Goal: Task Accomplishment & Management: Manage account settings

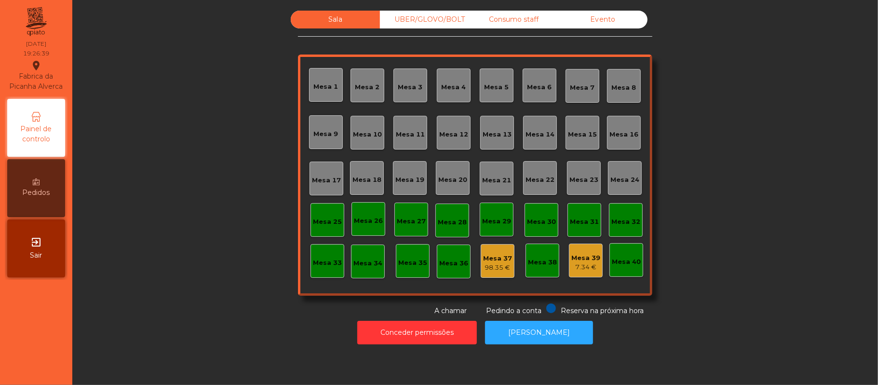
click at [247, 298] on div "Sala UBER/GLOVO/BOLT Consumo staff Evento [GEOGRAPHIC_DATA] 2 [GEOGRAPHIC_DATA]…" at bounding box center [475, 163] width 780 height 305
click at [320, 218] on div "Mesa 25" at bounding box center [327, 222] width 29 height 10
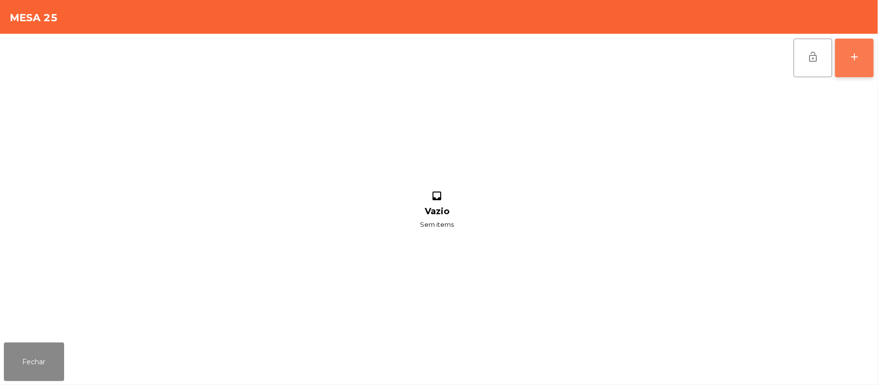
click at [851, 60] on div "add" at bounding box center [855, 57] width 12 height 12
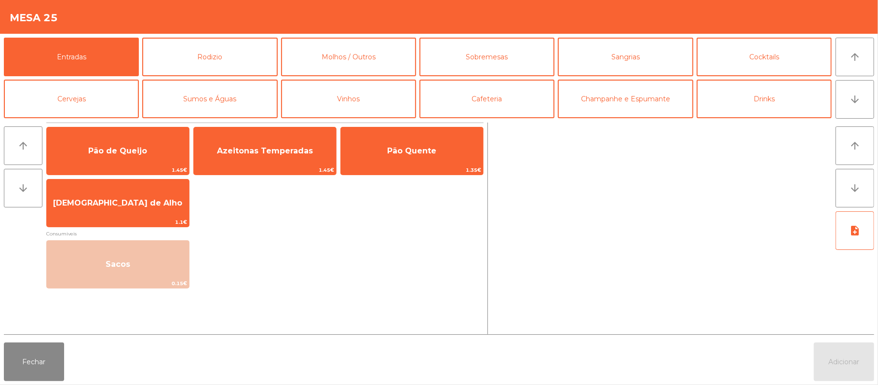
scroll to position [4, 0]
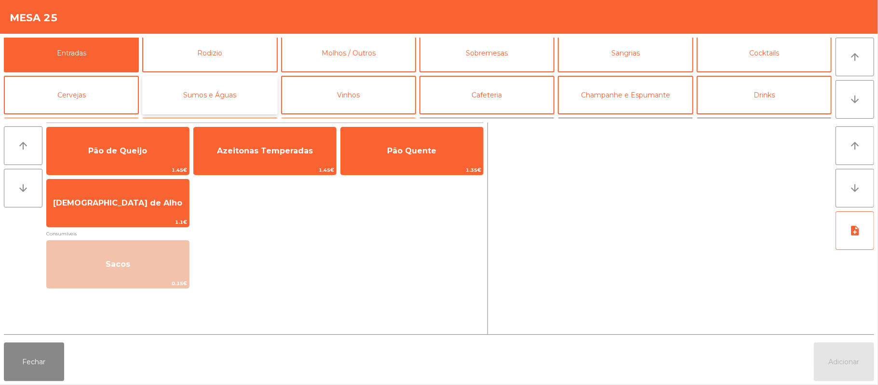
click at [243, 97] on button "Sumos e Águas" at bounding box center [209, 95] width 135 height 39
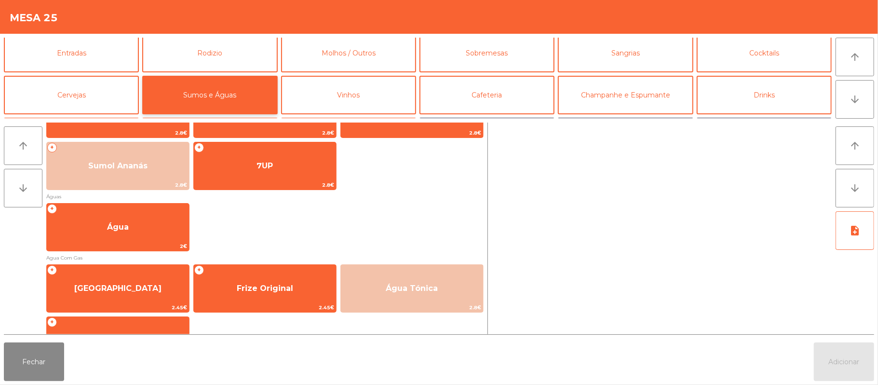
scroll to position [250, 0]
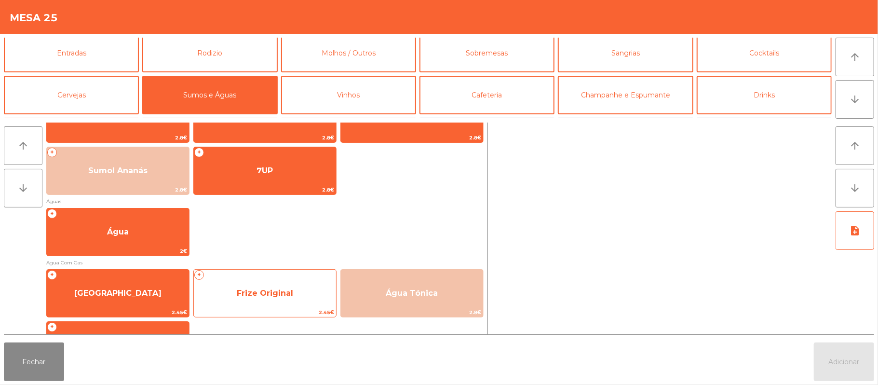
click at [269, 296] on span "Frize Original" at bounding box center [265, 292] width 56 height 9
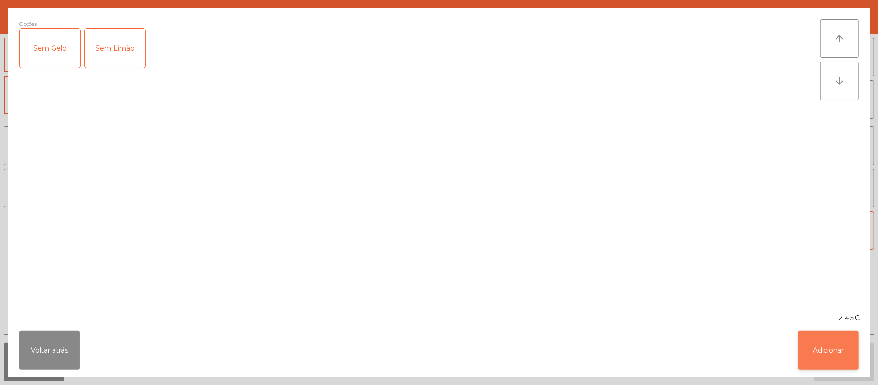
click at [828, 345] on button "Adicionar" at bounding box center [829, 350] width 60 height 39
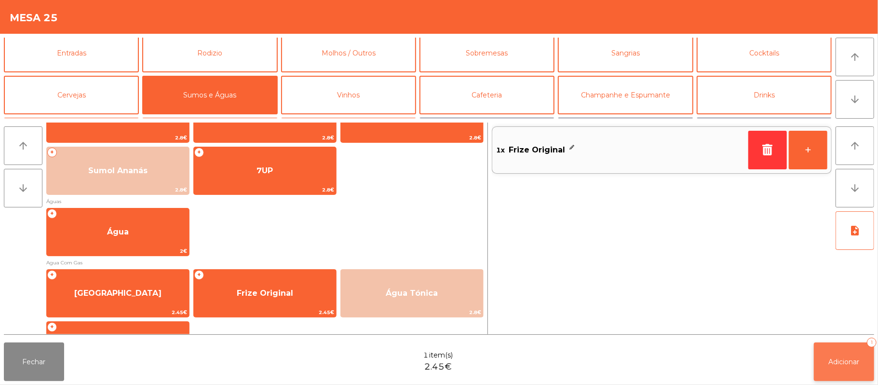
click at [824, 356] on button "Adicionar 1" at bounding box center [844, 361] width 60 height 39
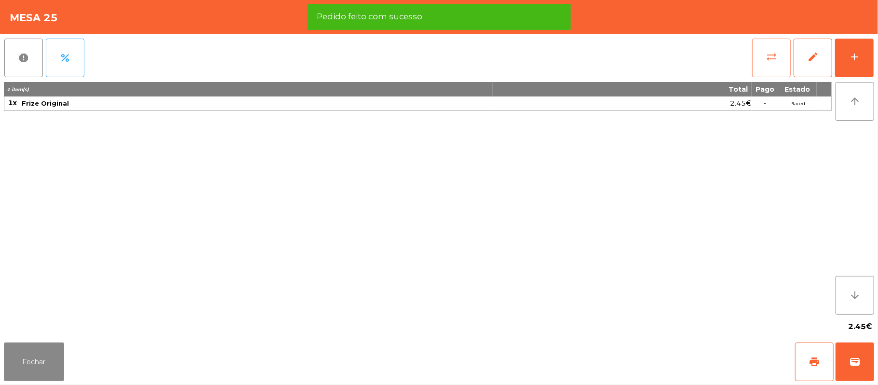
click at [759, 57] on button "sync_alt" at bounding box center [771, 58] width 39 height 39
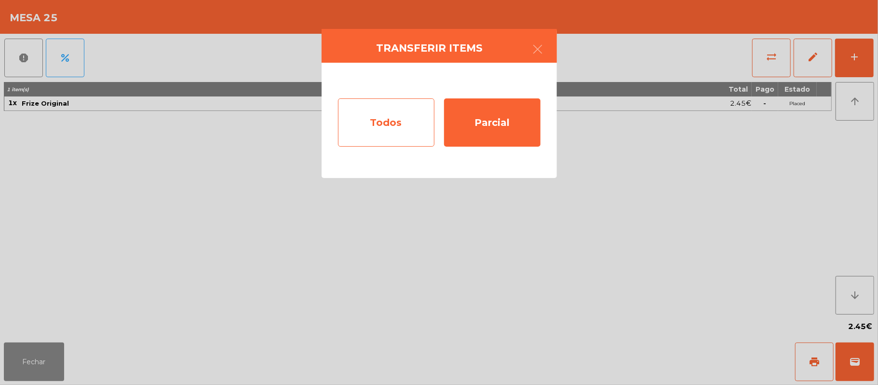
click at [393, 124] on div "Todos" at bounding box center [386, 122] width 96 height 48
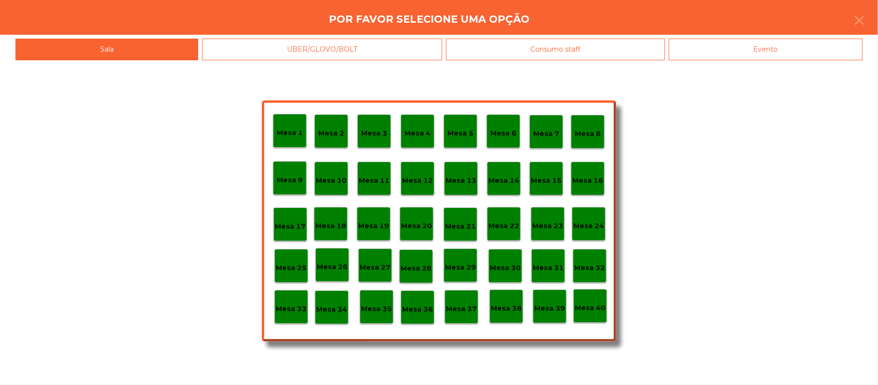
click at [782, 52] on div "Evento" at bounding box center [766, 50] width 194 height 22
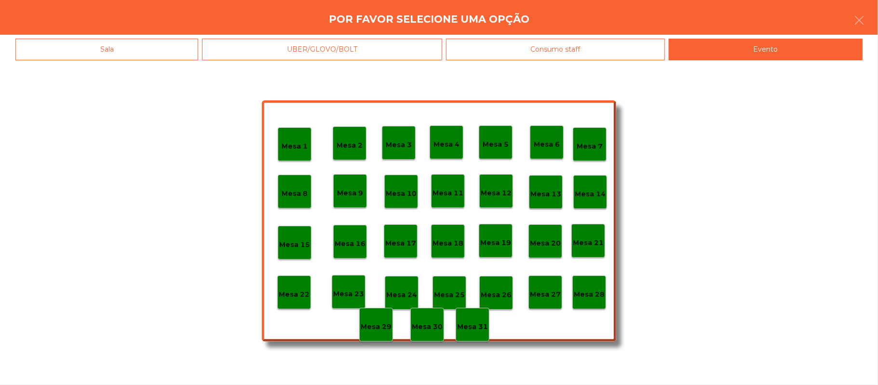
click at [593, 282] on div "Mesa 28" at bounding box center [590, 292] width 34 height 34
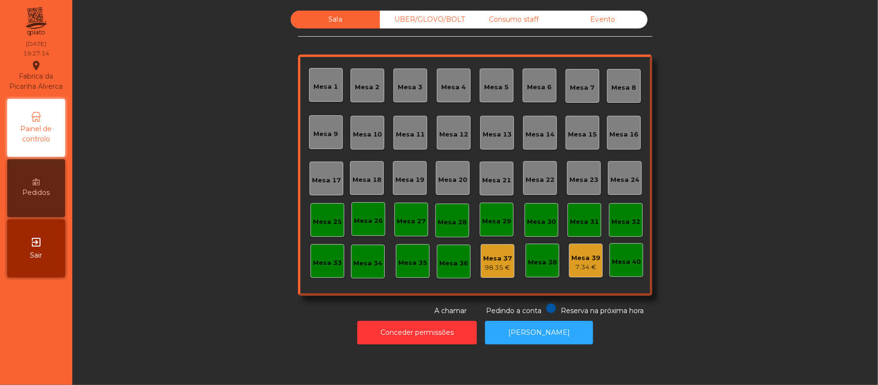
click at [483, 263] on div "98.35 €" at bounding box center [497, 268] width 29 height 10
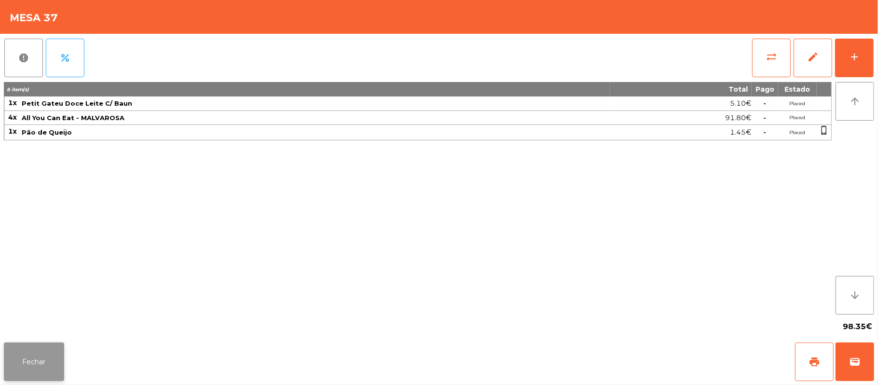
click at [28, 365] on button "Fechar" at bounding box center [34, 361] width 60 height 39
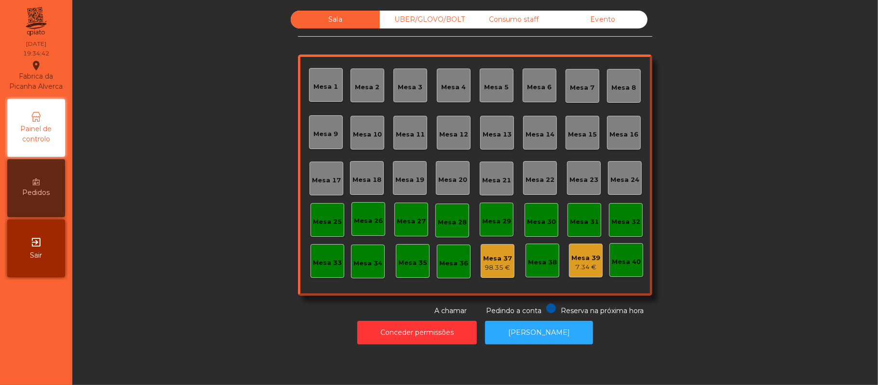
click at [575, 136] on div "Mesa 15" at bounding box center [582, 135] width 29 height 10
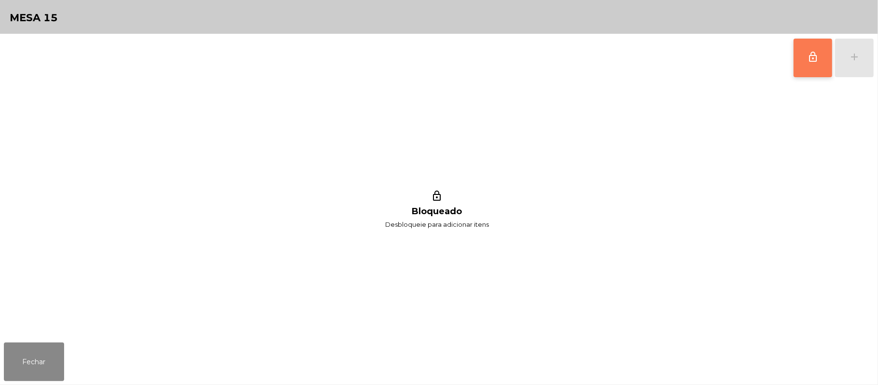
click at [803, 58] on button "lock_outline" at bounding box center [813, 58] width 39 height 39
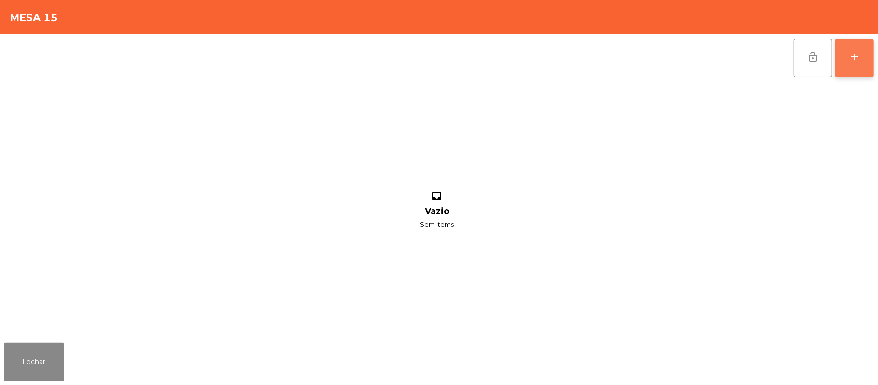
click at [849, 66] on button "add" at bounding box center [854, 58] width 39 height 39
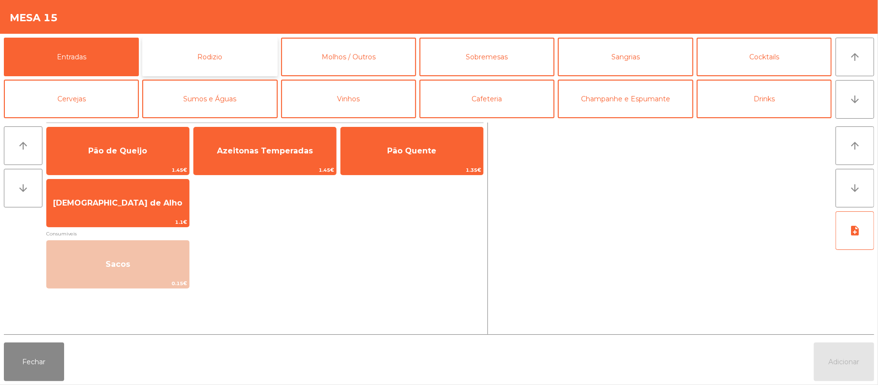
click at [234, 62] on button "Rodizio" at bounding box center [209, 57] width 135 height 39
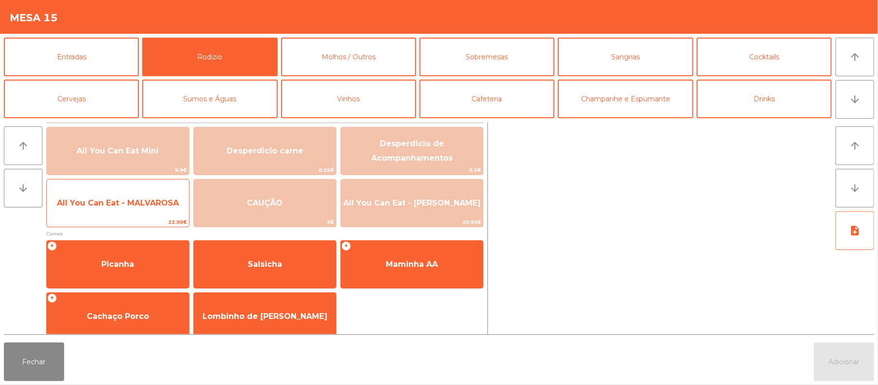
click at [129, 222] on span "22.95€" at bounding box center [118, 222] width 142 height 9
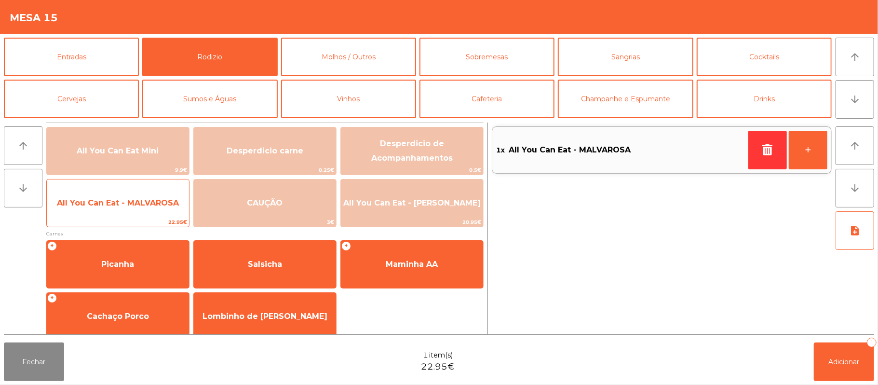
click at [132, 215] on span "All You Can Eat - MALVAROSA" at bounding box center [118, 203] width 142 height 26
click at [135, 212] on span "All You Can Eat - MALVAROSA" at bounding box center [118, 203] width 142 height 26
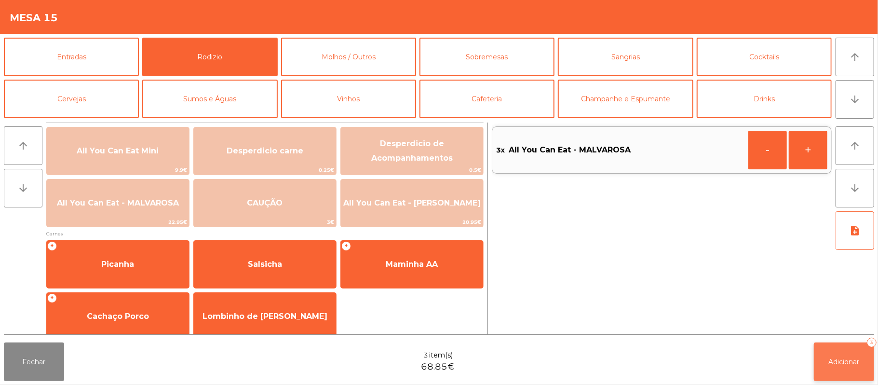
click at [833, 369] on button "Adicionar 3" at bounding box center [844, 361] width 60 height 39
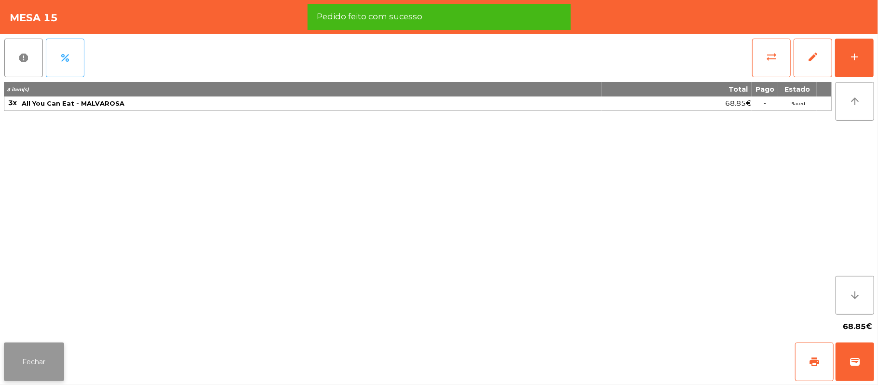
click at [37, 359] on button "Fechar" at bounding box center [34, 361] width 60 height 39
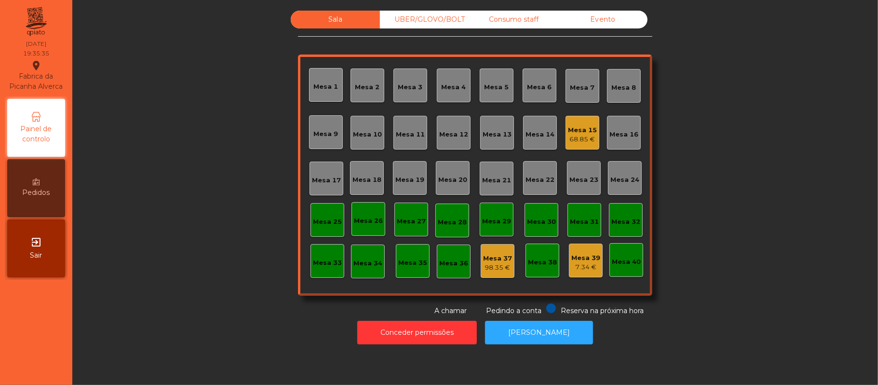
click at [583, 125] on div "Mesa 15" at bounding box center [582, 130] width 29 height 10
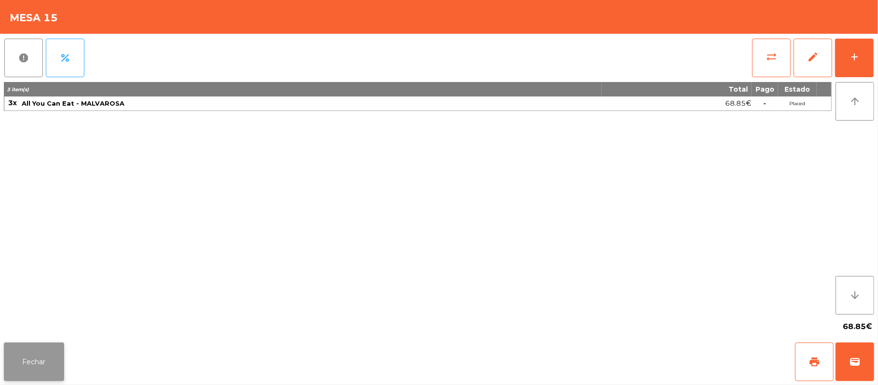
click at [52, 354] on button "Fechar" at bounding box center [34, 361] width 60 height 39
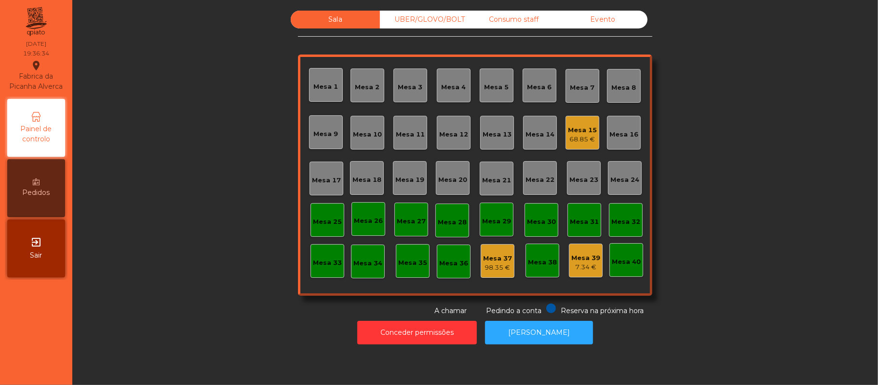
click at [396, 145] on div "Mesa 11" at bounding box center [411, 133] width 34 height 34
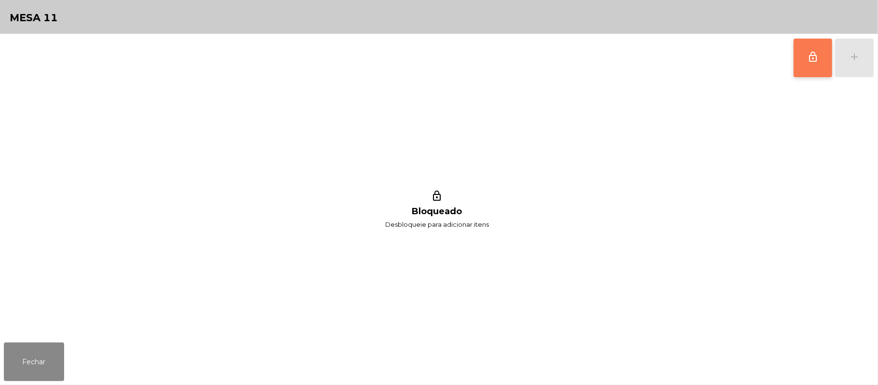
click at [808, 64] on button "lock_outline" at bounding box center [813, 58] width 39 height 39
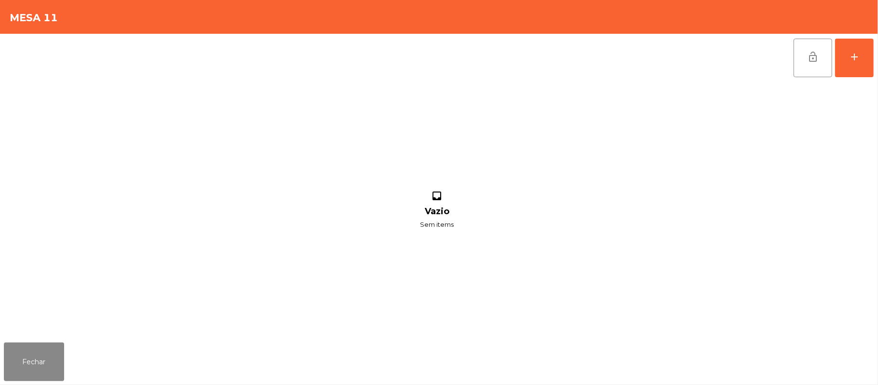
click at [876, 62] on div "lock_open add inbox Vazio Sem items" at bounding box center [439, 186] width 878 height 305
click at [842, 64] on button "add" at bounding box center [854, 58] width 39 height 39
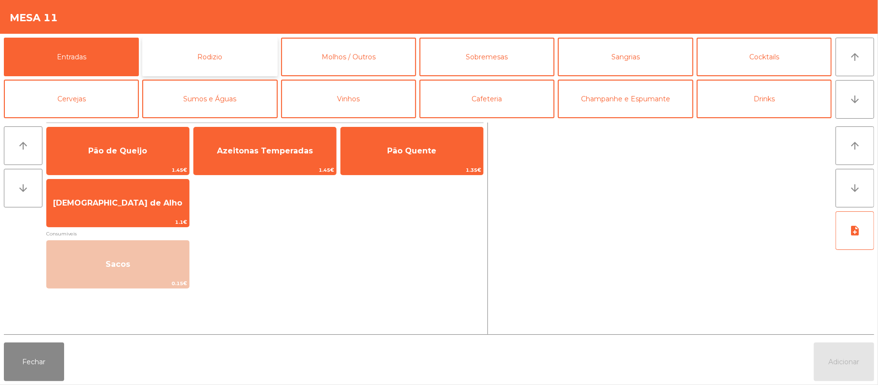
click at [203, 56] on button "Rodizio" at bounding box center [209, 57] width 135 height 39
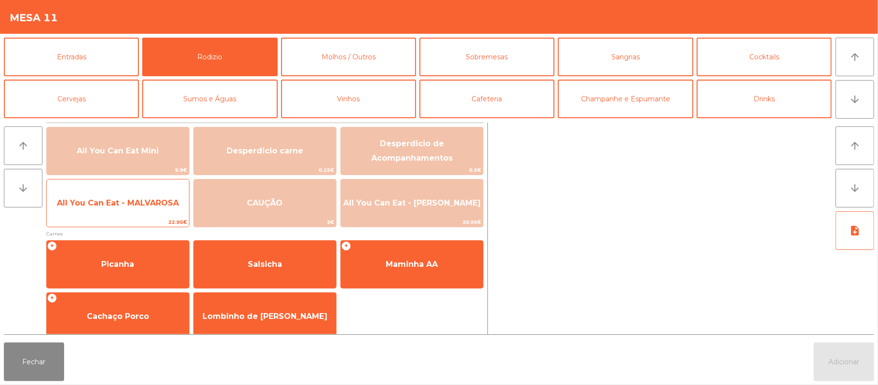
click at [132, 209] on span "All You Can Eat - MALVAROSA" at bounding box center [118, 203] width 142 height 26
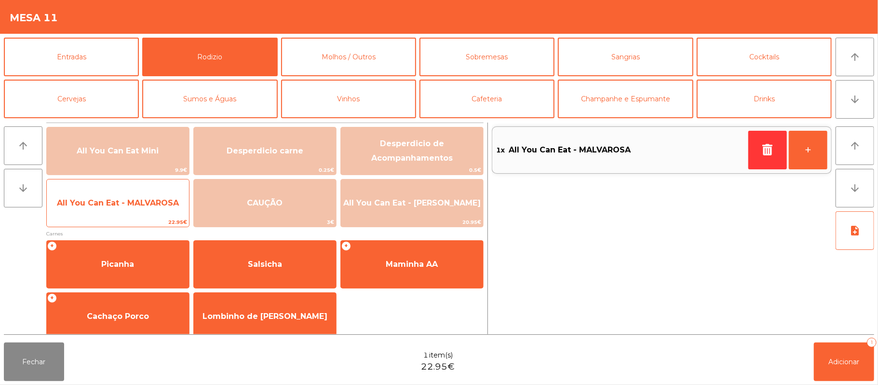
click at [133, 213] on span "All You Can Eat - MALVAROSA" at bounding box center [118, 203] width 142 height 26
click at [137, 214] on span "All You Can Eat - MALVAROSA" at bounding box center [118, 203] width 142 height 26
click at [139, 214] on span "All You Can Eat - MALVAROSA" at bounding box center [118, 203] width 142 height 26
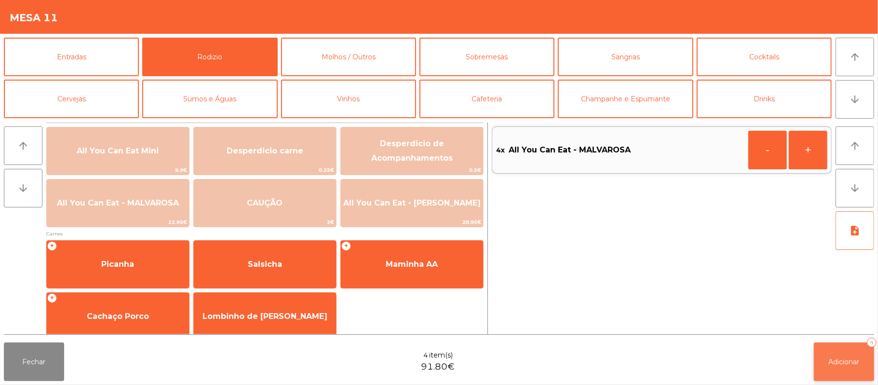
click at [853, 361] on span "Adicionar" at bounding box center [844, 361] width 31 height 9
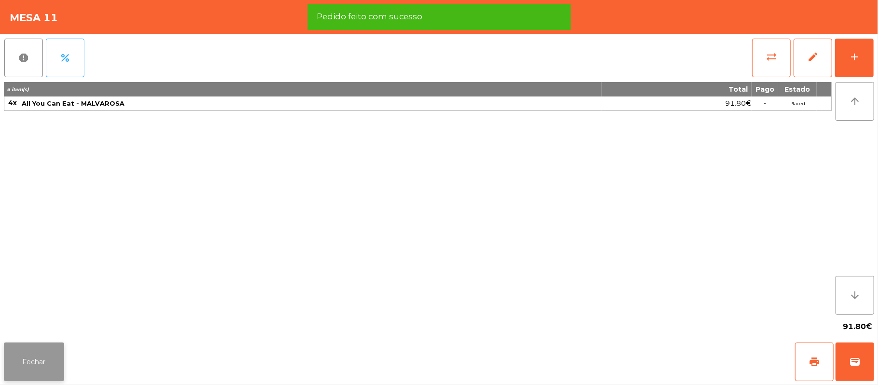
click at [43, 359] on button "Fechar" at bounding box center [34, 361] width 60 height 39
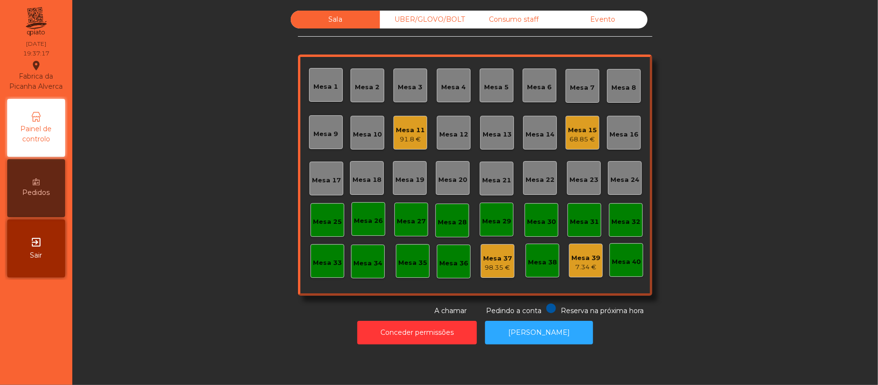
click at [572, 139] on div "68.85 €" at bounding box center [582, 140] width 29 height 10
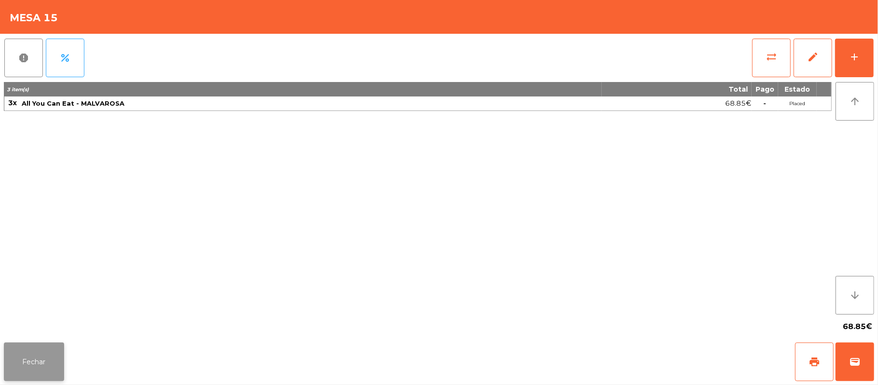
click at [26, 363] on button "Fechar" at bounding box center [34, 361] width 60 height 39
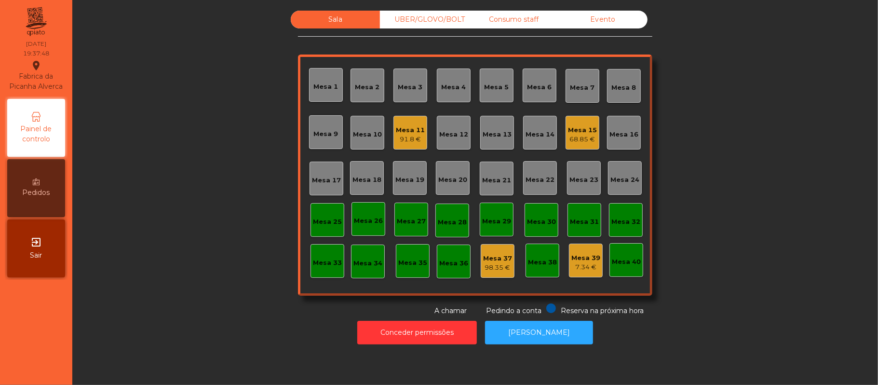
click at [400, 141] on div "91.8 €" at bounding box center [410, 140] width 29 height 10
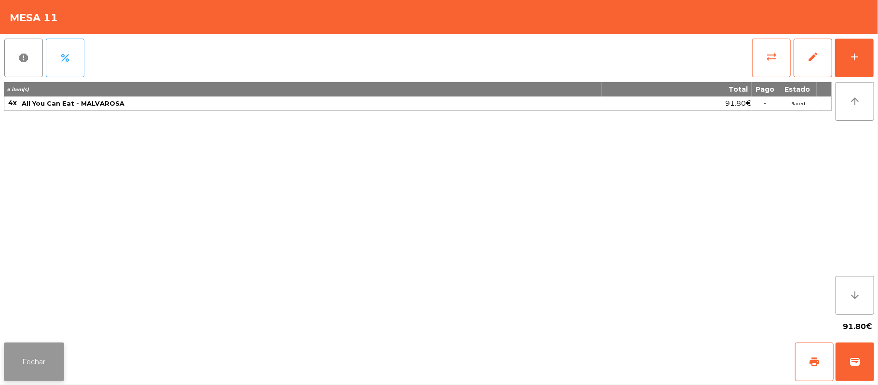
click at [31, 366] on button "Fechar" at bounding box center [34, 361] width 60 height 39
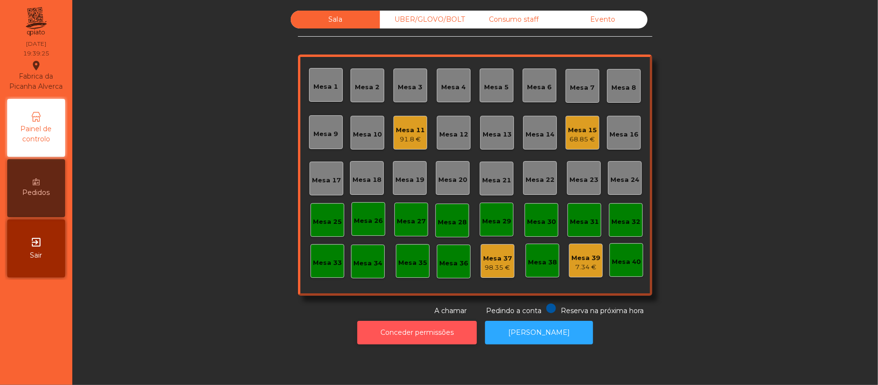
click at [445, 342] on button "Conceder permissões" at bounding box center [417, 333] width 120 height 24
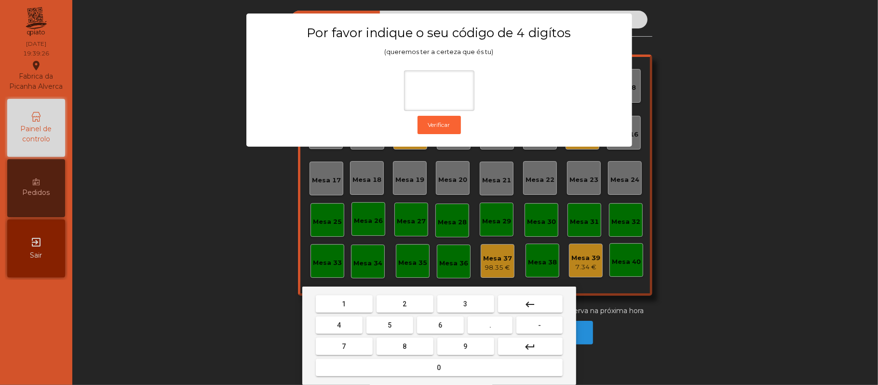
click at [415, 311] on button "2" at bounding box center [405, 303] width 57 height 17
click at [440, 325] on span "6" at bounding box center [441, 325] width 4 height 8
click at [354, 307] on button "1" at bounding box center [344, 303] width 57 height 17
click at [402, 322] on button "5" at bounding box center [390, 324] width 47 height 17
type input "****"
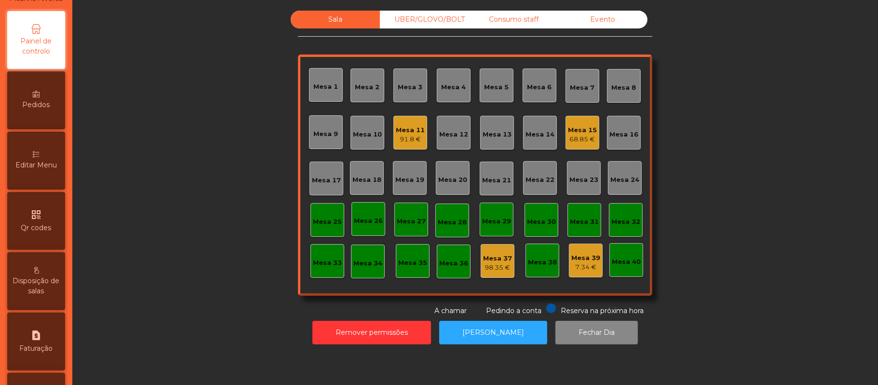
click at [47, 165] on div "Editar Menu" at bounding box center [36, 161] width 58 height 58
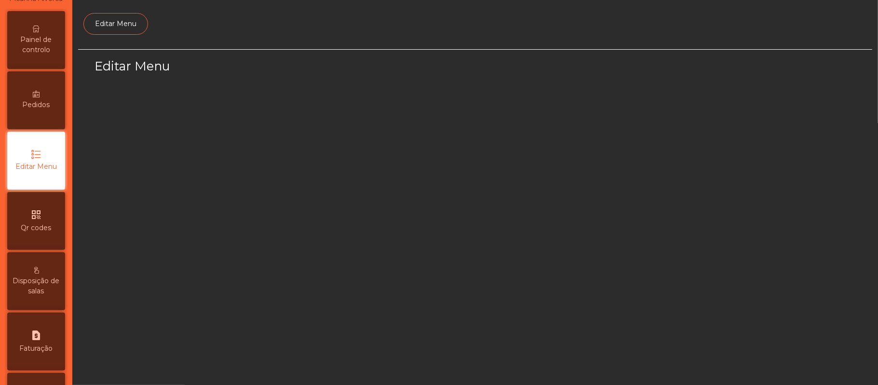
scroll to position [66, 0]
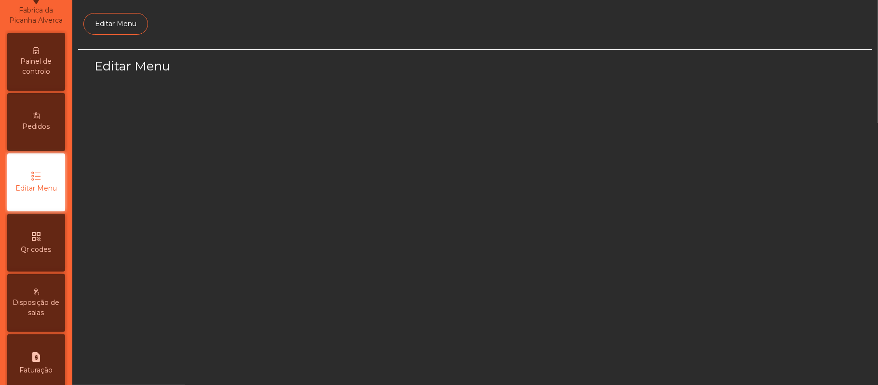
select select "*"
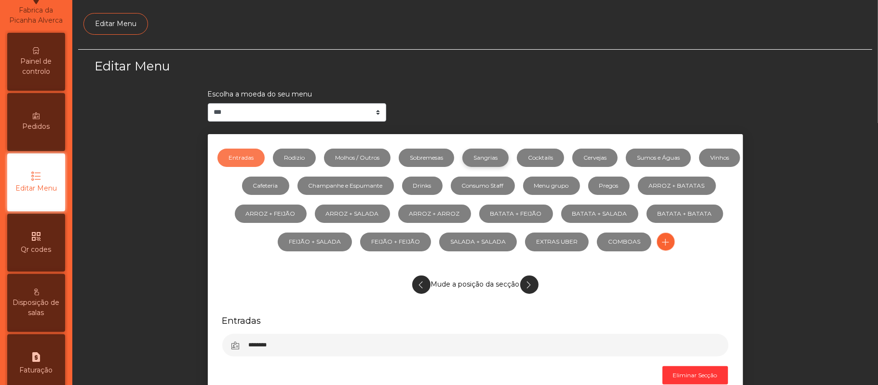
click at [504, 159] on link "Sangrias" at bounding box center [486, 158] width 46 height 18
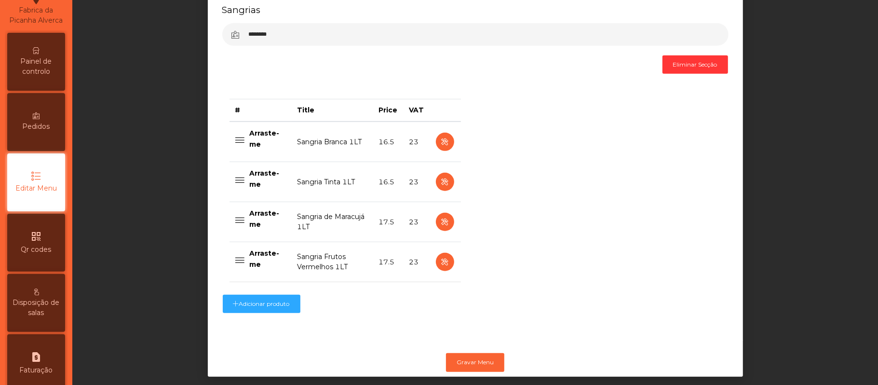
scroll to position [311, 0]
click at [440, 184] on icon "button" at bounding box center [444, 182] width 11 height 12
select select "***"
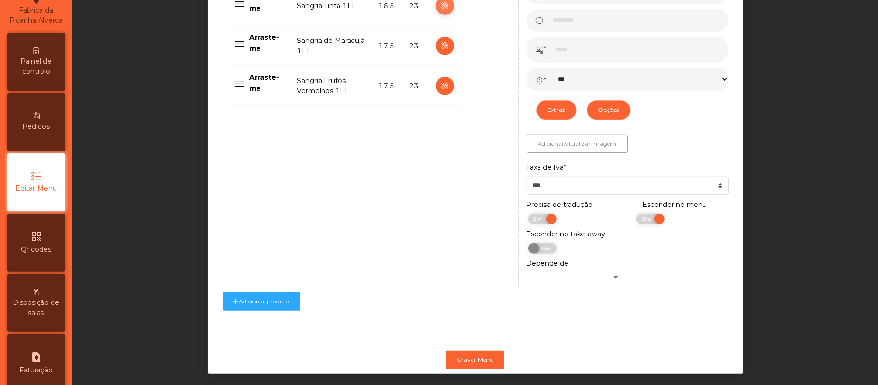
scroll to position [488, 0]
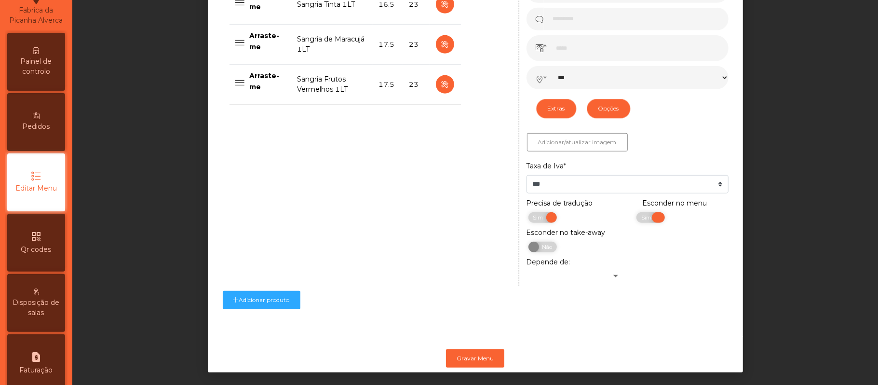
click at [647, 222] on span "Sim" at bounding box center [648, 217] width 24 height 11
click at [481, 362] on button "Gravar Menu" at bounding box center [475, 358] width 58 height 18
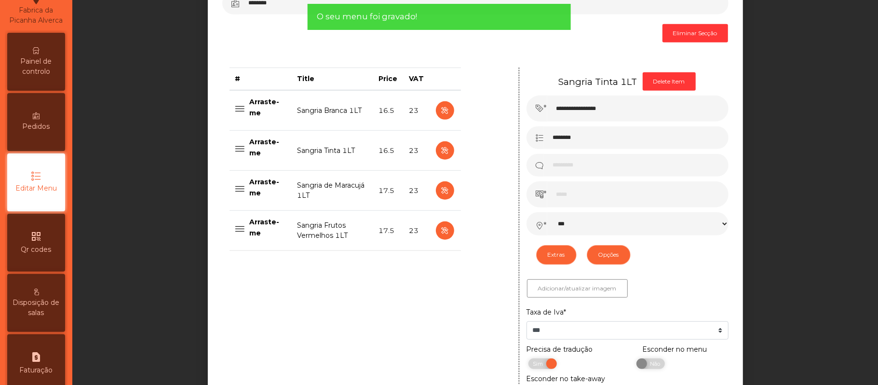
scroll to position [342, 0]
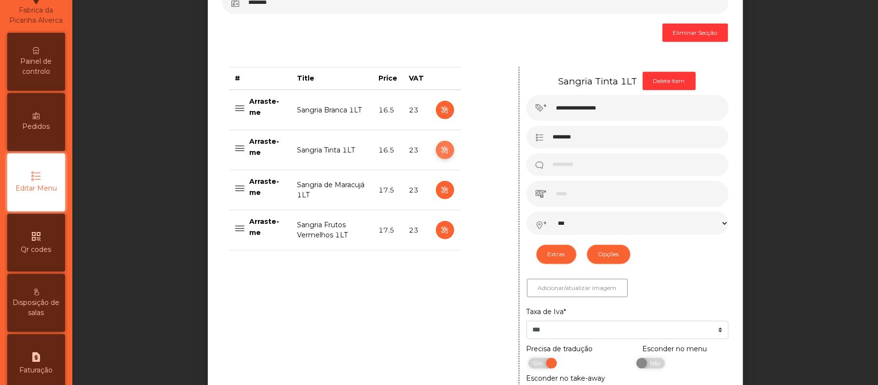
click at [440, 151] on icon "button" at bounding box center [444, 150] width 11 height 12
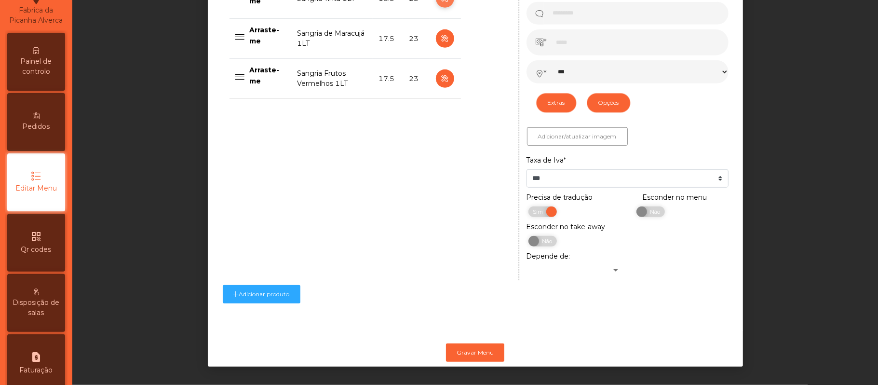
scroll to position [505, 0]
click at [474, 344] on button "Gravar Menu" at bounding box center [475, 352] width 58 height 18
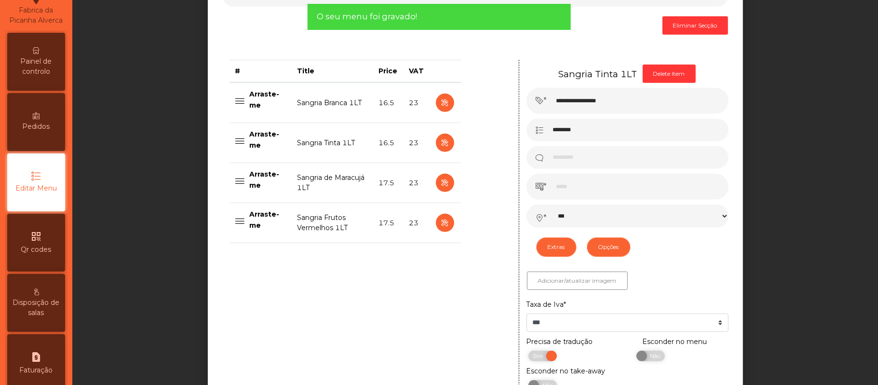
scroll to position [323, 0]
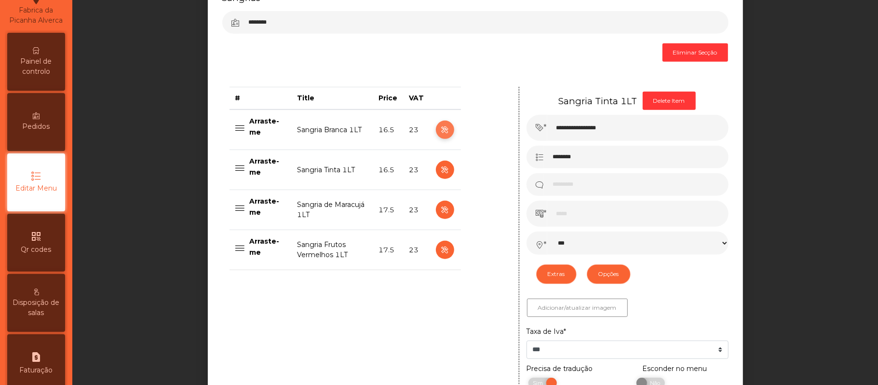
click at [440, 128] on icon "button" at bounding box center [444, 130] width 11 height 12
type input "**********"
select select "***"
select select "**"
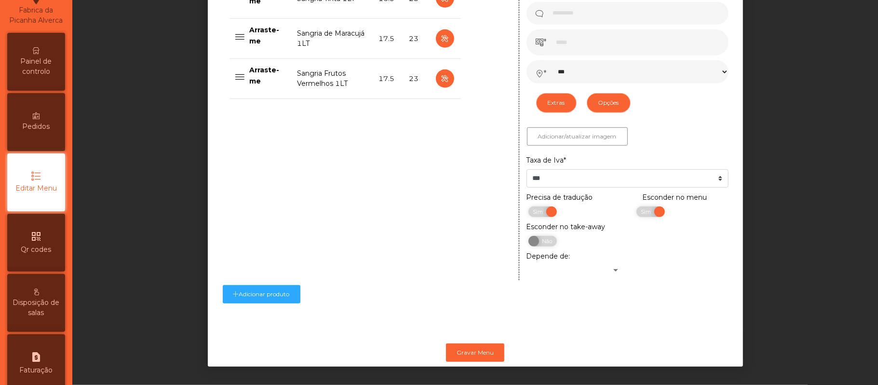
scroll to position [499, 0]
click at [636, 211] on span "Sim" at bounding box center [648, 211] width 24 height 11
click at [479, 351] on button "Gravar Menu" at bounding box center [475, 352] width 58 height 18
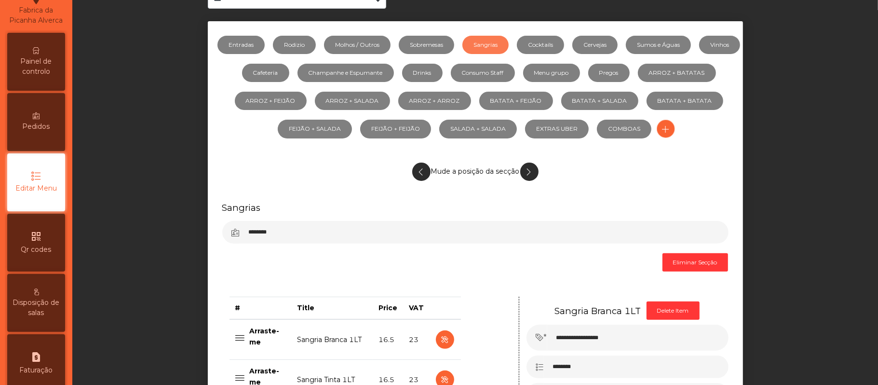
scroll to position [112, 0]
click at [691, 50] on link "Sumos e Águas" at bounding box center [658, 45] width 65 height 18
click at [691, 46] on link "Sumos e Águas" at bounding box center [658, 45] width 65 height 18
select select "***"
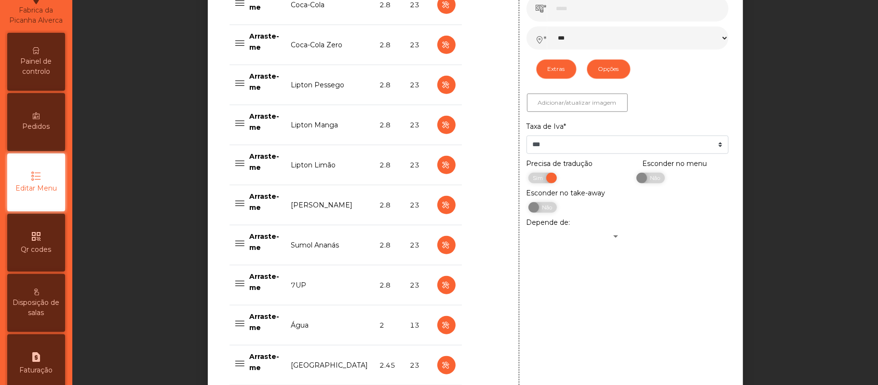
scroll to position [529, 0]
click at [441, 205] on icon "button" at bounding box center [446, 204] width 11 height 12
type input "**********"
type input "*****"
type input "***"
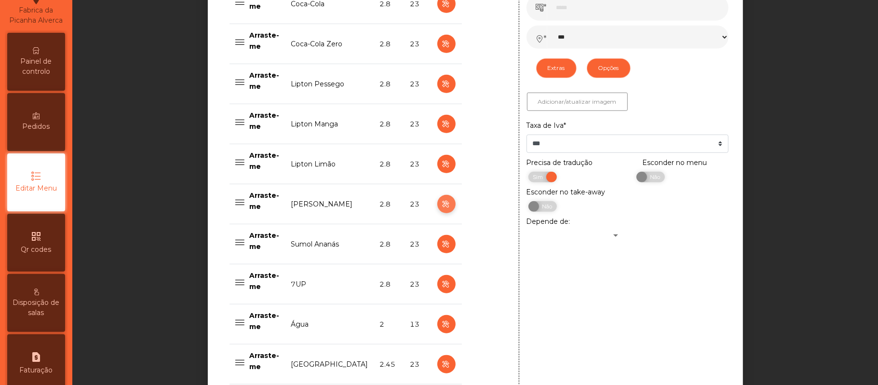
select select "***"
select select "**"
click at [332, 197] on td "[PERSON_NAME]" at bounding box center [330, 204] width 89 height 40
click at [651, 182] on span "Não" at bounding box center [654, 177] width 24 height 11
click at [636, 180] on span "Sim" at bounding box center [648, 177] width 24 height 11
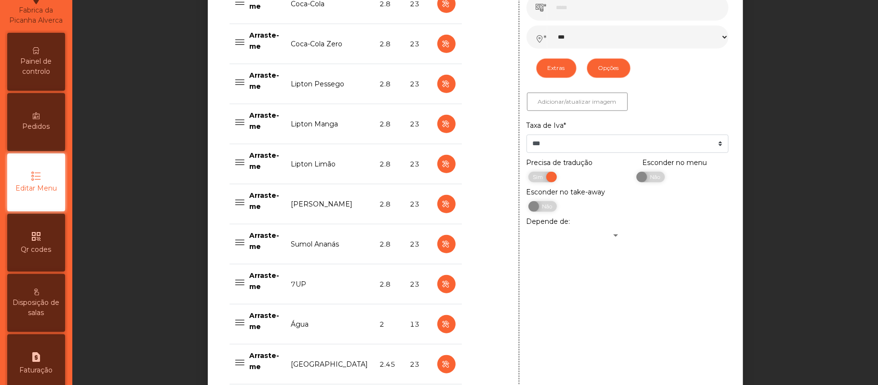
click at [348, 246] on td "Sumol Ananás" at bounding box center [330, 244] width 89 height 40
click at [309, 255] on td "Sumol Ananás" at bounding box center [330, 244] width 89 height 40
click at [48, 65] on div "Painel de controlo" at bounding box center [36, 62] width 58 height 58
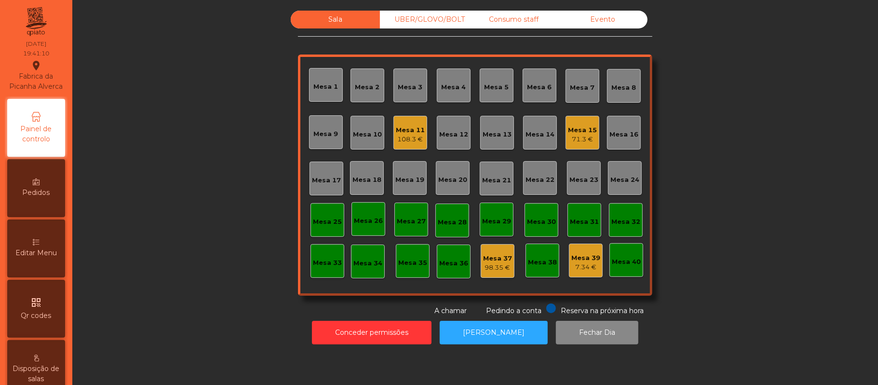
click at [420, 18] on div "UBER/GLOVO/BOLT" at bounding box center [424, 20] width 89 height 18
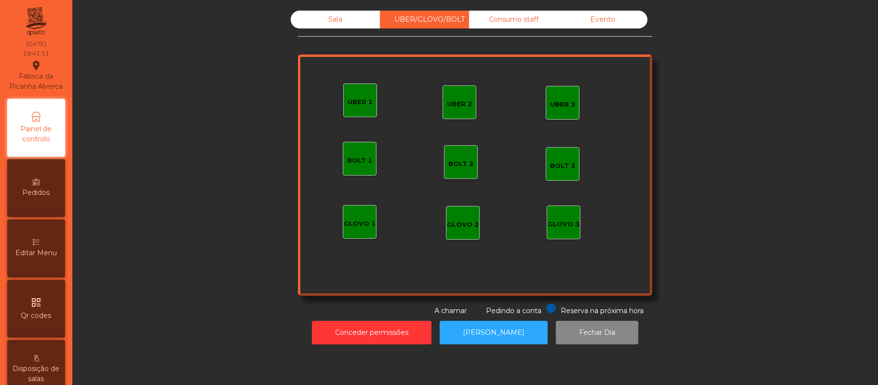
click at [352, 105] on div "UBER 1" at bounding box center [360, 102] width 25 height 10
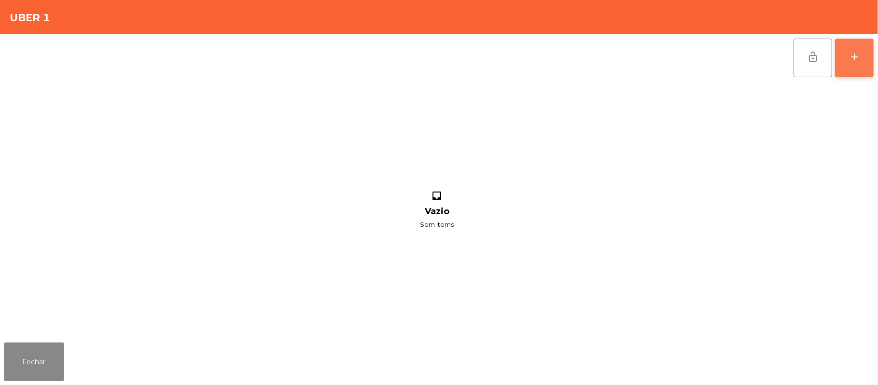
click at [860, 68] on button "add" at bounding box center [854, 58] width 39 height 39
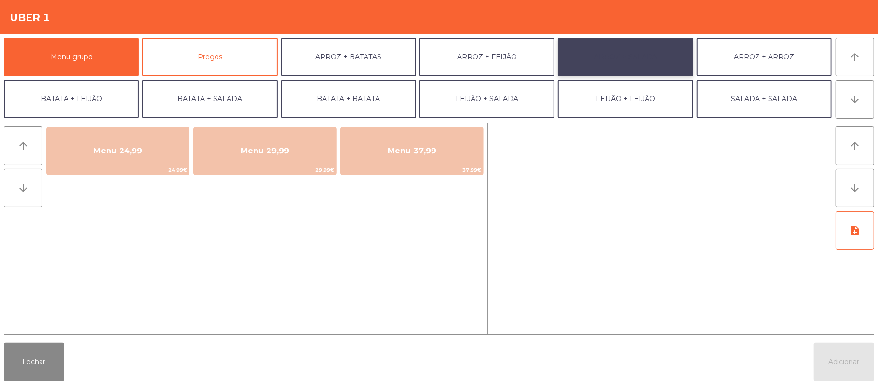
click at [656, 62] on button "ARROZ + SALADA" at bounding box center [625, 57] width 135 height 39
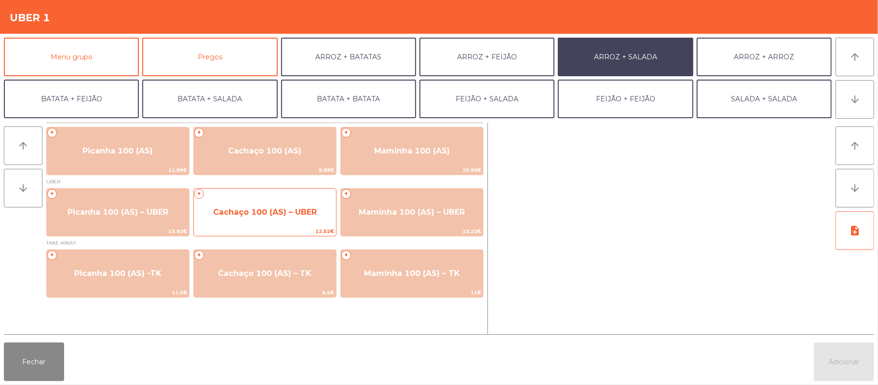
click at [259, 213] on span "Cachaço 100 (AS) – UBER" at bounding box center [265, 211] width 104 height 9
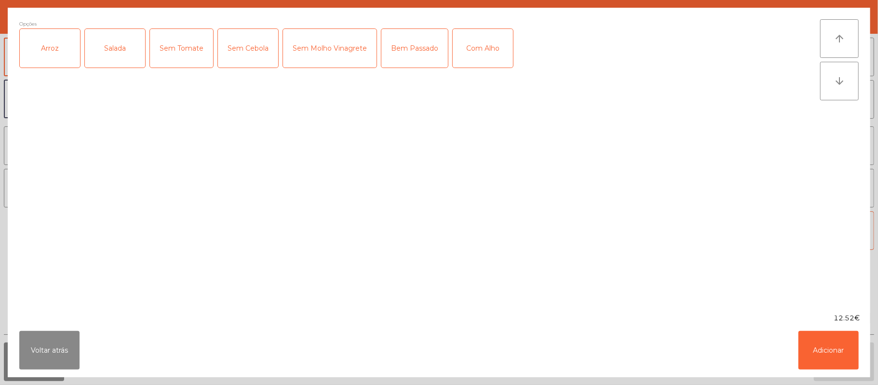
click at [71, 56] on div "Arroz" at bounding box center [50, 48] width 60 height 39
click at [115, 56] on div "Salada" at bounding box center [115, 48] width 60 height 39
click at [826, 350] on button "Adicionar" at bounding box center [829, 350] width 60 height 39
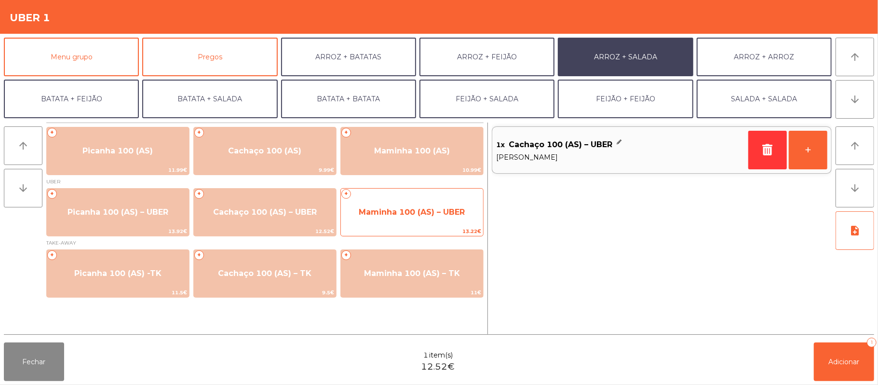
click at [410, 224] on span "Maminha 100 (AS) – UBER" at bounding box center [412, 212] width 142 height 26
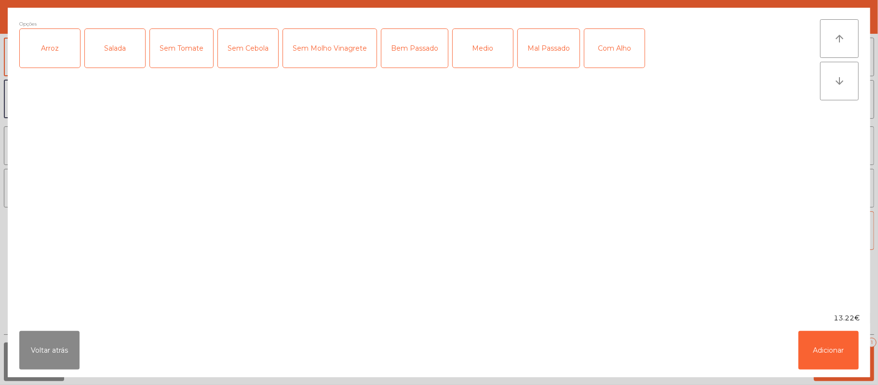
click at [56, 60] on div "Arroz" at bounding box center [50, 48] width 60 height 39
click at [122, 55] on div "Salada" at bounding box center [115, 48] width 60 height 39
click at [547, 50] on div "Mal Passado" at bounding box center [549, 48] width 62 height 39
click at [822, 344] on button "Adicionar" at bounding box center [829, 350] width 60 height 39
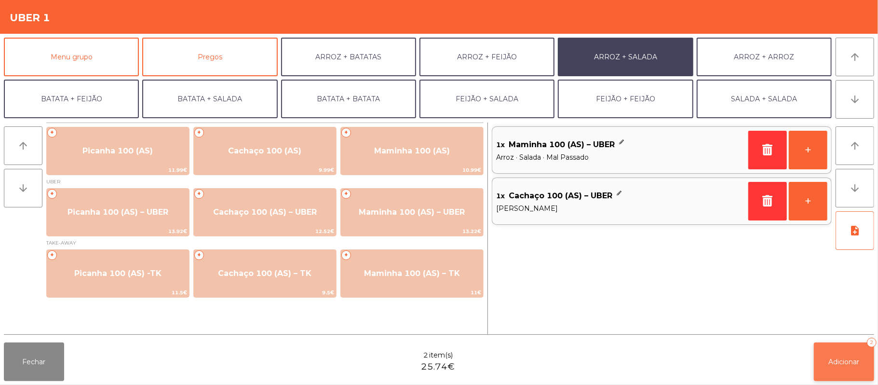
click at [833, 365] on span "Adicionar" at bounding box center [844, 361] width 31 height 9
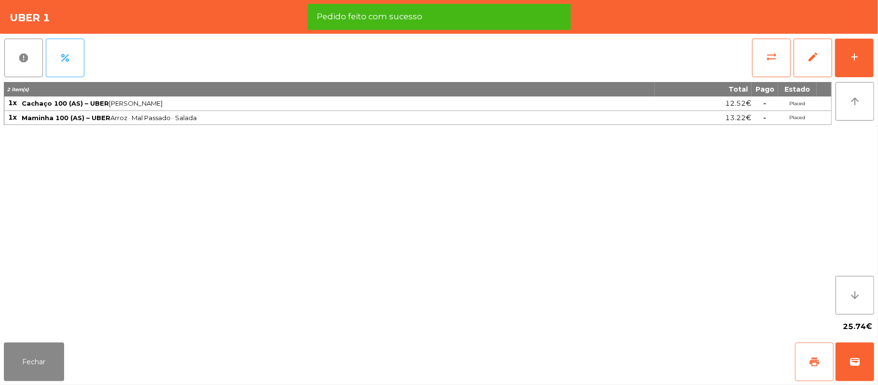
click at [809, 359] on span "print" at bounding box center [815, 362] width 12 height 12
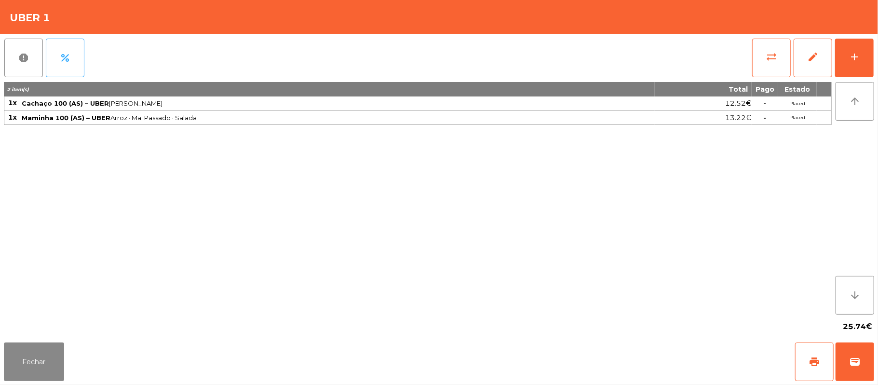
click at [37, 384] on div "Fechar print wallet" at bounding box center [439, 362] width 878 height 46
click at [55, 357] on button "Fechar" at bounding box center [34, 361] width 60 height 39
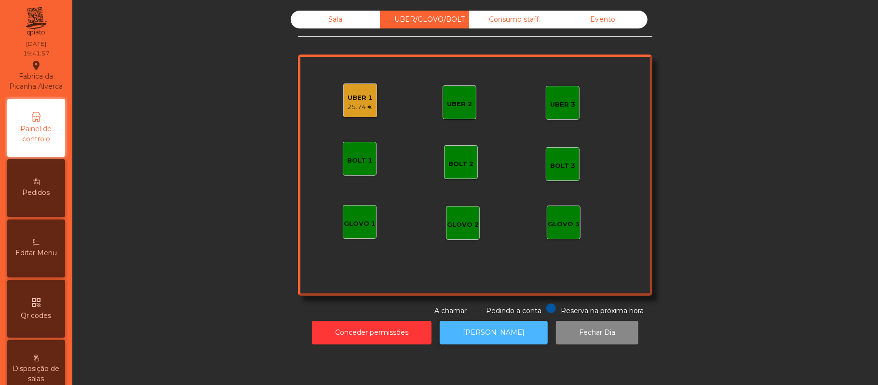
click at [496, 341] on button "[PERSON_NAME]" at bounding box center [494, 333] width 108 height 24
click at [352, 107] on div "25.74 €" at bounding box center [361, 107] width 26 height 10
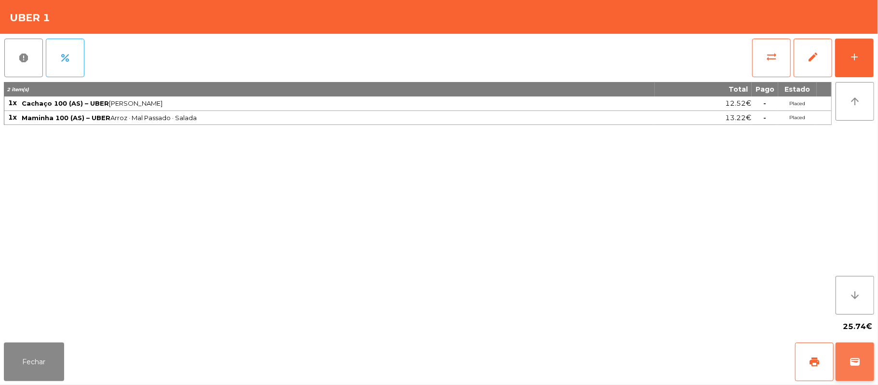
click at [848, 363] on button "wallet" at bounding box center [855, 361] width 39 height 39
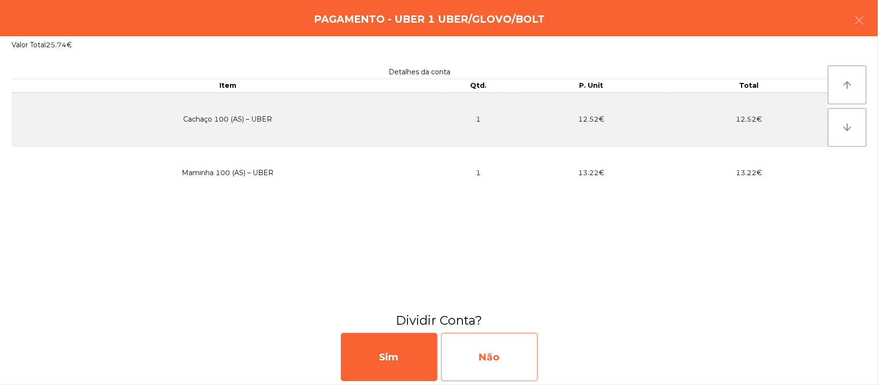
click at [506, 369] on div "Não" at bounding box center [489, 357] width 96 height 48
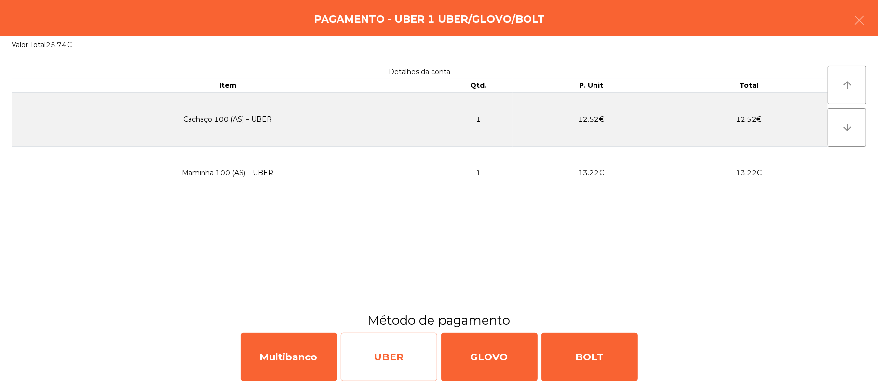
click at [396, 351] on div "UBER" at bounding box center [389, 357] width 96 height 48
select select "**"
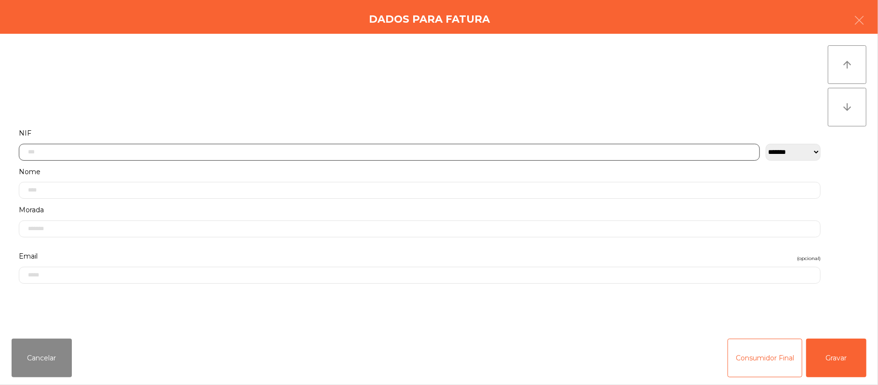
click at [376, 151] on input "text" at bounding box center [389, 152] width 741 height 17
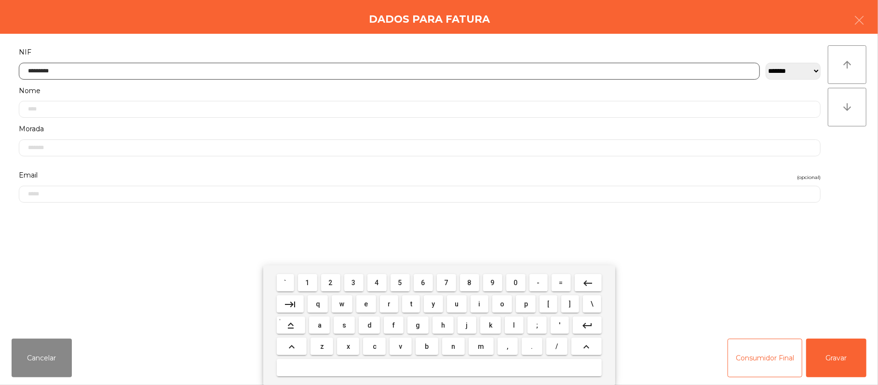
type input "*********"
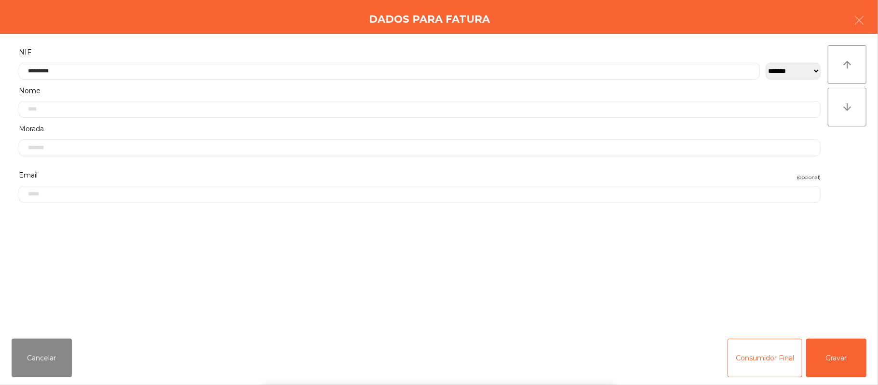
click at [834, 364] on div "` 1 2 3 4 5 6 7 8 9 0 - = keyboard_backspace keyboard_tab q w e r t y u i o p […" at bounding box center [439, 325] width 878 height 120
click at [830, 364] on button "Gravar" at bounding box center [836, 358] width 60 height 39
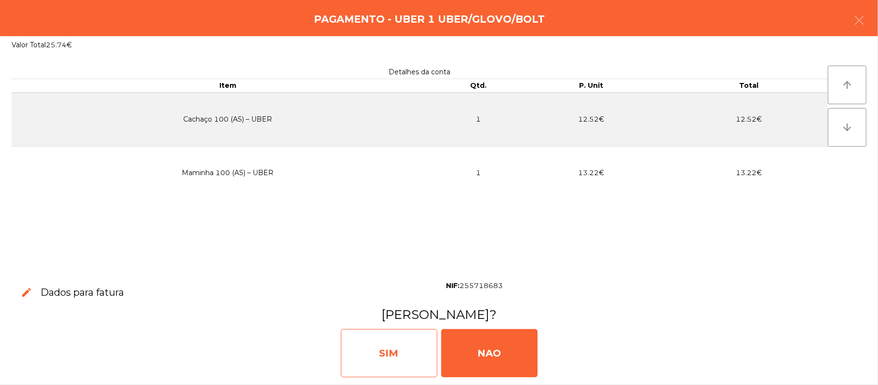
click at [396, 361] on div "SIM" at bounding box center [389, 353] width 96 height 48
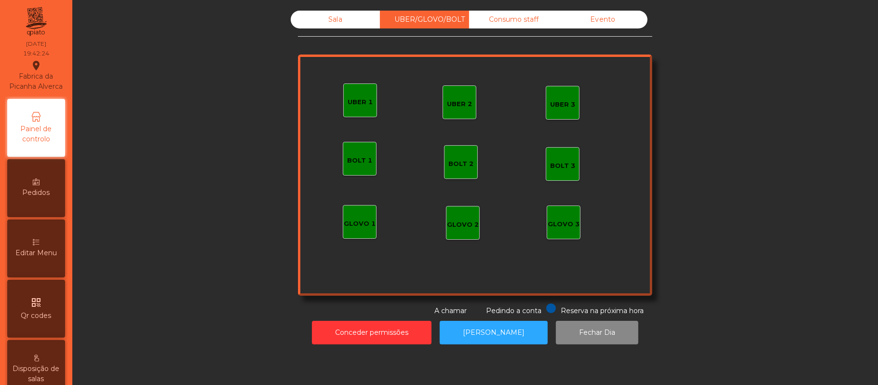
click at [334, 41] on div "Sala UBER/GLOVO/BOLT Consumo staff Evento UBER 2 UBER 3 BOLT 1 BOLT 2 BOLT 3 GL…" at bounding box center [475, 163] width 355 height 305
click at [349, 26] on div "Sala" at bounding box center [335, 20] width 89 height 18
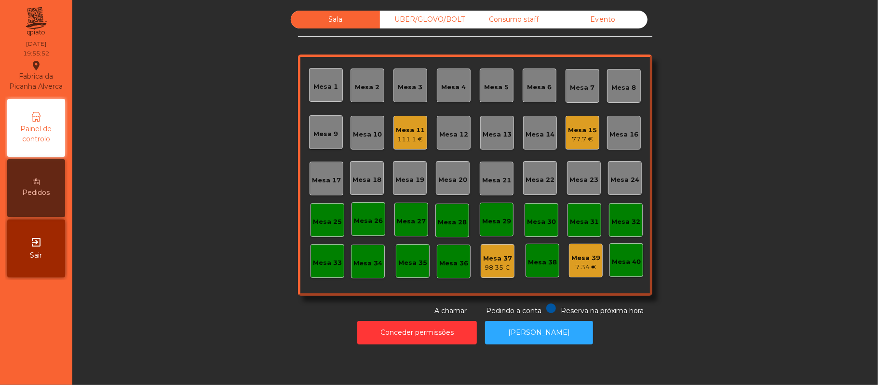
click at [419, 184] on div "Mesa 19" at bounding box center [410, 178] width 34 height 34
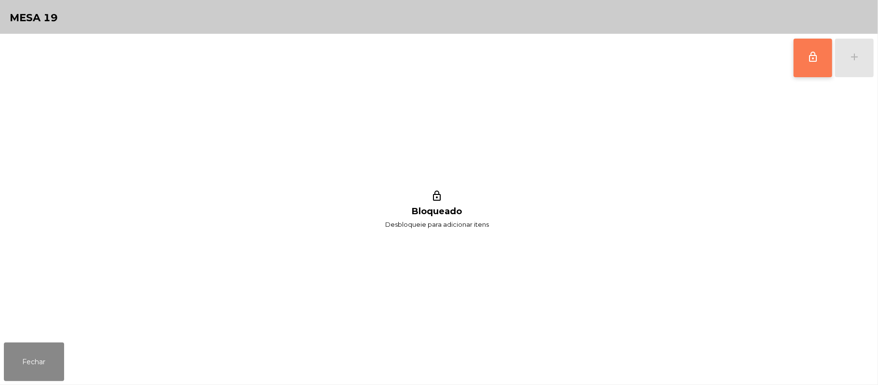
click at [797, 71] on button "lock_outline" at bounding box center [813, 58] width 39 height 39
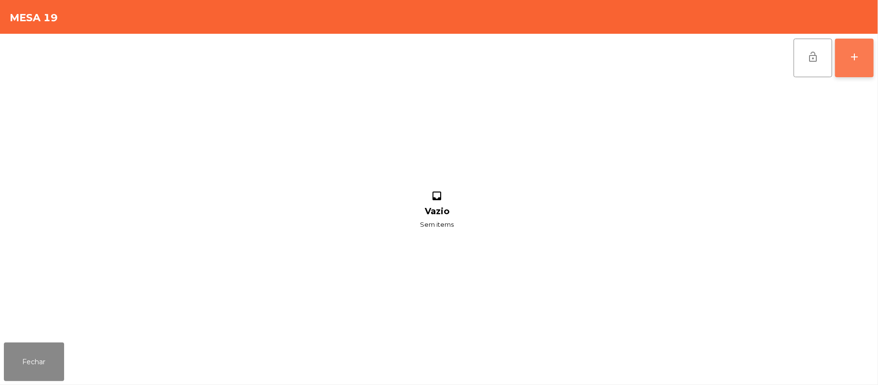
click at [848, 66] on button "add" at bounding box center [854, 58] width 39 height 39
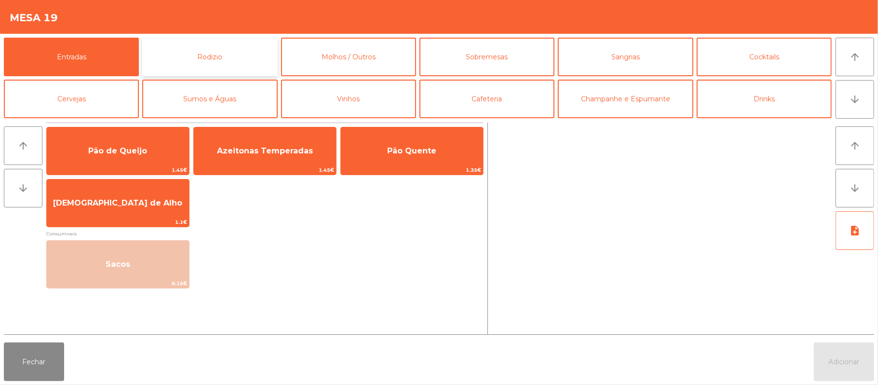
click at [228, 60] on button "Rodizio" at bounding box center [209, 57] width 135 height 39
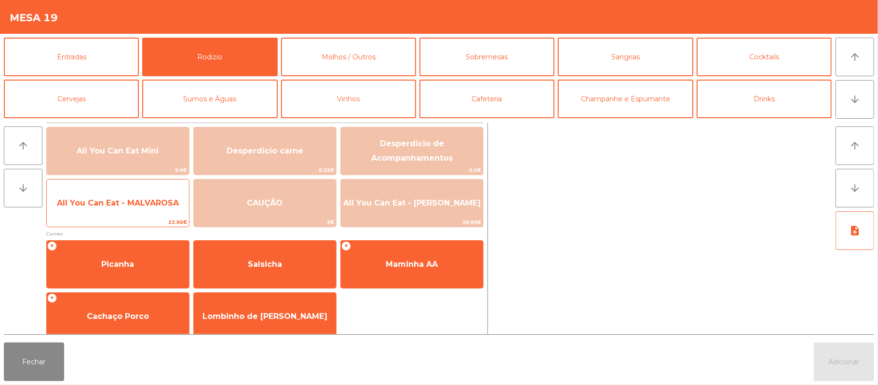
click at [109, 205] on span "All You Can Eat - MALVAROSA" at bounding box center [118, 202] width 122 height 9
click at [109, 216] on span "All You Can Eat - MALVAROSA" at bounding box center [118, 203] width 142 height 26
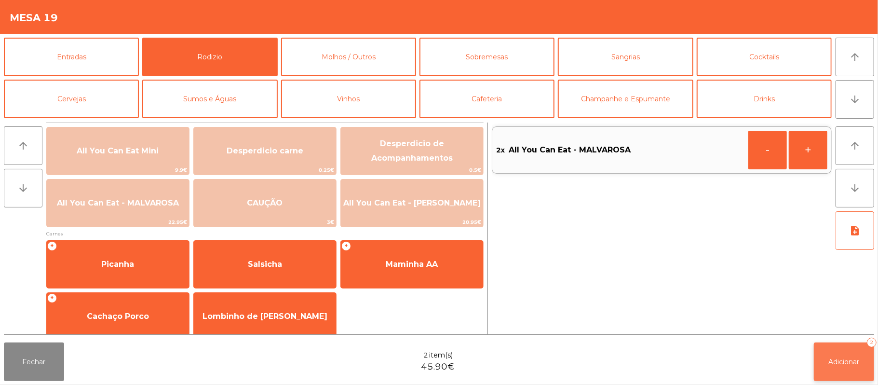
click at [867, 369] on button "Adicionar 2" at bounding box center [844, 361] width 60 height 39
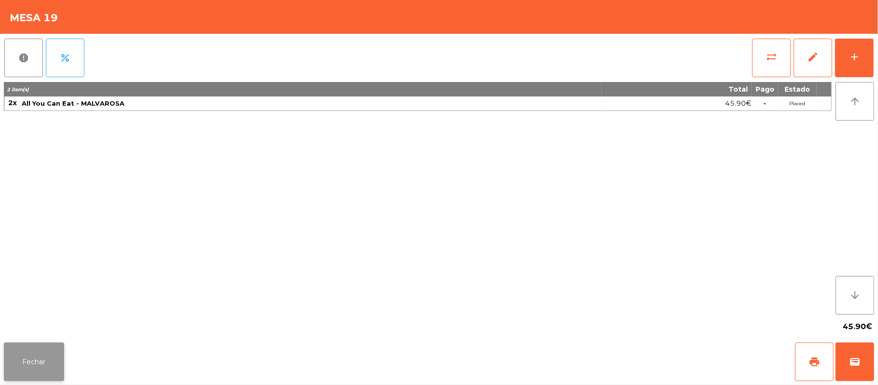
click at [46, 359] on button "Fechar" at bounding box center [34, 361] width 60 height 39
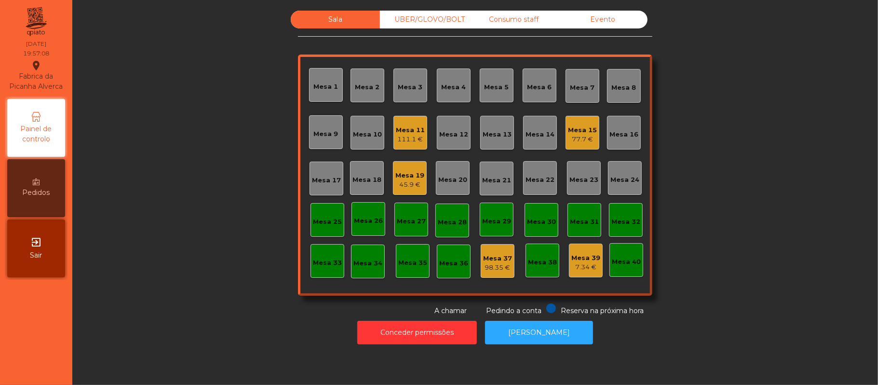
click at [412, 24] on div "UBER/GLOVO/BOLT" at bounding box center [424, 20] width 89 height 18
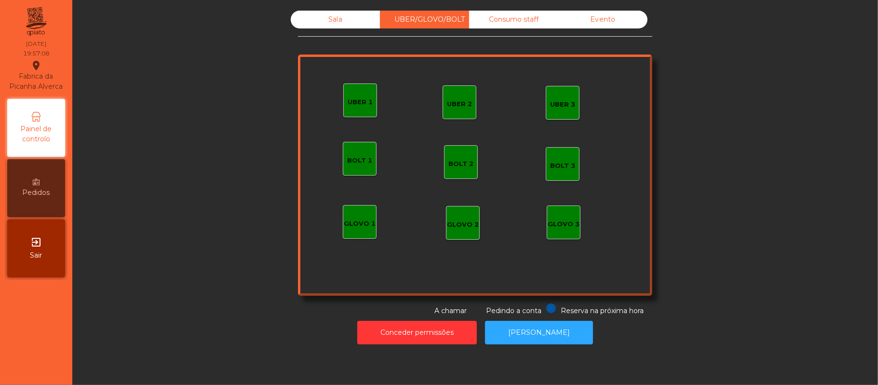
click at [449, 101] on div "UBER 2" at bounding box center [459, 104] width 25 height 10
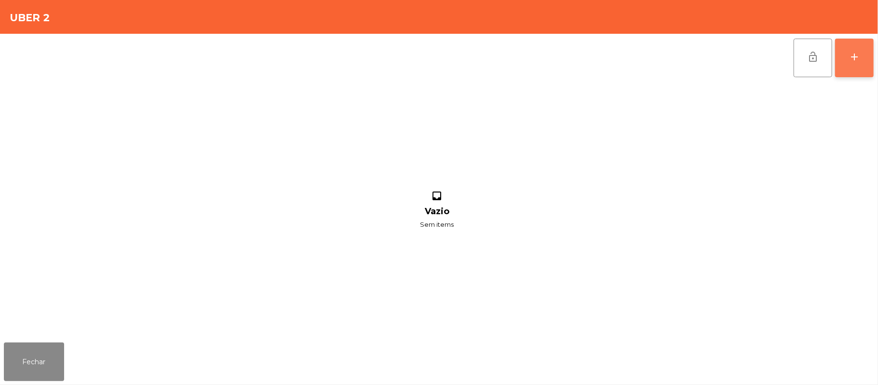
click at [850, 60] on div "add" at bounding box center [855, 57] width 12 height 12
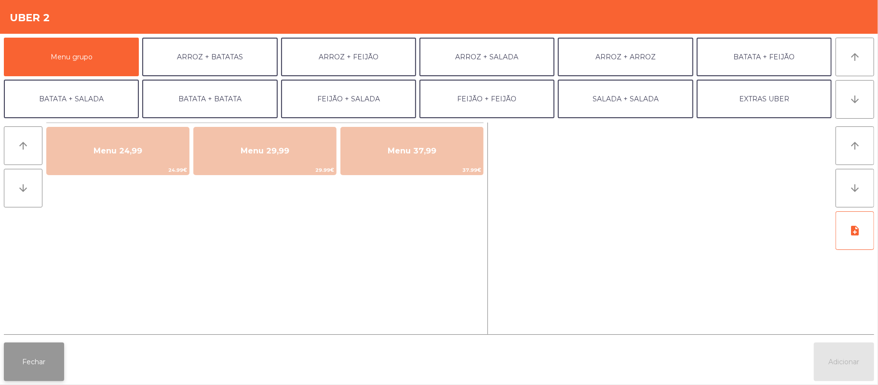
click at [37, 345] on button "Fechar" at bounding box center [34, 361] width 60 height 39
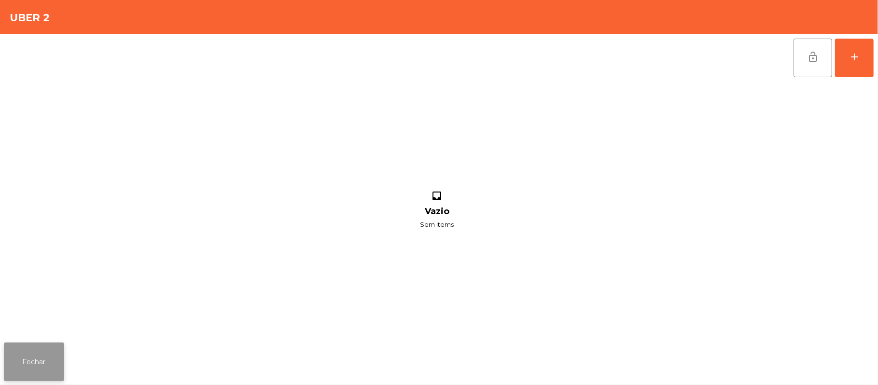
click at [8, 359] on button "Fechar" at bounding box center [34, 361] width 60 height 39
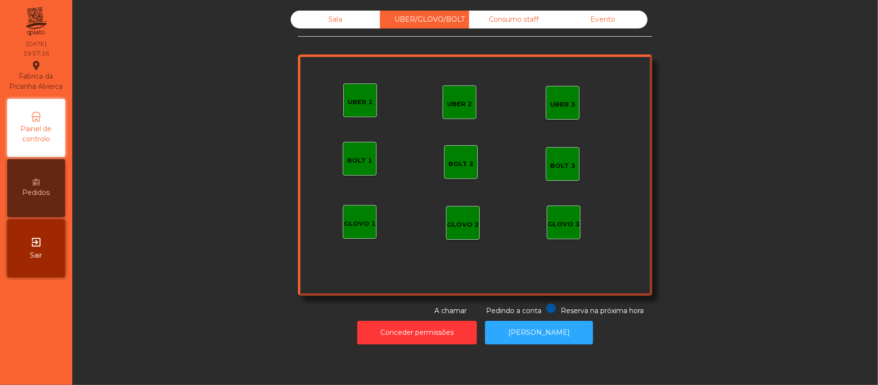
click at [352, 26] on div "Sala" at bounding box center [335, 20] width 89 height 18
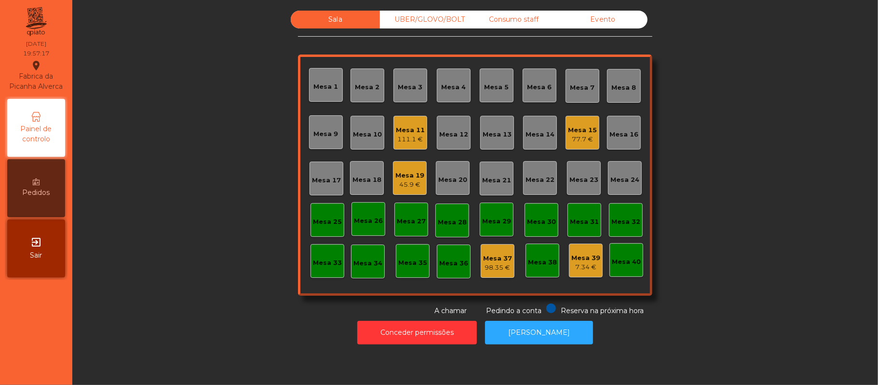
click at [430, 20] on div "UBER/GLOVO/BOLT" at bounding box center [424, 20] width 89 height 18
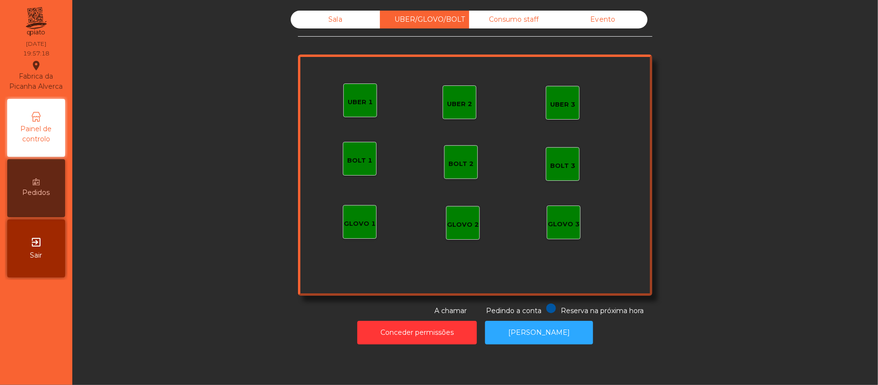
click at [552, 101] on div "UBER 3" at bounding box center [562, 105] width 25 height 10
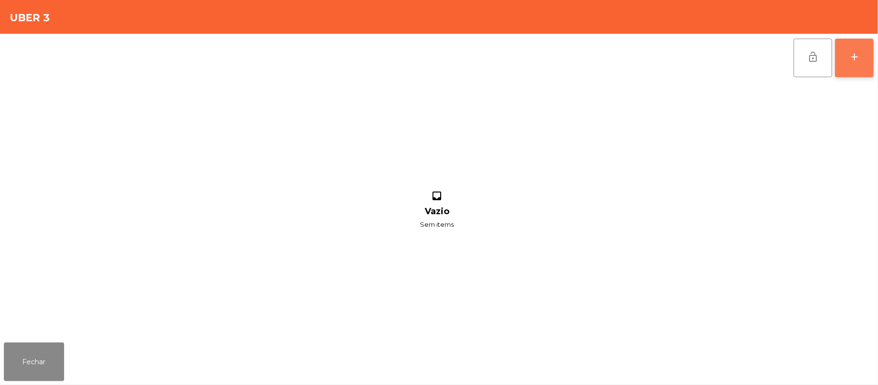
click at [859, 62] on div "add" at bounding box center [855, 57] width 12 height 12
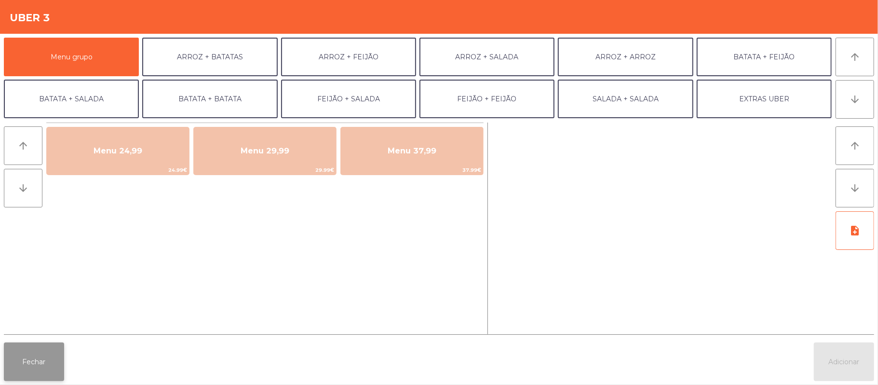
click at [14, 377] on button "Fechar" at bounding box center [34, 361] width 60 height 39
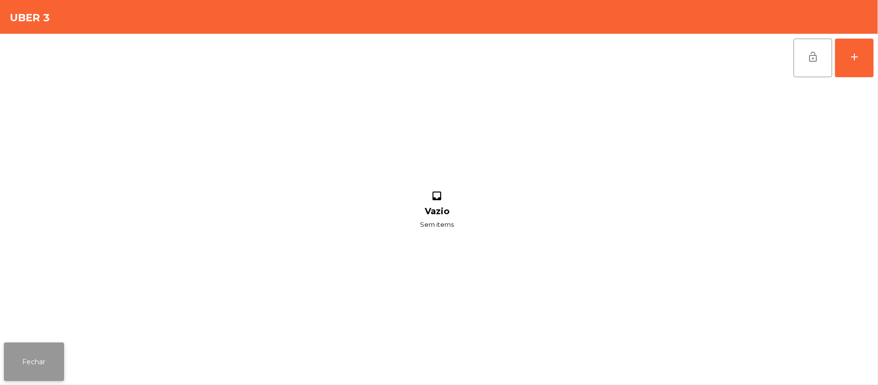
click at [7, 355] on button "Fechar" at bounding box center [34, 361] width 60 height 39
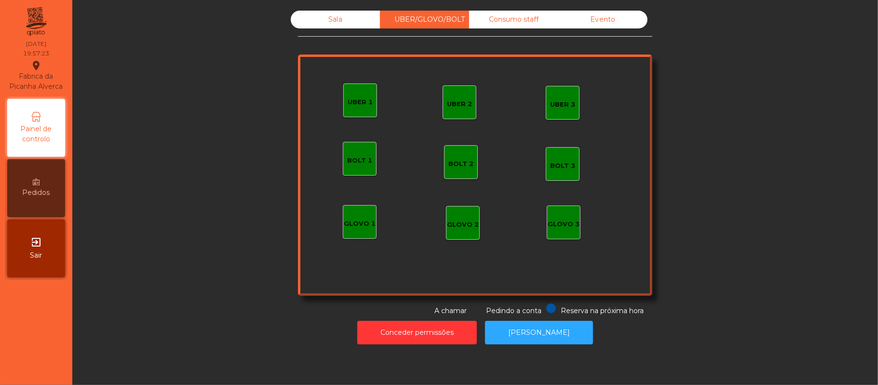
click at [452, 111] on div "UBER 2" at bounding box center [460, 102] width 34 height 34
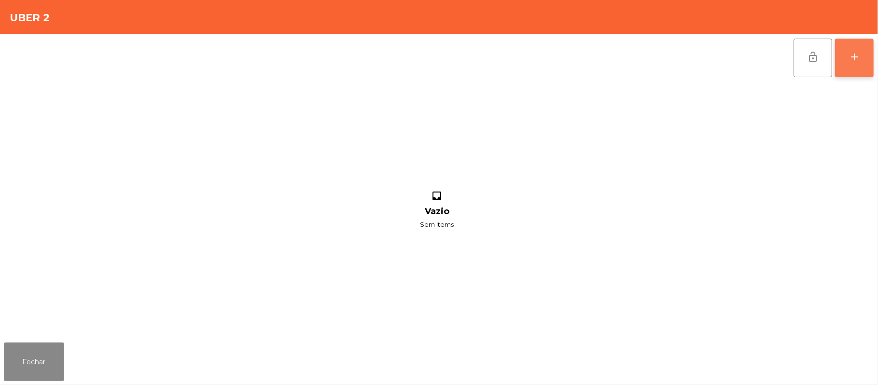
click at [871, 69] on button "add" at bounding box center [854, 58] width 39 height 39
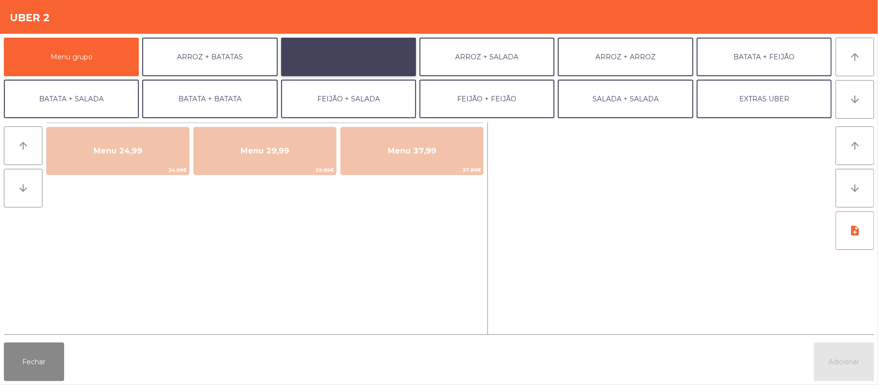
click at [353, 65] on button "ARROZ + FEIJÃO" at bounding box center [348, 57] width 135 height 39
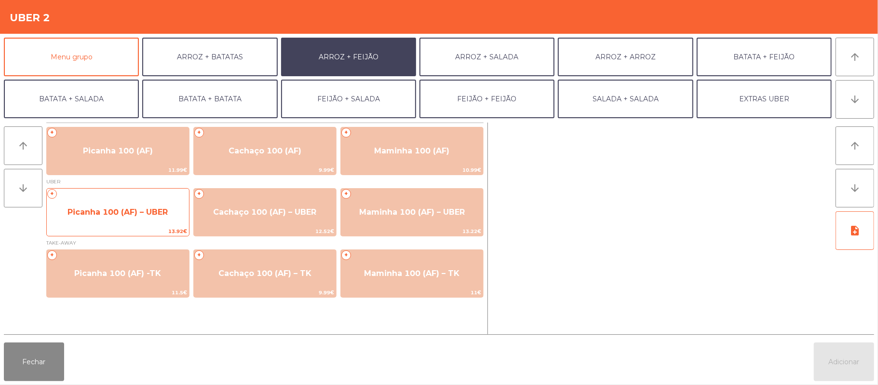
click at [127, 210] on span "Picanha 100 (AF) – UBER" at bounding box center [118, 211] width 100 height 9
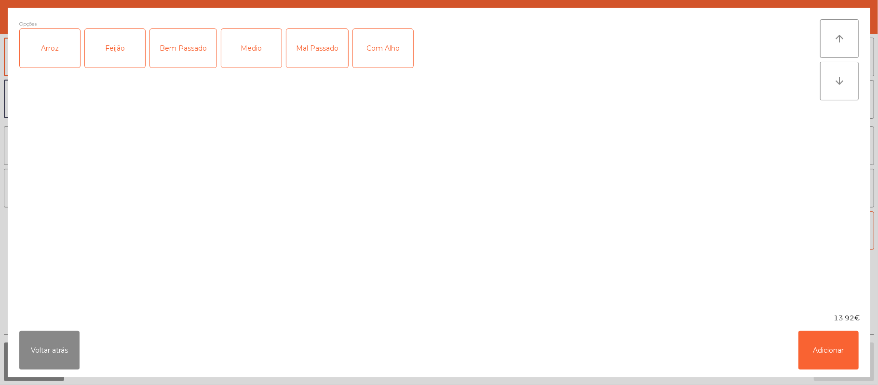
click at [53, 60] on div "Arroz" at bounding box center [50, 48] width 60 height 39
click at [118, 49] on div "Feijão" at bounding box center [115, 48] width 60 height 39
click at [320, 57] on div "Mal Passado" at bounding box center [318, 48] width 62 height 39
click at [373, 53] on div "Com Alho" at bounding box center [383, 48] width 60 height 39
click at [834, 356] on button "Adicionar" at bounding box center [829, 350] width 60 height 39
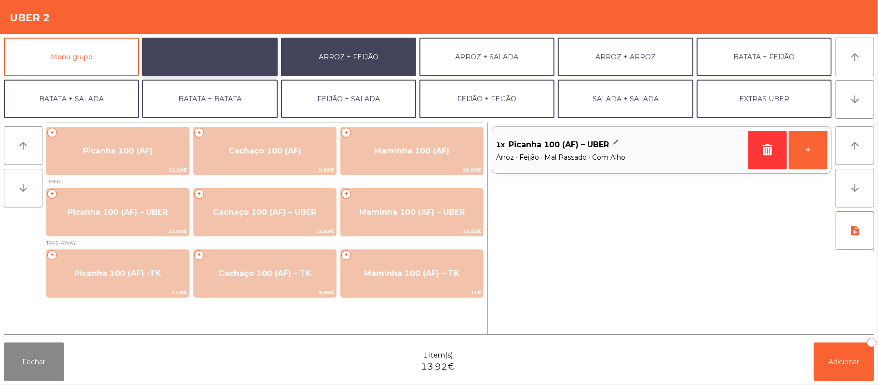
click at [228, 66] on button "ARROZ + BATATAS" at bounding box center [209, 57] width 135 height 39
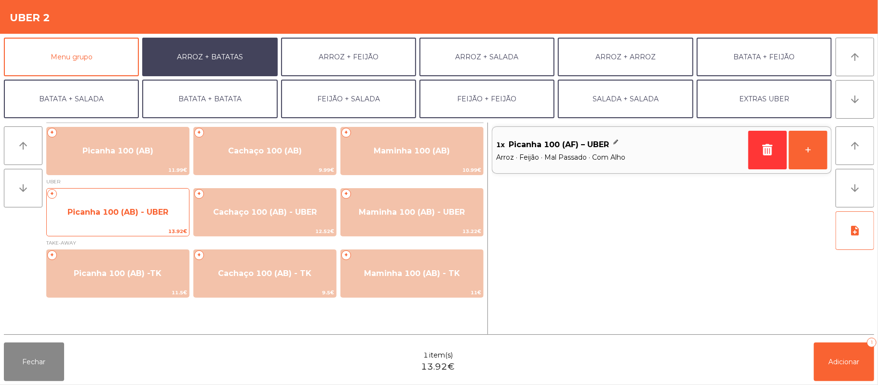
click at [114, 232] on span "13.92€" at bounding box center [118, 231] width 142 height 9
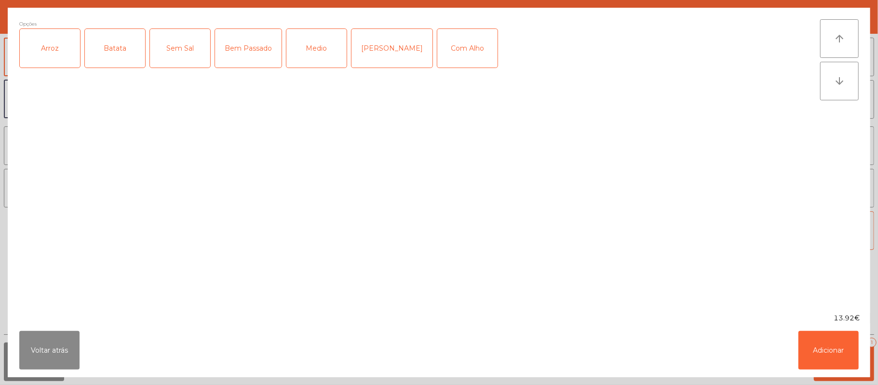
click at [70, 58] on div "Arroz" at bounding box center [50, 48] width 60 height 39
click at [120, 57] on div "Batata" at bounding box center [115, 48] width 60 height 39
click at [268, 55] on div "Bem Passado" at bounding box center [248, 48] width 67 height 39
click at [451, 58] on div "Com Alho" at bounding box center [467, 48] width 60 height 39
click at [829, 353] on button "Adicionar" at bounding box center [829, 350] width 60 height 39
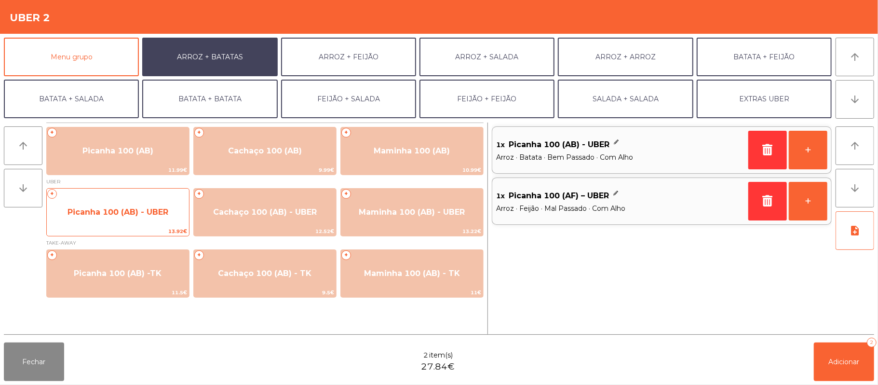
click at [124, 203] on span "Picanha 100 (AB) - UBER" at bounding box center [118, 212] width 142 height 26
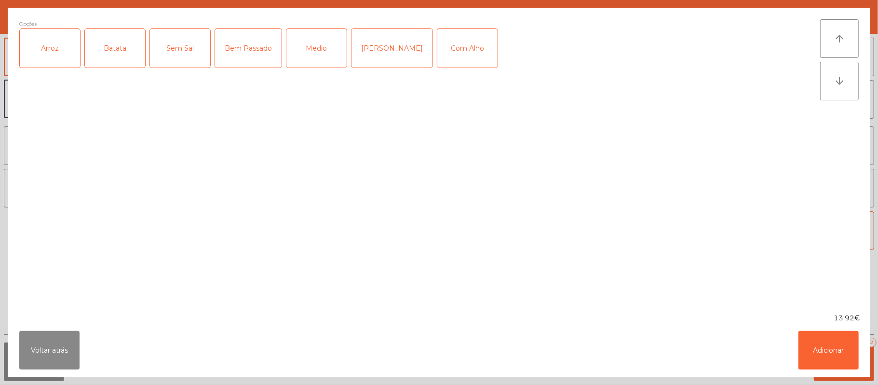
click at [61, 57] on div "Arroz" at bounding box center [50, 48] width 60 height 39
click at [117, 53] on div "Batata" at bounding box center [115, 48] width 60 height 39
click at [253, 51] on div "Bem Passado" at bounding box center [248, 48] width 67 height 39
click at [462, 63] on div "Com Alho" at bounding box center [467, 48] width 60 height 39
click at [833, 352] on button "Adicionar" at bounding box center [829, 350] width 60 height 39
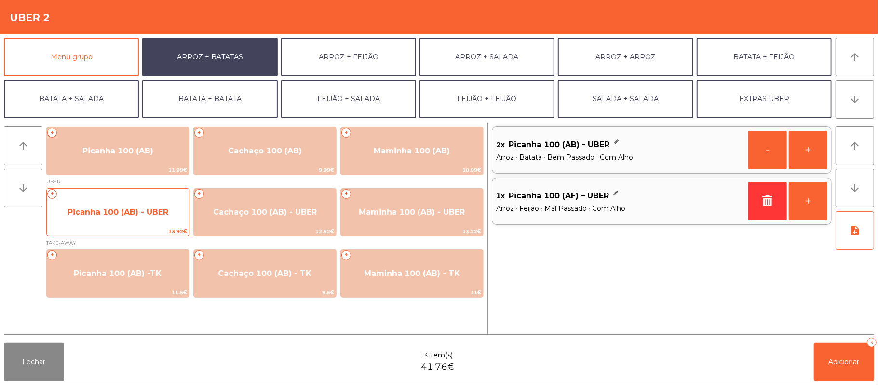
click at [101, 220] on span "Picanha 100 (AB) - UBER" at bounding box center [118, 212] width 142 height 26
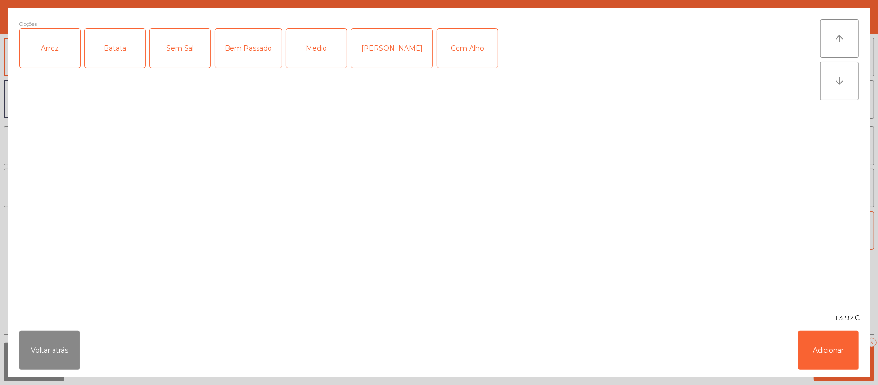
click at [66, 51] on div "Arroz" at bounding box center [50, 48] width 60 height 39
click at [118, 55] on div "Batata" at bounding box center [115, 48] width 60 height 39
click at [257, 58] on div "Bem Passado" at bounding box center [248, 48] width 67 height 39
click at [457, 56] on div "Com Alho" at bounding box center [467, 48] width 60 height 39
click at [832, 355] on button "Adicionar" at bounding box center [829, 350] width 60 height 39
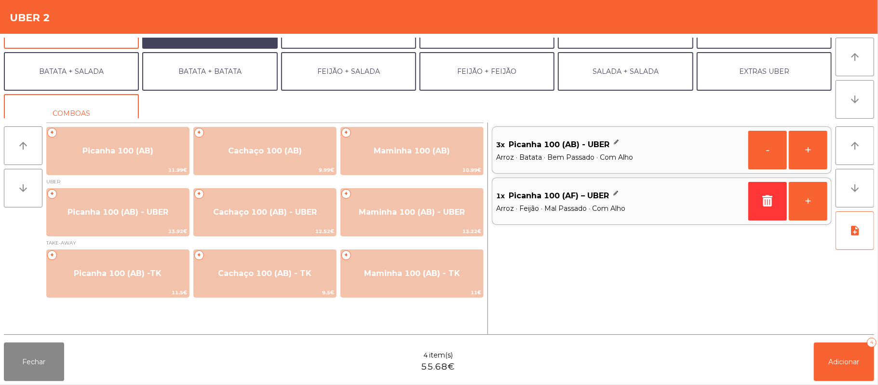
scroll to position [29, 0]
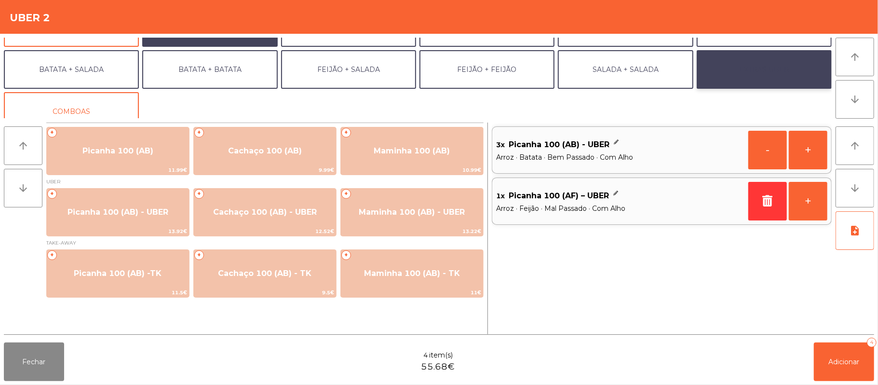
click at [783, 68] on button "EXTRAS UBER" at bounding box center [764, 69] width 135 height 39
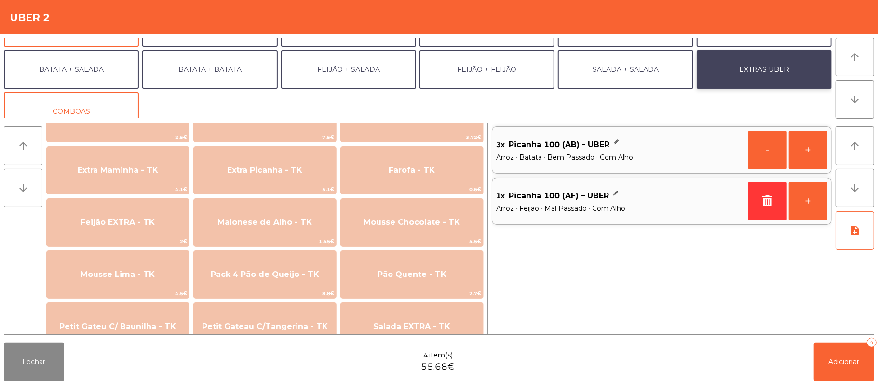
scroll to position [516, 0]
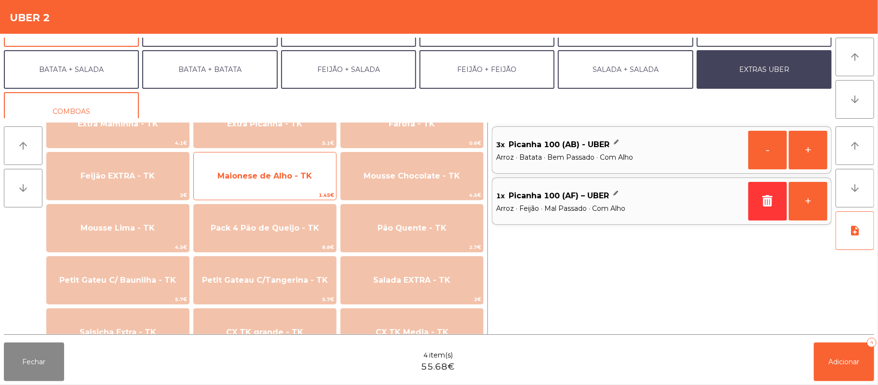
click at [290, 188] on span "Maionese de Alho - TK" at bounding box center [265, 176] width 142 height 26
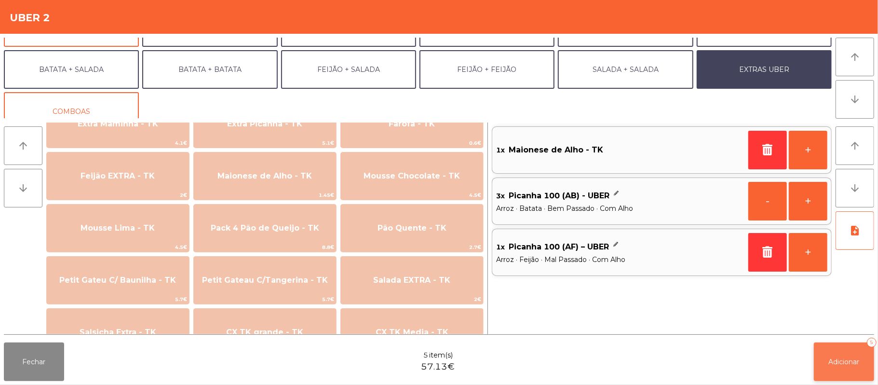
click at [832, 360] on span "Adicionar" at bounding box center [844, 361] width 31 height 9
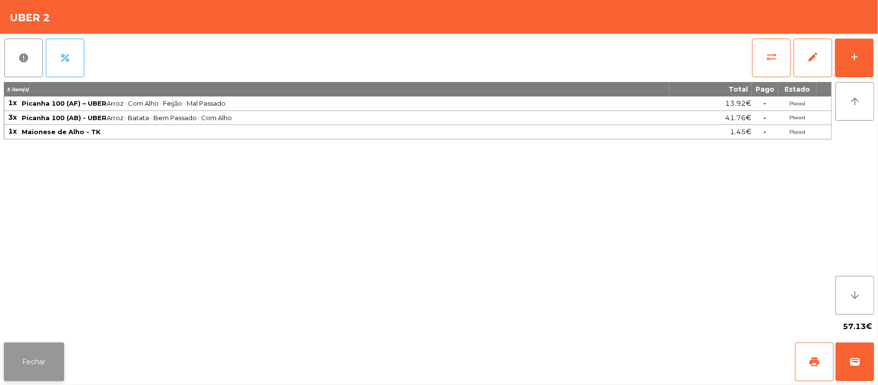
click at [47, 356] on button "Fechar" at bounding box center [34, 361] width 60 height 39
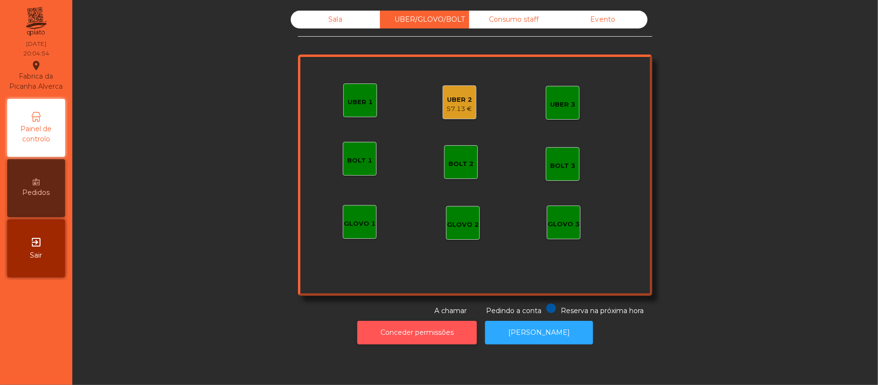
click at [437, 335] on button "Conceder permissões" at bounding box center [417, 333] width 120 height 24
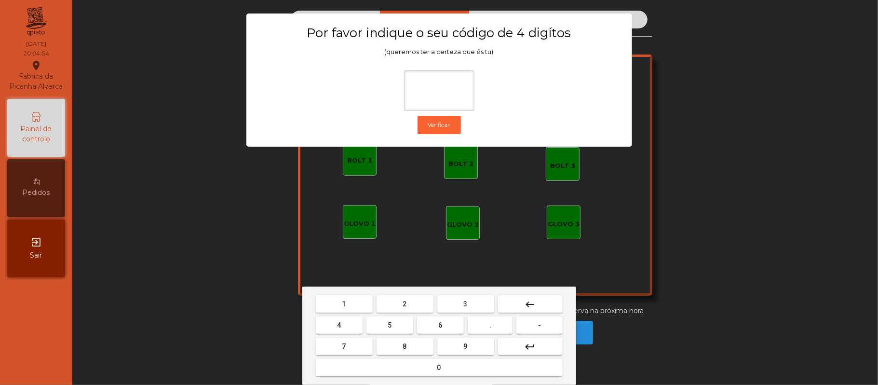
click at [413, 304] on button "2" at bounding box center [405, 303] width 57 height 17
click at [439, 323] on span "6" at bounding box center [441, 325] width 4 height 8
click at [355, 303] on button "1" at bounding box center [344, 303] width 57 height 17
click at [390, 325] on span "5" at bounding box center [390, 325] width 4 height 8
type input "****"
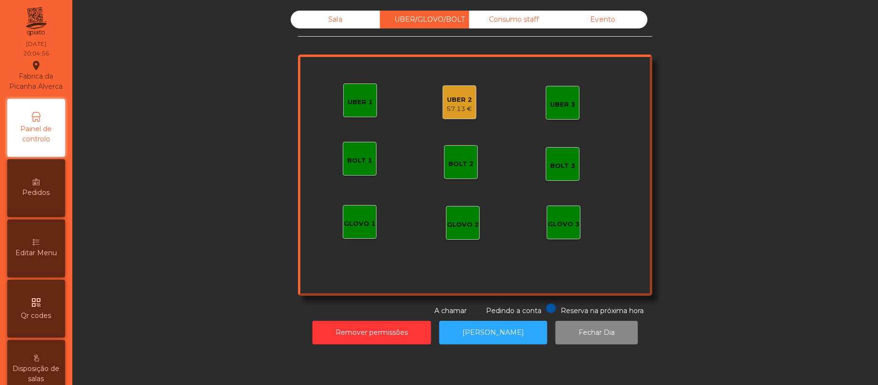
click at [456, 103] on div "UBER 2" at bounding box center [460, 100] width 26 height 10
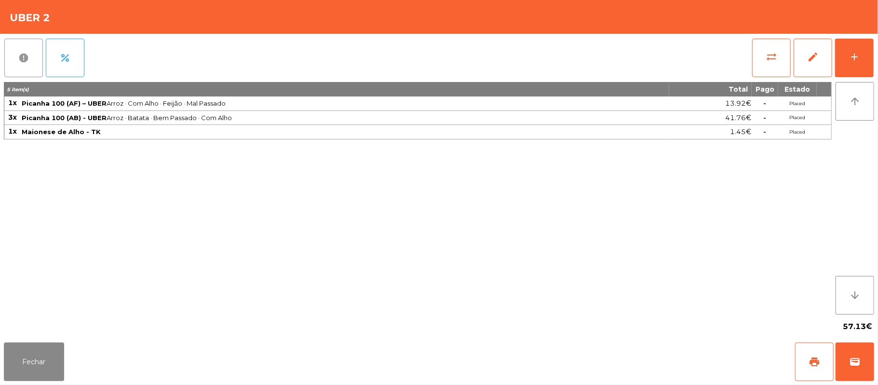
click at [29, 56] on span "report" at bounding box center [24, 58] width 12 height 12
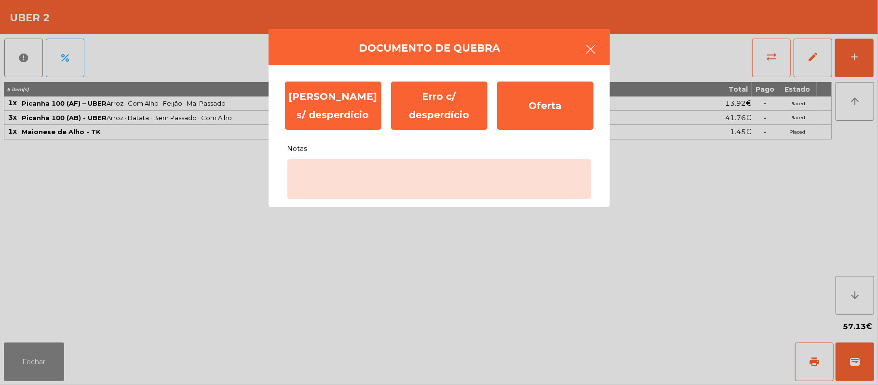
click at [582, 49] on button "button" at bounding box center [591, 50] width 27 height 29
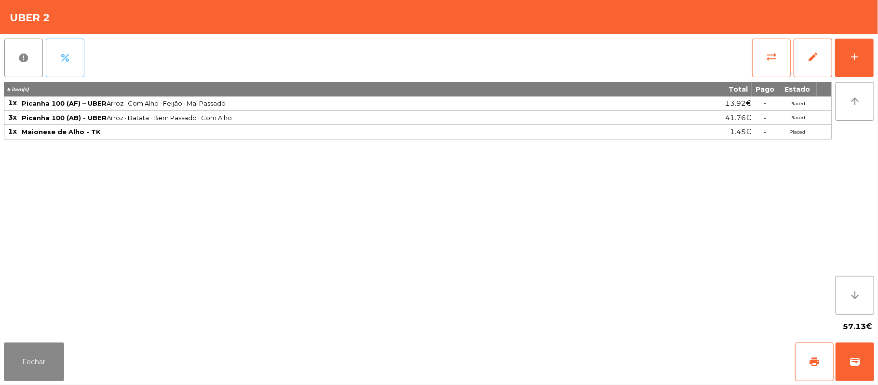
click at [74, 54] on button "percent" at bounding box center [65, 58] width 39 height 39
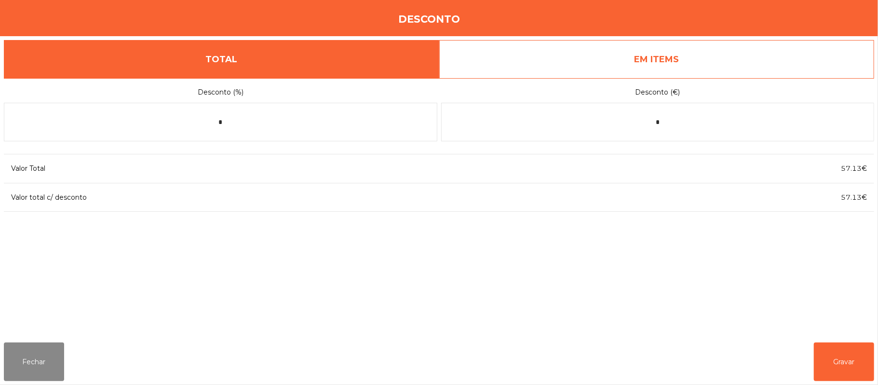
click at [612, 65] on link "EM ITEMS" at bounding box center [657, 59] width 436 height 39
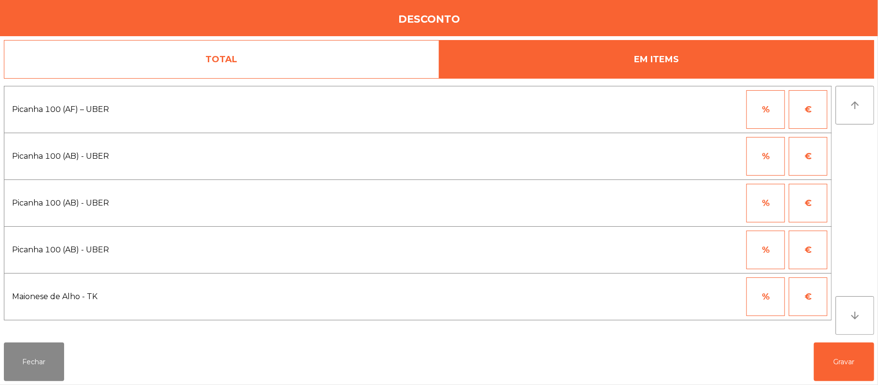
click at [803, 119] on button "€" at bounding box center [808, 109] width 39 height 39
click at [720, 114] on input "*" at bounding box center [719, 109] width 48 height 39
click at [51, 361] on div "1 2 3 keyboard_backspace 4 5 6 . - 7 8 9 keyboard_return 0" at bounding box center [439, 336] width 878 height 98
click at [52, 362] on button "Fechar" at bounding box center [34, 361] width 60 height 39
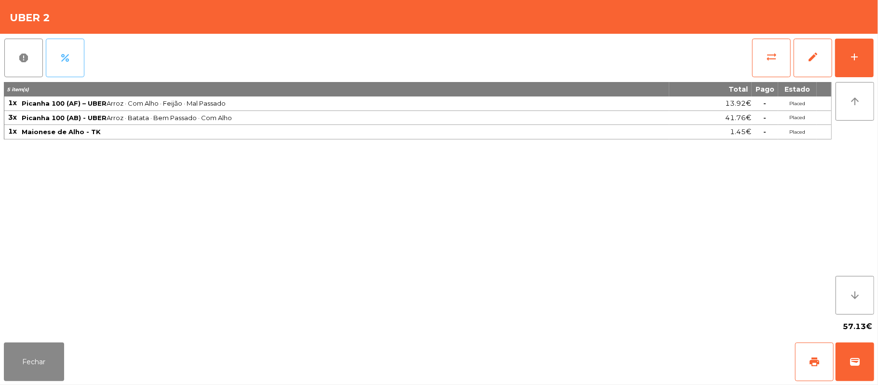
click at [74, 53] on button "percent" at bounding box center [65, 58] width 39 height 39
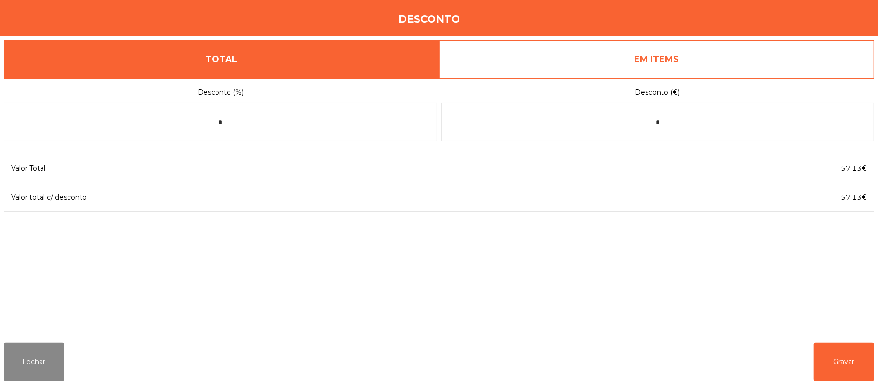
click at [695, 64] on link "EM ITEMS" at bounding box center [657, 59] width 436 height 39
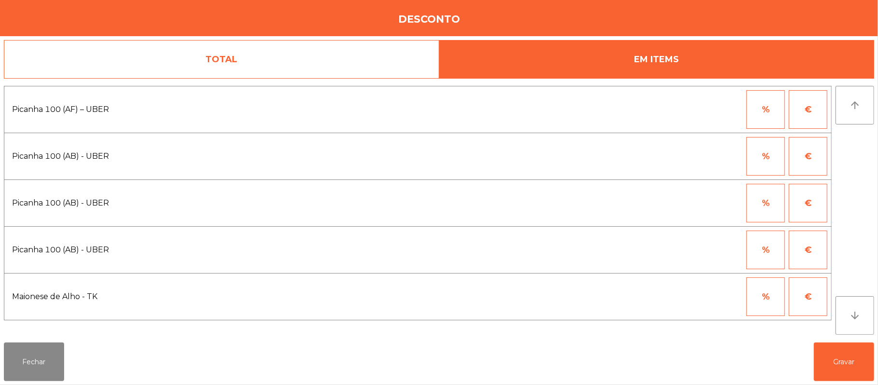
click at [804, 112] on button "€" at bounding box center [808, 109] width 39 height 39
click at [718, 112] on input "*" at bounding box center [719, 109] width 48 height 39
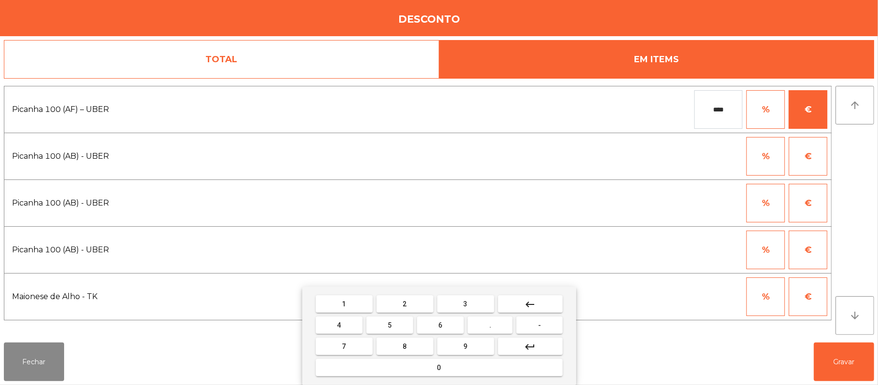
type input "****"
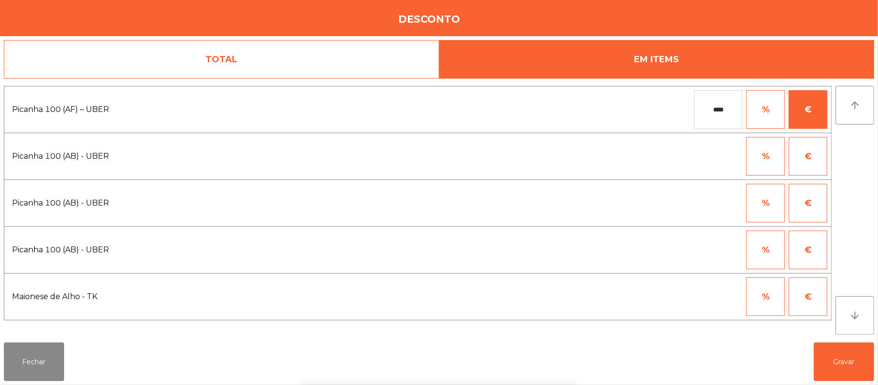
click at [767, 156] on button "%" at bounding box center [766, 156] width 39 height 39
click at [809, 159] on button "€" at bounding box center [808, 156] width 39 height 39
click at [718, 160] on input "*" at bounding box center [719, 156] width 48 height 39
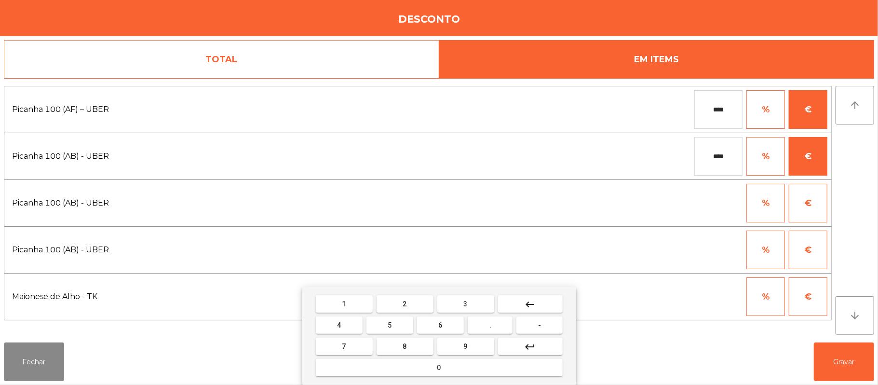
type input "****"
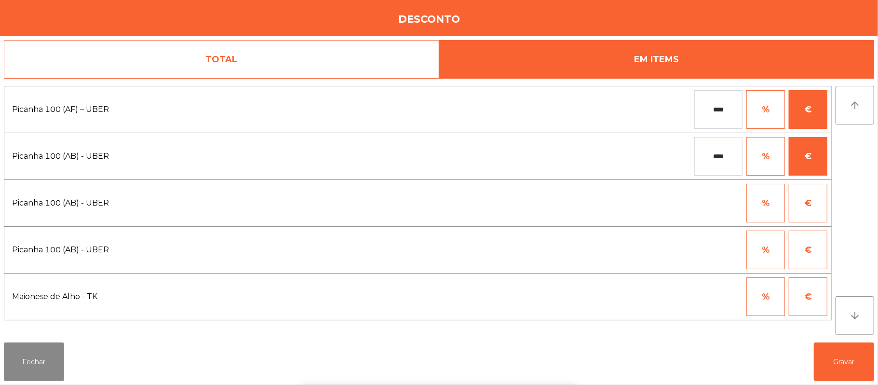
click at [716, 201] on div at bounding box center [719, 203] width 48 height 39
click at [818, 207] on button "€" at bounding box center [808, 203] width 39 height 39
click at [730, 204] on input "*" at bounding box center [719, 203] width 48 height 39
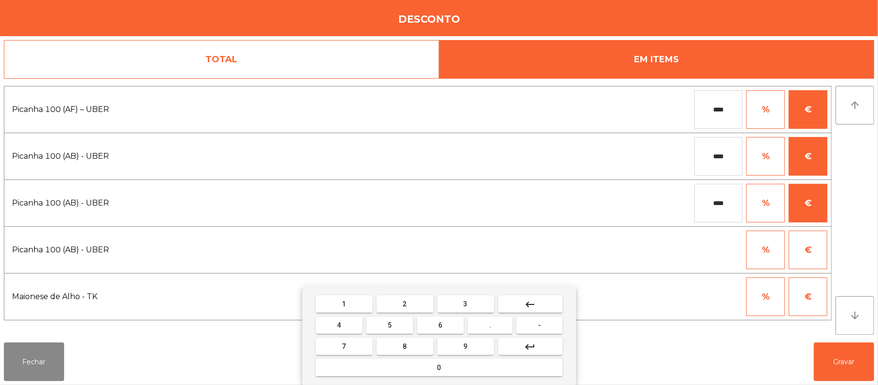
type input "****"
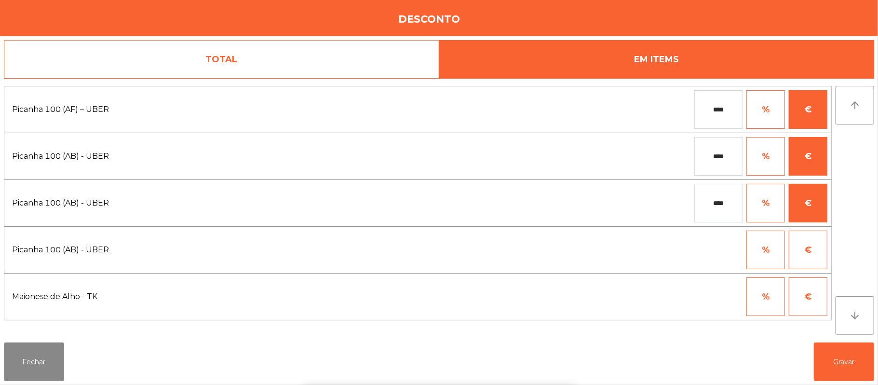
click at [809, 251] on button "€" at bounding box center [808, 250] width 39 height 39
click at [724, 250] on input "*" at bounding box center [719, 250] width 48 height 39
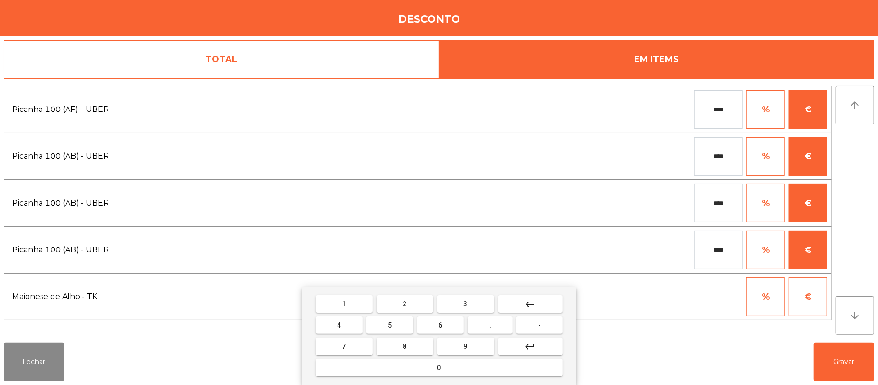
type input "****"
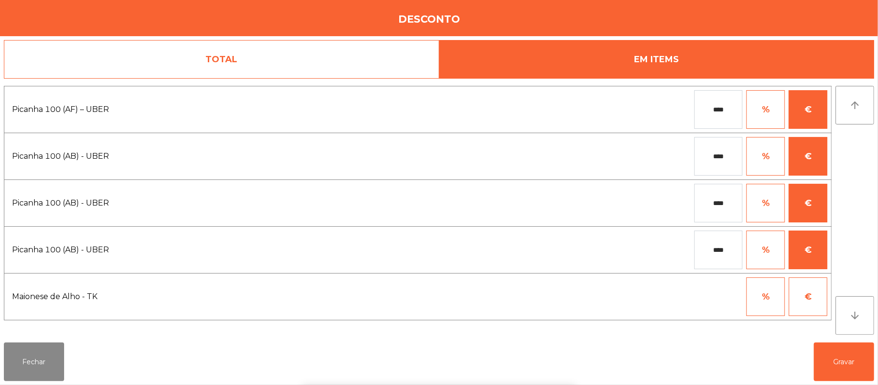
click at [847, 365] on div "1 2 3 keyboard_backspace 4 5 6 . - 7 8 9 keyboard_return 0" at bounding box center [439, 336] width 878 height 98
click at [843, 367] on button "Gravar" at bounding box center [844, 361] width 60 height 39
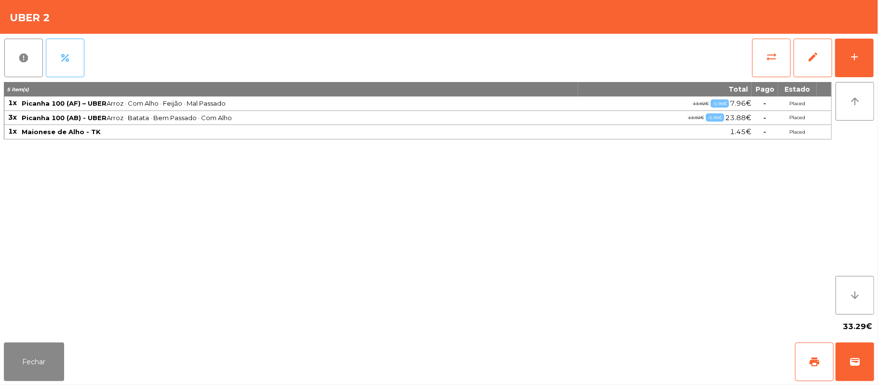
click at [70, 62] on span "percent" at bounding box center [65, 58] width 12 height 12
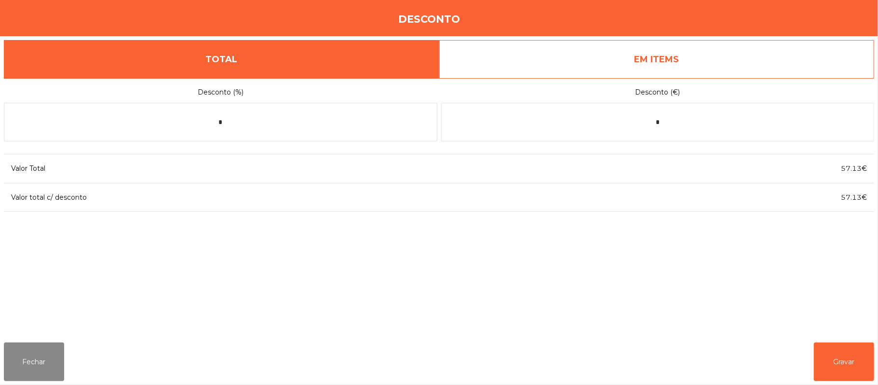
click at [702, 64] on link "EM ITEMS" at bounding box center [657, 59] width 436 height 39
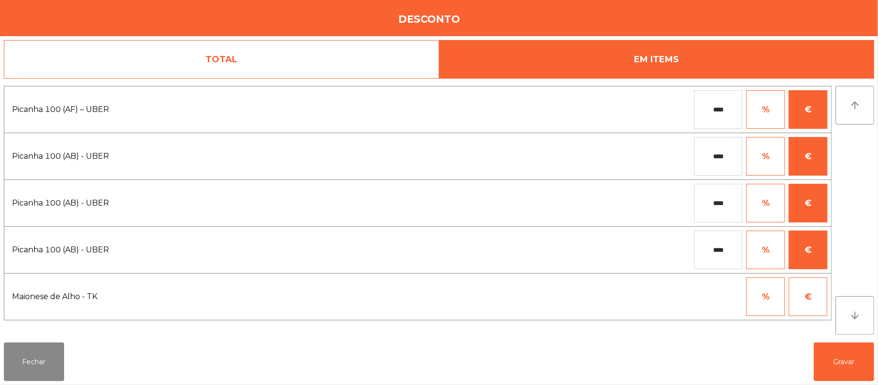
click at [706, 108] on input "****" at bounding box center [719, 109] width 48 height 39
click at [717, 161] on input "****" at bounding box center [719, 156] width 48 height 39
click at [714, 110] on input "*****" at bounding box center [719, 109] width 48 height 39
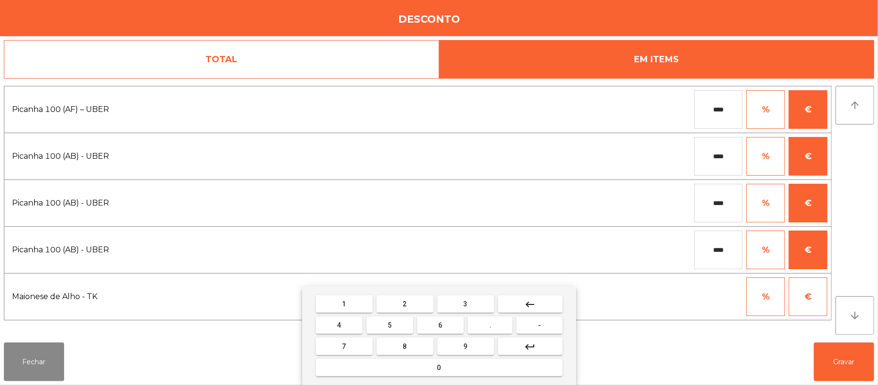
type input "****"
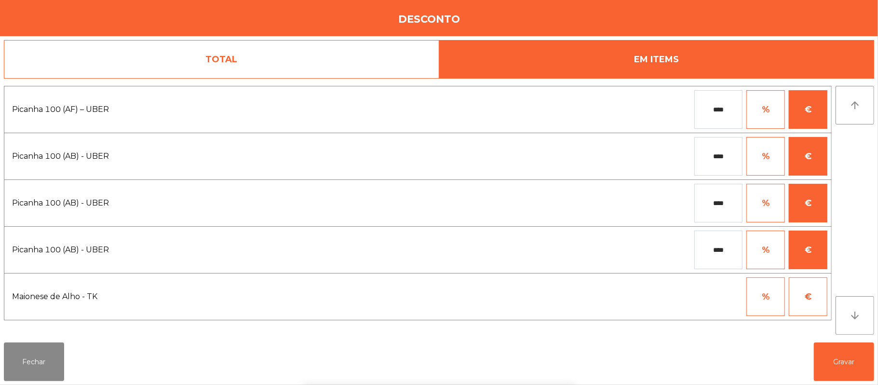
click at [713, 157] on input "****" at bounding box center [719, 156] width 48 height 39
click at [714, 203] on input "****" at bounding box center [719, 203] width 48 height 39
click at [715, 253] on input "****" at bounding box center [719, 250] width 48 height 39
click at [842, 356] on div "1 2 3 keyboard_backspace 4 5 6 . - 7 8 9 keyboard_return 0" at bounding box center [439, 336] width 878 height 98
click at [844, 365] on button "Gravar" at bounding box center [844, 361] width 60 height 39
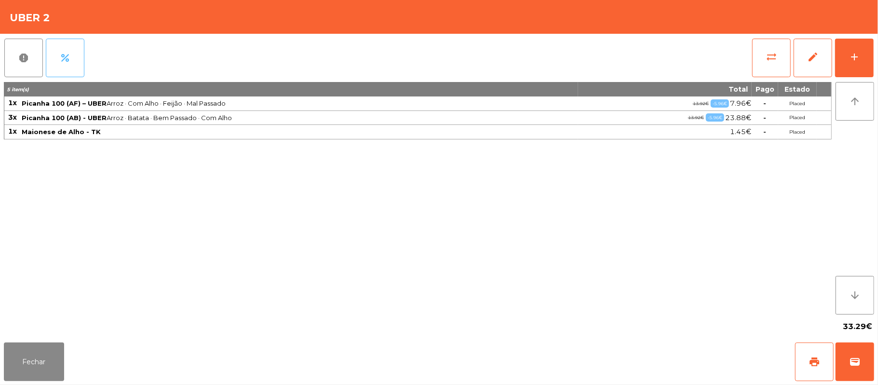
click at [68, 67] on button "percent" at bounding box center [65, 58] width 39 height 39
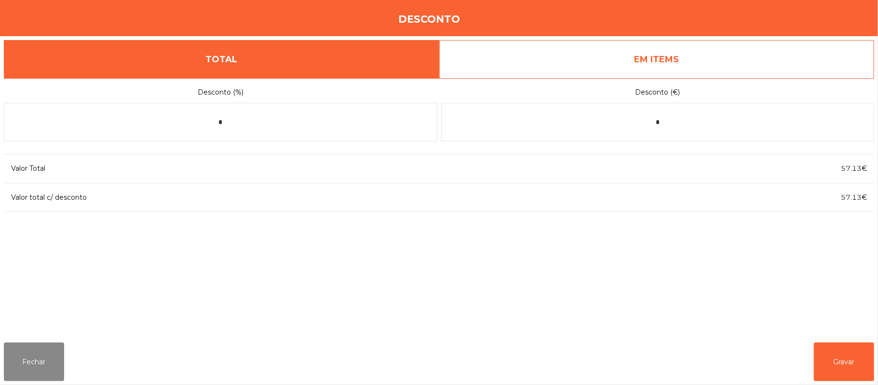
click at [697, 60] on link "EM ITEMS" at bounding box center [657, 59] width 436 height 39
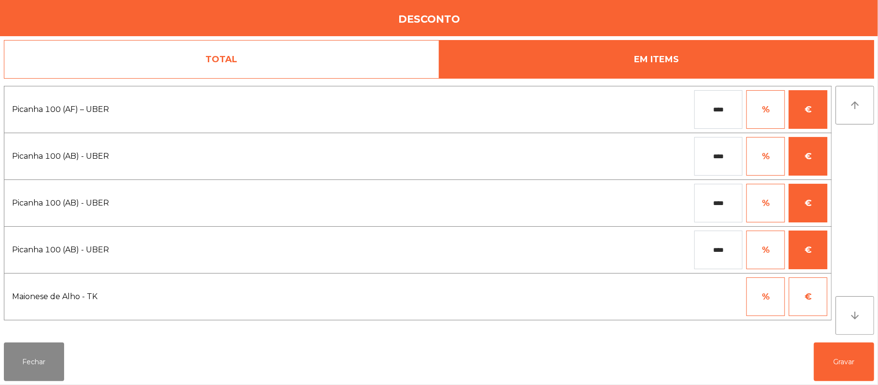
click at [712, 111] on input "****" at bounding box center [719, 109] width 48 height 39
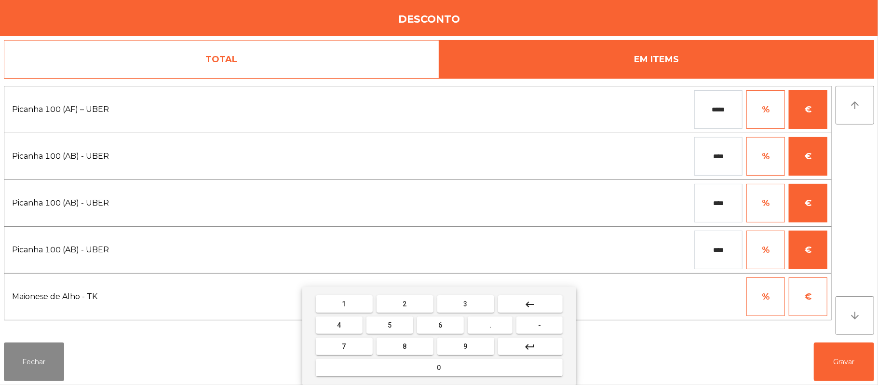
type input "*****"
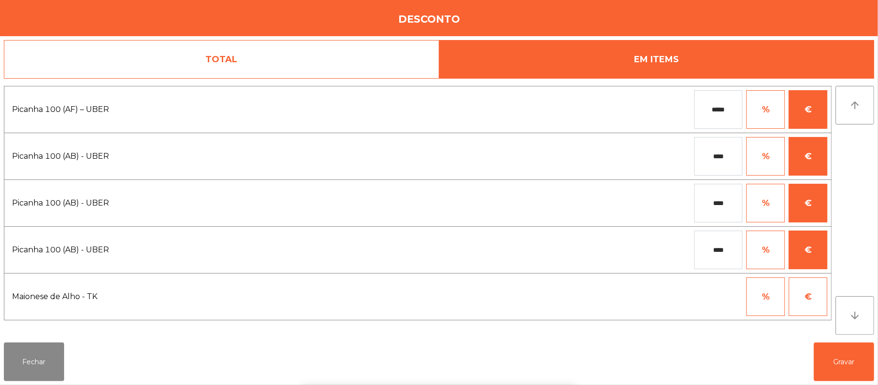
click at [844, 358] on div "1 2 3 keyboard_backspace 4 5 6 . - 7 8 9 keyboard_return 0" at bounding box center [439, 336] width 878 height 98
click at [847, 361] on button "Gravar" at bounding box center [844, 361] width 60 height 39
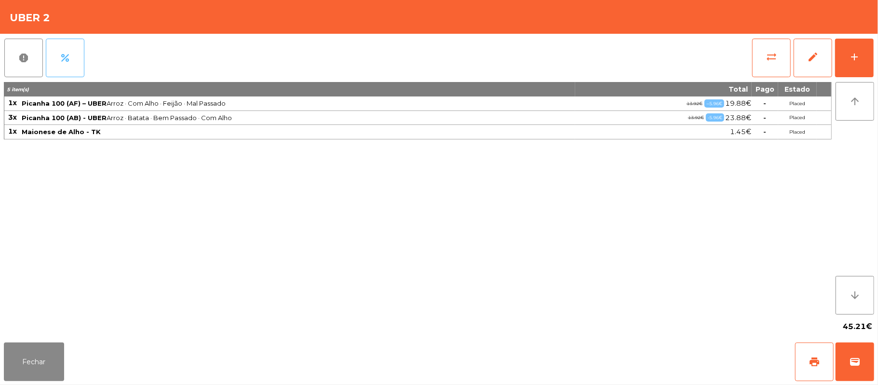
click at [70, 53] on span "percent" at bounding box center [65, 58] width 12 height 12
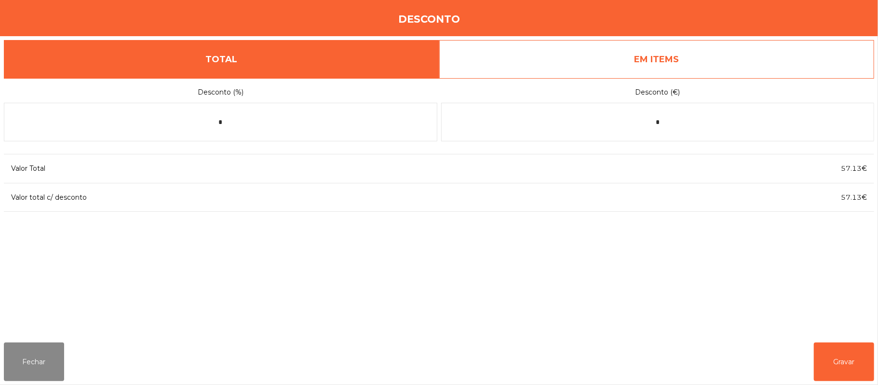
click at [651, 62] on link "EM ITEMS" at bounding box center [657, 59] width 436 height 39
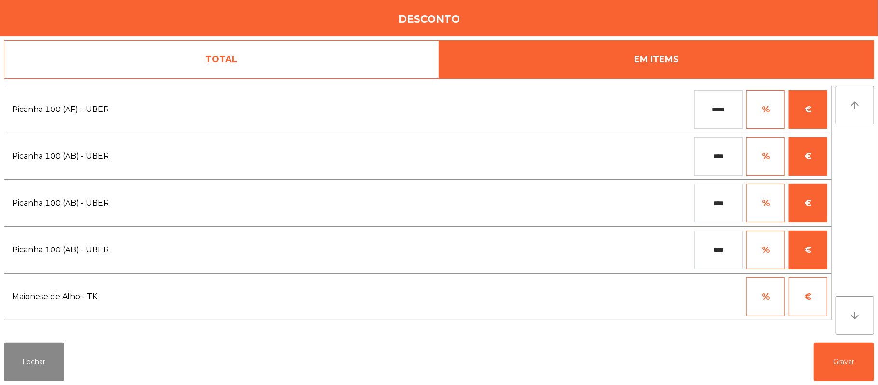
click at [709, 157] on input "****" at bounding box center [719, 156] width 48 height 39
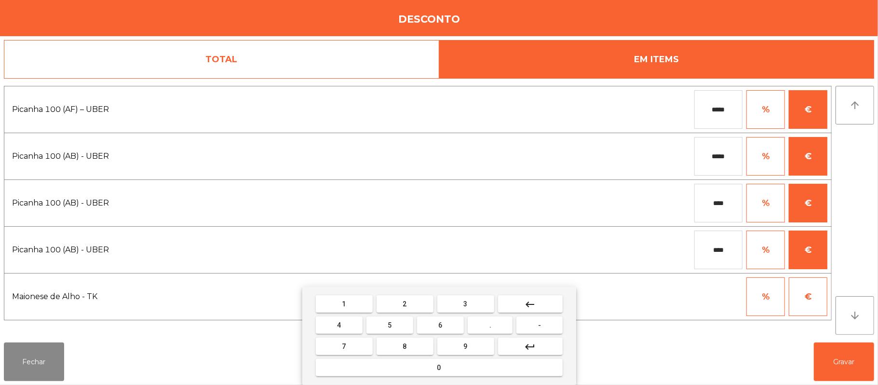
type input "*****"
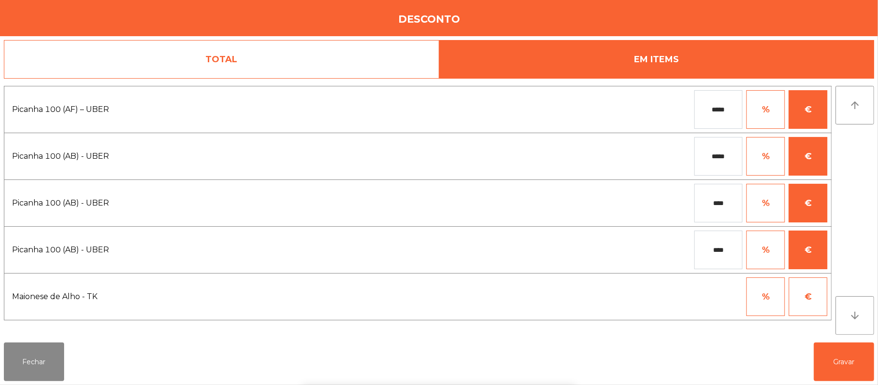
click at [709, 204] on input "****" at bounding box center [719, 203] width 48 height 39
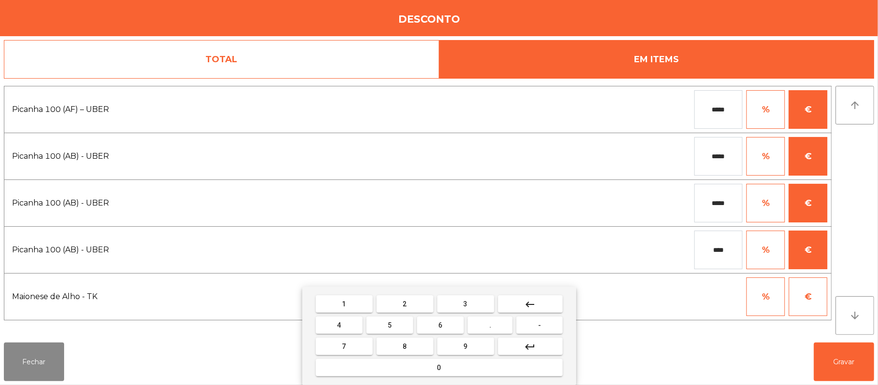
type input "*****"
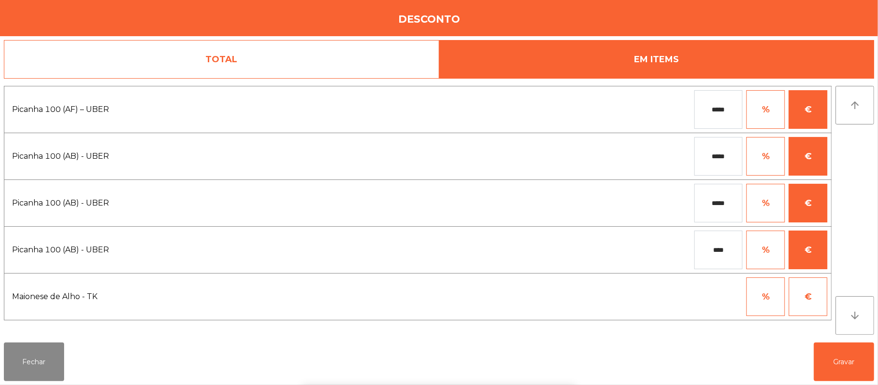
click at [712, 252] on input "****" at bounding box center [719, 250] width 48 height 39
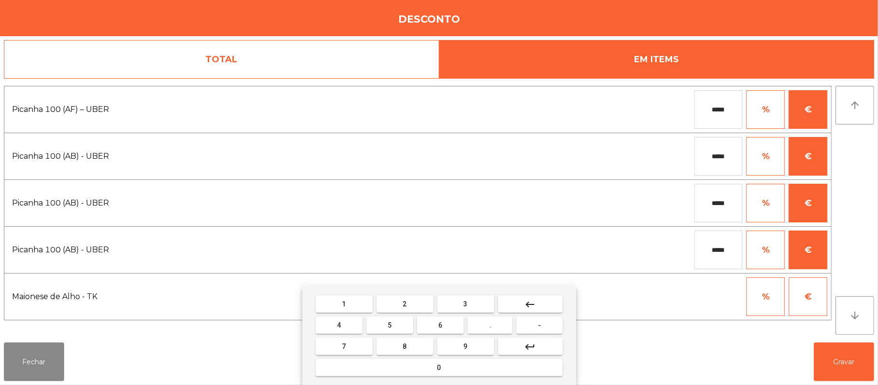
type input "*****"
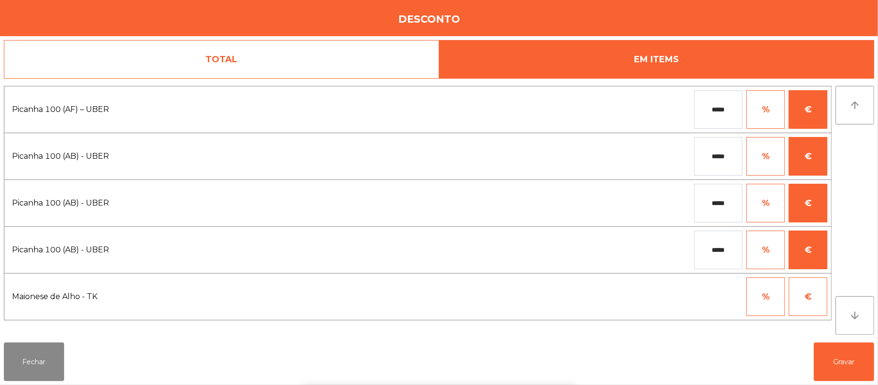
click at [850, 357] on div "1 2 3 keyboard_backspace 4 5 6 . - 7 8 9 keyboard_return 0" at bounding box center [439, 336] width 878 height 98
click at [840, 355] on button "Gravar" at bounding box center [844, 361] width 60 height 39
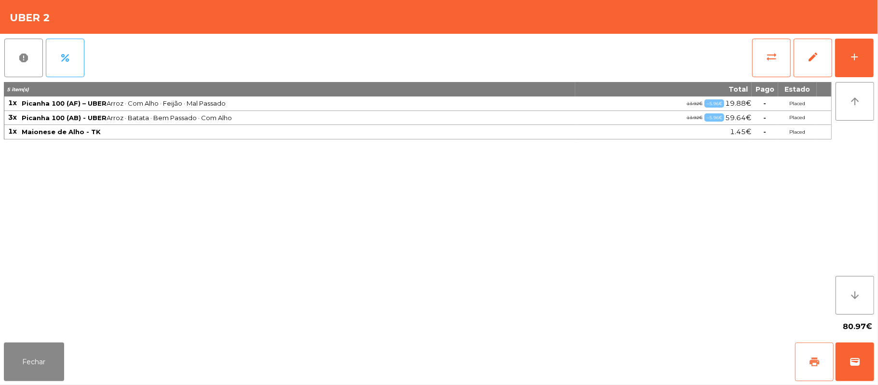
click at [810, 362] on span "print" at bounding box center [815, 362] width 12 height 12
click at [805, 364] on button "print" at bounding box center [814, 361] width 39 height 39
click at [49, 361] on button "Fechar" at bounding box center [34, 361] width 60 height 39
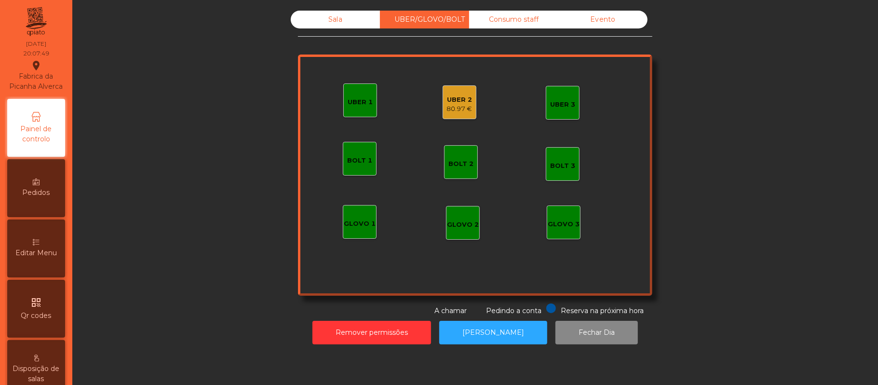
click at [455, 106] on div "80.97 €" at bounding box center [460, 109] width 26 height 10
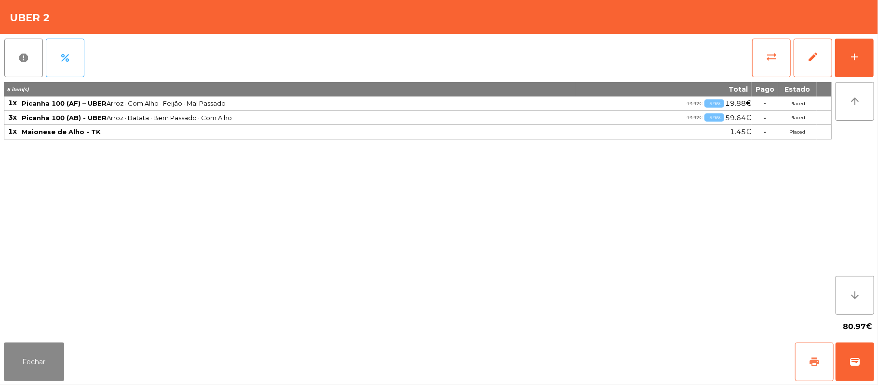
click at [813, 365] on span "print" at bounding box center [815, 362] width 12 height 12
click at [853, 358] on span "wallet" at bounding box center [855, 362] width 12 height 12
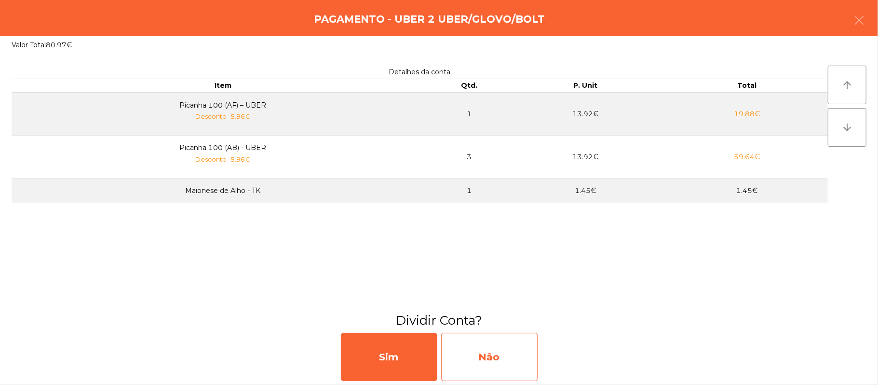
click at [506, 361] on div "Não" at bounding box center [489, 357] width 96 height 48
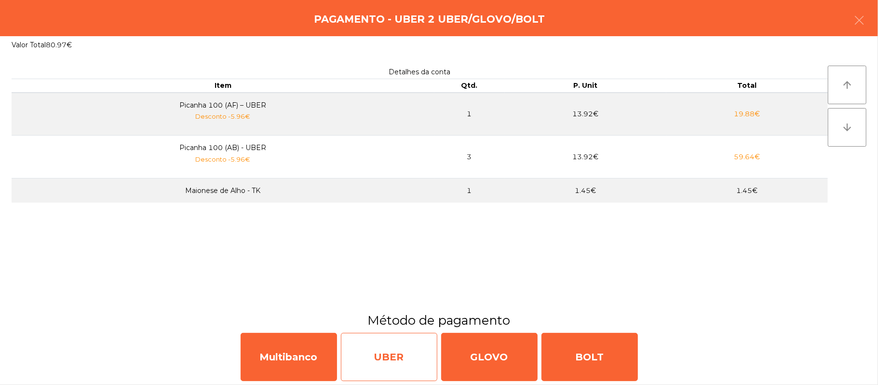
click at [397, 356] on div "UBER" at bounding box center [389, 357] width 96 height 48
select select "**"
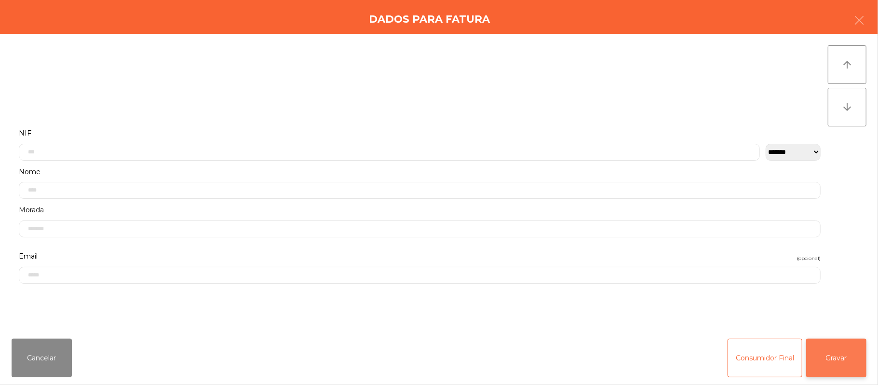
click at [833, 364] on button "Gravar" at bounding box center [836, 358] width 60 height 39
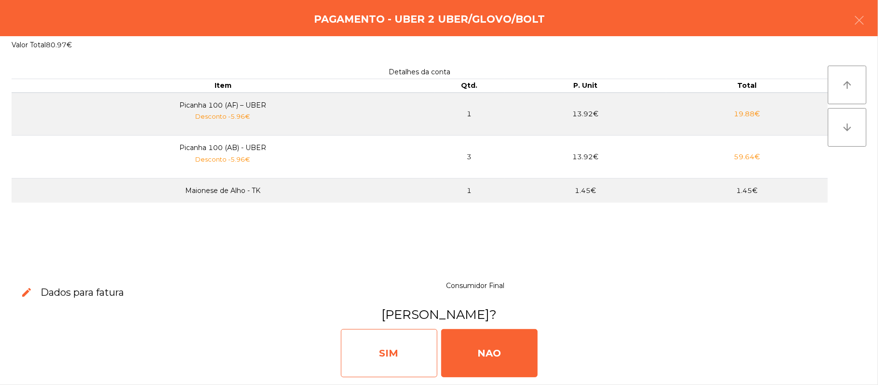
click at [395, 357] on div "SIM" at bounding box center [389, 353] width 96 height 48
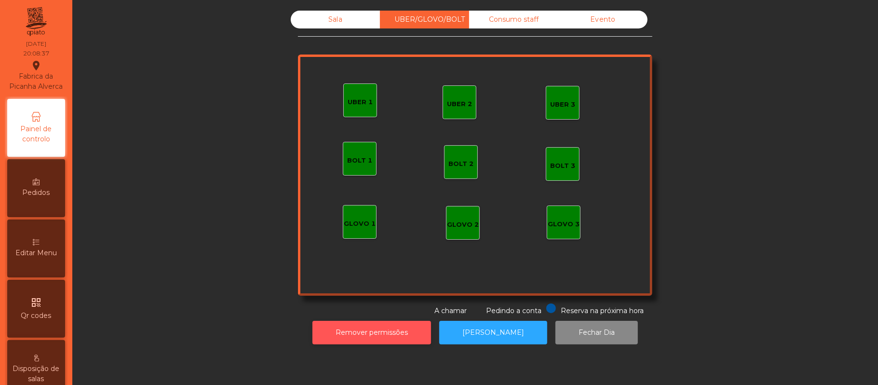
click at [375, 334] on button "Remover permissões" at bounding box center [372, 333] width 119 height 24
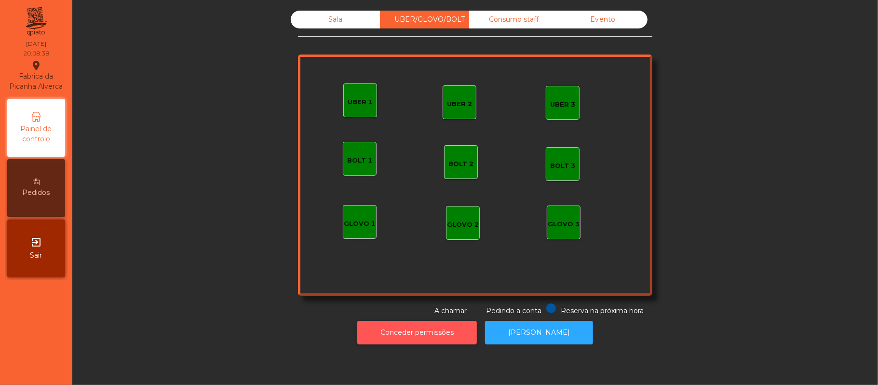
click at [425, 334] on button "Conceder permissões" at bounding box center [417, 333] width 120 height 24
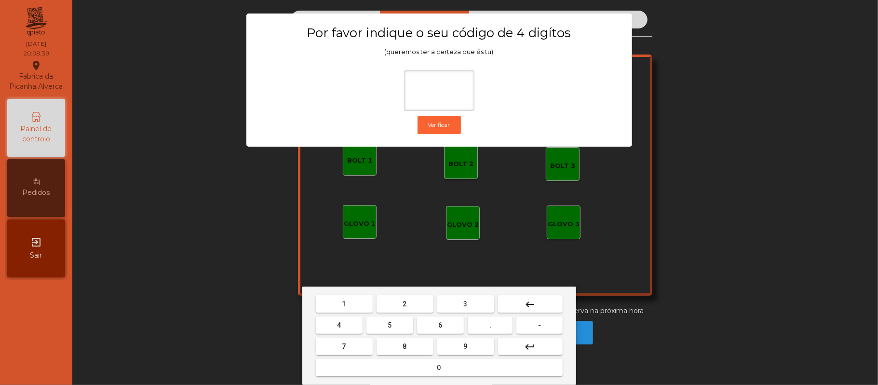
click at [404, 304] on span "2" at bounding box center [405, 304] width 4 height 8
click at [442, 325] on span "6" at bounding box center [441, 325] width 4 height 8
click at [358, 310] on button "1" at bounding box center [344, 303] width 57 height 17
click at [396, 330] on button "5" at bounding box center [390, 324] width 47 height 17
type input "****"
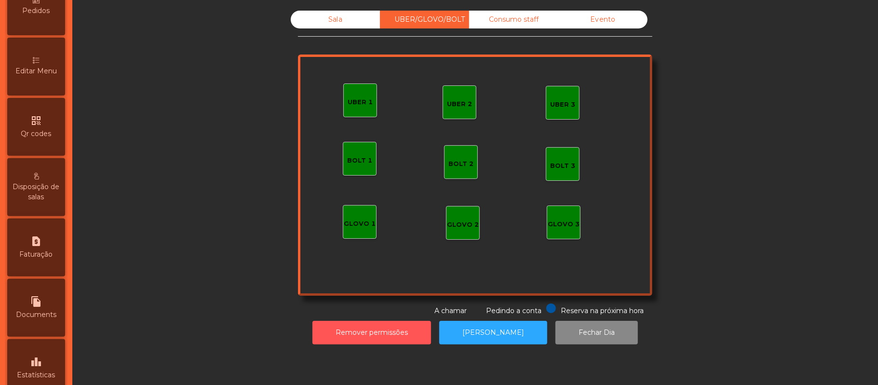
scroll to position [271, 0]
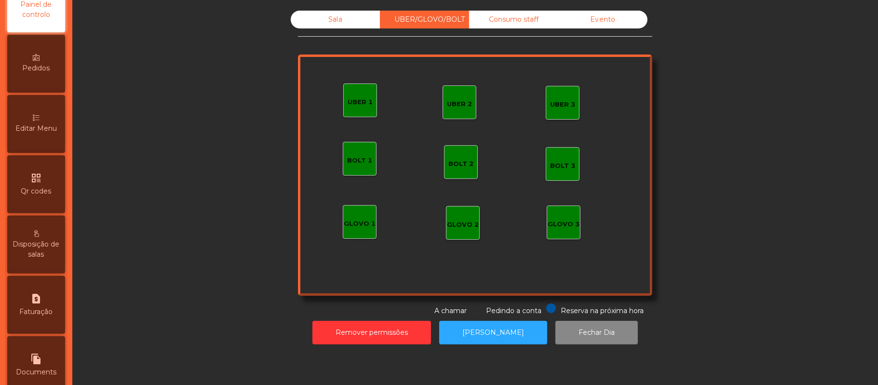
click at [45, 134] on span "Editar Menu" at bounding box center [35, 128] width 41 height 10
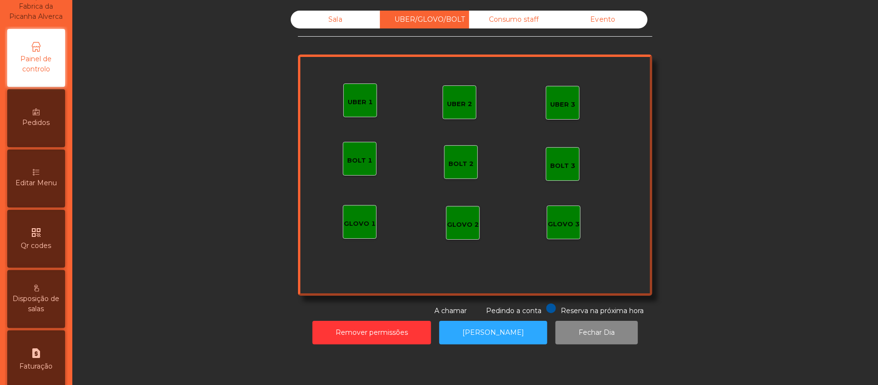
select select "*"
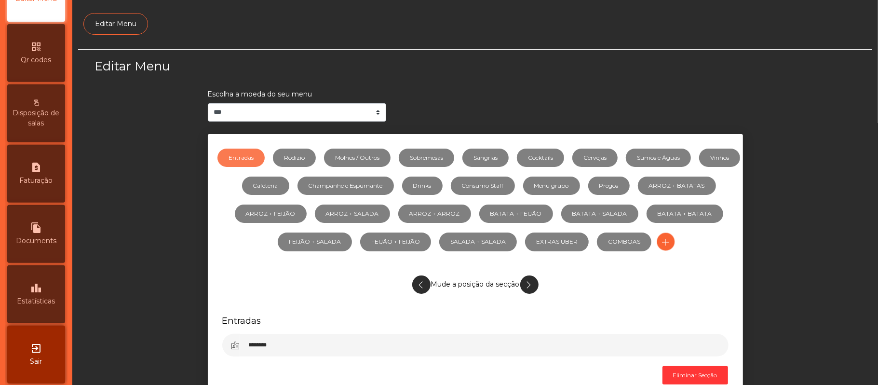
scroll to position [269, 0]
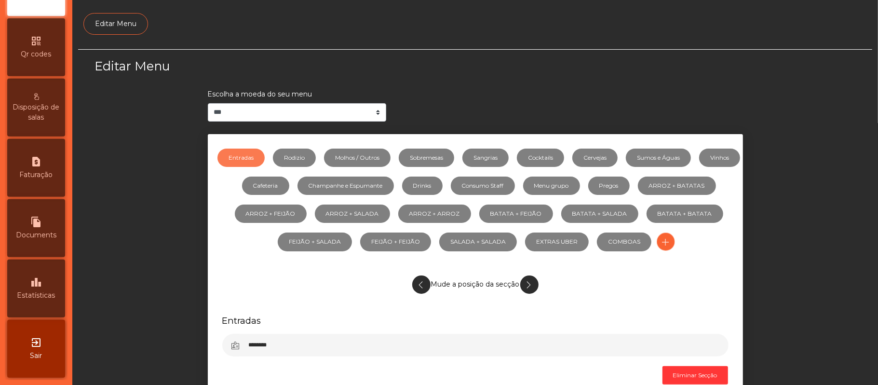
click at [42, 163] on icon "request_page" at bounding box center [36, 162] width 12 height 12
select select "*"
select select "****"
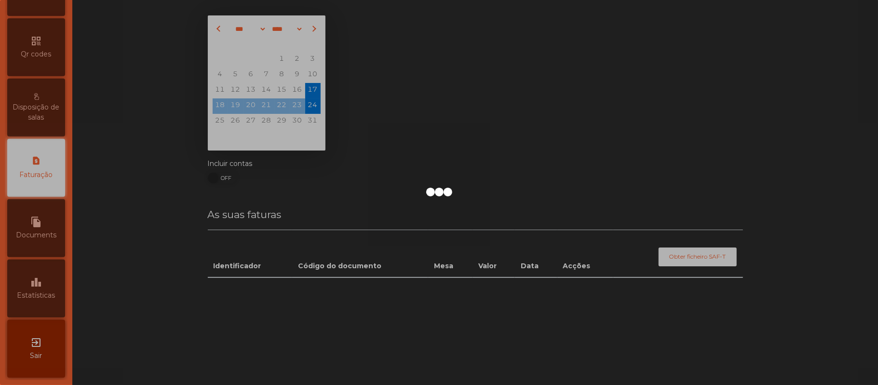
scroll to position [247, 0]
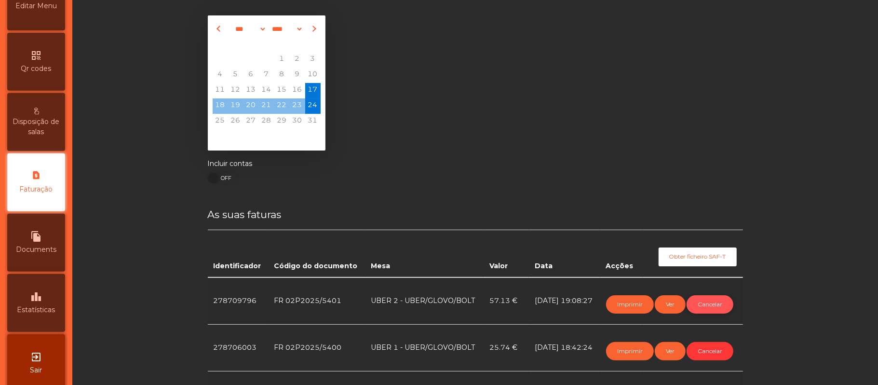
click at [715, 301] on button "Cancelar" at bounding box center [710, 304] width 47 height 18
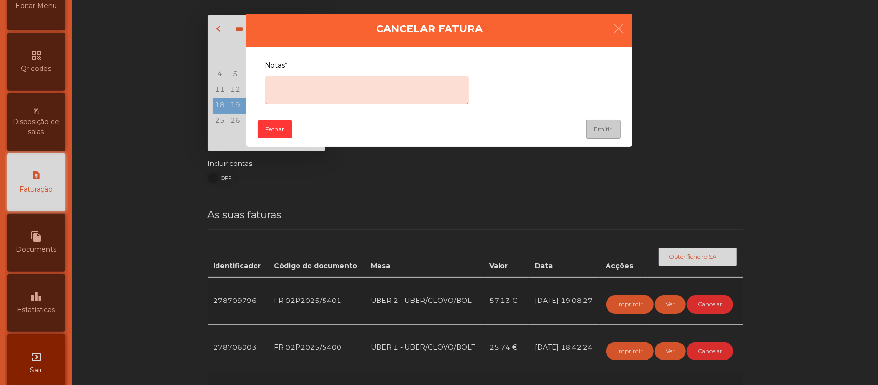
click at [379, 83] on textarea "Notas*" at bounding box center [367, 90] width 204 height 28
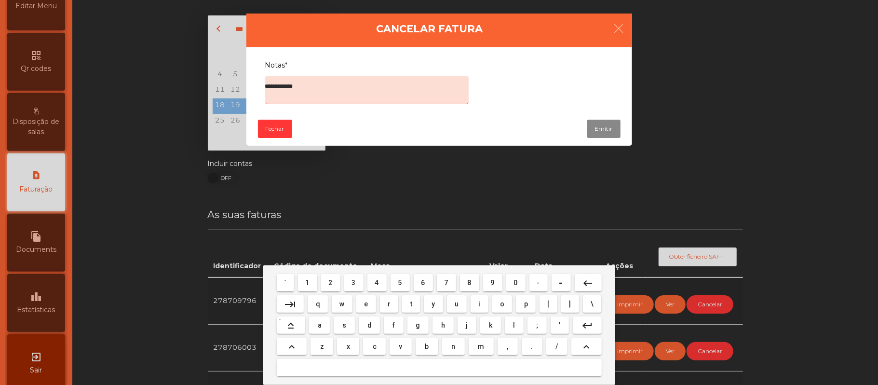
type textarea "**********"
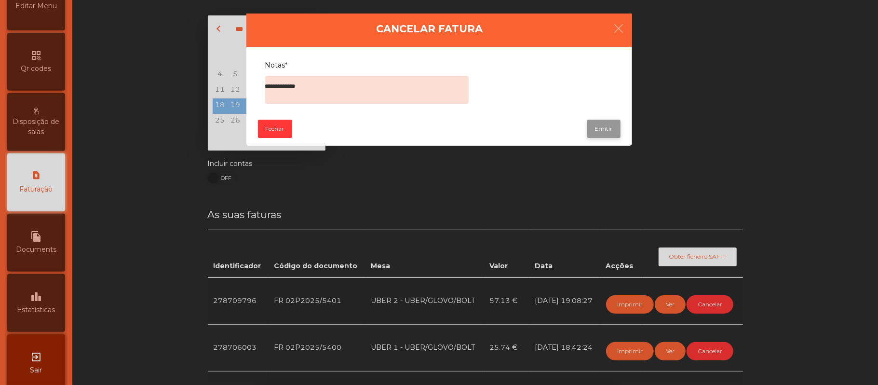
click at [602, 128] on button "Emitir" at bounding box center [603, 129] width 33 height 18
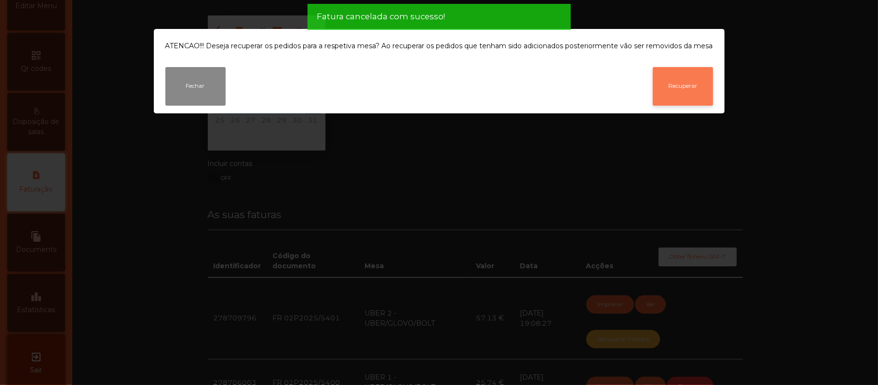
click at [690, 87] on button "Recuperar" at bounding box center [683, 86] width 60 height 39
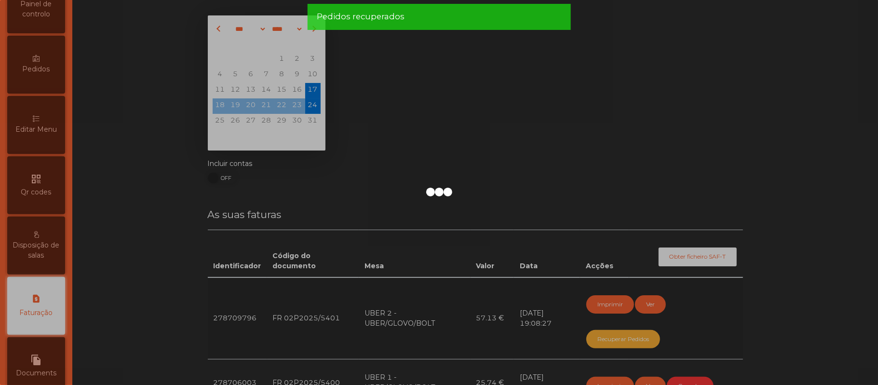
scroll to position [40, 0]
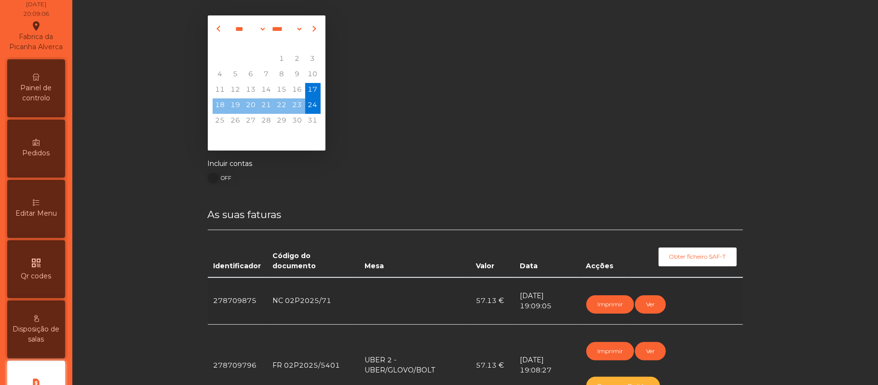
click at [40, 95] on span "Painel de controlo" at bounding box center [36, 93] width 53 height 20
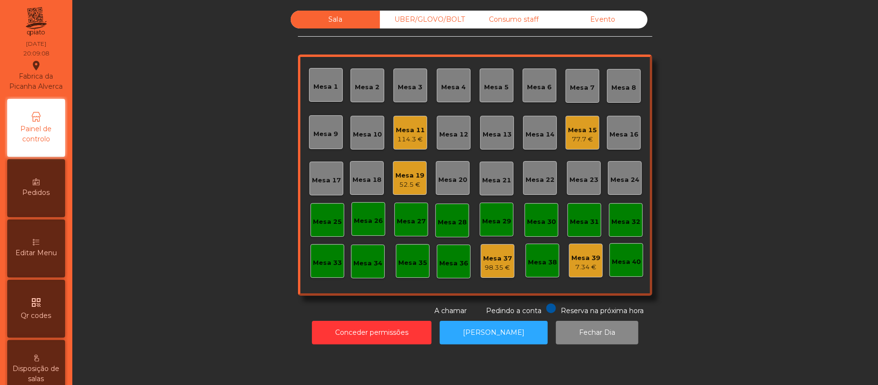
click at [459, 18] on div "UBER/GLOVO/BOLT" at bounding box center [424, 20] width 89 height 18
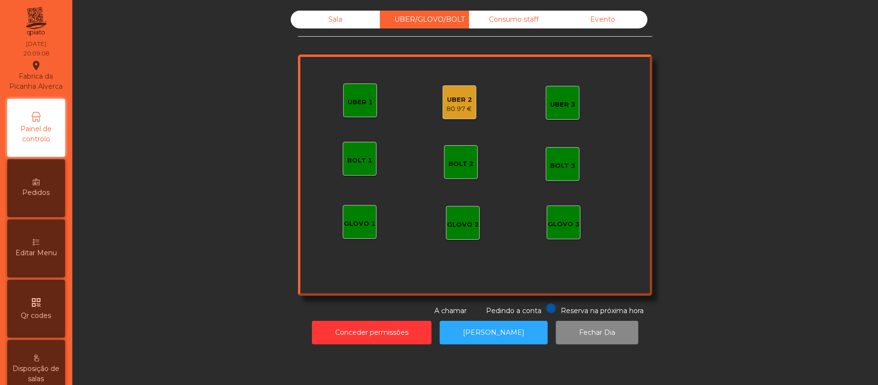
click at [516, 22] on div "Consumo staff" at bounding box center [513, 20] width 89 height 18
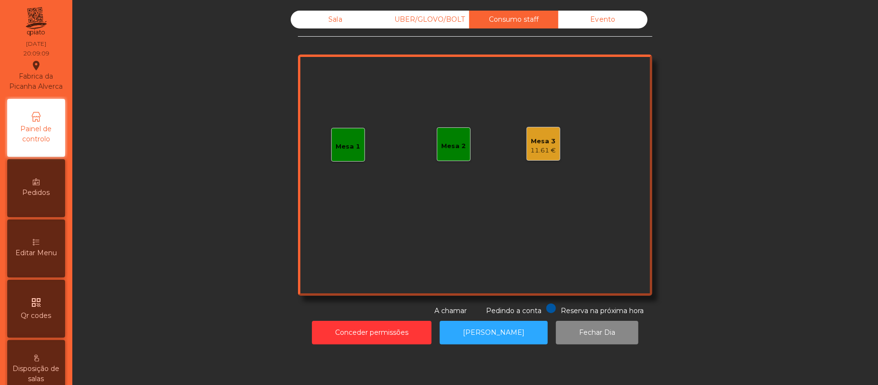
click at [449, 14] on div "UBER/GLOVO/BOLT" at bounding box center [424, 20] width 89 height 18
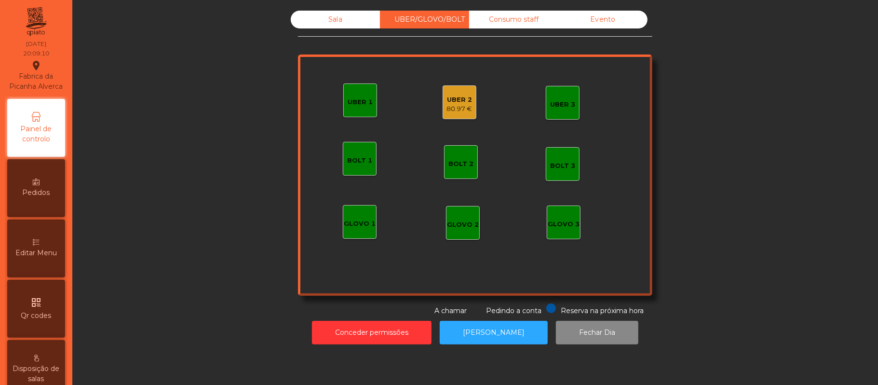
click at [458, 101] on div "UBER 2" at bounding box center [460, 100] width 26 height 10
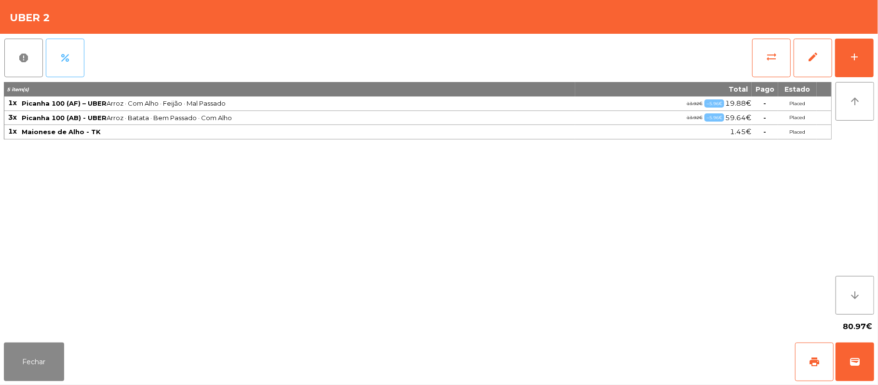
click at [64, 49] on button "percent" at bounding box center [65, 58] width 39 height 39
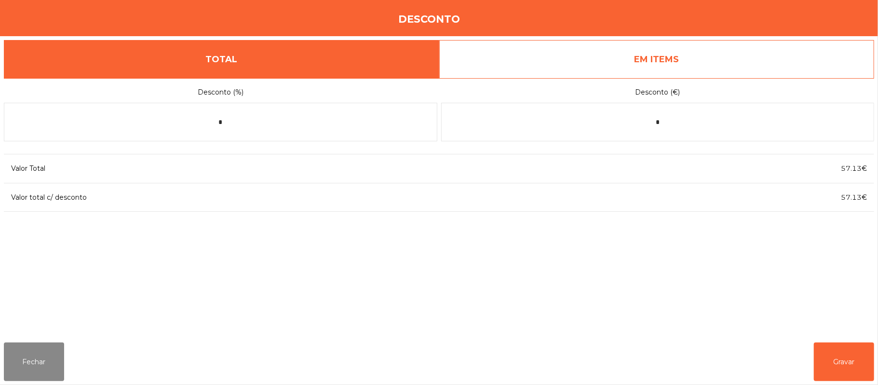
click at [691, 70] on link "EM ITEMS" at bounding box center [657, 59] width 436 height 39
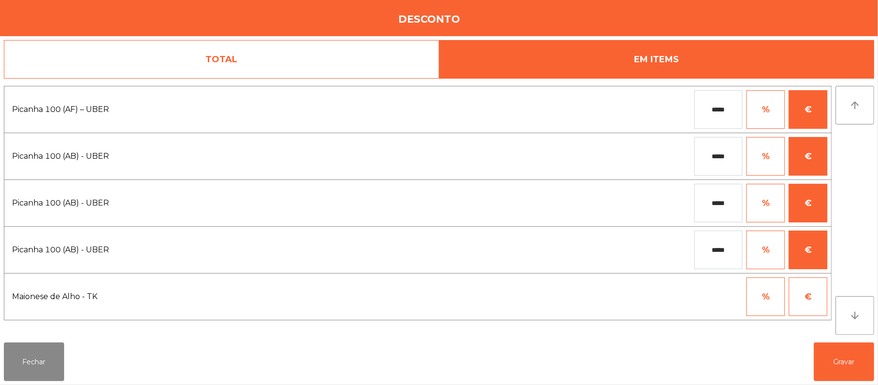
click at [731, 111] on input "*****" at bounding box center [719, 109] width 48 height 39
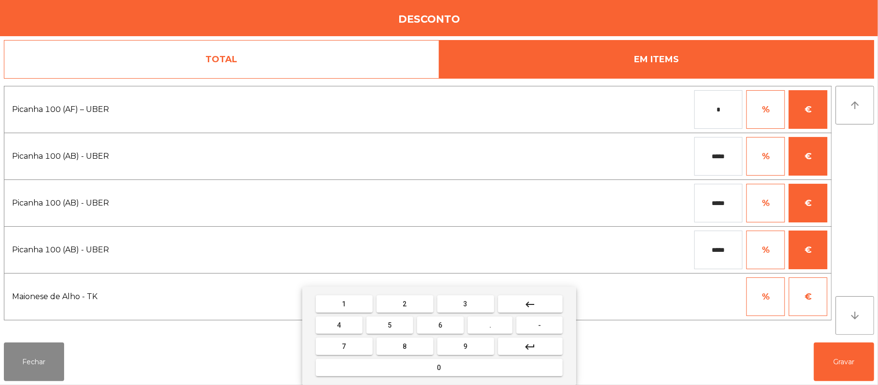
type input "*"
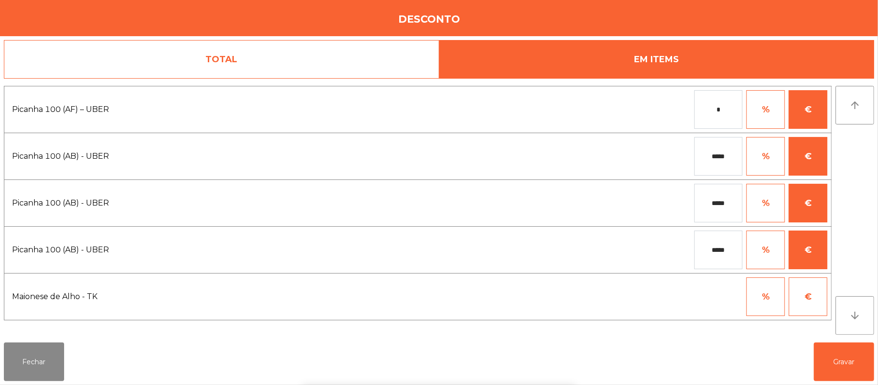
click at [726, 158] on input "*****" at bounding box center [719, 156] width 48 height 39
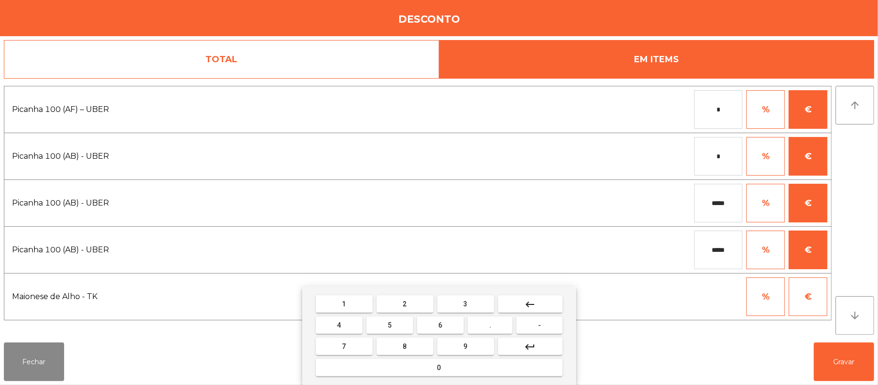
type input "*"
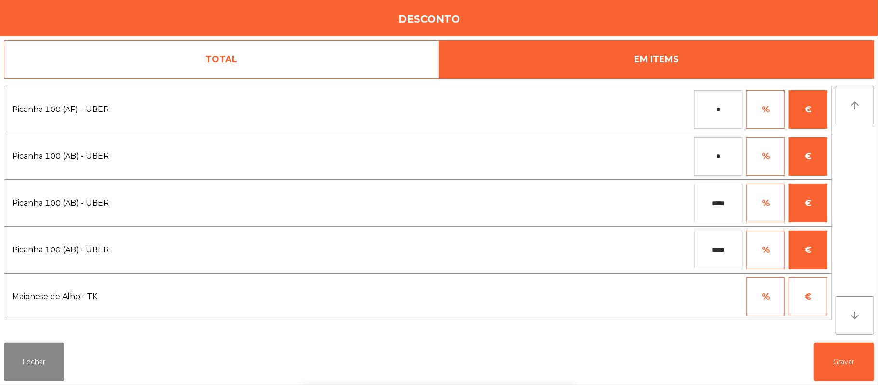
click at [724, 205] on input "*****" at bounding box center [719, 203] width 48 height 39
click at [730, 206] on input "*****" at bounding box center [719, 203] width 48 height 39
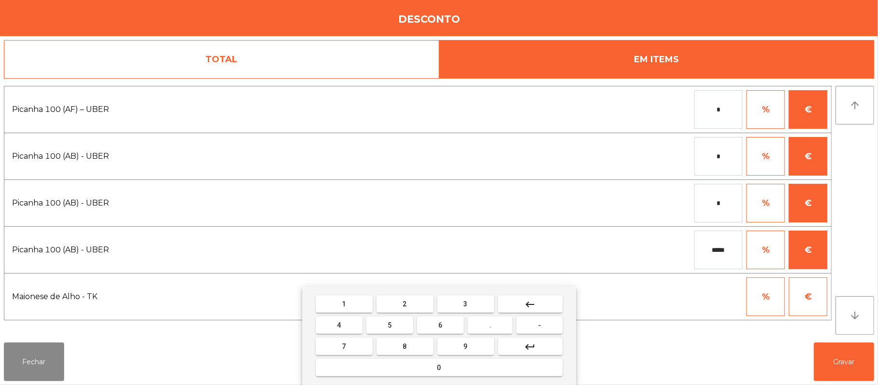
type input "*"
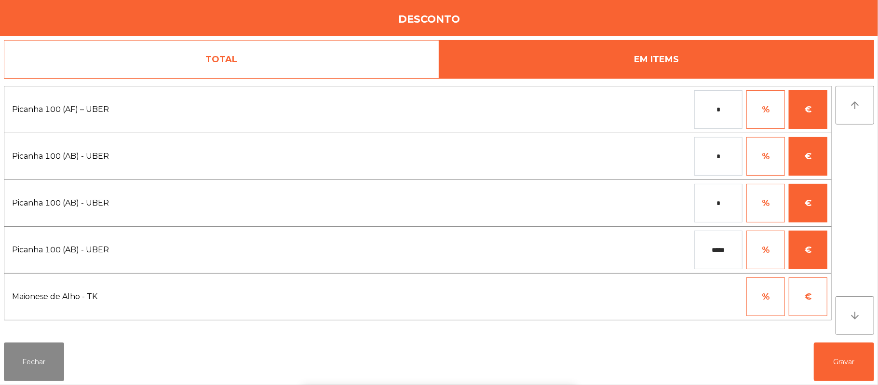
click at [724, 249] on input "*****" at bounding box center [719, 250] width 48 height 39
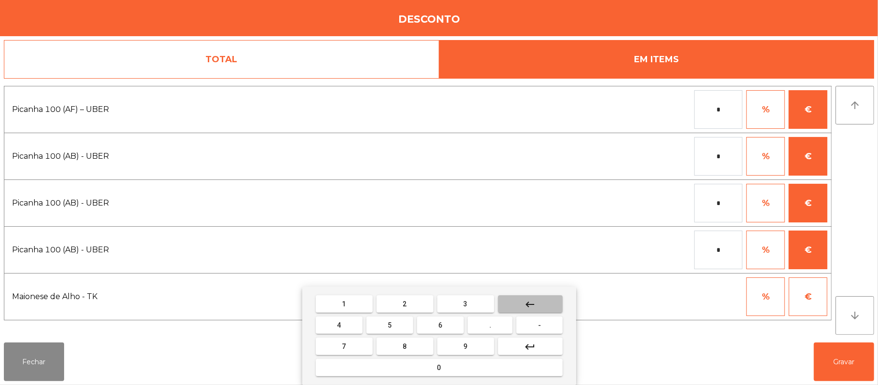
type input "*"
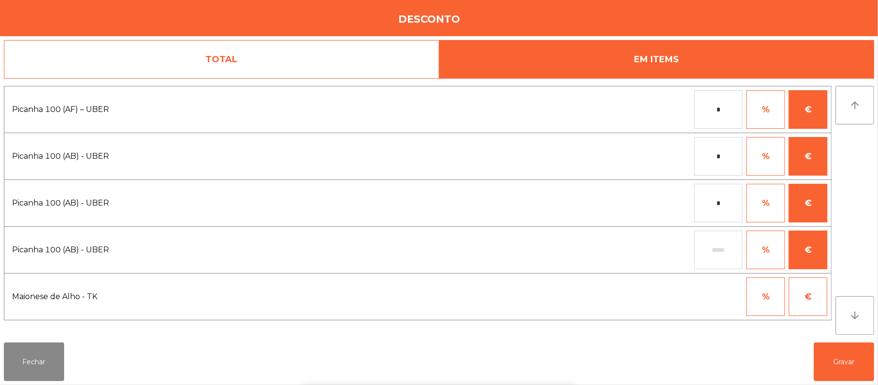
click at [728, 203] on input "*" at bounding box center [719, 203] width 48 height 39
click at [730, 153] on input "*" at bounding box center [719, 156] width 48 height 39
click at [732, 112] on input "*" at bounding box center [719, 109] width 48 height 39
click at [847, 361] on div "1 2 3 keyboard_backspace 4 5 6 . - 7 8 9 keyboard_return 0" at bounding box center [439, 336] width 878 height 98
click at [838, 366] on button "Gravar" at bounding box center [844, 361] width 60 height 39
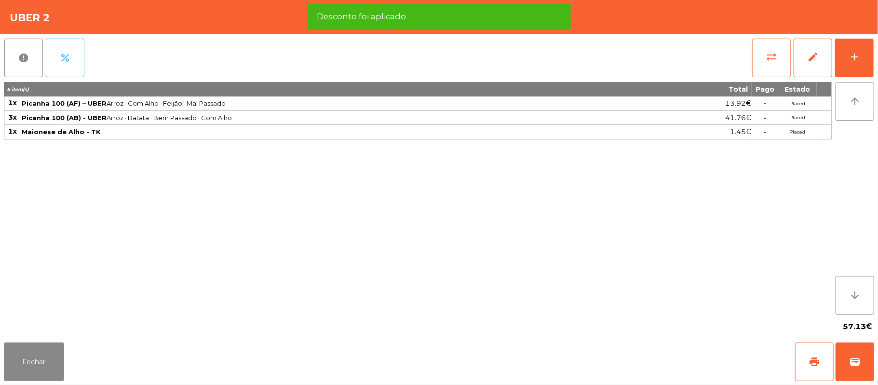
click at [64, 62] on span "percent" at bounding box center [65, 58] width 12 height 12
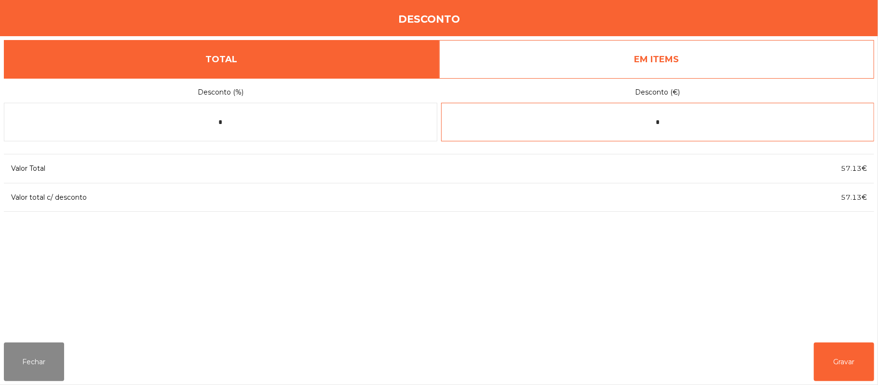
click at [595, 125] on input "*" at bounding box center [658, 122] width 434 height 39
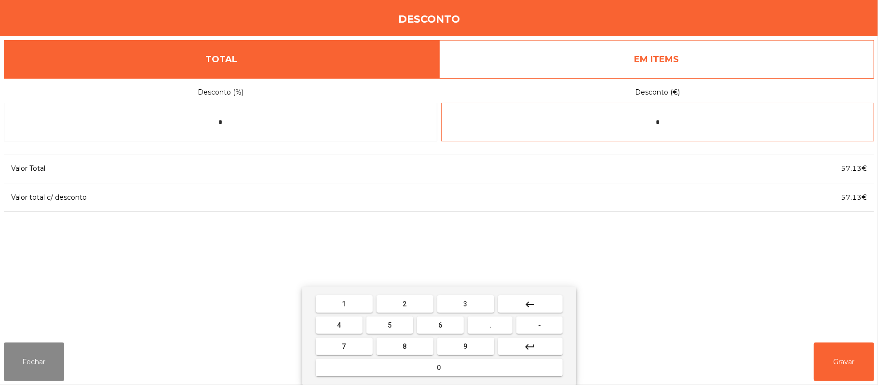
click at [694, 122] on input "*" at bounding box center [658, 122] width 434 height 39
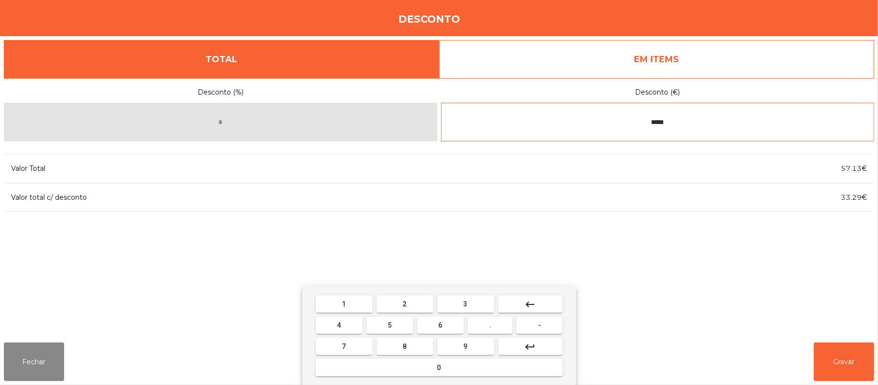
type input "*****"
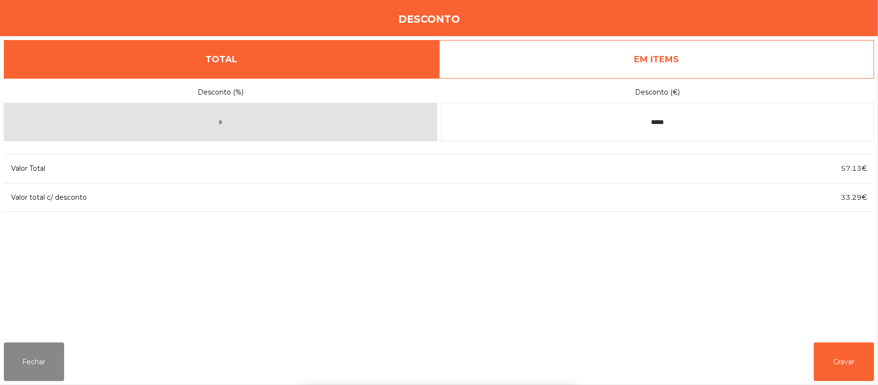
click at [841, 359] on div "1 2 3 keyboard_backspace 4 5 6 . - 7 8 9 keyboard_return 0" at bounding box center [439, 336] width 878 height 98
click at [842, 363] on button "Gravar" at bounding box center [844, 361] width 60 height 39
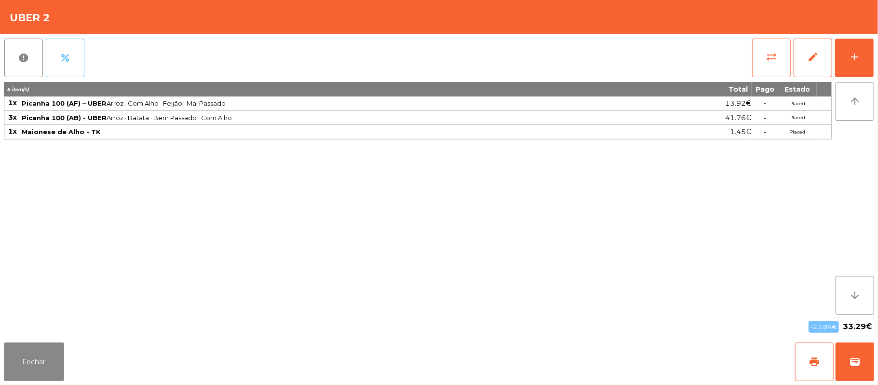
click at [74, 55] on button "percent" at bounding box center [65, 58] width 39 height 39
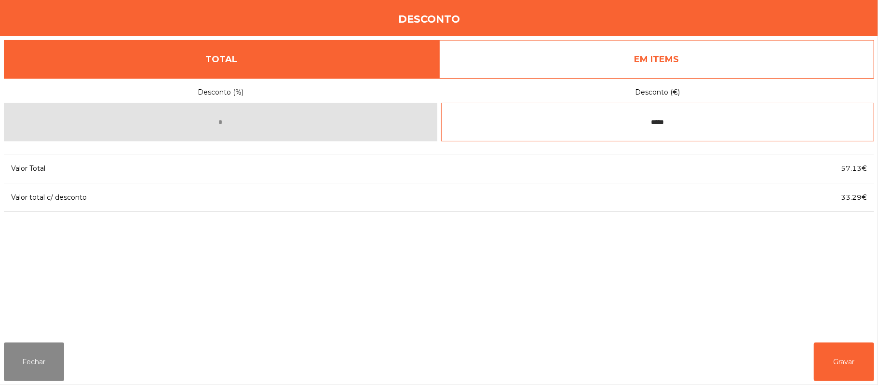
click at [643, 124] on input "*****" at bounding box center [658, 122] width 434 height 39
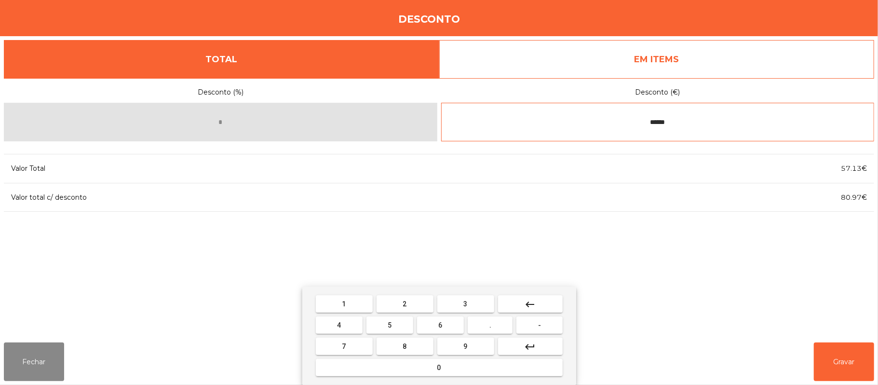
type input "******"
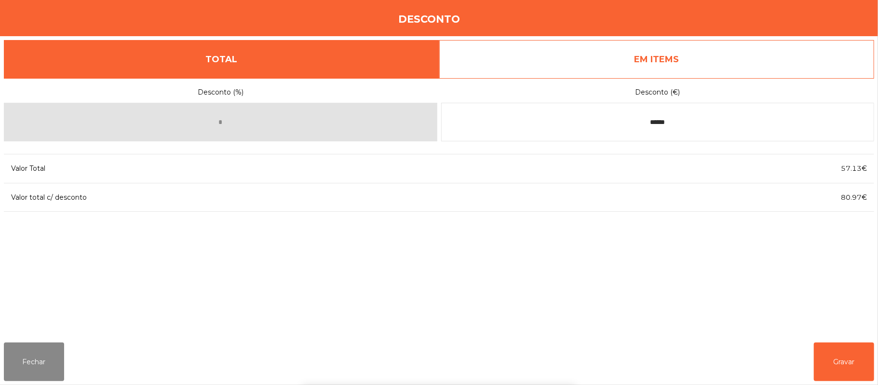
click at [846, 368] on div "1 2 3 keyboard_backspace 4 5 6 . - 7 8 9 keyboard_return 0" at bounding box center [439, 336] width 878 height 98
click at [841, 350] on button "Gravar" at bounding box center [844, 361] width 60 height 39
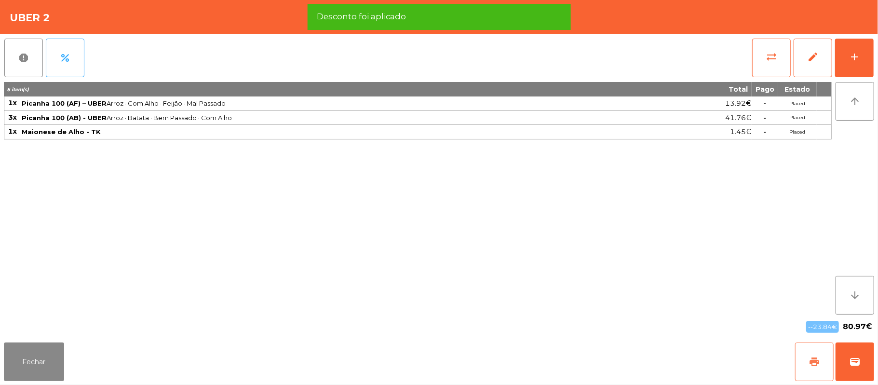
click at [805, 361] on button "print" at bounding box center [814, 361] width 39 height 39
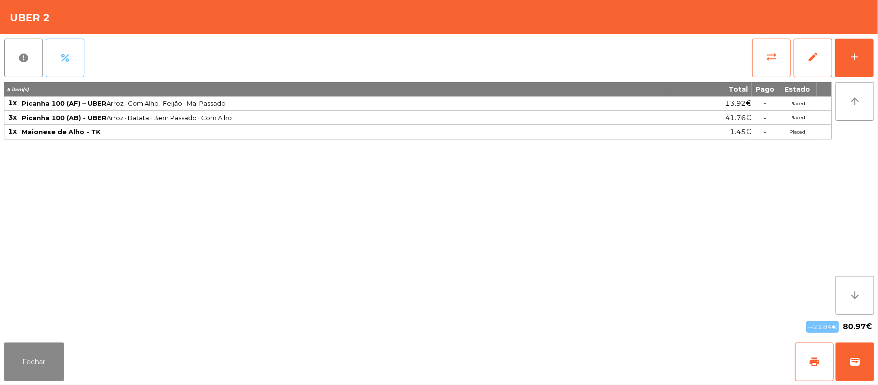
click at [78, 61] on button "percent" at bounding box center [65, 58] width 39 height 39
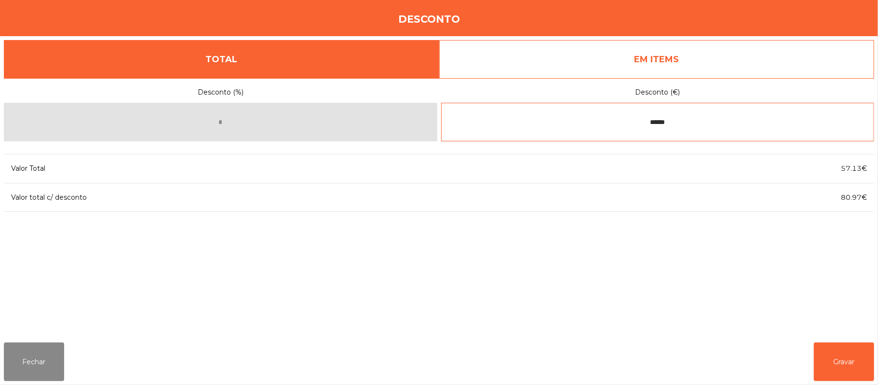
click at [645, 124] on input "******" at bounding box center [658, 122] width 434 height 39
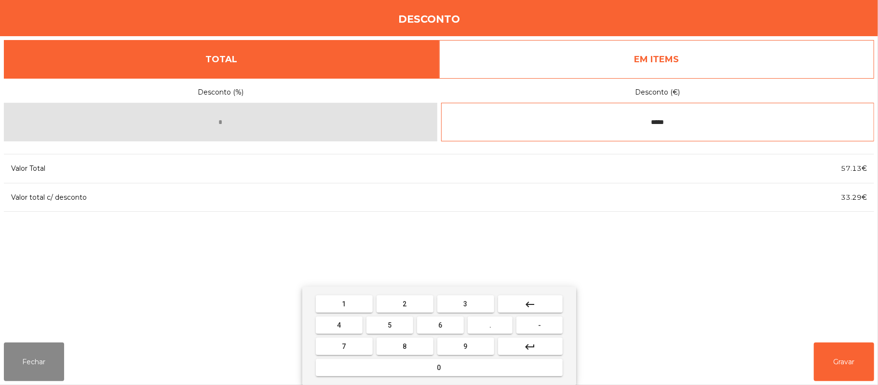
type input "******"
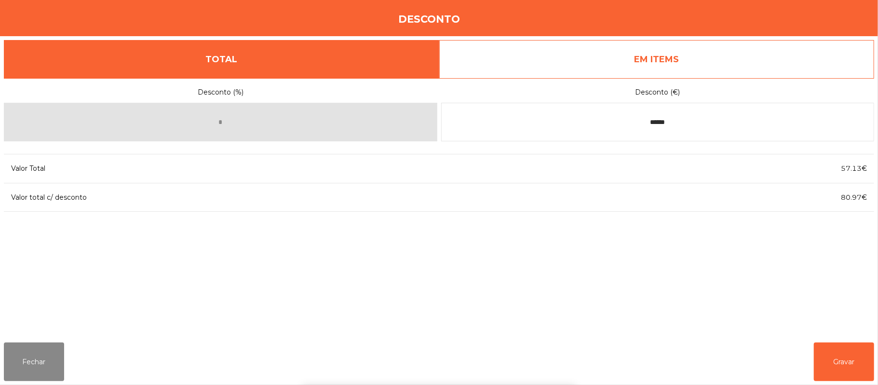
click at [842, 357] on div "1 2 3 keyboard_backspace 4 5 6 . - 7 8 9 keyboard_return 0" at bounding box center [439, 336] width 878 height 98
click at [844, 357] on button "Gravar" at bounding box center [844, 361] width 60 height 39
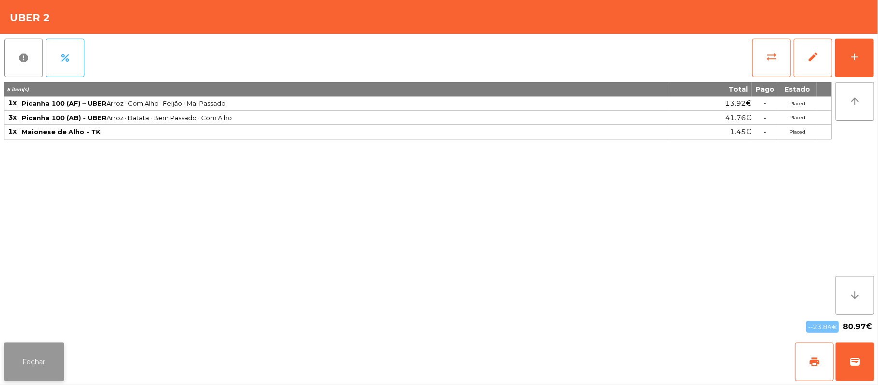
click at [30, 369] on button "Fechar" at bounding box center [34, 361] width 60 height 39
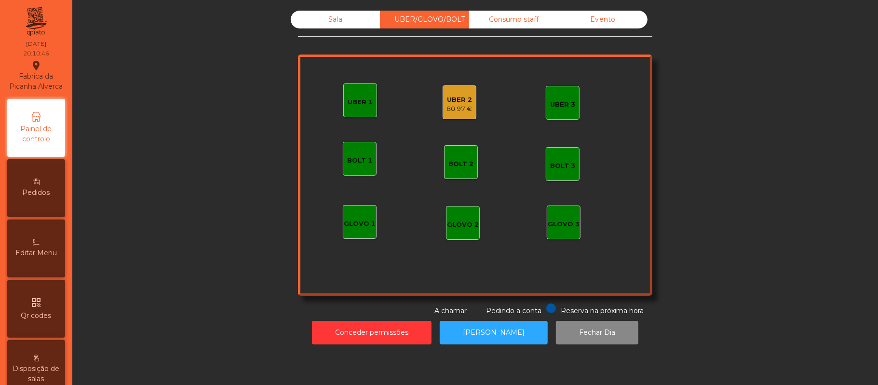
click at [456, 111] on div "80.97 €" at bounding box center [460, 109] width 26 height 10
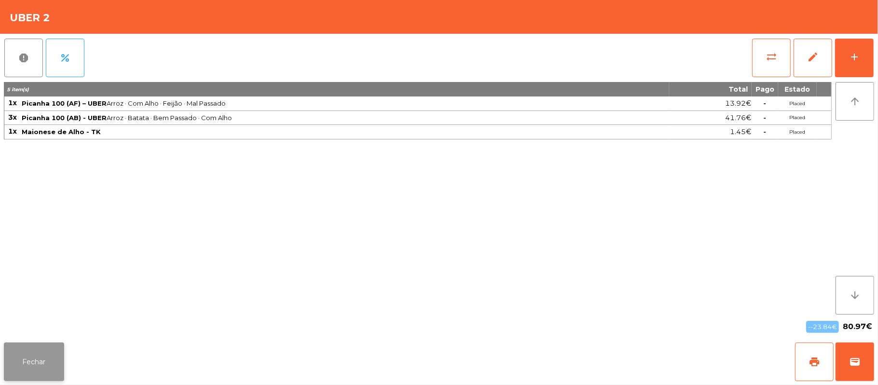
click at [30, 347] on button "Fechar" at bounding box center [34, 361] width 60 height 39
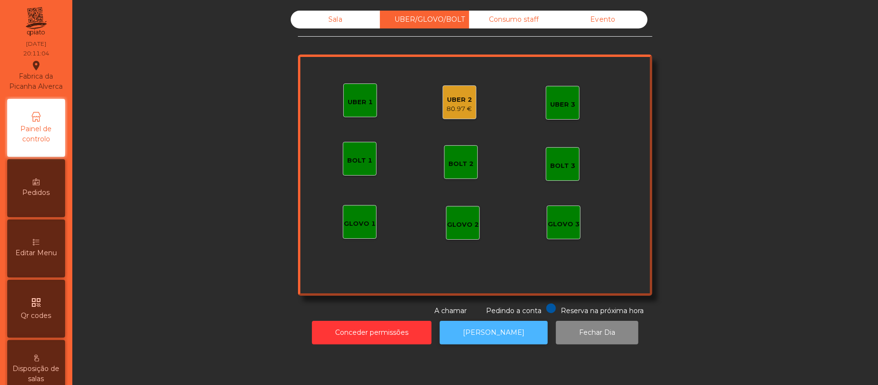
click at [514, 340] on button "[PERSON_NAME]" at bounding box center [494, 333] width 108 height 24
click at [459, 110] on div "80.97 €" at bounding box center [460, 109] width 26 height 10
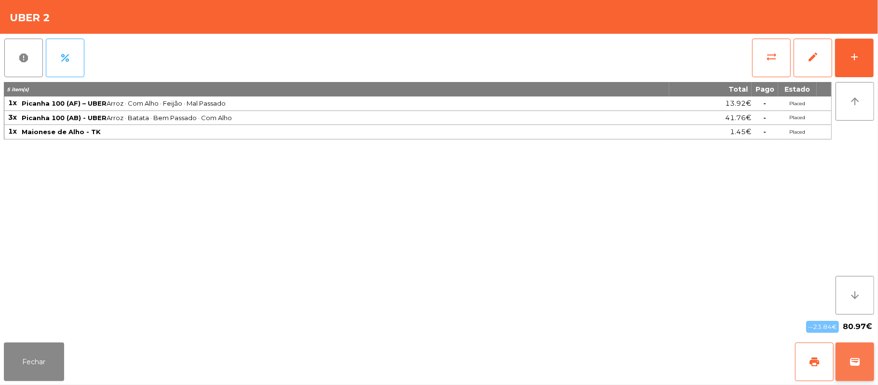
click at [855, 365] on span "wallet" at bounding box center [855, 362] width 12 height 12
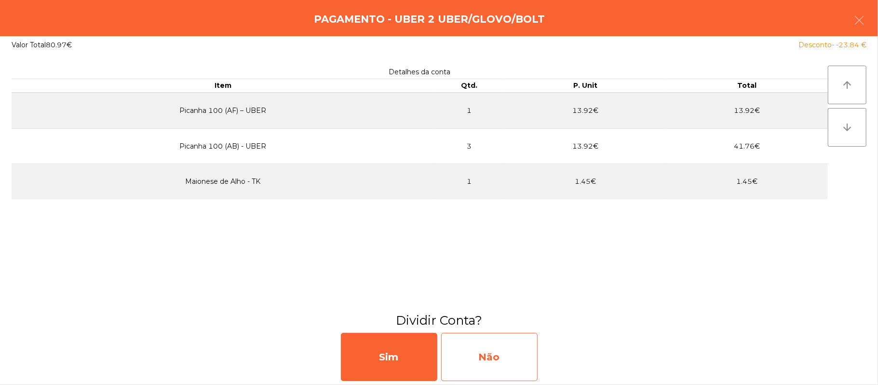
click at [485, 350] on div "Não" at bounding box center [489, 357] width 96 height 48
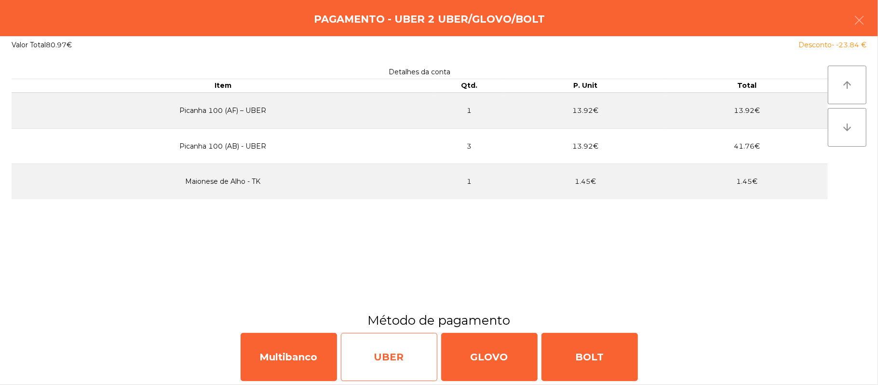
click at [368, 360] on div "UBER" at bounding box center [389, 357] width 96 height 48
select select "**"
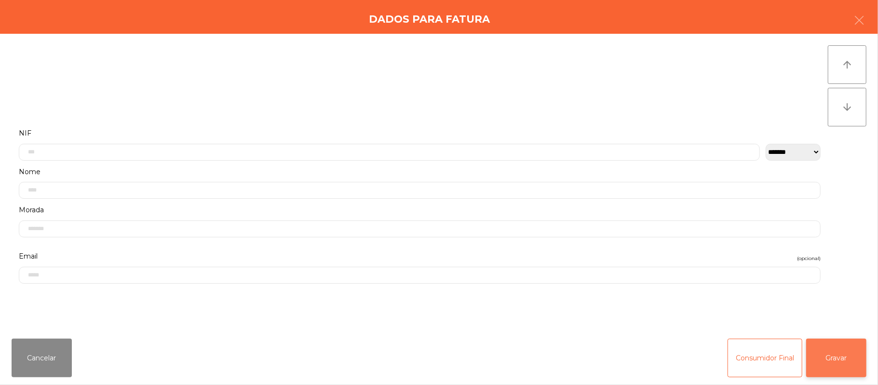
click at [847, 359] on button "Gravar" at bounding box center [836, 358] width 60 height 39
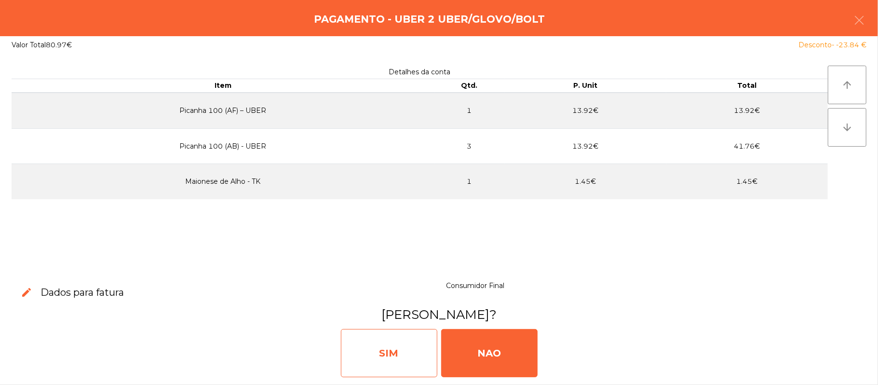
click at [396, 363] on div "SIM" at bounding box center [389, 353] width 96 height 48
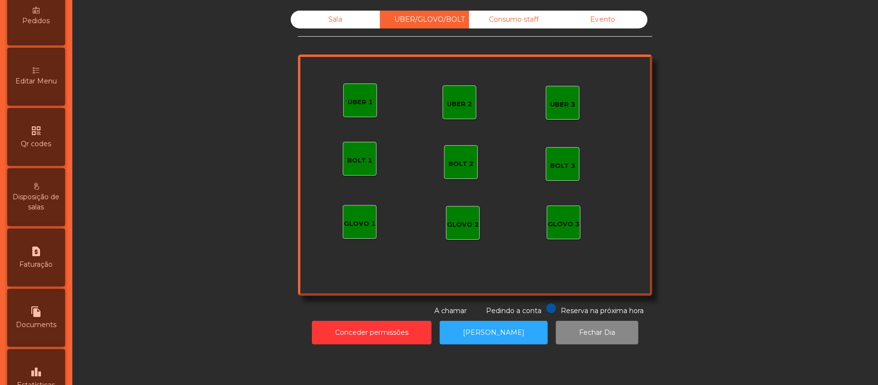
click at [42, 270] on span "Faturação" at bounding box center [36, 264] width 33 height 10
select select "*"
select select "****"
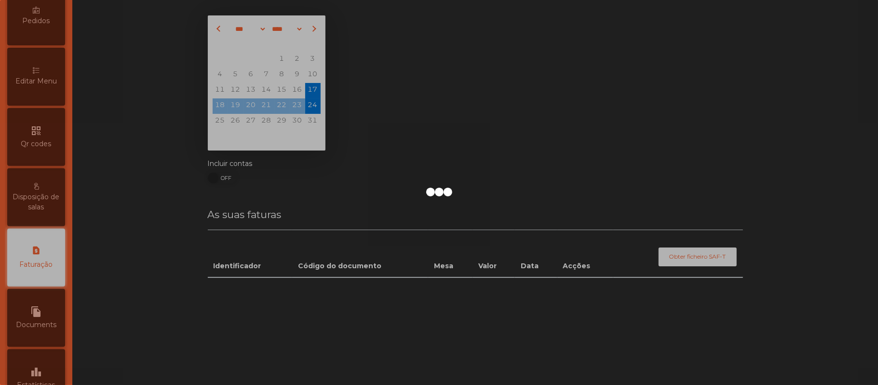
scroll to position [247, 0]
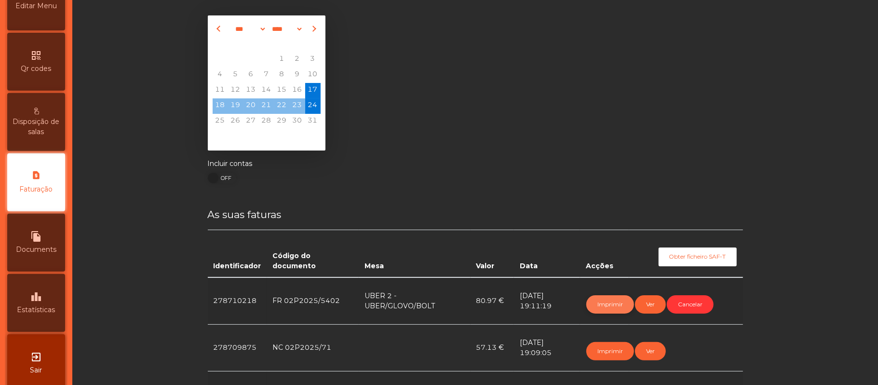
click at [602, 309] on button "Imprimir" at bounding box center [611, 304] width 48 height 18
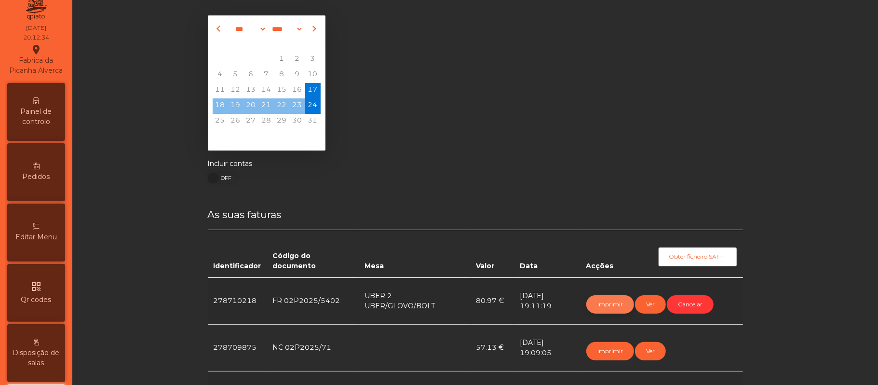
scroll to position [0, 0]
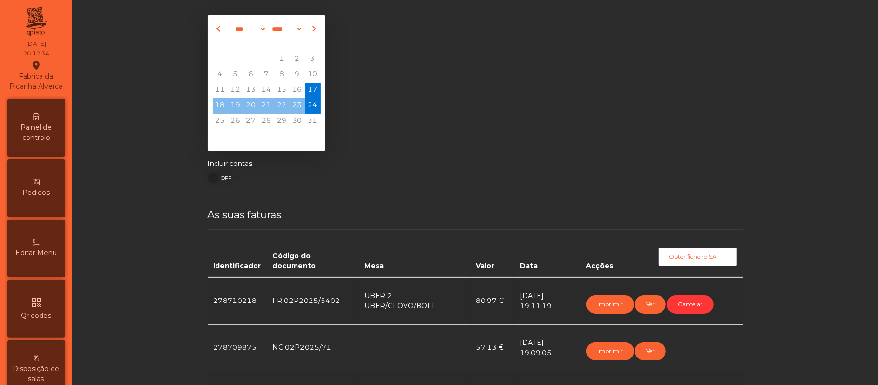
click at [52, 125] on div "Painel de controlo" at bounding box center [36, 128] width 58 height 58
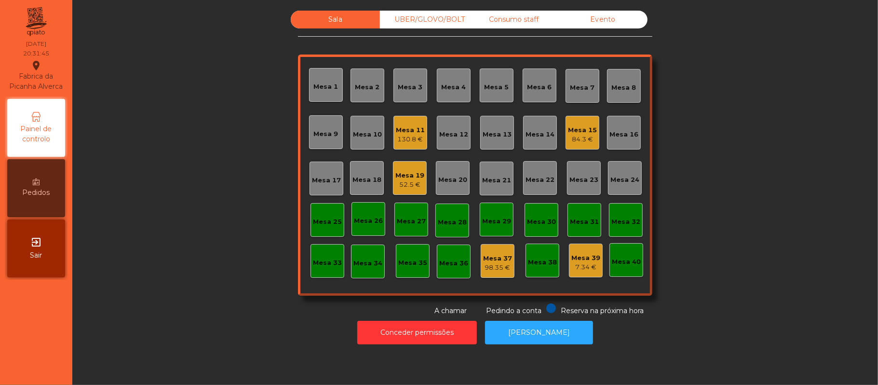
click at [533, 186] on div "Mesa 22" at bounding box center [540, 178] width 34 height 34
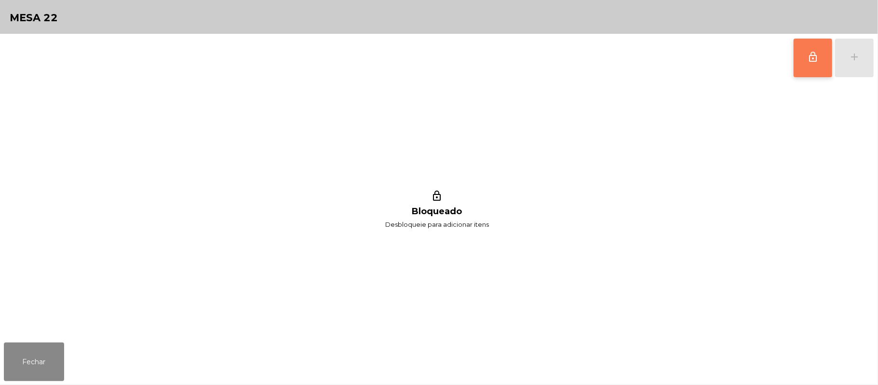
click at [822, 63] on button "lock_outline" at bounding box center [813, 58] width 39 height 39
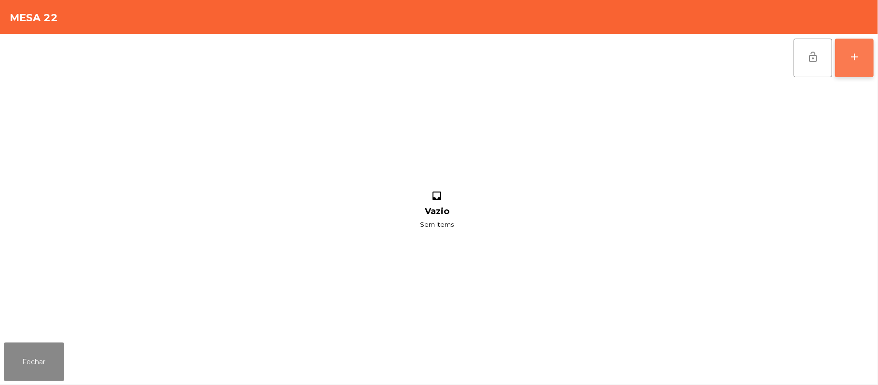
click at [851, 62] on button "add" at bounding box center [854, 58] width 39 height 39
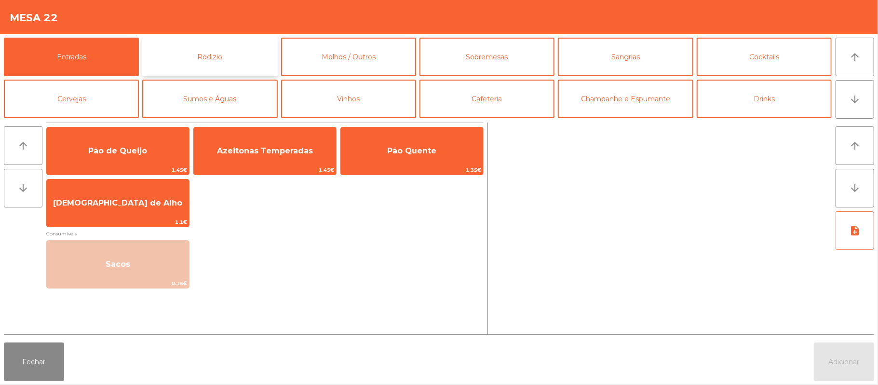
click at [225, 49] on button "Rodizio" at bounding box center [209, 57] width 135 height 39
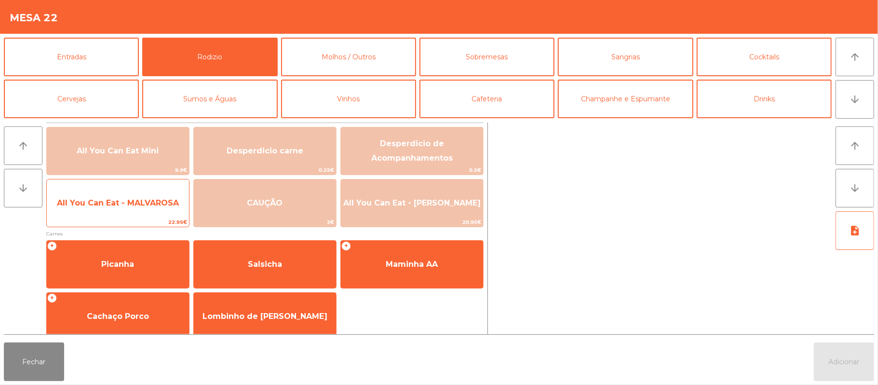
click at [110, 217] on div "All You Can Eat - MALVAROSA 22.95€" at bounding box center [117, 203] width 143 height 48
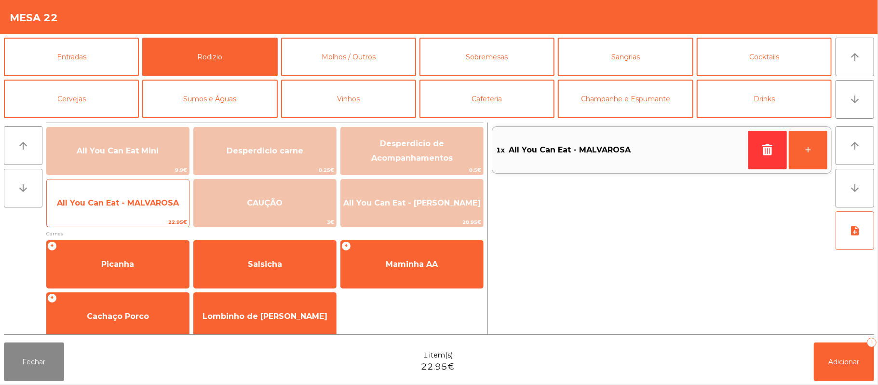
click at [119, 205] on span "All You Can Eat - MALVAROSA" at bounding box center [118, 202] width 122 height 9
click at [112, 215] on span "All You Can Eat - MALVAROSA" at bounding box center [118, 203] width 142 height 26
click at [111, 216] on span "All You Can Eat - MALVAROSA" at bounding box center [118, 203] width 142 height 26
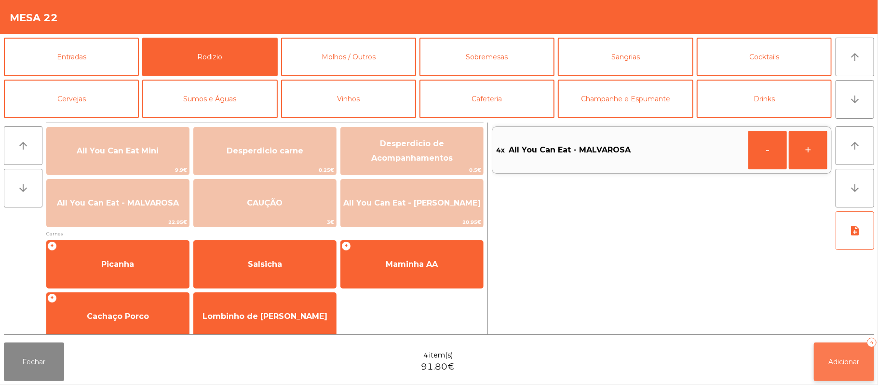
click at [853, 349] on button "Adicionar 4" at bounding box center [844, 361] width 60 height 39
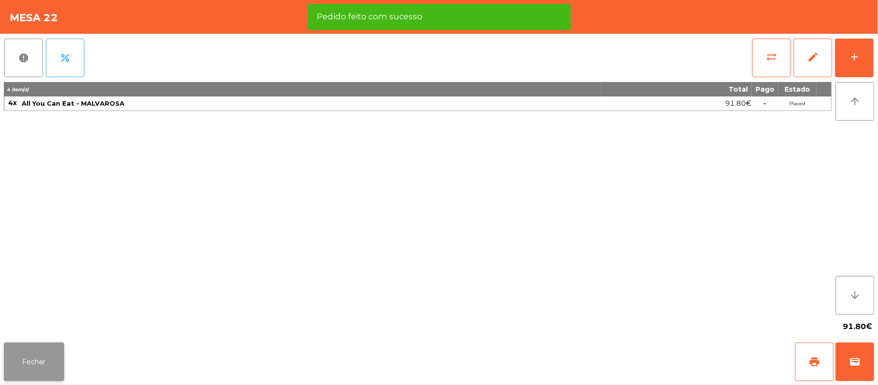
click at [52, 344] on button "Fechar" at bounding box center [34, 361] width 60 height 39
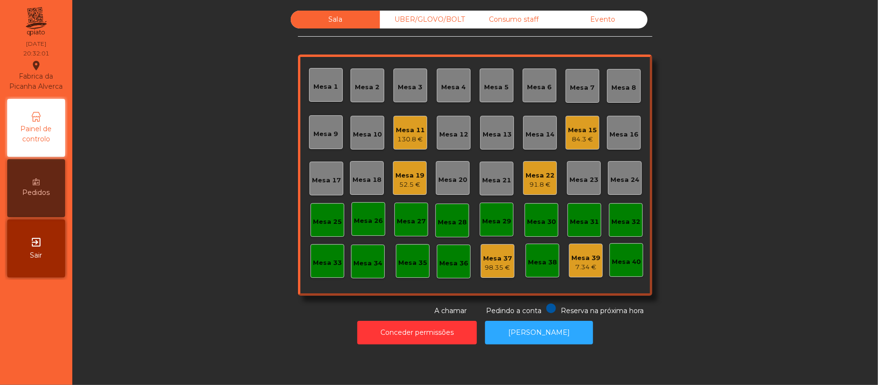
click at [176, 124] on div "Sala UBER/[GEOGRAPHIC_DATA]/BOLT Consumo staff Evento Mesa 1 Mesa 2 [GEOGRAPHIC…" at bounding box center [475, 163] width 780 height 305
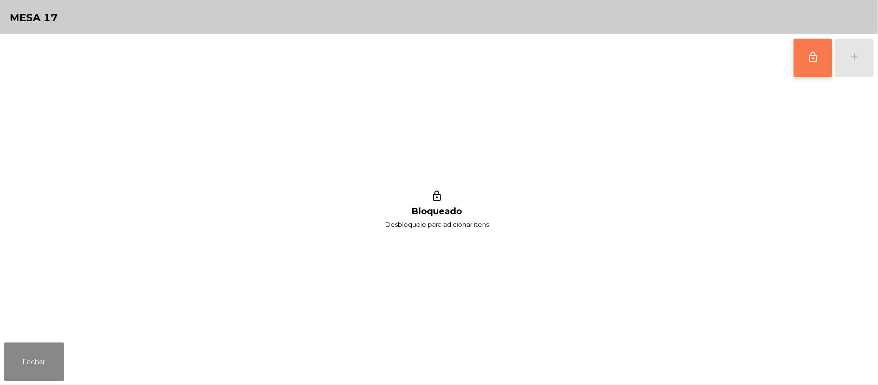
click at [800, 64] on button "lock_outline" at bounding box center [813, 58] width 39 height 39
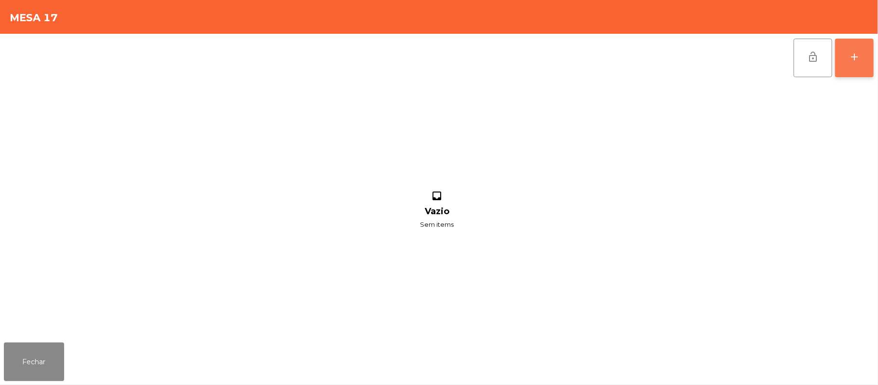
click at [846, 63] on button "add" at bounding box center [854, 58] width 39 height 39
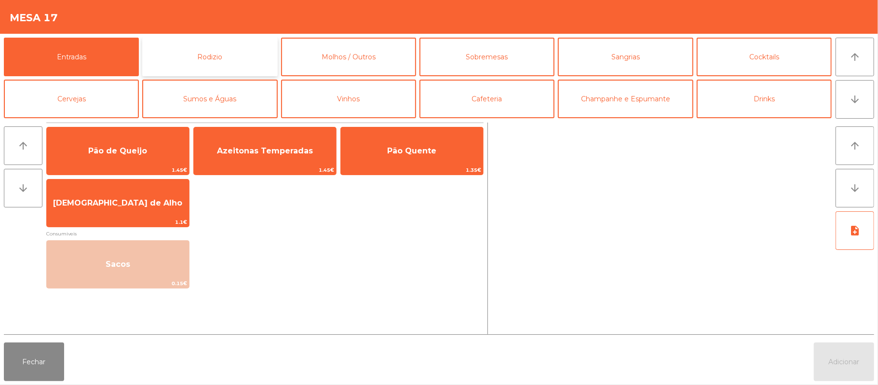
click at [208, 65] on button "Rodizio" at bounding box center [209, 57] width 135 height 39
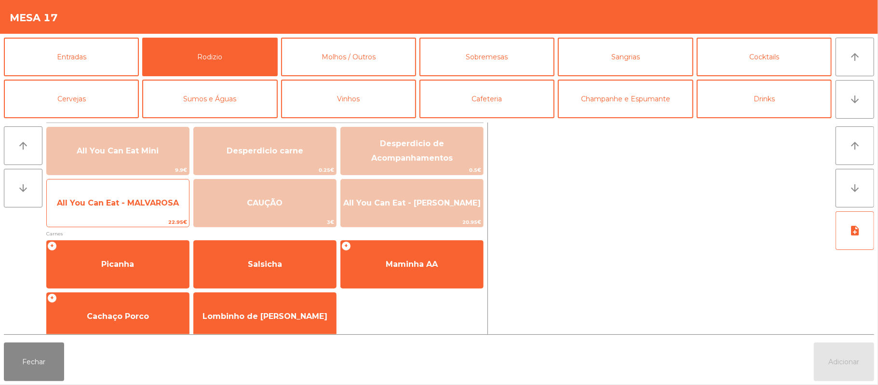
click at [122, 212] on span "All You Can Eat - MALVAROSA" at bounding box center [118, 203] width 142 height 26
click at [129, 211] on span "All You Can Eat - MALVAROSA" at bounding box center [118, 203] width 142 height 26
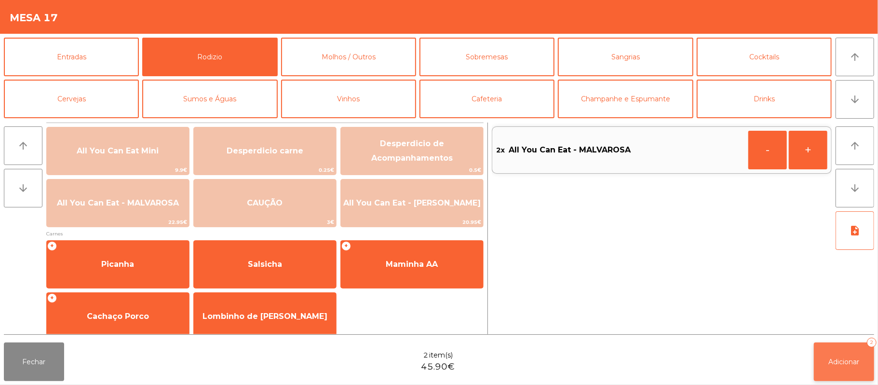
click at [828, 373] on button "Adicionar 2" at bounding box center [844, 361] width 60 height 39
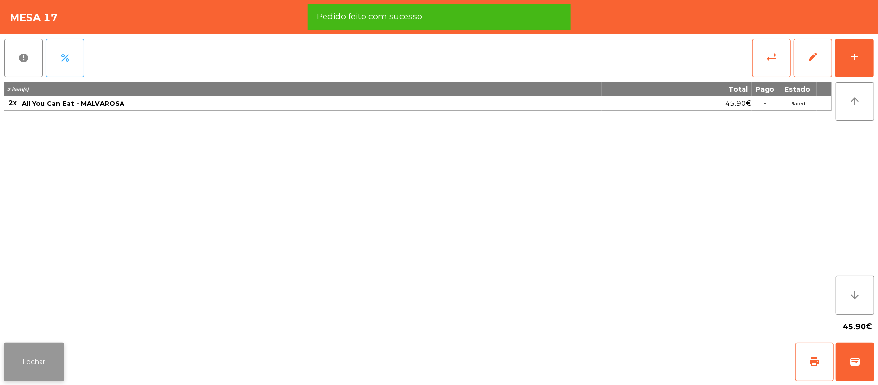
click at [34, 369] on button "Fechar" at bounding box center [34, 361] width 60 height 39
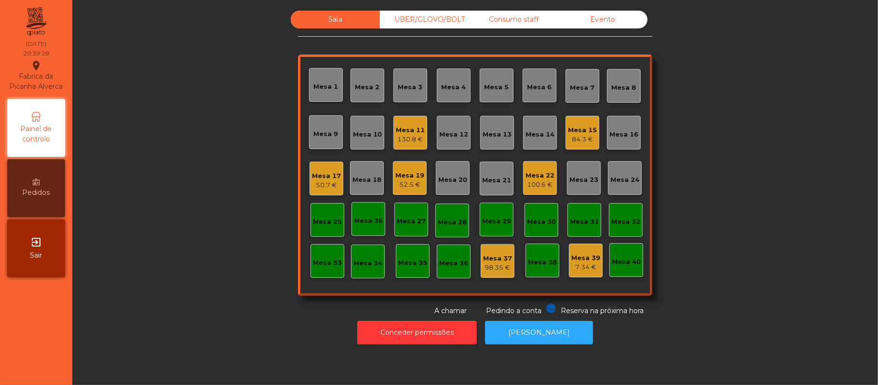
click at [718, 123] on div "Sala UBER/[GEOGRAPHIC_DATA]/BOLT Consumo staff Evento Mesa 1 Mesa 2 Mesa 3 [GEO…" at bounding box center [475, 163] width 780 height 305
click at [533, 178] on div "Mesa 22" at bounding box center [540, 176] width 29 height 10
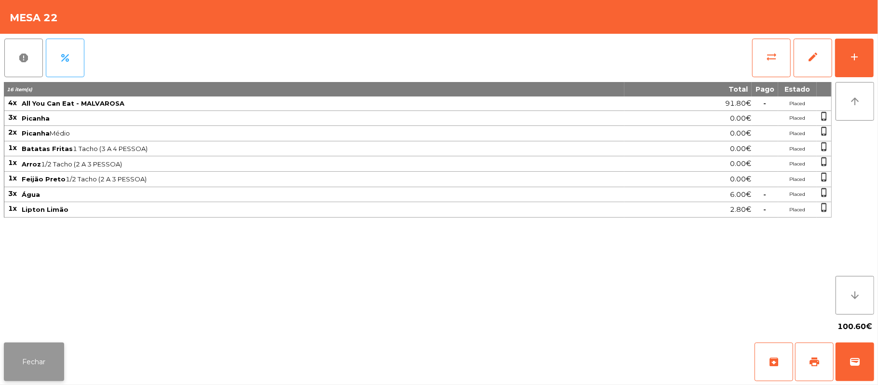
click at [33, 377] on button "Fechar" at bounding box center [34, 361] width 60 height 39
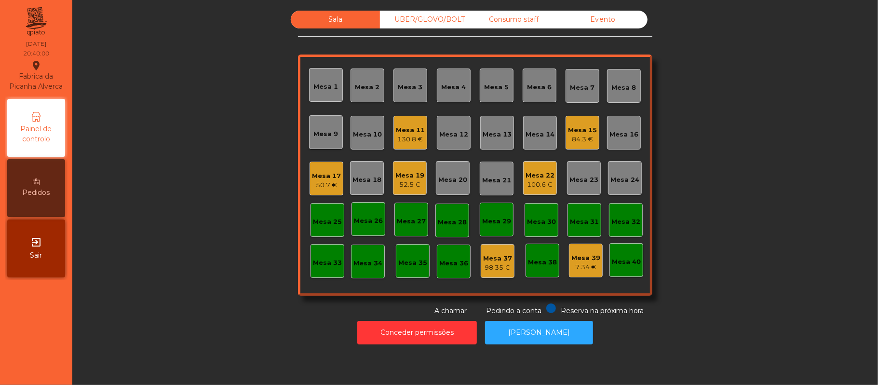
click at [450, 178] on div "Mesa 20" at bounding box center [452, 180] width 29 height 10
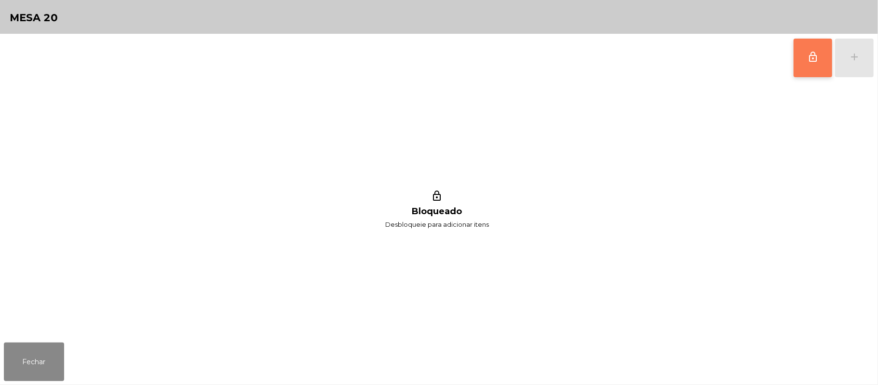
click at [803, 62] on button "lock_outline" at bounding box center [813, 58] width 39 height 39
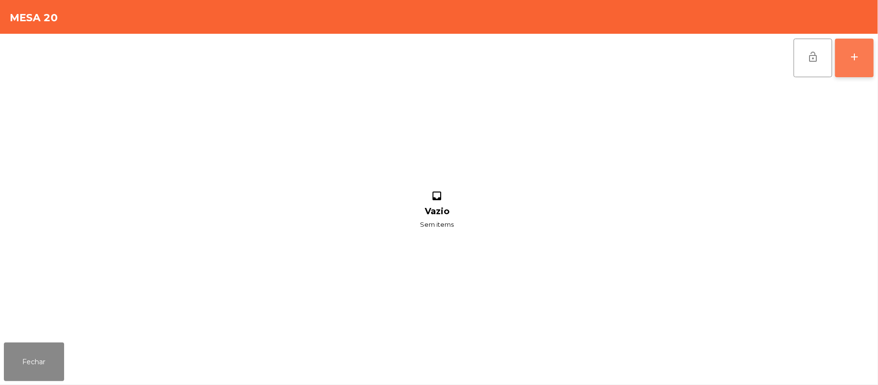
click at [849, 60] on div "add" at bounding box center [855, 57] width 12 height 12
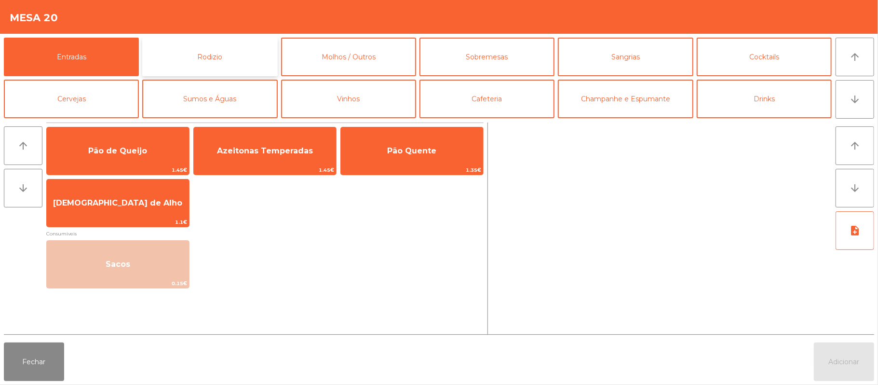
click at [221, 64] on button "Rodizio" at bounding box center [209, 57] width 135 height 39
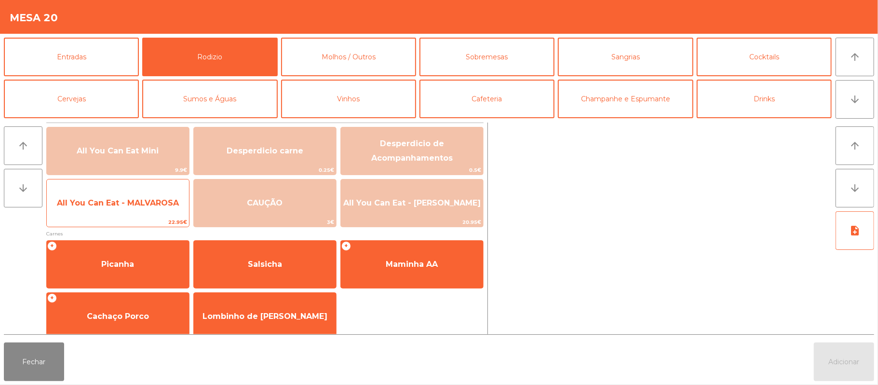
click at [131, 210] on span "All You Can Eat - MALVAROSA" at bounding box center [118, 203] width 142 height 26
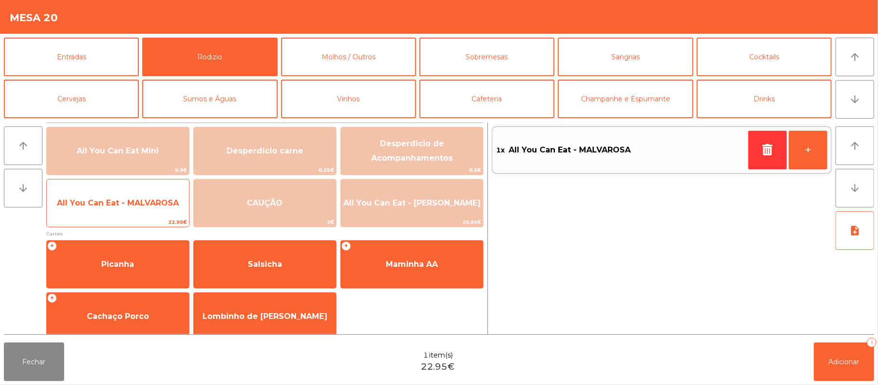
click at [128, 195] on span "All You Can Eat - MALVAROSA" at bounding box center [118, 203] width 142 height 26
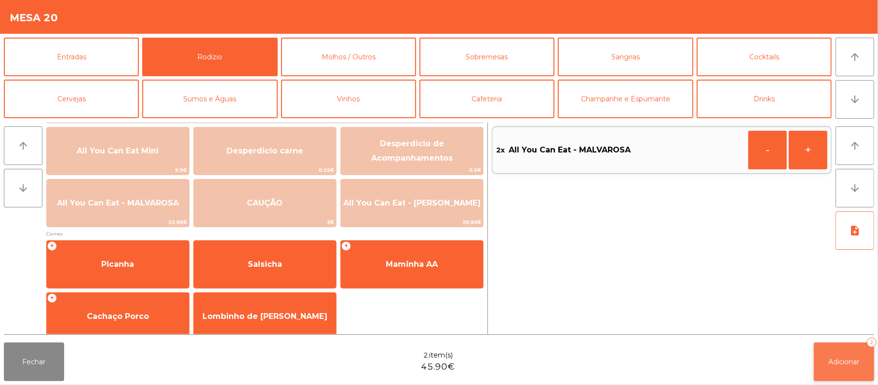
click at [846, 346] on button "Adicionar 2" at bounding box center [844, 361] width 60 height 39
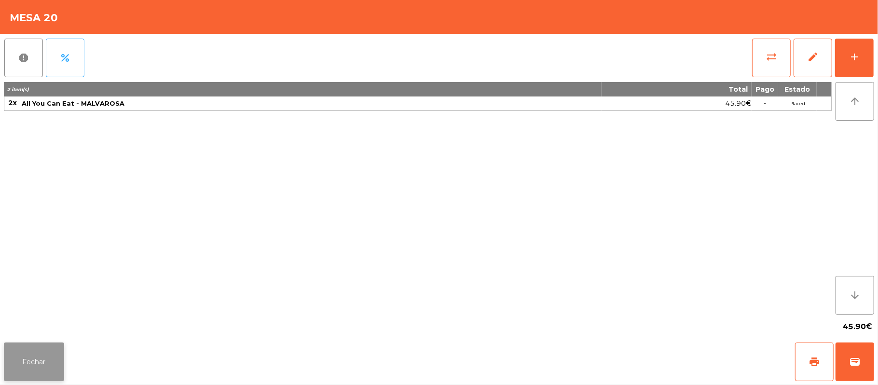
click at [47, 363] on button "Fechar" at bounding box center [34, 361] width 60 height 39
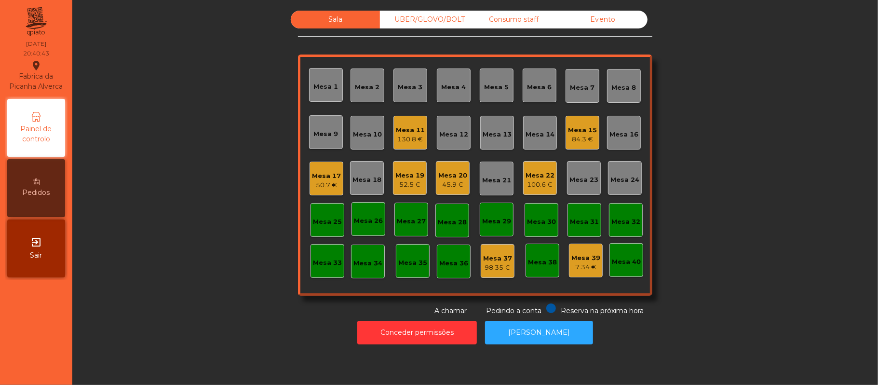
click at [449, 186] on div "45.9 €" at bounding box center [452, 185] width 29 height 10
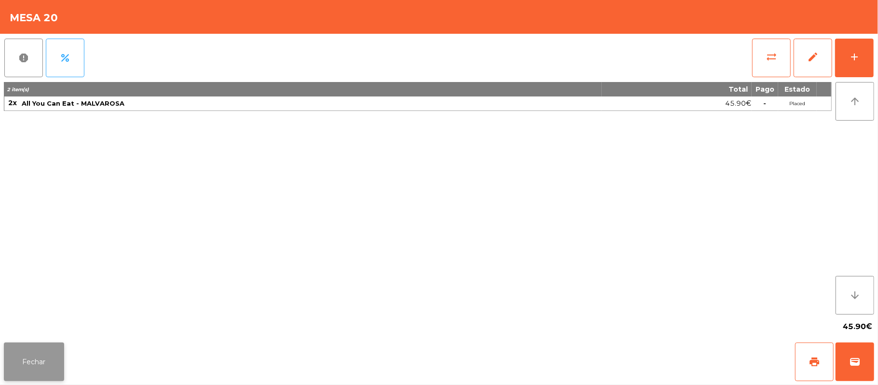
click at [27, 361] on button "Fechar" at bounding box center [34, 361] width 60 height 39
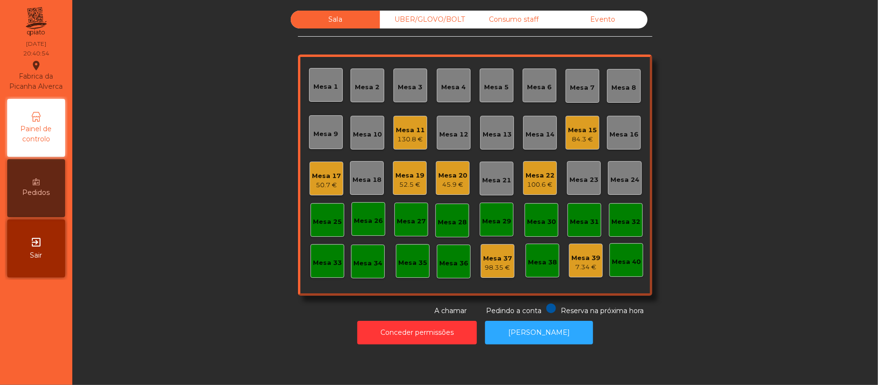
click at [316, 183] on div "50.7 €" at bounding box center [326, 185] width 29 height 10
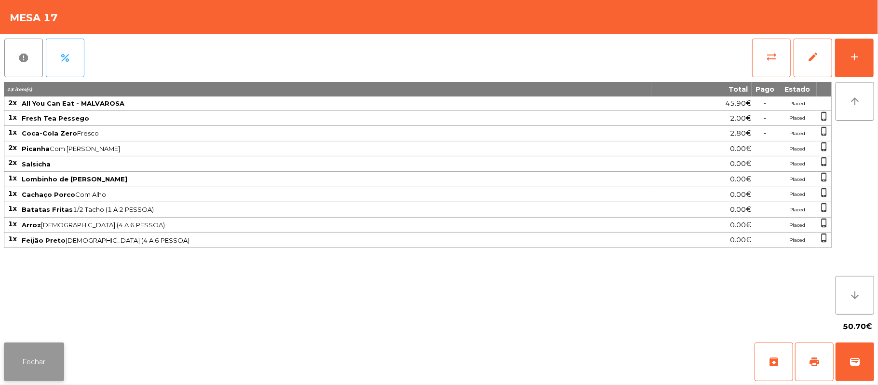
click at [41, 377] on button "Fechar" at bounding box center [34, 361] width 60 height 39
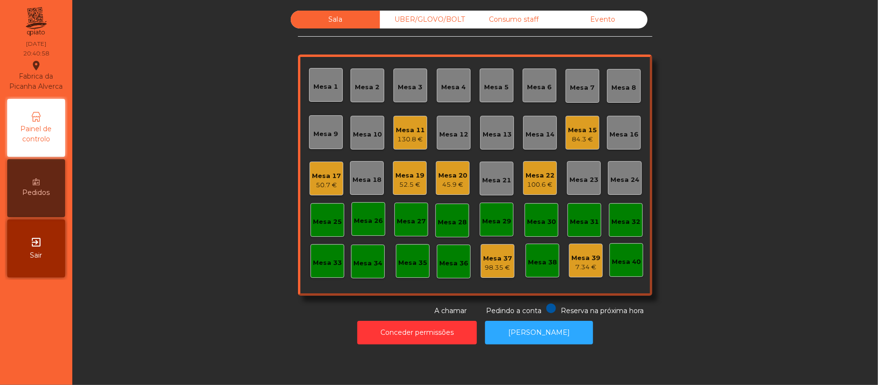
click at [537, 175] on div "Mesa 22" at bounding box center [540, 176] width 29 height 10
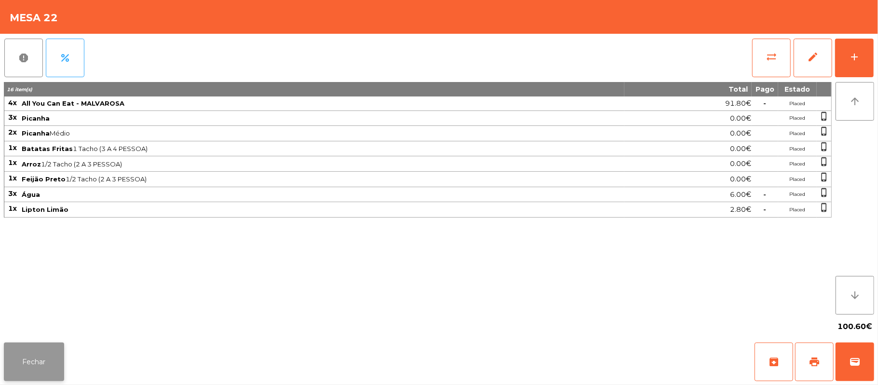
click at [34, 358] on button "Fechar" at bounding box center [34, 361] width 60 height 39
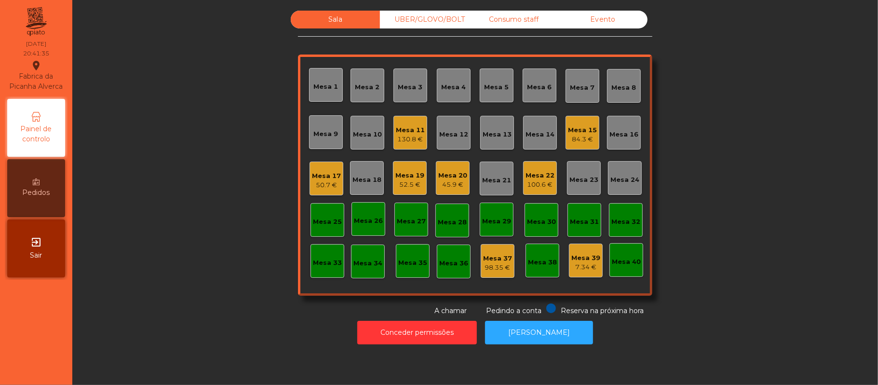
click at [359, 175] on div "Mesa 18" at bounding box center [367, 180] width 29 height 10
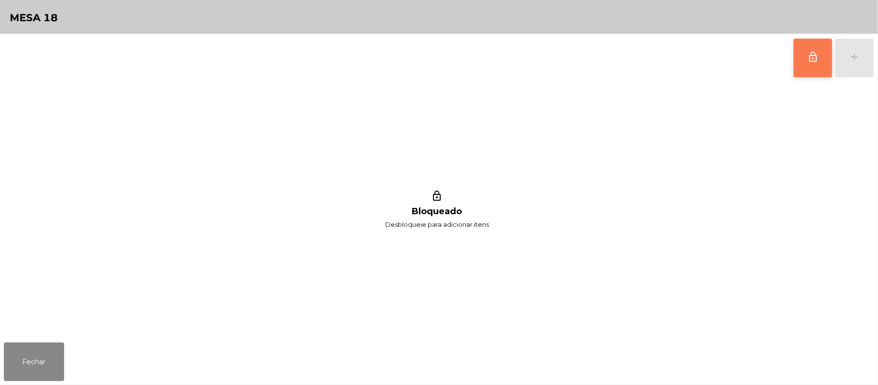
click at [823, 56] on button "lock_outline" at bounding box center [813, 58] width 39 height 39
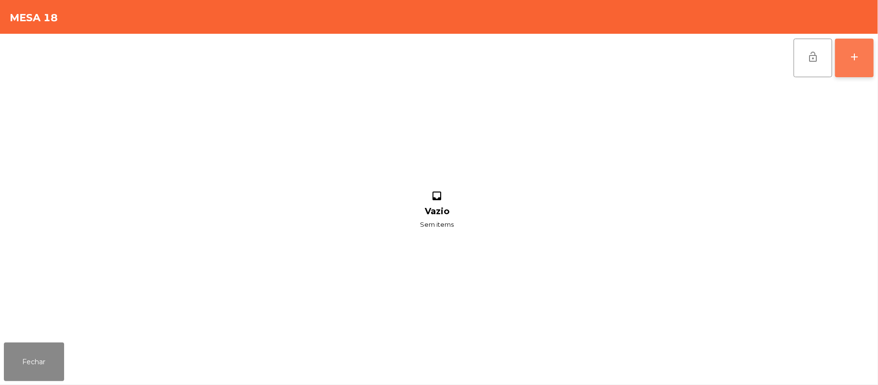
click at [861, 49] on button "add" at bounding box center [854, 58] width 39 height 39
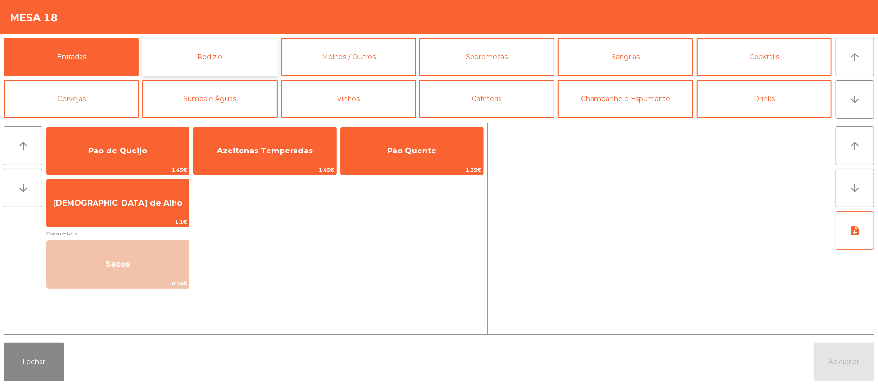
click at [216, 47] on button "Rodizio" at bounding box center [209, 57] width 135 height 39
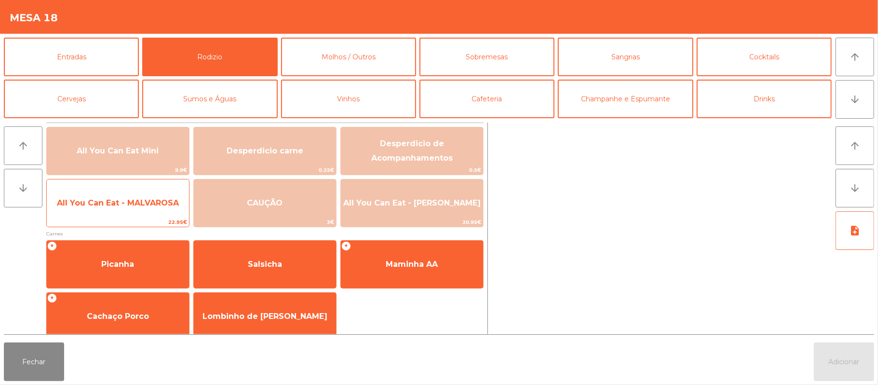
click at [120, 198] on span "All You Can Eat - MALVAROSA" at bounding box center [118, 202] width 122 height 9
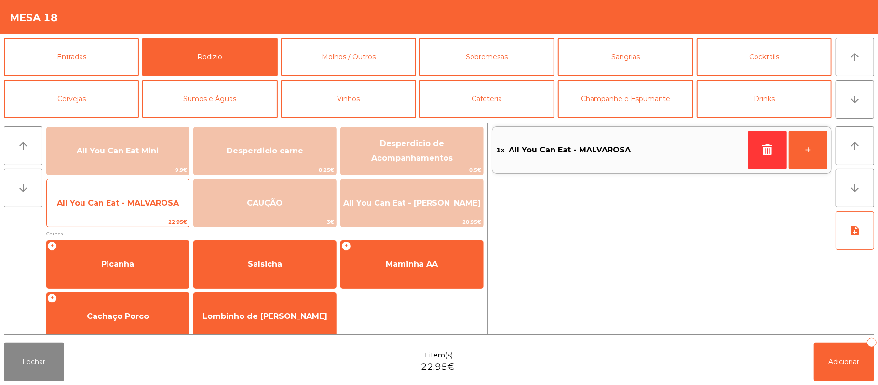
click at [120, 195] on span "All You Can Eat - MALVAROSA" at bounding box center [118, 203] width 142 height 26
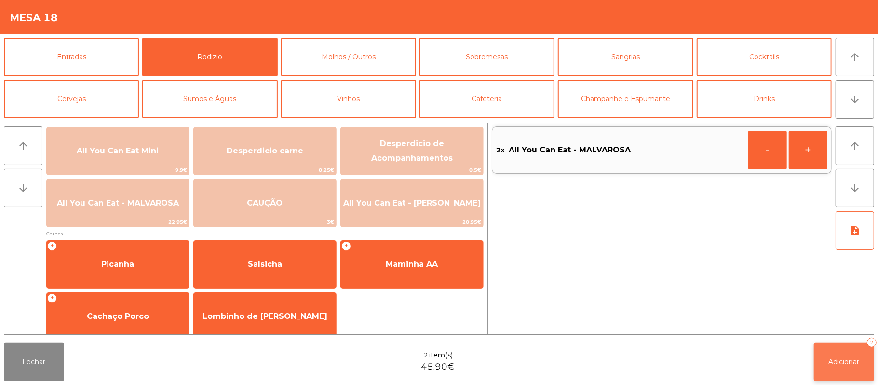
click at [847, 349] on button "Adicionar 2" at bounding box center [844, 361] width 60 height 39
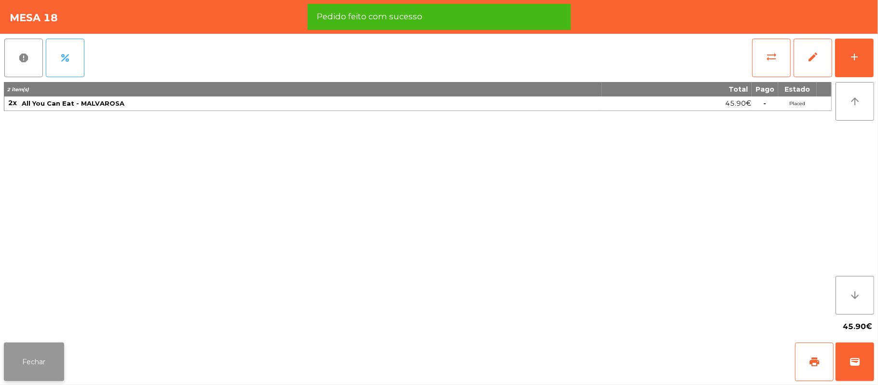
click at [36, 358] on button "Fechar" at bounding box center [34, 361] width 60 height 39
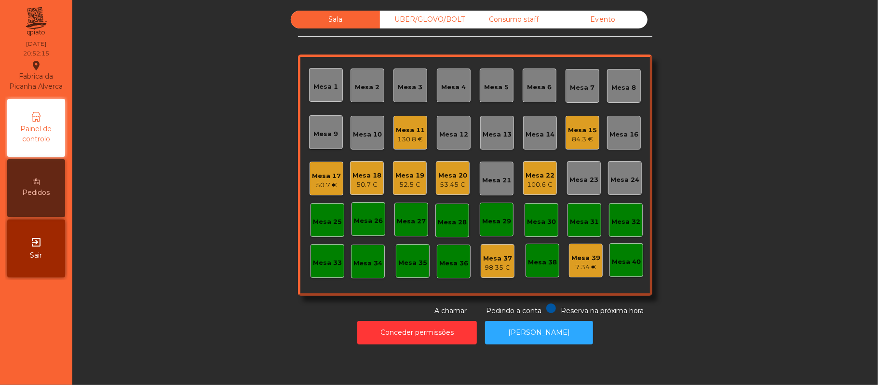
click at [498, 144] on div "Mesa 13" at bounding box center [497, 133] width 34 height 34
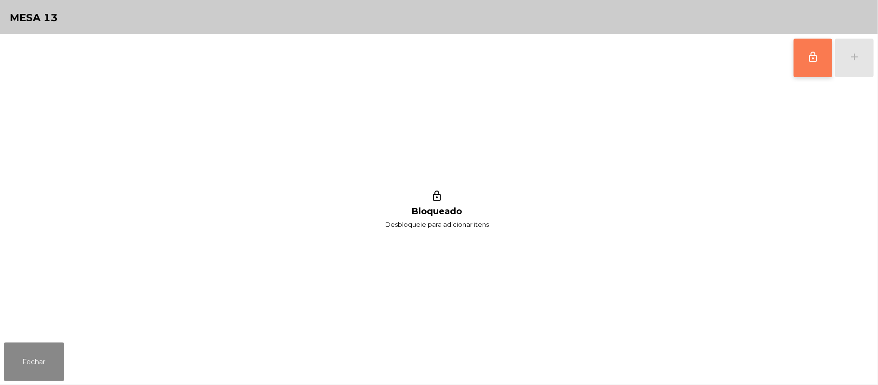
click at [808, 64] on button "lock_outline" at bounding box center [813, 58] width 39 height 39
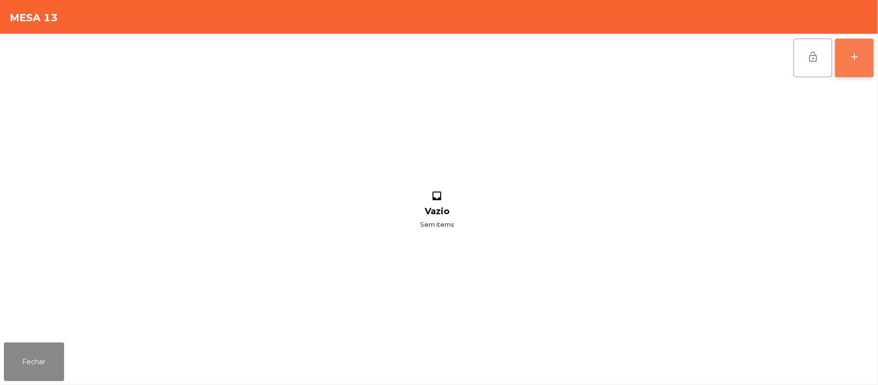
click at [853, 59] on div "add" at bounding box center [855, 57] width 12 height 12
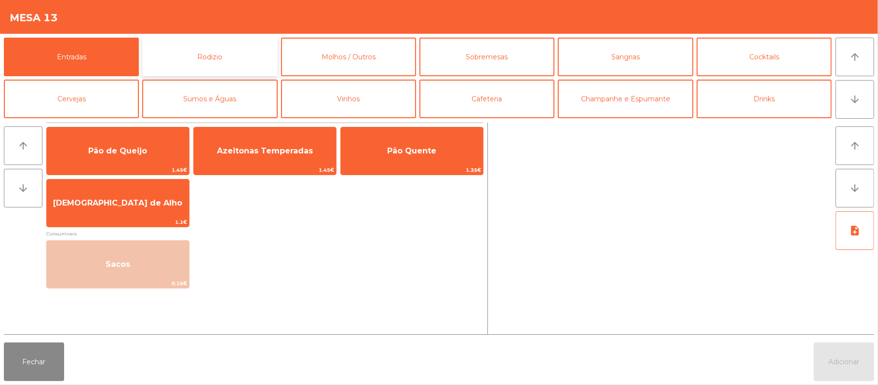
click at [232, 62] on button "Rodizio" at bounding box center [209, 57] width 135 height 39
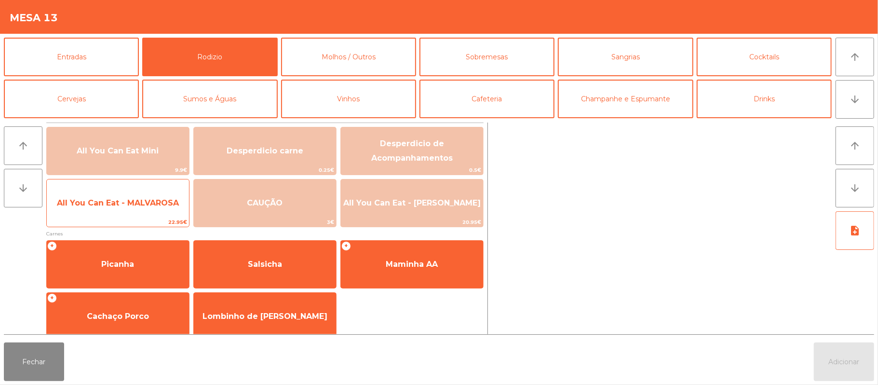
click at [105, 225] on span "22.95€" at bounding box center [118, 222] width 142 height 9
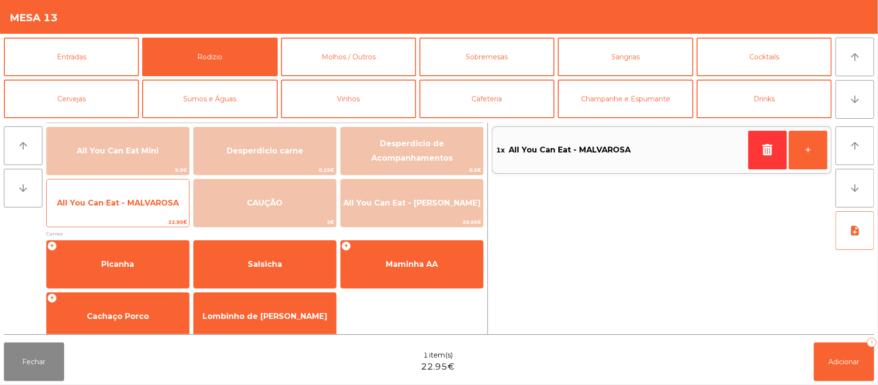
click at [105, 213] on span "All You Can Eat - MALVAROSA" at bounding box center [118, 203] width 142 height 26
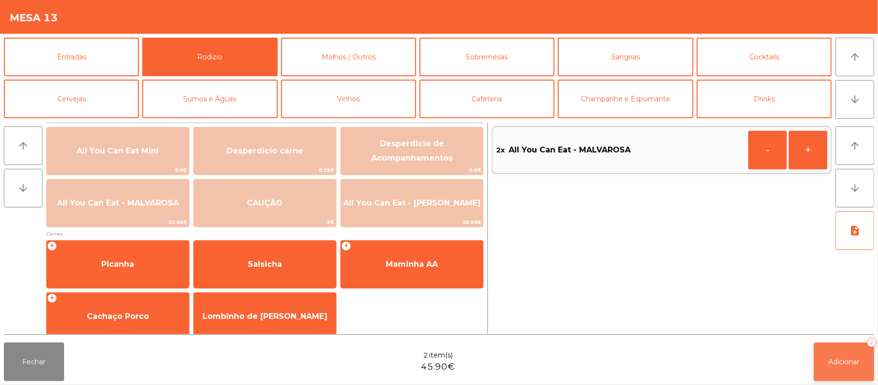
click at [846, 370] on button "Adicionar 2" at bounding box center [844, 361] width 60 height 39
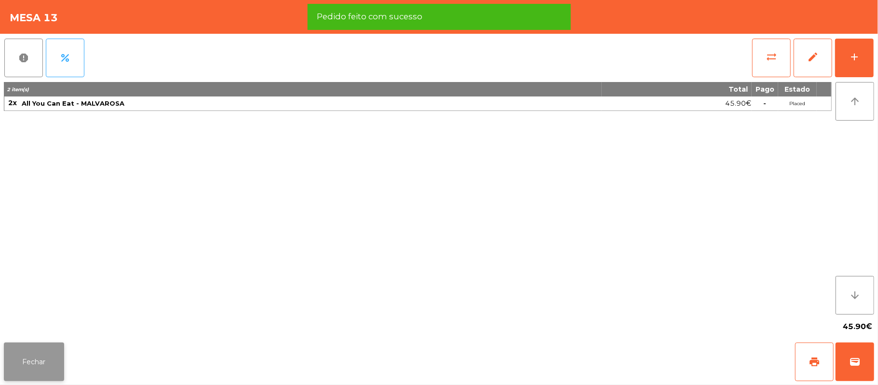
click at [36, 362] on button "Fechar" at bounding box center [34, 361] width 60 height 39
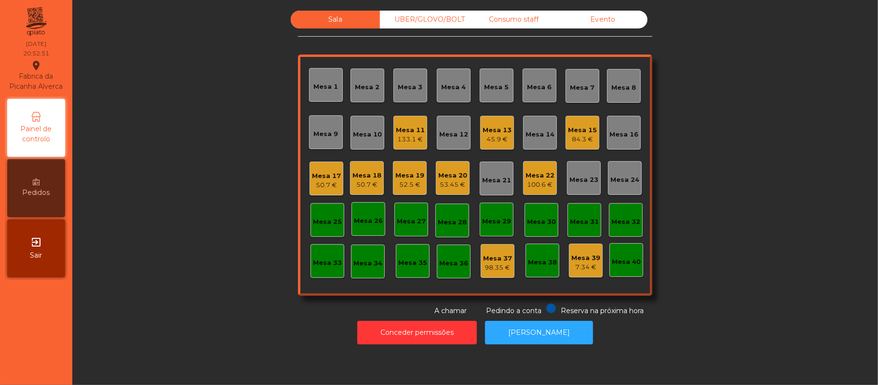
click at [494, 142] on div "45.9 €" at bounding box center [497, 140] width 29 height 10
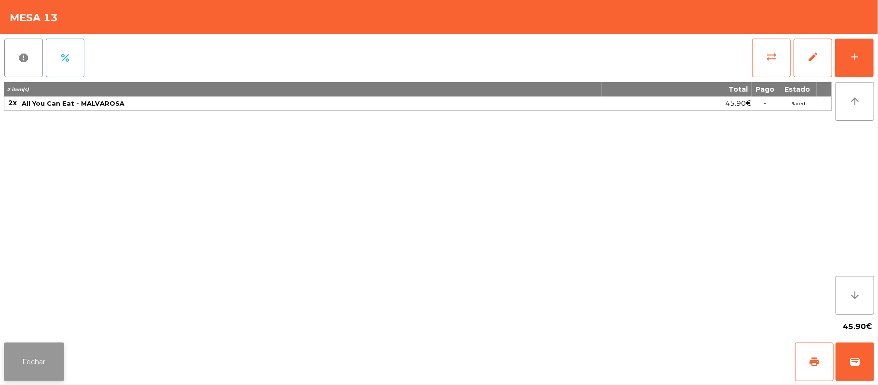
click at [45, 357] on button "Fechar" at bounding box center [34, 361] width 60 height 39
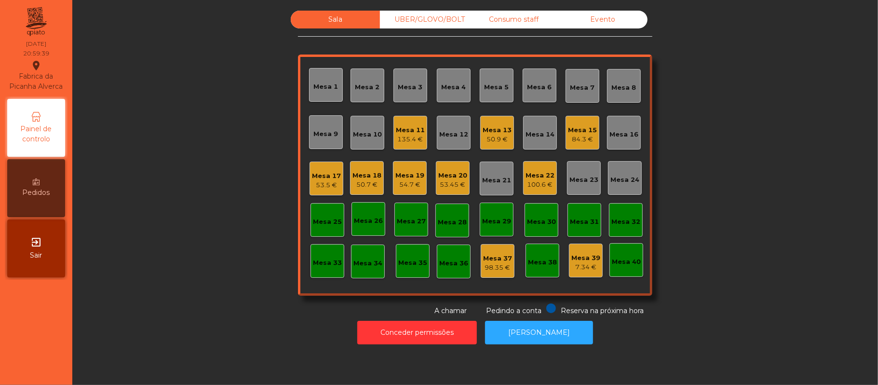
click at [583, 124] on div "Mesa 15 84.3 €" at bounding box center [582, 133] width 29 height 23
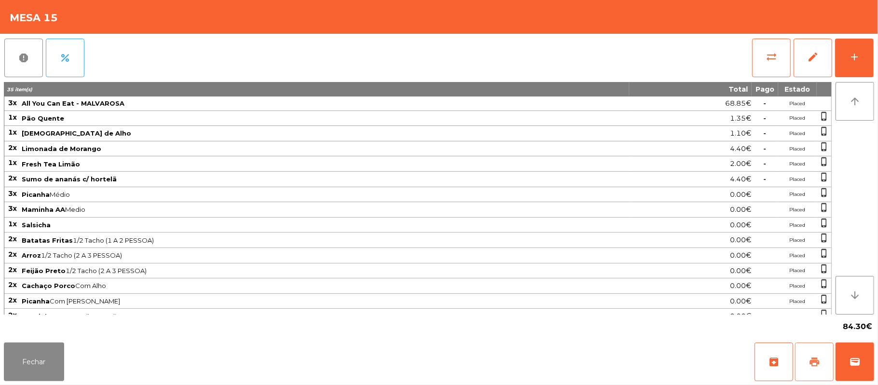
click at [805, 358] on button "print" at bounding box center [814, 361] width 39 height 39
click at [873, 367] on button "wallet" at bounding box center [855, 361] width 39 height 39
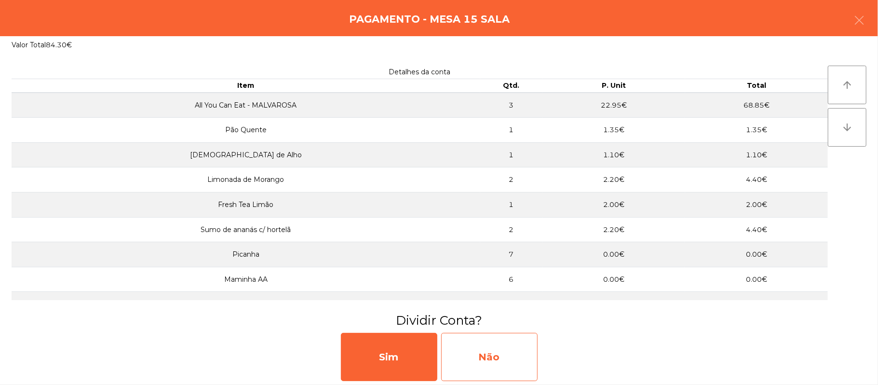
click at [482, 344] on div "Não" at bounding box center [489, 357] width 96 height 48
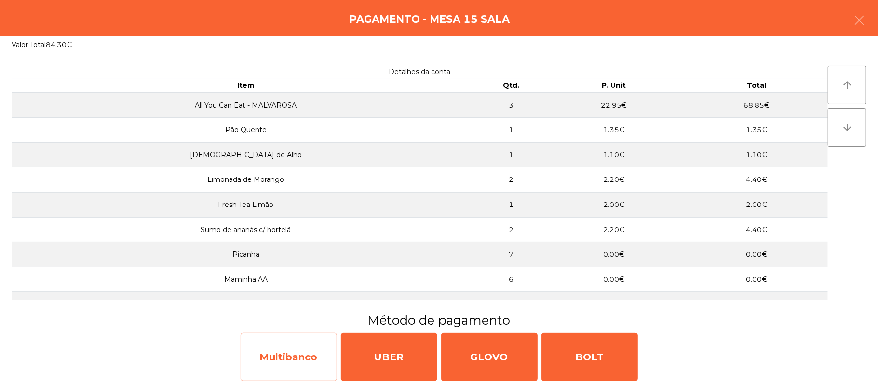
click at [309, 363] on div "Multibanco" at bounding box center [289, 357] width 96 height 48
select select "**"
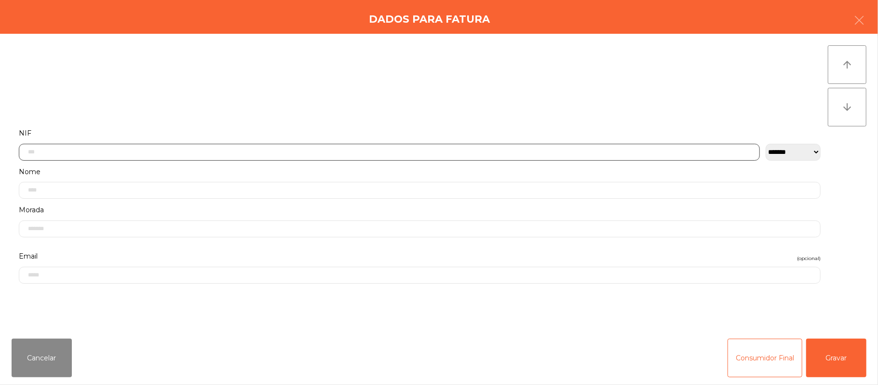
click at [101, 151] on input "text" at bounding box center [389, 152] width 741 height 17
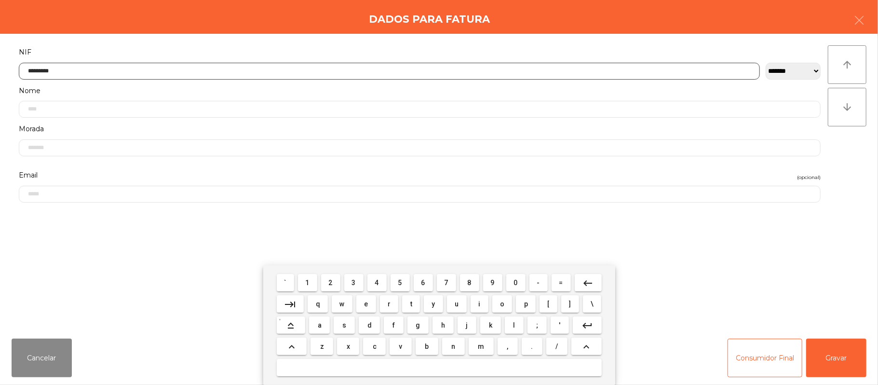
type input "*********"
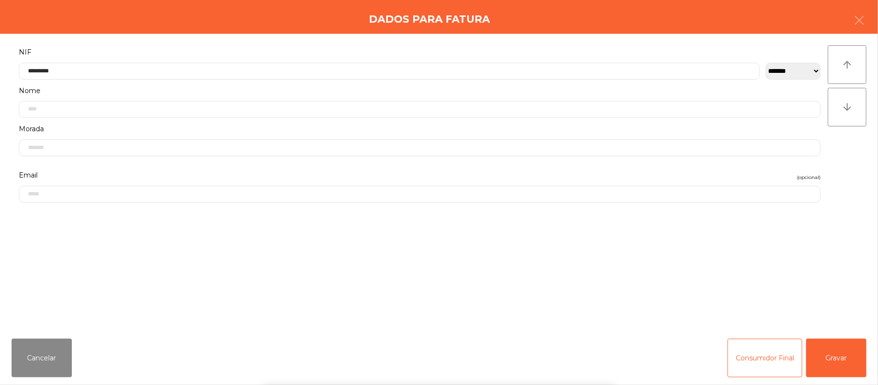
click at [847, 364] on div "` 1 2 3 4 5 6 7 8 9 0 - = keyboard_backspace keyboard_tab q w e r t y u i o p […" at bounding box center [439, 325] width 878 height 120
click at [849, 342] on button "Gravar" at bounding box center [836, 358] width 60 height 39
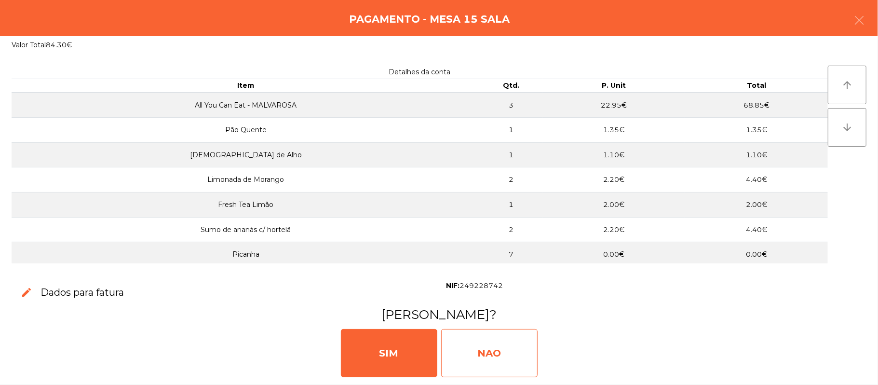
click at [477, 350] on div "NAO" at bounding box center [489, 353] width 96 height 48
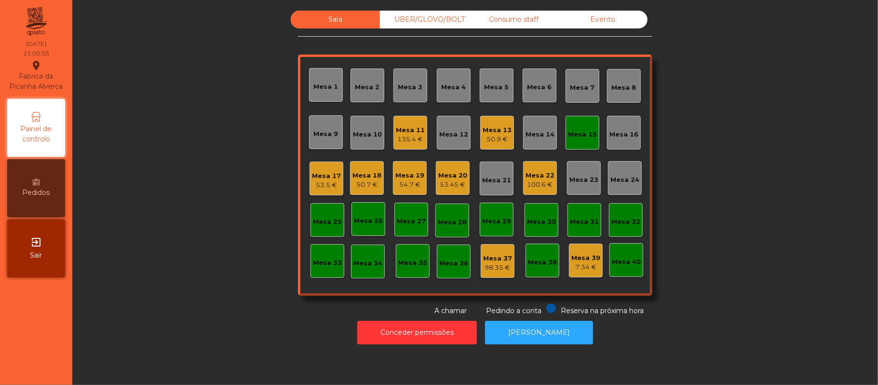
click at [569, 131] on div "Mesa 15" at bounding box center [582, 135] width 29 height 10
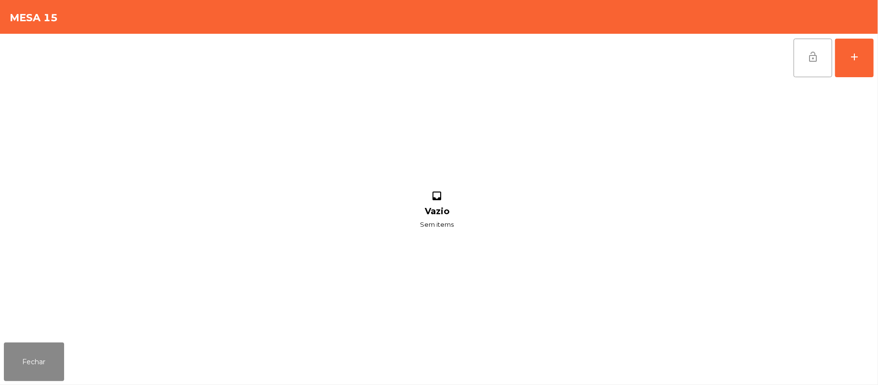
click at [804, 68] on button "lock_open" at bounding box center [813, 58] width 39 height 39
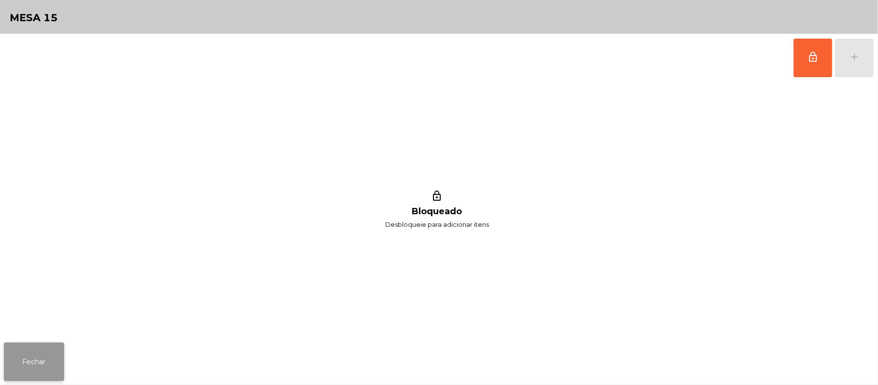
click at [26, 349] on button "Fechar" at bounding box center [34, 361] width 60 height 39
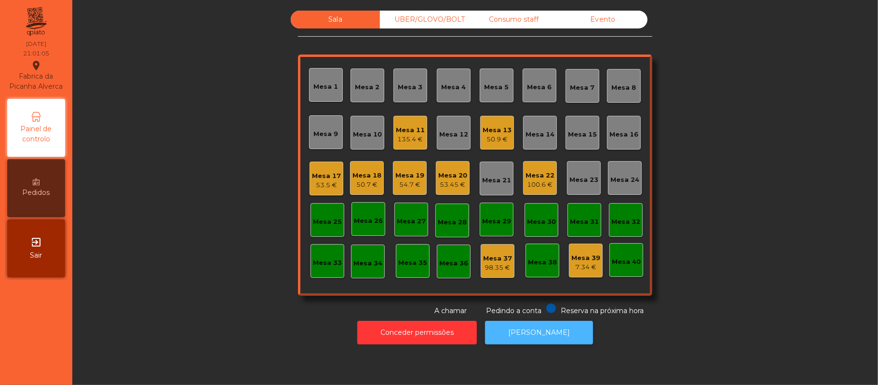
click at [547, 321] on button "[PERSON_NAME]" at bounding box center [539, 333] width 108 height 24
click at [411, 129] on div "Mesa 11" at bounding box center [410, 130] width 29 height 10
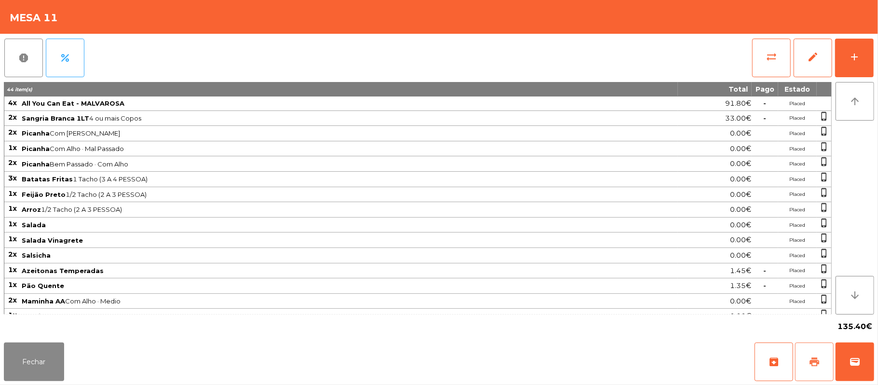
click at [813, 364] on span "print" at bounding box center [815, 362] width 12 height 12
click at [869, 368] on button "wallet" at bounding box center [855, 361] width 39 height 39
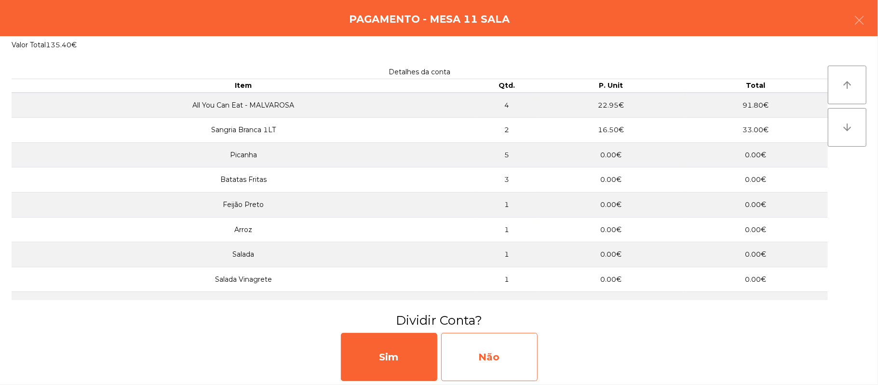
click at [487, 363] on div "Não" at bounding box center [489, 357] width 96 height 48
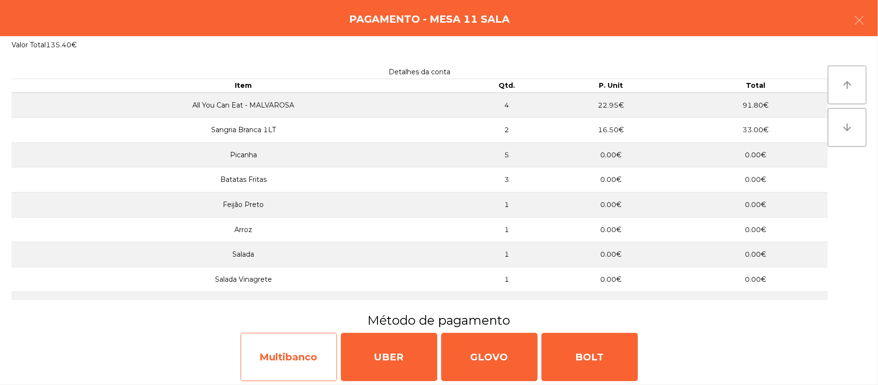
click at [296, 360] on div "Multibanco" at bounding box center [289, 357] width 96 height 48
select select "**"
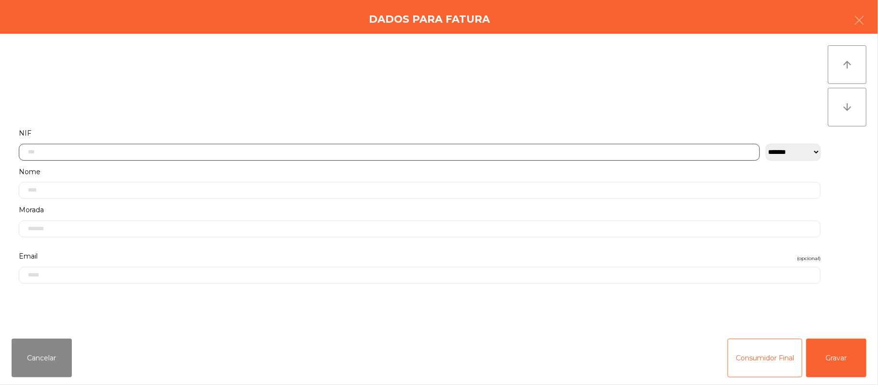
click at [254, 155] on input "text" at bounding box center [389, 152] width 741 height 17
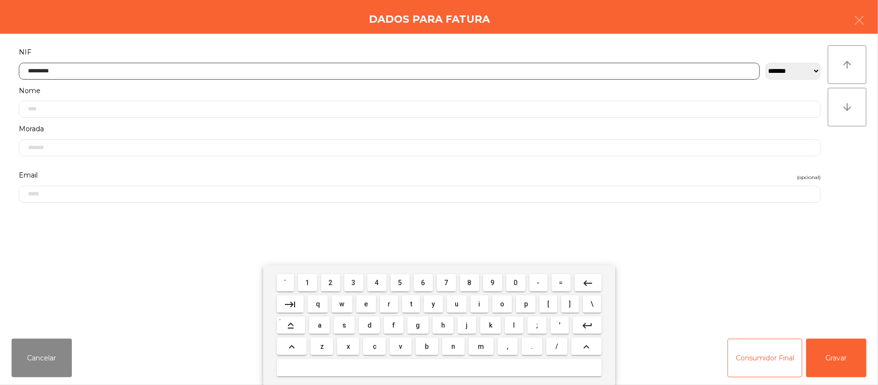
type input "*********"
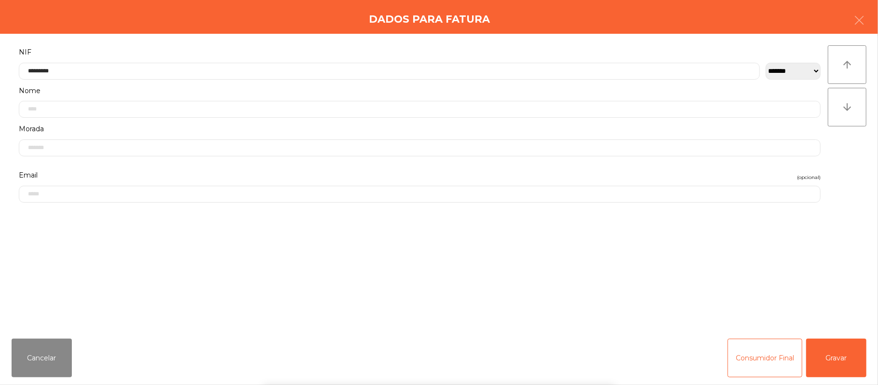
click at [855, 351] on div "` 1 2 3 4 5 6 7 8 9 0 - = keyboard_backspace keyboard_tab q w e r t y u i o p […" at bounding box center [439, 325] width 878 height 120
click at [832, 359] on button "Gravar" at bounding box center [836, 358] width 60 height 39
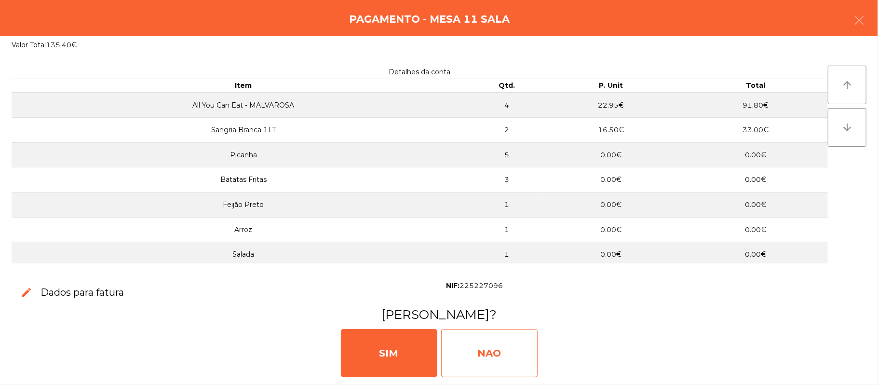
click at [498, 341] on div "NAO" at bounding box center [489, 353] width 96 height 48
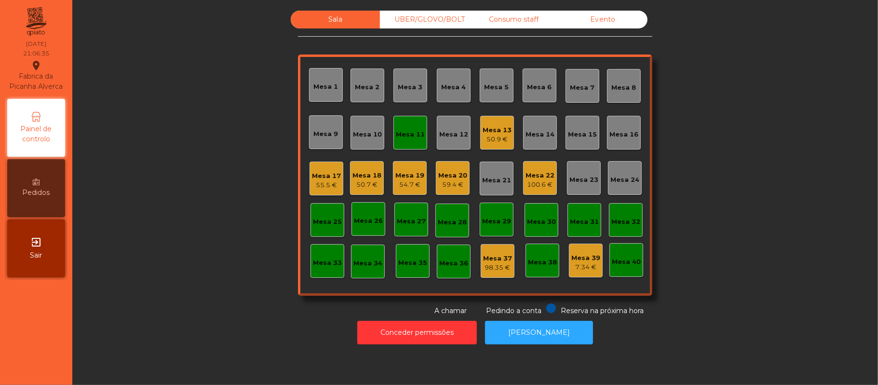
click at [413, 136] on div "Mesa 11" at bounding box center [410, 135] width 29 height 10
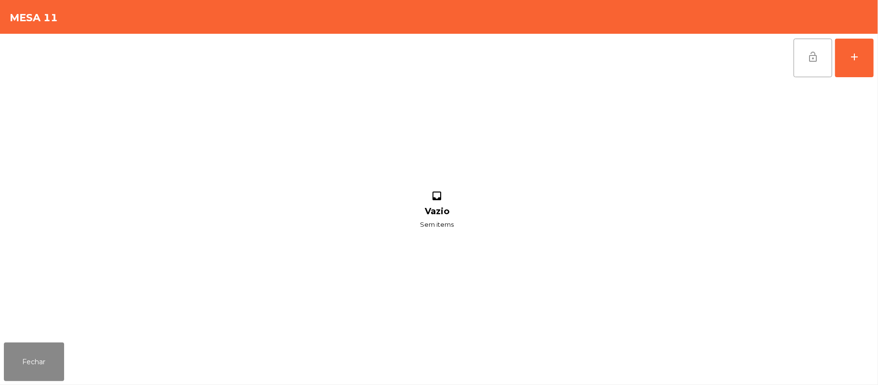
click at [806, 58] on button "lock_open" at bounding box center [813, 58] width 39 height 39
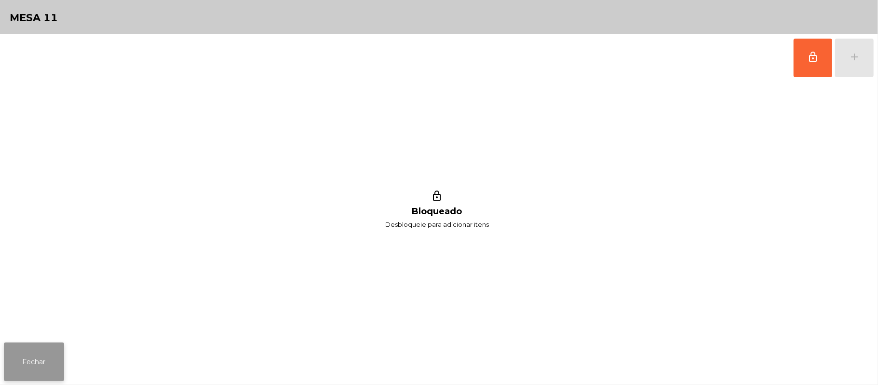
click at [30, 355] on button "Fechar" at bounding box center [34, 361] width 60 height 39
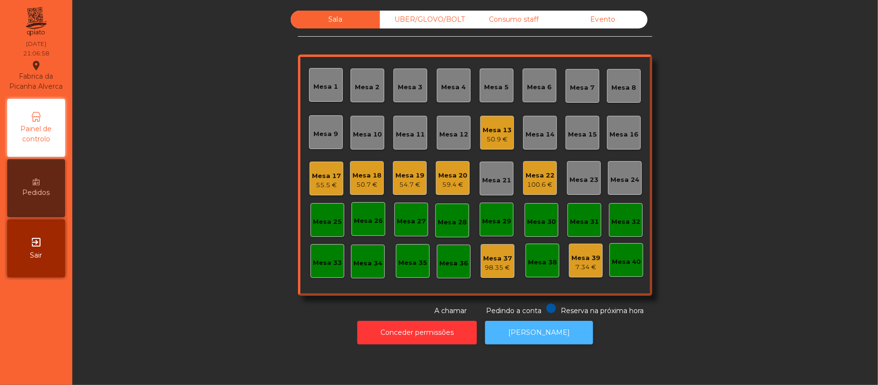
click at [545, 335] on button "[PERSON_NAME]" at bounding box center [539, 333] width 108 height 24
click at [356, 139] on div "Mesa 10" at bounding box center [367, 135] width 29 height 10
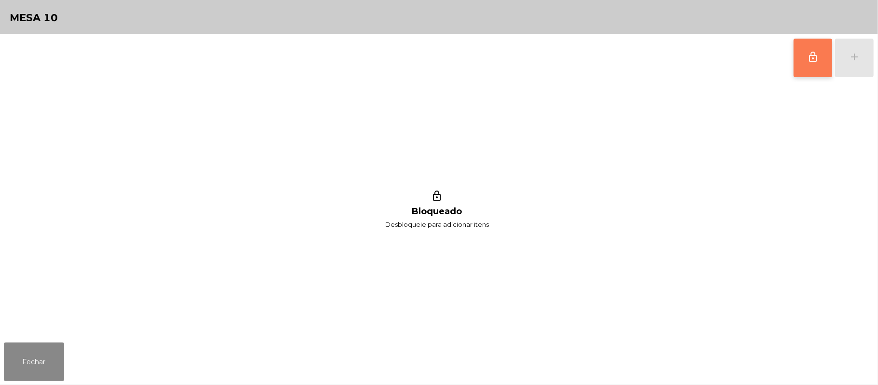
click at [808, 64] on button "lock_outline" at bounding box center [813, 58] width 39 height 39
click at [853, 61] on div "add" at bounding box center [855, 57] width 12 height 12
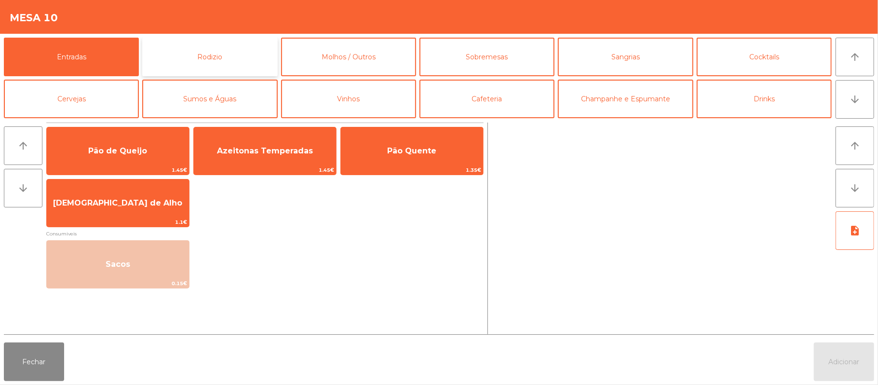
click at [246, 70] on button "Rodizio" at bounding box center [209, 57] width 135 height 39
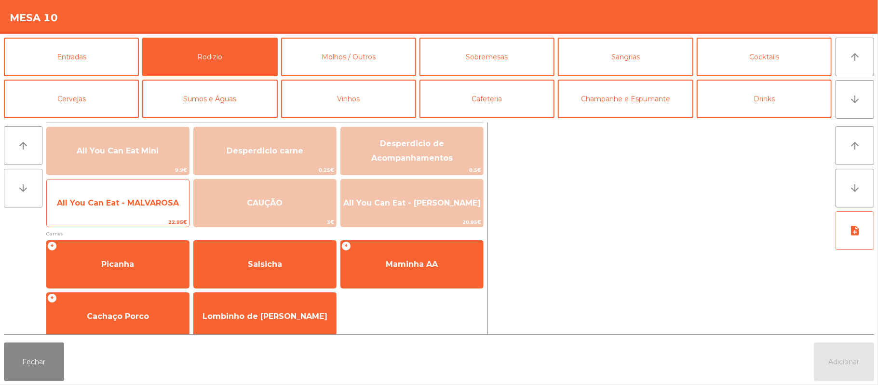
click at [126, 212] on span "All You Can Eat - MALVAROSA" at bounding box center [118, 203] width 142 height 26
click at [134, 211] on span "All You Can Eat - MALVAROSA" at bounding box center [118, 203] width 142 height 26
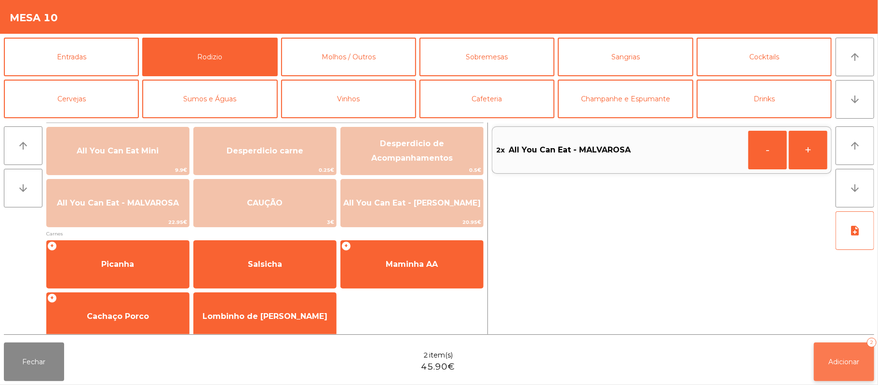
click at [833, 373] on button "Adicionar 2" at bounding box center [844, 361] width 60 height 39
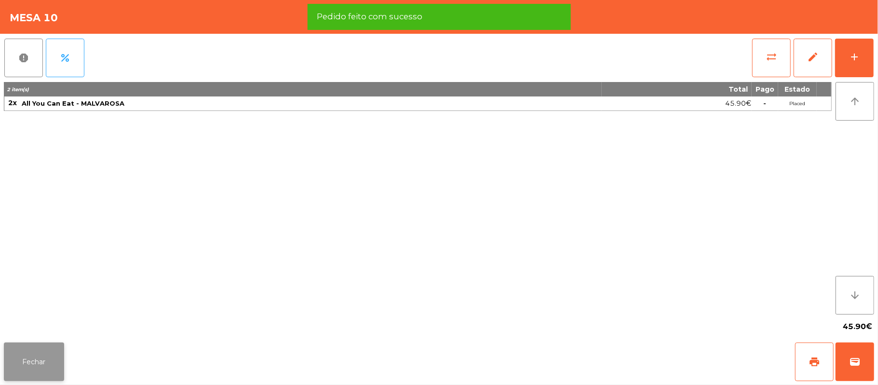
click at [38, 357] on button "Fechar" at bounding box center [34, 361] width 60 height 39
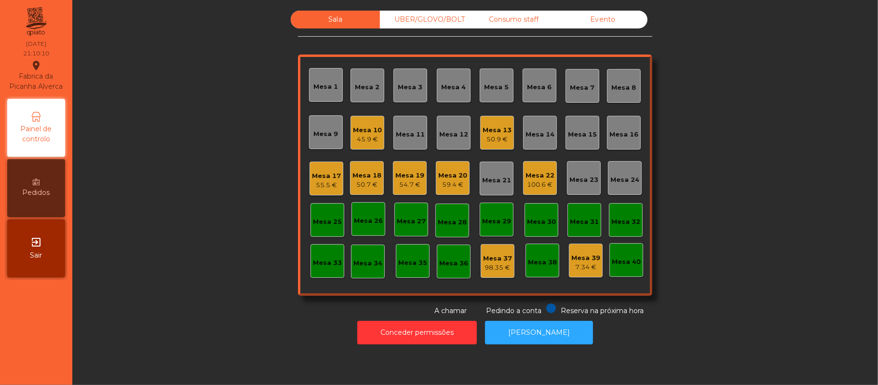
click at [411, 19] on div "UBER/GLOVO/BOLT" at bounding box center [424, 20] width 89 height 18
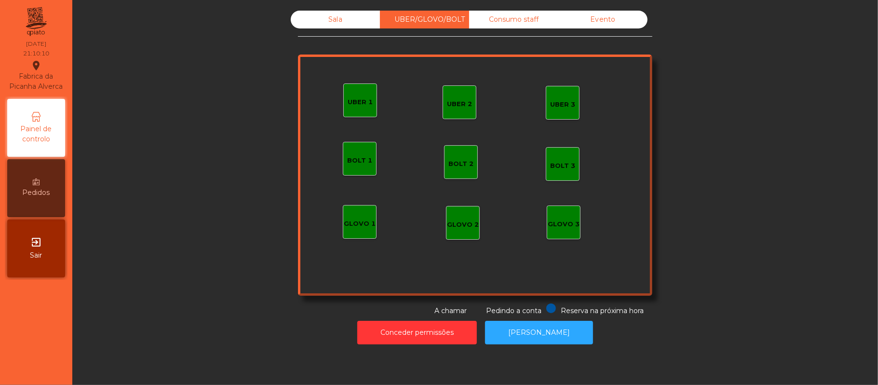
click at [352, 115] on div "UBER 1" at bounding box center [360, 100] width 34 height 34
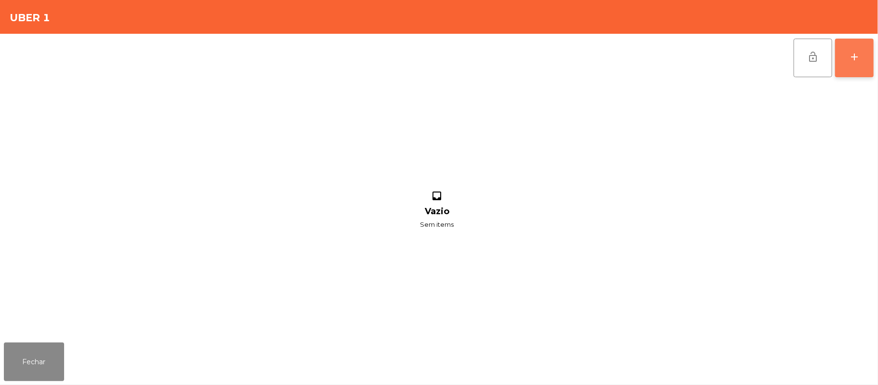
click at [857, 62] on div "add" at bounding box center [855, 57] width 12 height 12
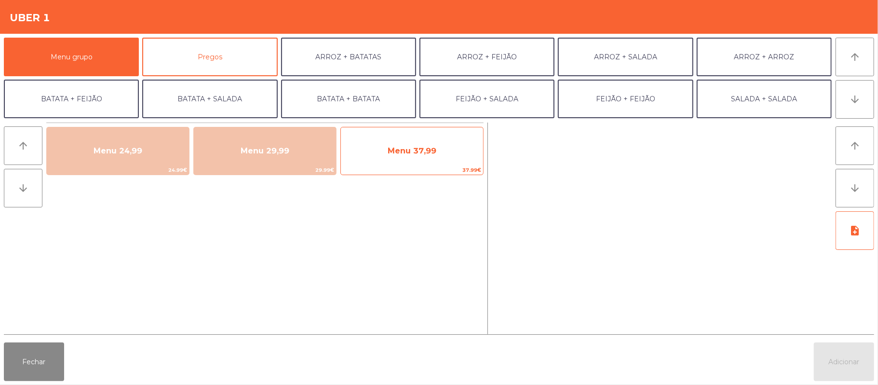
click at [395, 174] on span "37.99€" at bounding box center [412, 169] width 142 height 9
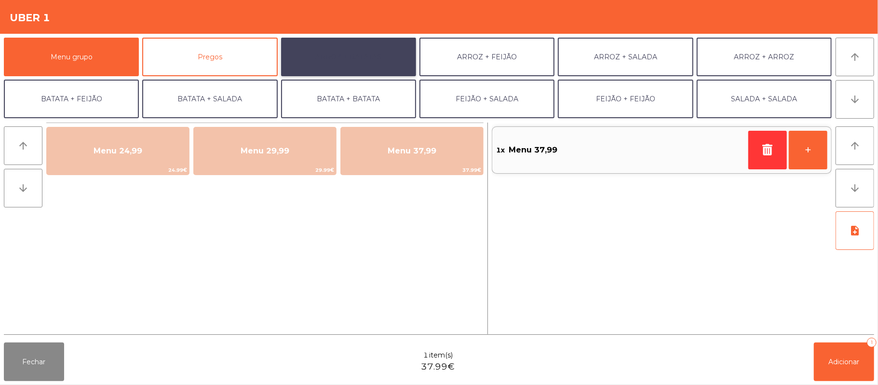
click at [358, 58] on button "ARROZ + BATATAS" at bounding box center [348, 57] width 135 height 39
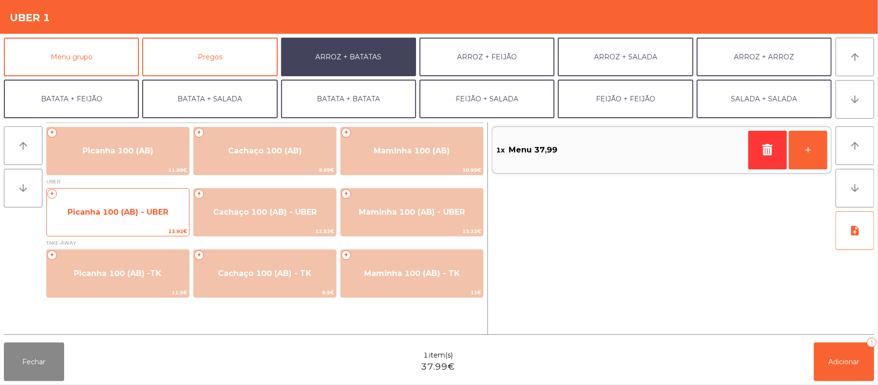
click at [116, 225] on span "Picanha 100 (AB) - UBER" at bounding box center [118, 212] width 142 height 26
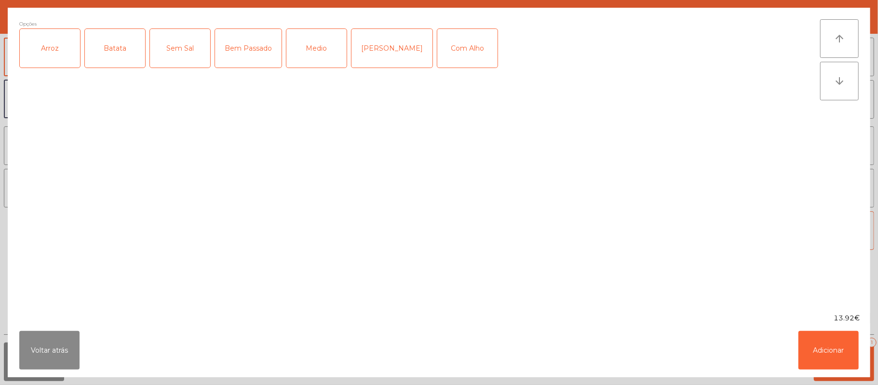
click at [55, 66] on div "Arroz" at bounding box center [50, 48] width 60 height 39
click at [118, 48] on div "Batata" at bounding box center [115, 48] width 60 height 39
click at [317, 53] on div "Medio" at bounding box center [317, 48] width 60 height 39
click at [373, 48] on div "[PERSON_NAME]" at bounding box center [392, 48] width 81 height 39
click at [461, 58] on div "Com Alho" at bounding box center [467, 48] width 60 height 39
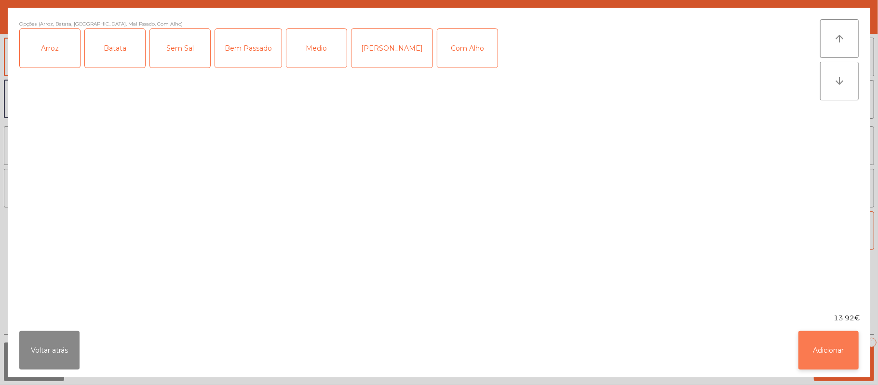
click at [824, 350] on button "Adicionar" at bounding box center [829, 350] width 60 height 39
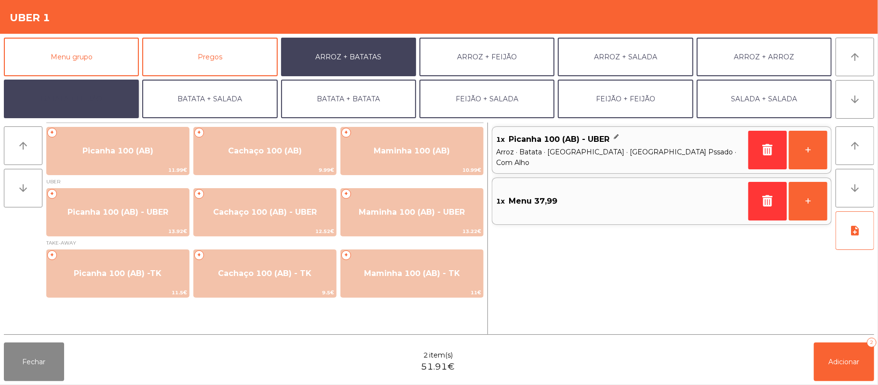
click at [111, 96] on button "BATATA + FEIJÃO" at bounding box center [71, 99] width 135 height 39
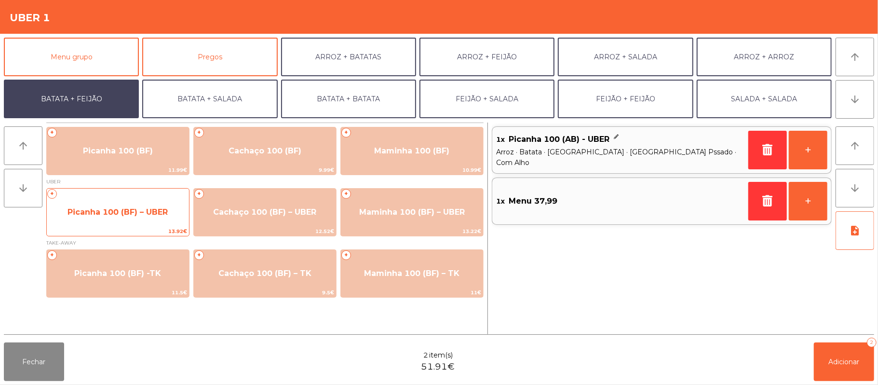
click at [112, 213] on span "Picanha 100 (BF) – UBER" at bounding box center [118, 211] width 100 height 9
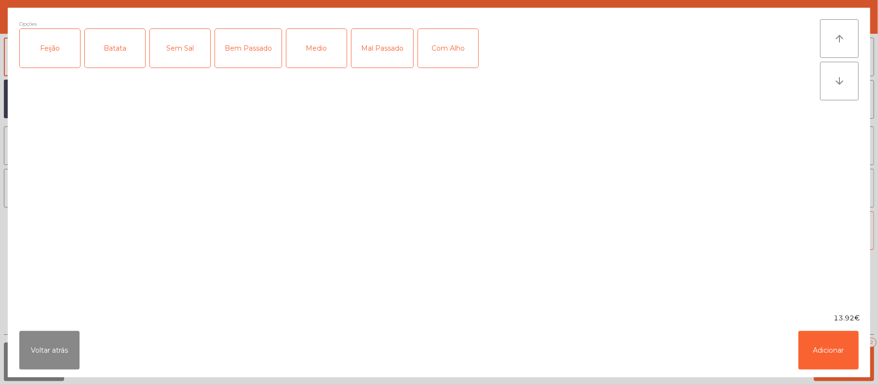
click at [46, 57] on div "Feijão" at bounding box center [50, 48] width 60 height 39
click at [99, 55] on div "Batata" at bounding box center [115, 48] width 60 height 39
click at [331, 56] on div "Medio" at bounding box center [317, 48] width 60 height 39
click at [838, 350] on button "Adicionar" at bounding box center [829, 350] width 60 height 39
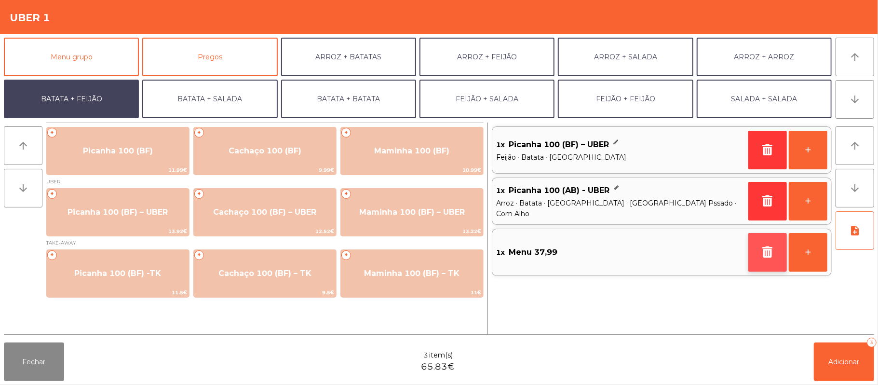
click at [761, 259] on button "button" at bounding box center [768, 252] width 39 height 39
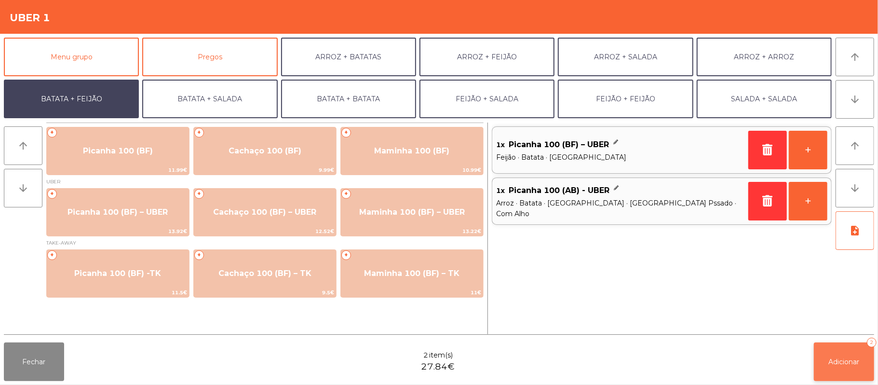
click at [829, 354] on button "Adicionar 2" at bounding box center [844, 361] width 60 height 39
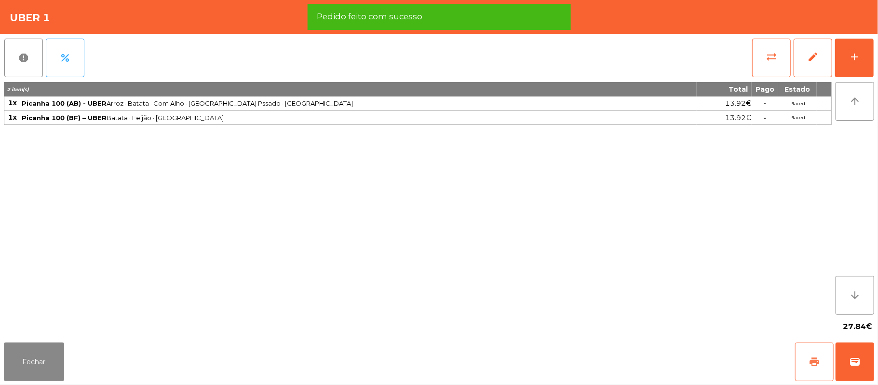
click at [824, 366] on button "print" at bounding box center [814, 361] width 39 height 39
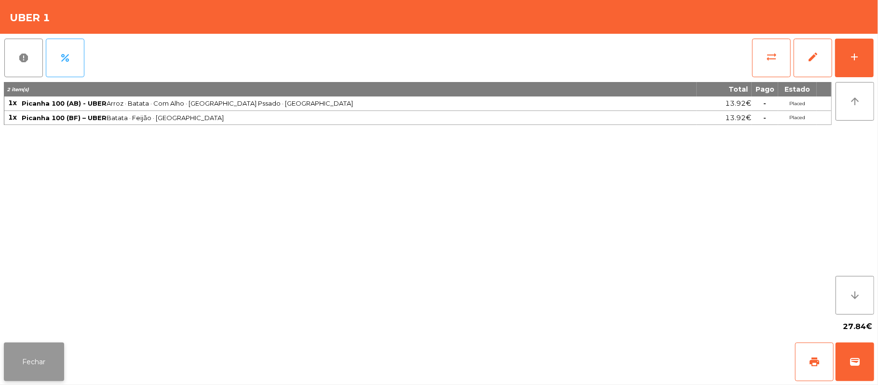
click at [43, 368] on button "Fechar" at bounding box center [34, 361] width 60 height 39
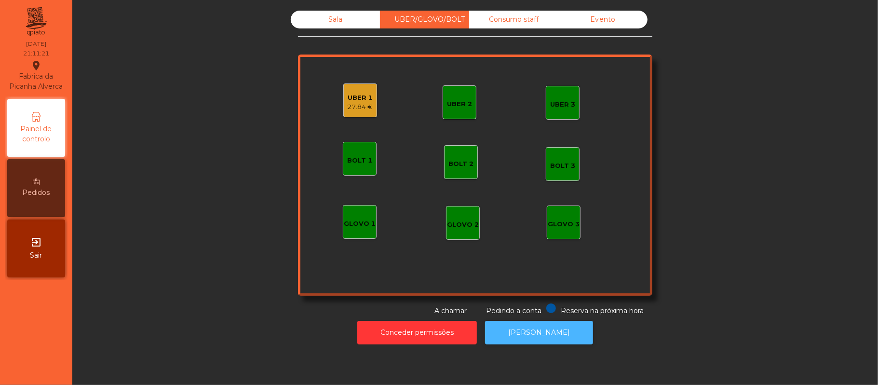
click at [531, 341] on button "[PERSON_NAME]" at bounding box center [539, 333] width 108 height 24
click at [355, 96] on div "UBER 1" at bounding box center [361, 98] width 26 height 10
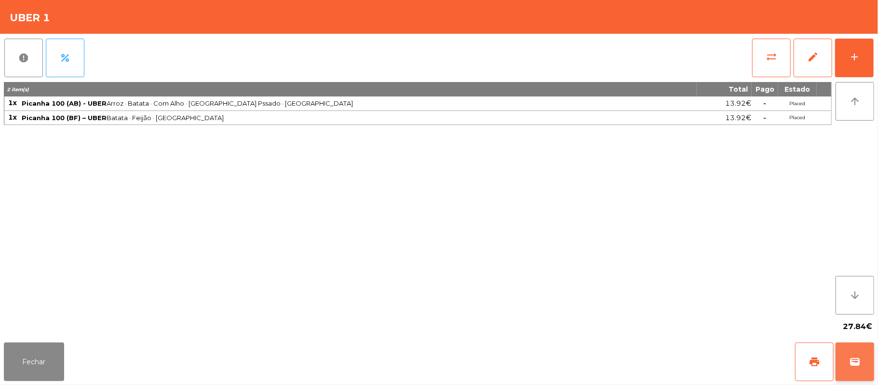
click at [873, 357] on button "wallet" at bounding box center [855, 361] width 39 height 39
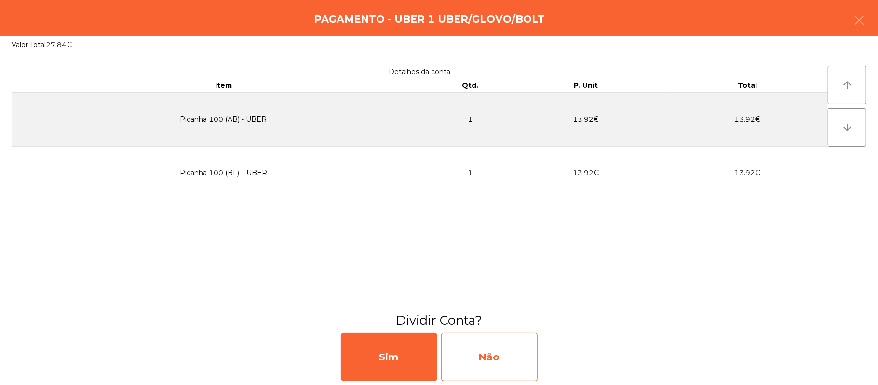
click at [508, 350] on div "Não" at bounding box center [489, 357] width 96 height 48
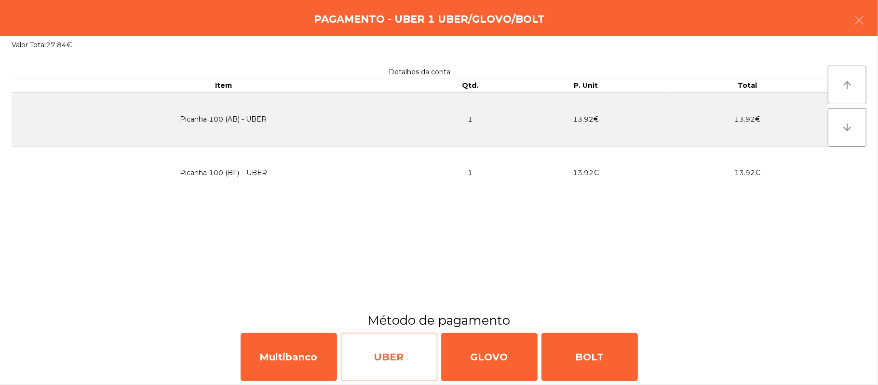
click at [397, 351] on div "UBER" at bounding box center [389, 357] width 96 height 48
select select "**"
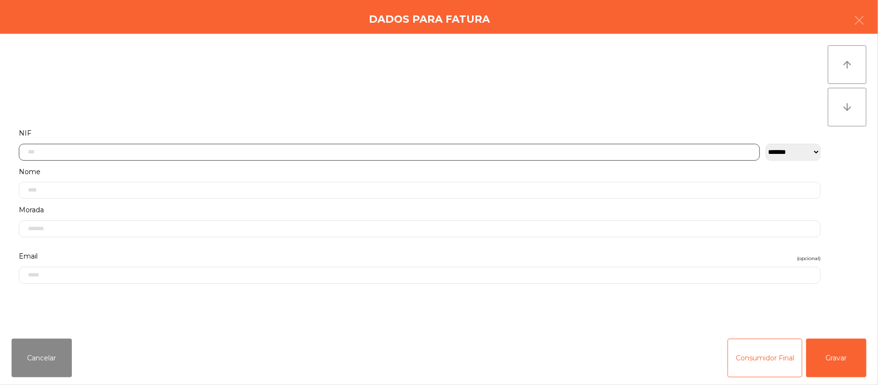
click at [201, 151] on input "text" at bounding box center [389, 152] width 741 height 17
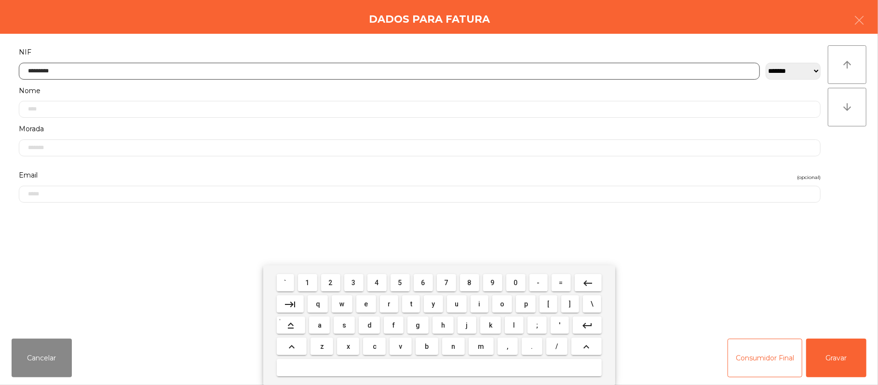
type input "*********"
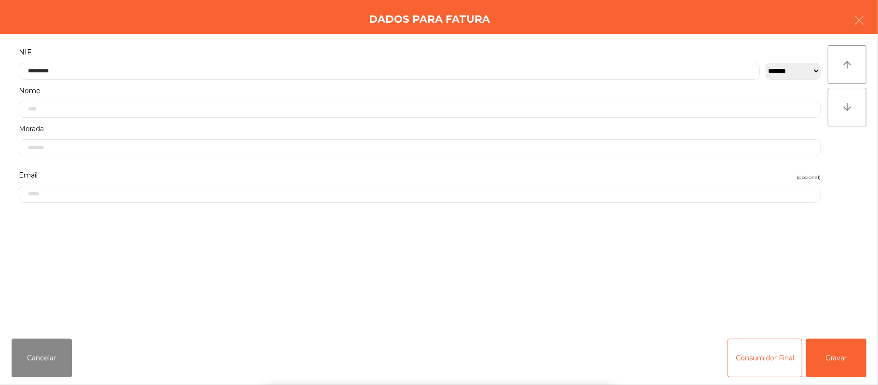
click at [839, 356] on div "` 1 2 3 4 5 6 7 8 9 0 - = keyboard_backspace keyboard_tab q w e r t y u i o p […" at bounding box center [439, 325] width 878 height 120
click at [840, 359] on button "Gravar" at bounding box center [836, 358] width 60 height 39
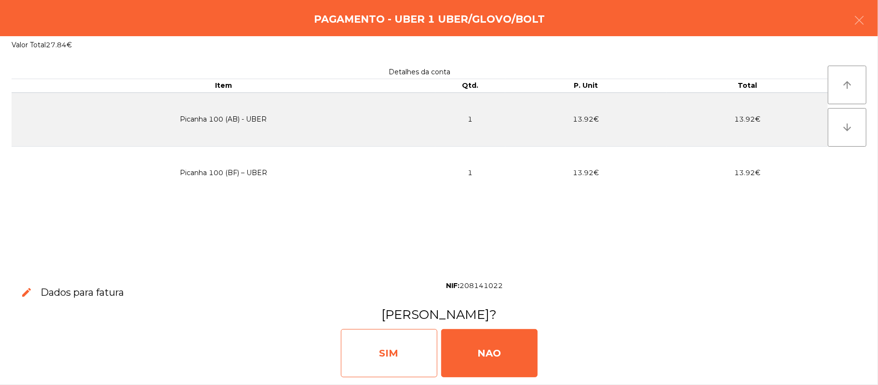
click at [377, 359] on div "SIM" at bounding box center [389, 353] width 96 height 48
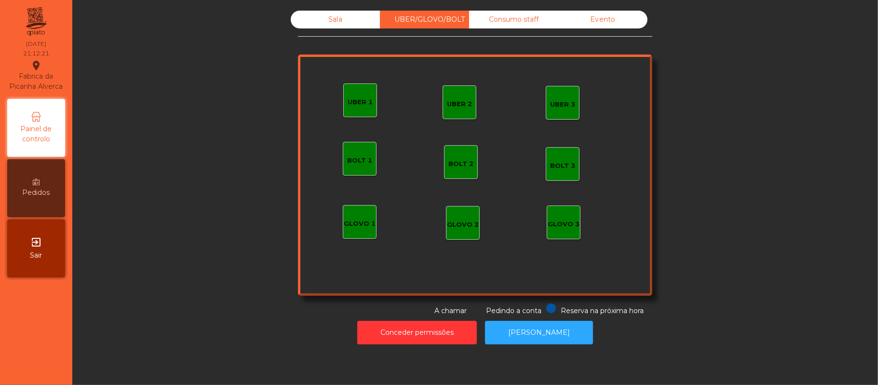
click at [325, 26] on div "Sala" at bounding box center [335, 20] width 89 height 18
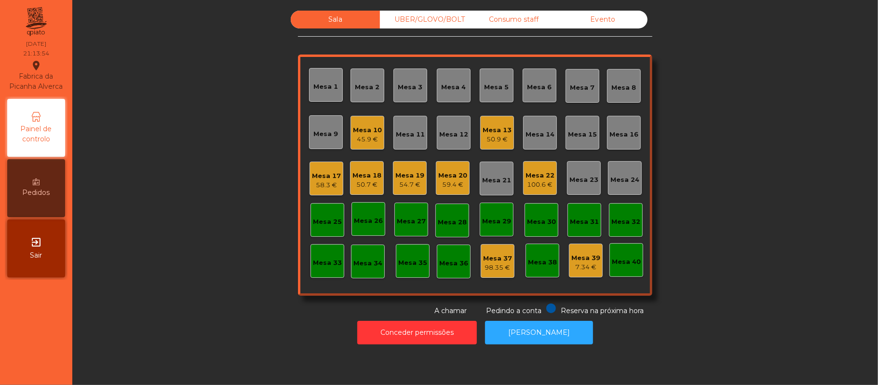
click at [359, 120] on div "Mesa 10 45.9 €" at bounding box center [368, 133] width 34 height 34
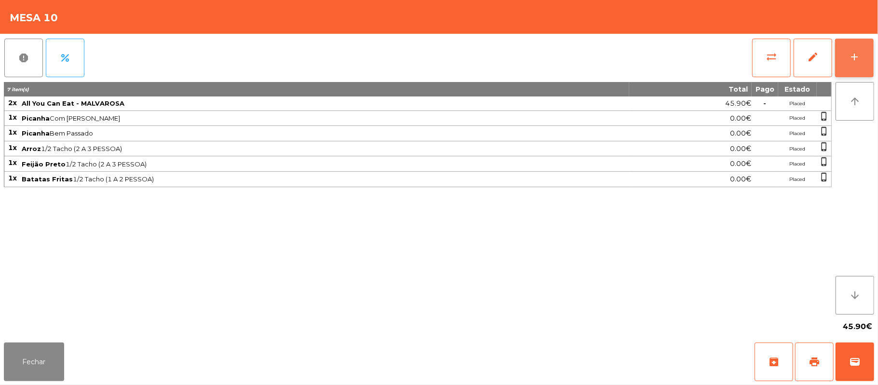
click at [849, 52] on div "add" at bounding box center [855, 57] width 12 height 12
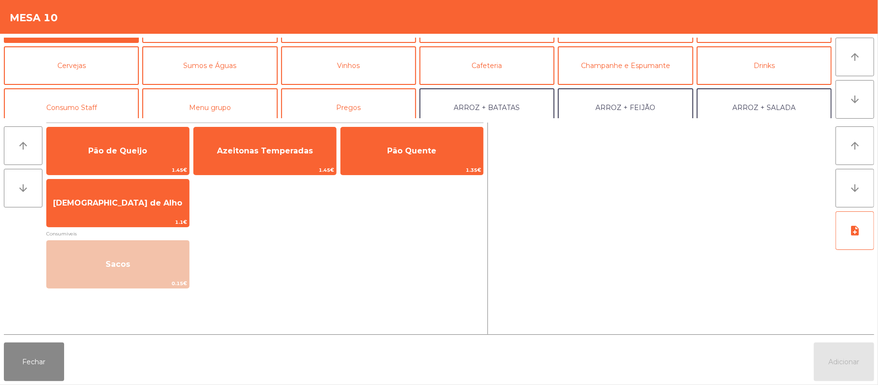
scroll to position [26, 0]
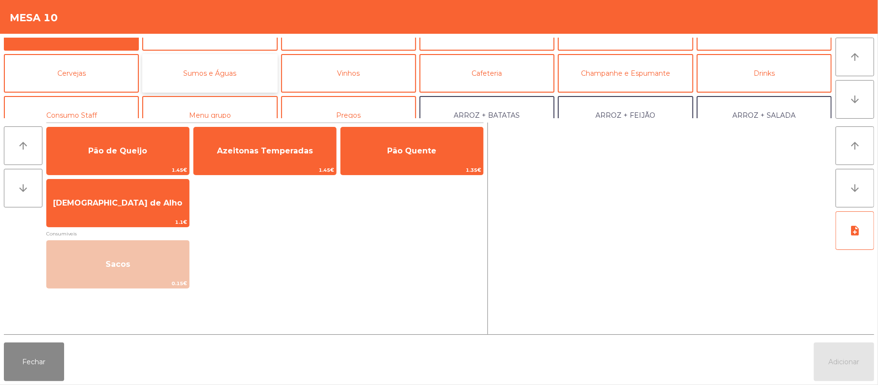
click at [228, 72] on button "Sumos e Águas" at bounding box center [209, 73] width 135 height 39
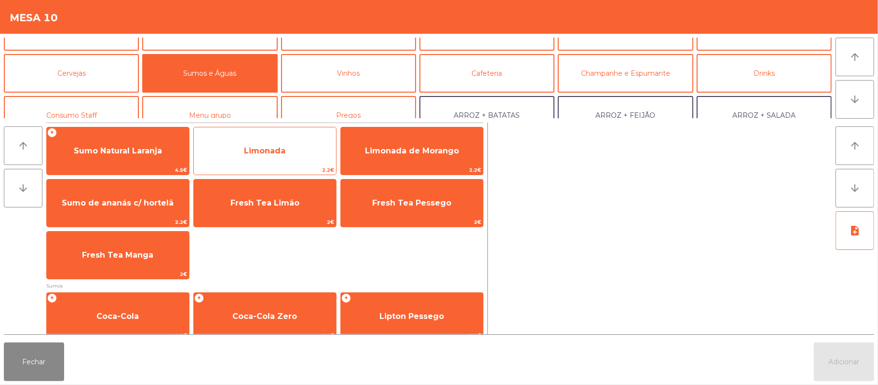
click at [285, 146] on span "Limonada" at bounding box center [264, 150] width 41 height 9
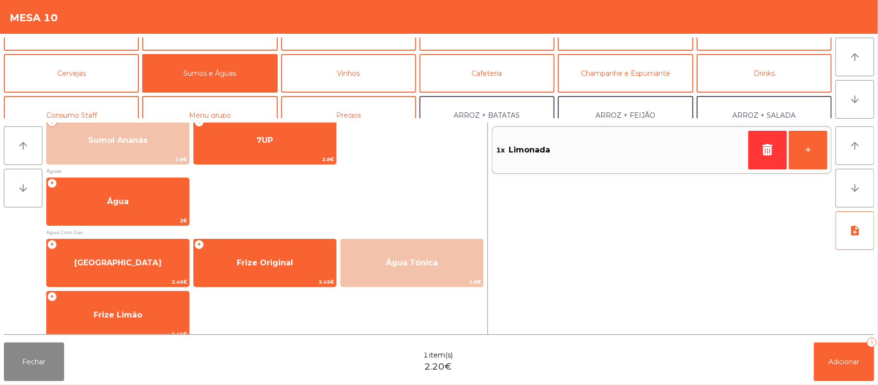
scroll to position [282, 0]
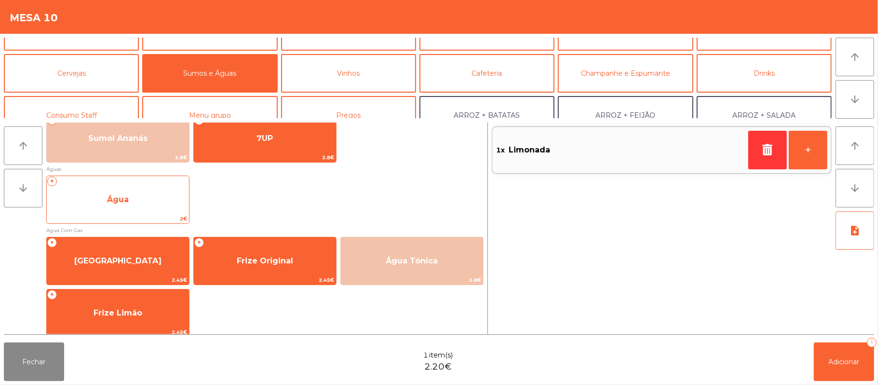
click at [134, 191] on span "Água" at bounding box center [118, 200] width 142 height 26
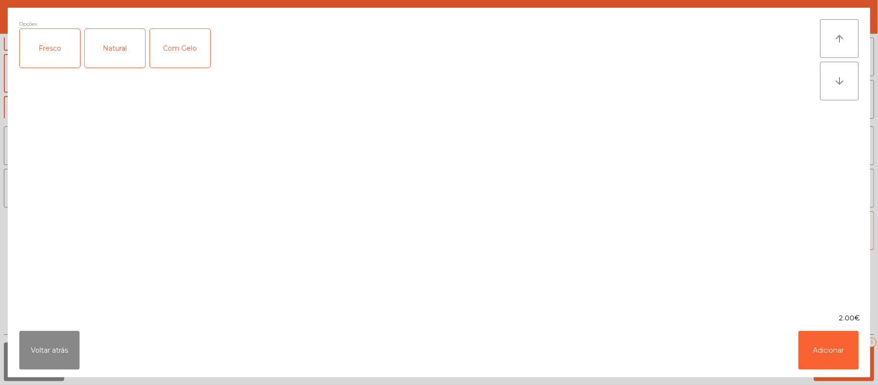
click at [53, 41] on div "Fresco" at bounding box center [50, 48] width 60 height 39
click at [818, 348] on button "Adicionar" at bounding box center [829, 350] width 60 height 39
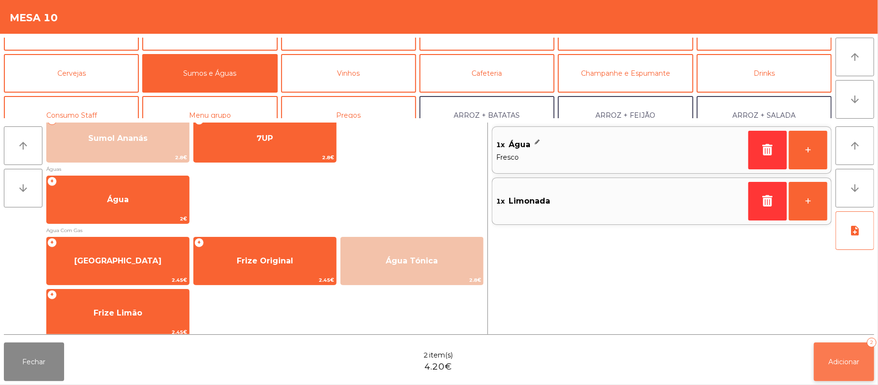
click at [826, 358] on button "Adicionar 2" at bounding box center [844, 361] width 60 height 39
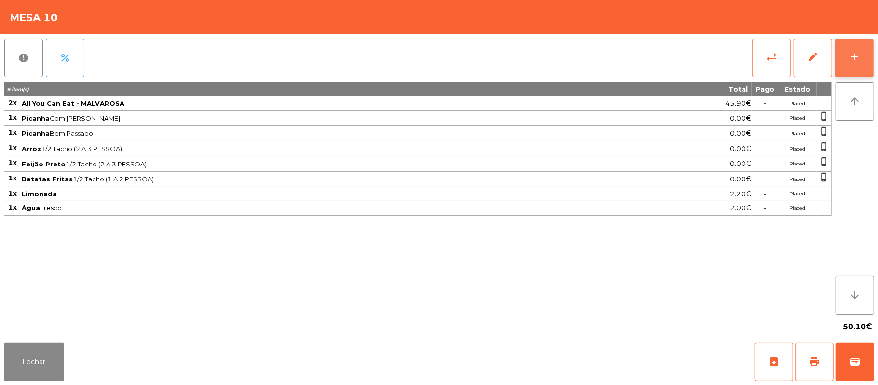
click at [855, 59] on div "add" at bounding box center [855, 57] width 12 height 12
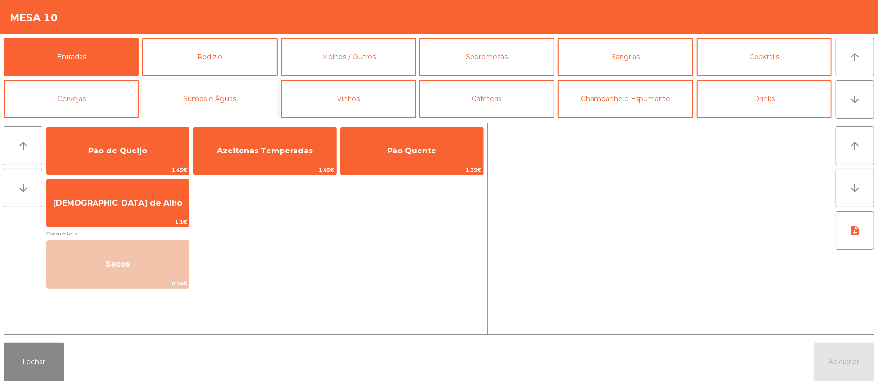
click at [244, 110] on button "Sumos e Águas" at bounding box center [209, 99] width 135 height 39
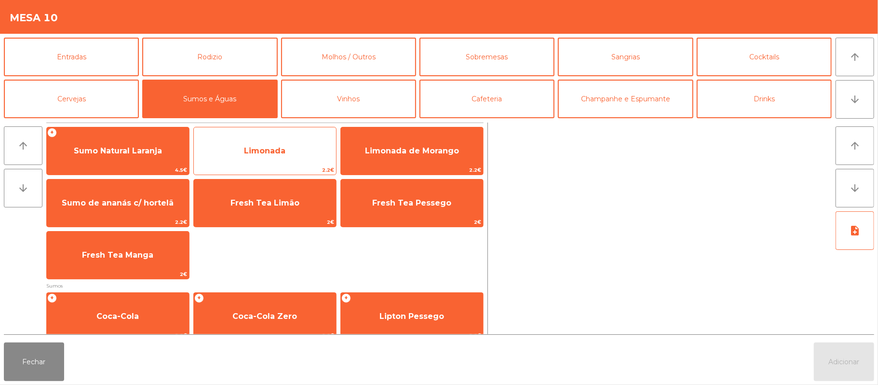
click at [240, 164] on span "Limonada" at bounding box center [265, 151] width 142 height 26
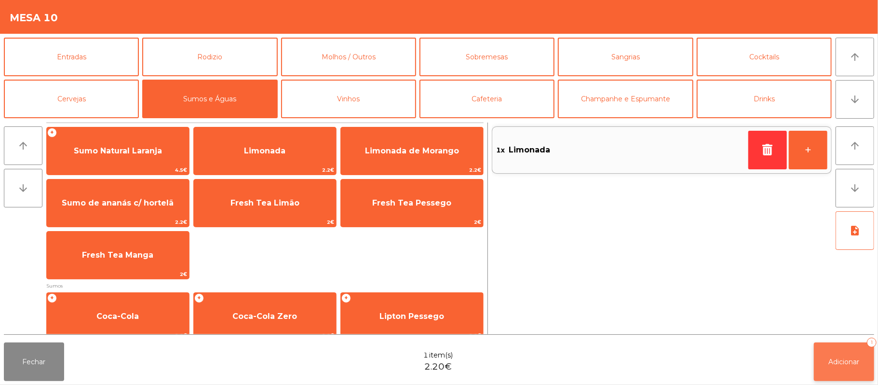
click at [835, 361] on span "Adicionar" at bounding box center [844, 361] width 31 height 9
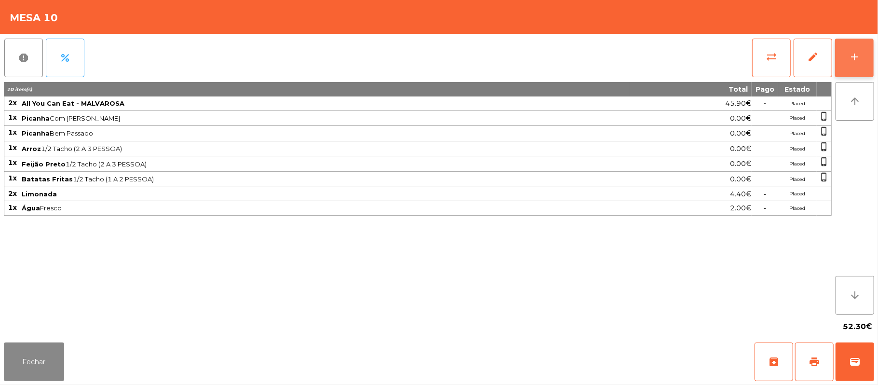
click at [850, 55] on div "add" at bounding box center [855, 57] width 12 height 12
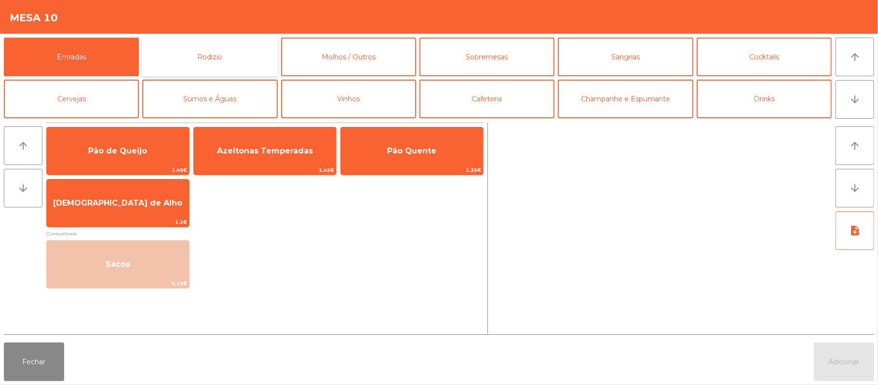
click at [212, 47] on button "Rodizio" at bounding box center [209, 57] width 135 height 39
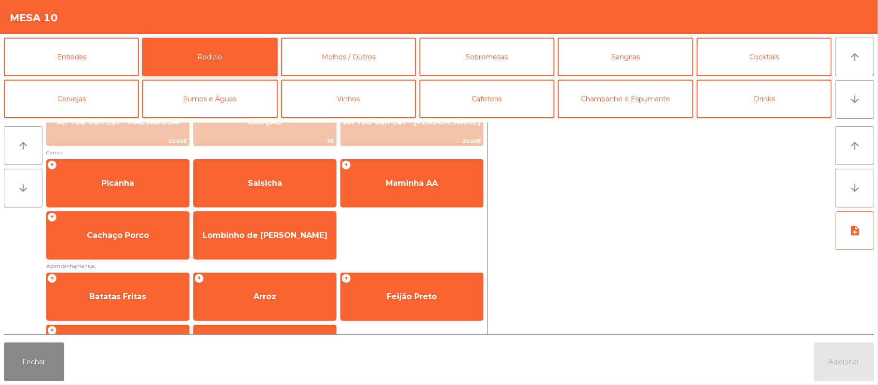
scroll to position [123, 0]
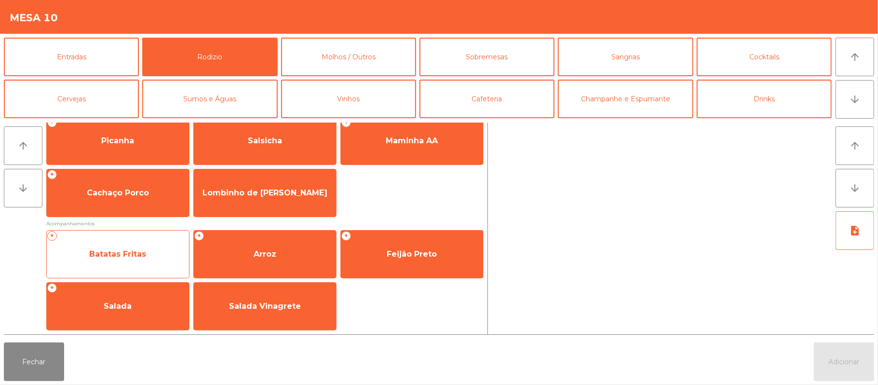
click at [111, 255] on span "Batatas Fritas" at bounding box center [117, 253] width 57 height 9
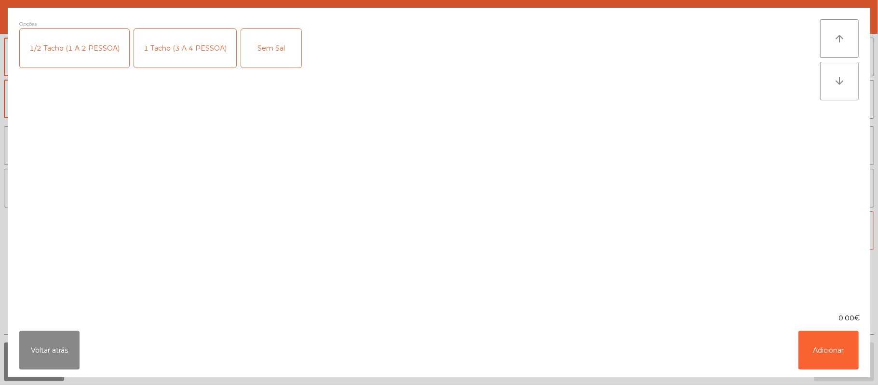
click at [184, 56] on div "1 Tacho (3 A 4 PESSOA)" at bounding box center [185, 48] width 102 height 39
click at [824, 346] on button "Adicionar" at bounding box center [829, 350] width 60 height 39
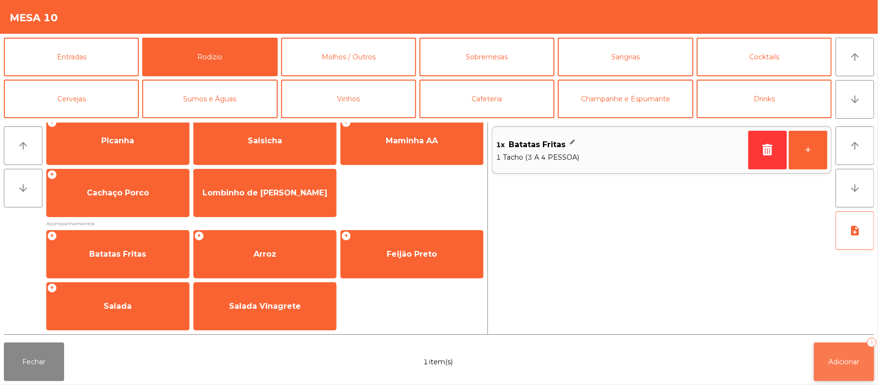
click at [846, 368] on button "Adicionar 1" at bounding box center [844, 361] width 60 height 39
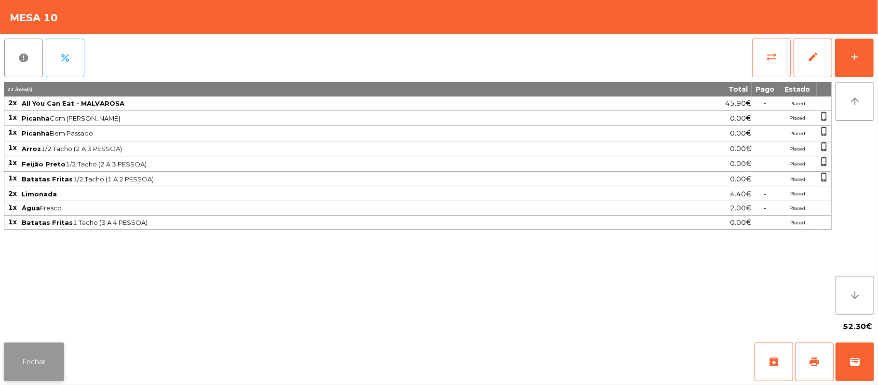
click at [29, 364] on button "Fechar" at bounding box center [34, 361] width 60 height 39
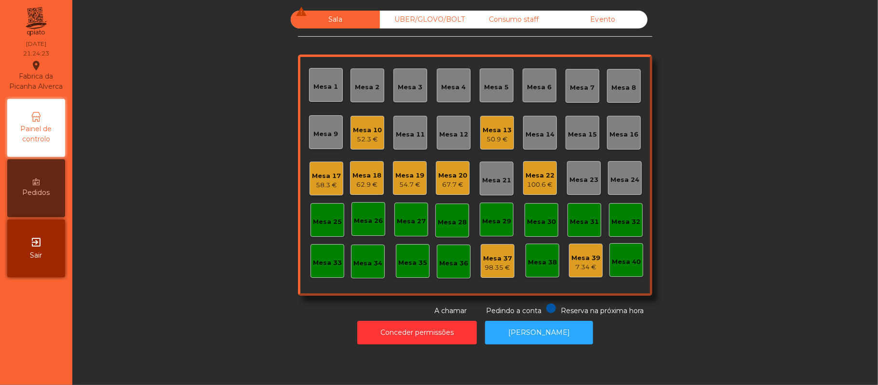
click at [533, 138] on div "Mesa 14" at bounding box center [540, 135] width 29 height 10
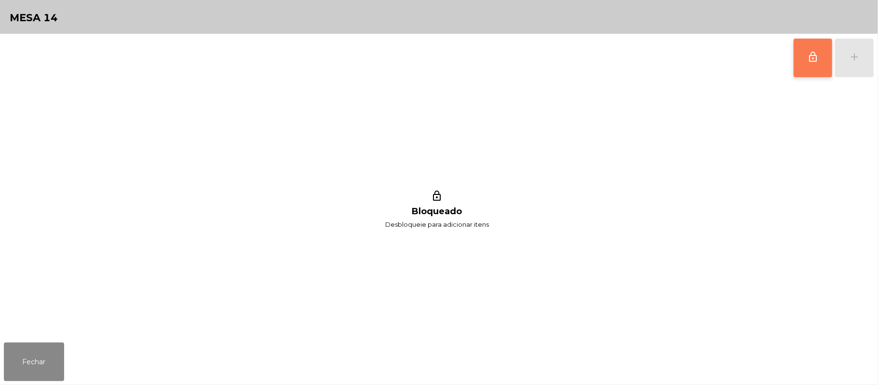
click at [796, 74] on button "lock_outline" at bounding box center [813, 58] width 39 height 39
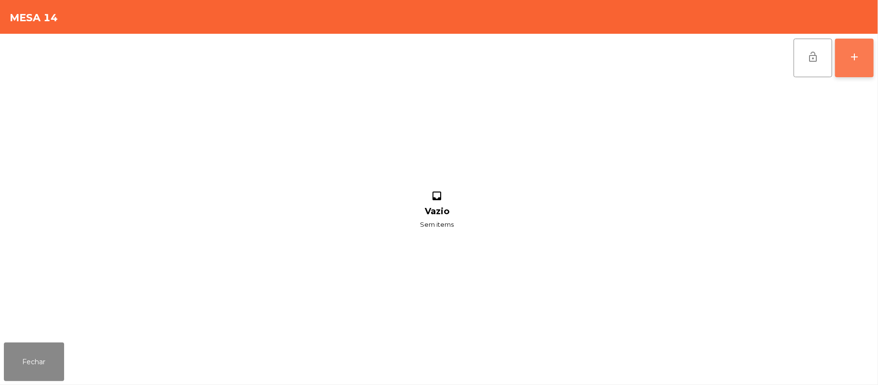
click at [858, 63] on button "add" at bounding box center [854, 58] width 39 height 39
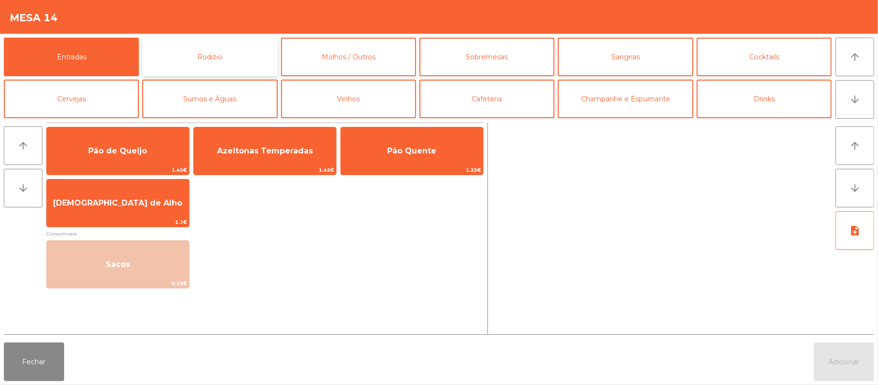
click at [207, 60] on button "Rodizio" at bounding box center [209, 57] width 135 height 39
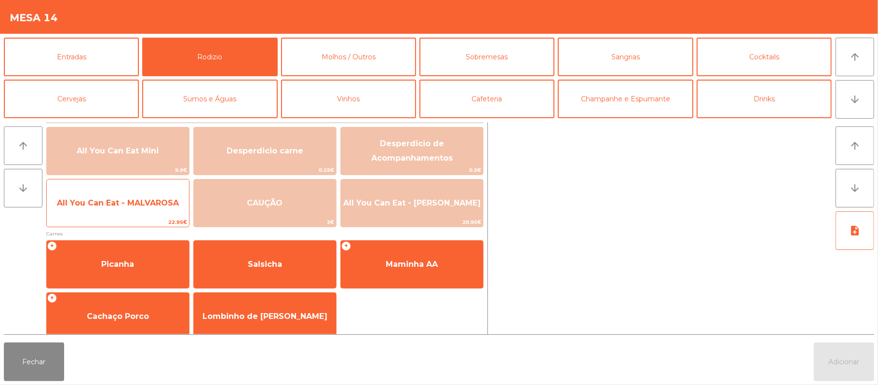
click at [111, 190] on span "All You Can Eat - MALVAROSA" at bounding box center [118, 203] width 142 height 26
click at [102, 201] on span "All You Can Eat - MALVAROSA" at bounding box center [118, 202] width 122 height 9
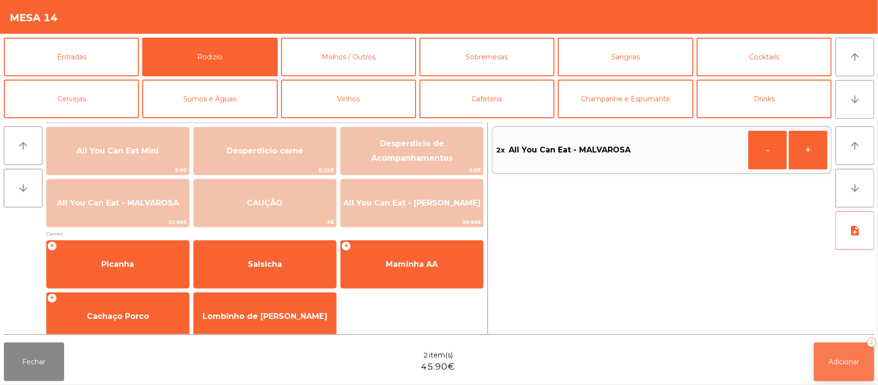
click at [848, 361] on span "Adicionar" at bounding box center [844, 361] width 31 height 9
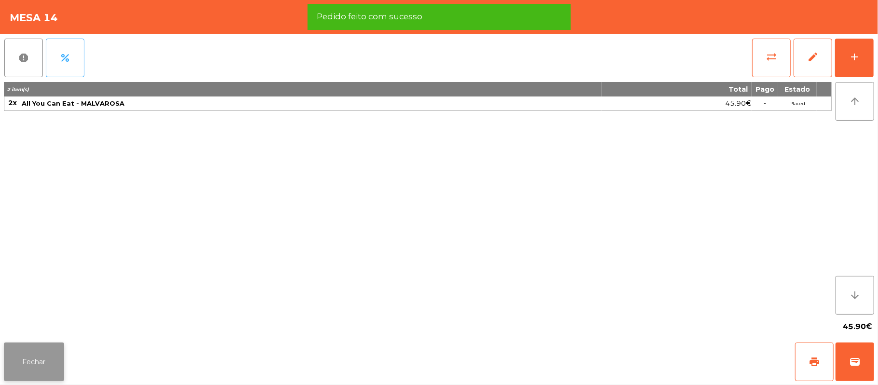
click at [29, 354] on button "Fechar" at bounding box center [34, 361] width 60 height 39
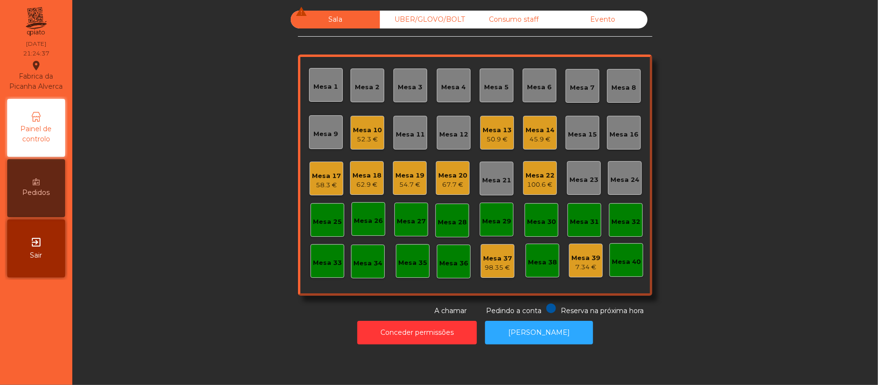
click at [404, 174] on div "Mesa 19" at bounding box center [410, 176] width 29 height 10
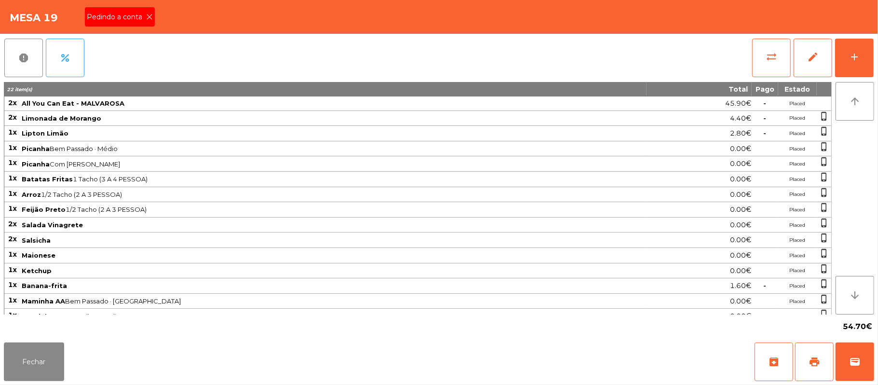
click at [149, 16] on icon at bounding box center [149, 17] width 7 height 7
click at [802, 359] on button "print" at bounding box center [814, 361] width 39 height 39
click at [22, 356] on button "Fechar" at bounding box center [34, 361] width 60 height 39
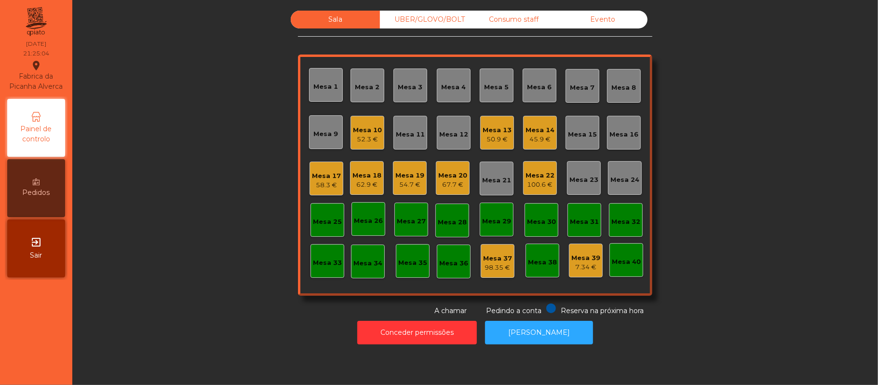
click at [532, 143] on div "45.9 €" at bounding box center [540, 140] width 29 height 10
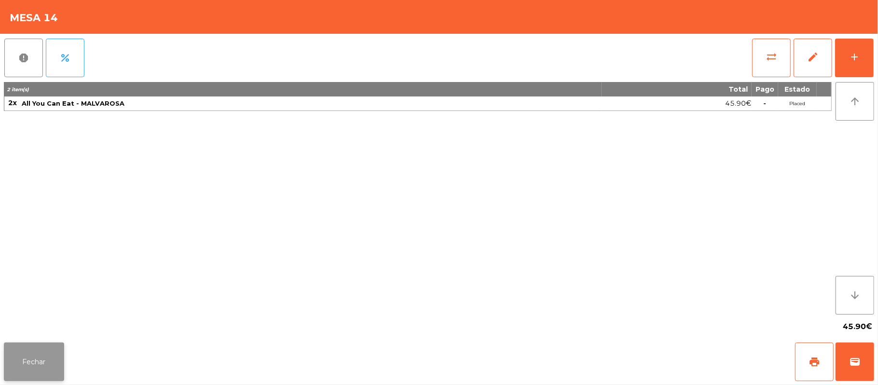
click at [47, 371] on button "Fechar" at bounding box center [34, 361] width 60 height 39
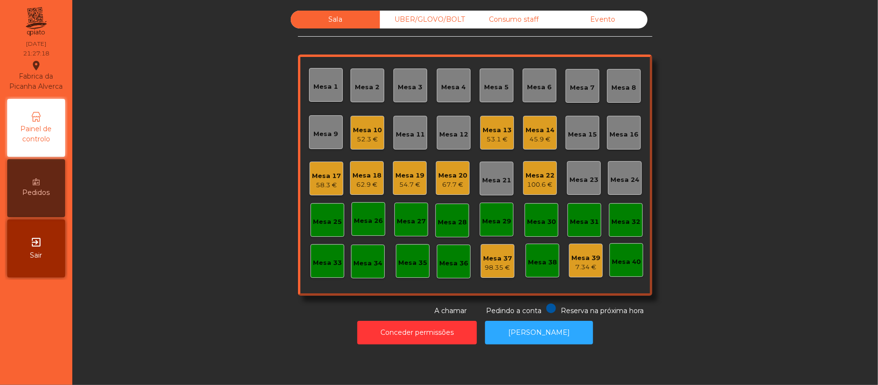
click at [418, 182] on div "54.7 €" at bounding box center [410, 185] width 29 height 10
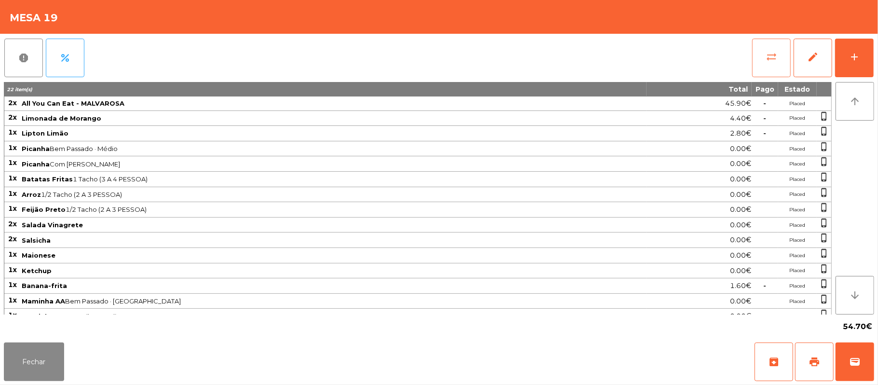
click at [764, 62] on button "sync_alt" at bounding box center [771, 58] width 39 height 39
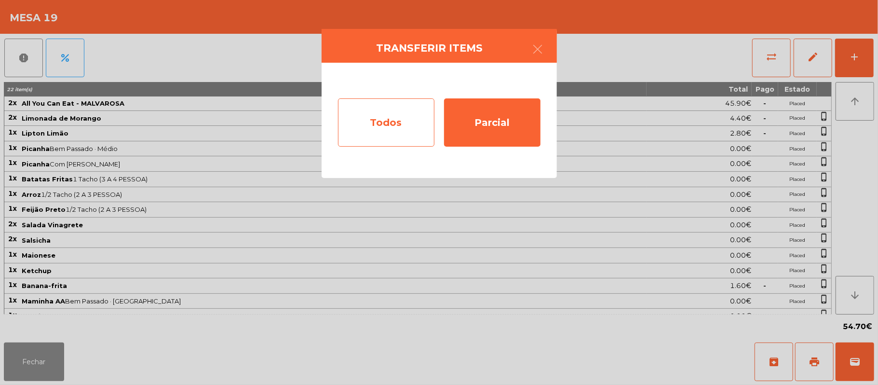
click at [359, 123] on div "Todos" at bounding box center [386, 122] width 96 height 48
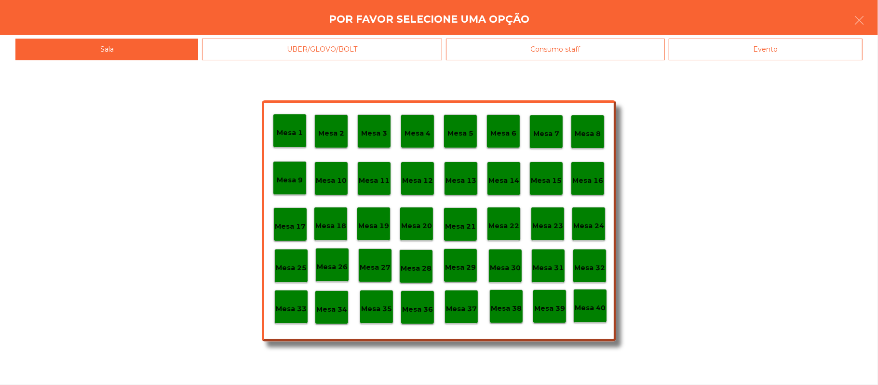
click at [792, 56] on div "Evento" at bounding box center [766, 50] width 194 height 22
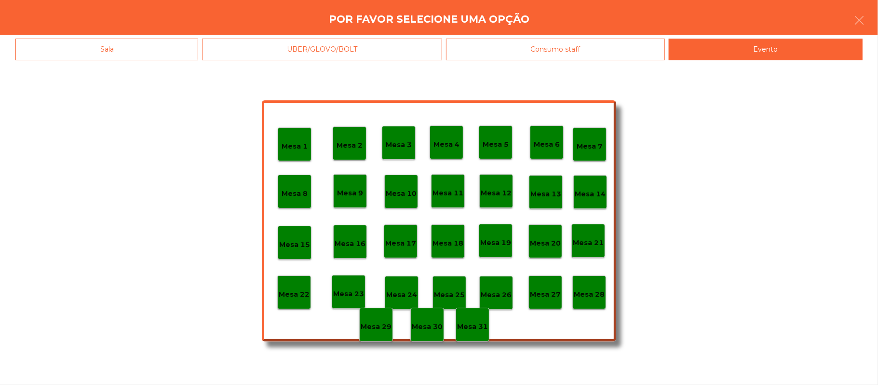
click at [604, 297] on div "Mesa 28" at bounding box center [590, 292] width 34 height 34
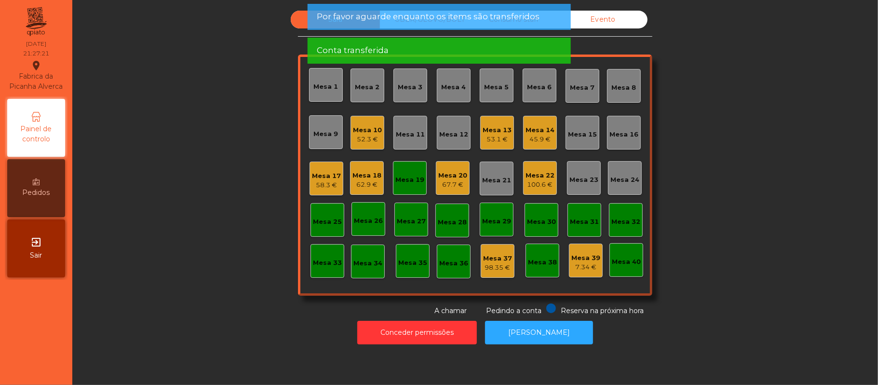
click at [396, 171] on div "Mesa 19" at bounding box center [410, 178] width 29 height 14
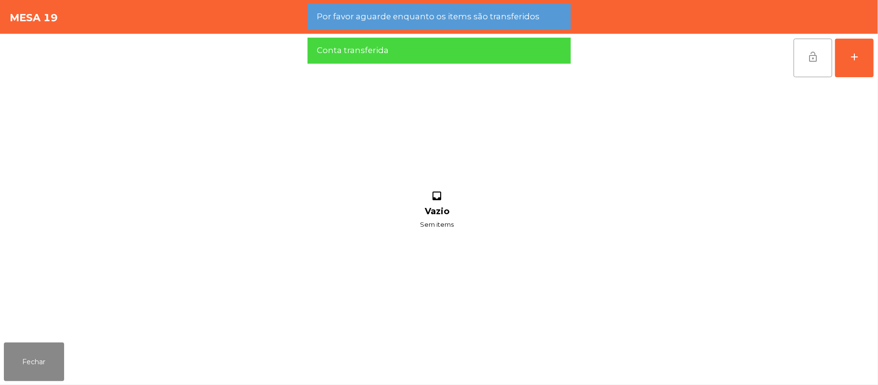
click at [824, 63] on button "lock_open" at bounding box center [813, 58] width 39 height 39
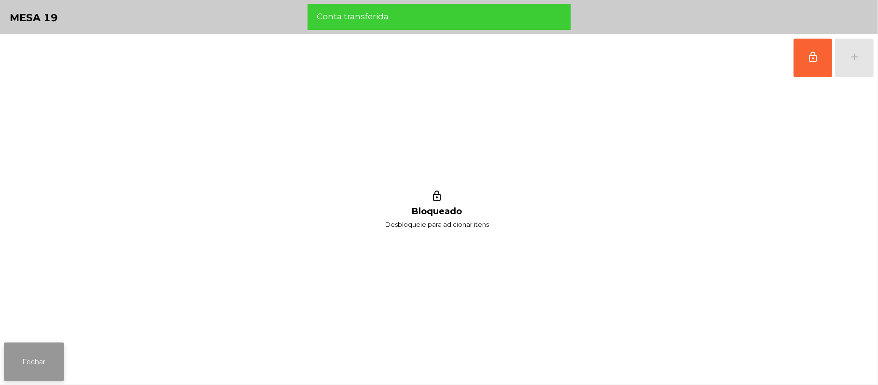
click at [14, 360] on button "Fechar" at bounding box center [34, 361] width 60 height 39
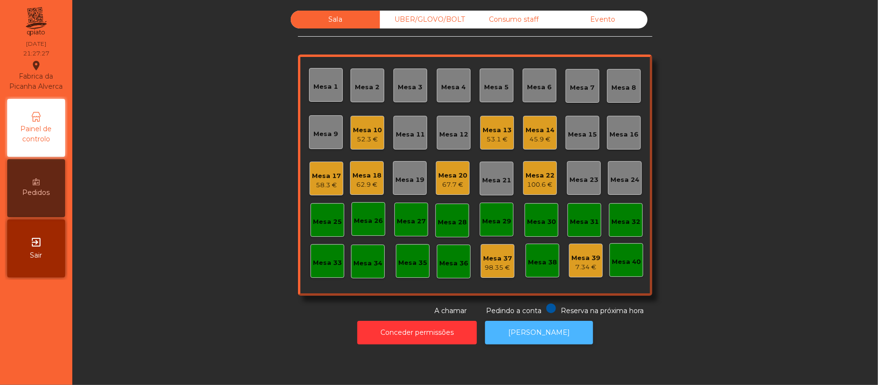
click at [523, 333] on button "[PERSON_NAME]" at bounding box center [539, 333] width 108 height 24
click at [530, 165] on div "Mesa 22 100.6 €" at bounding box center [540, 178] width 34 height 34
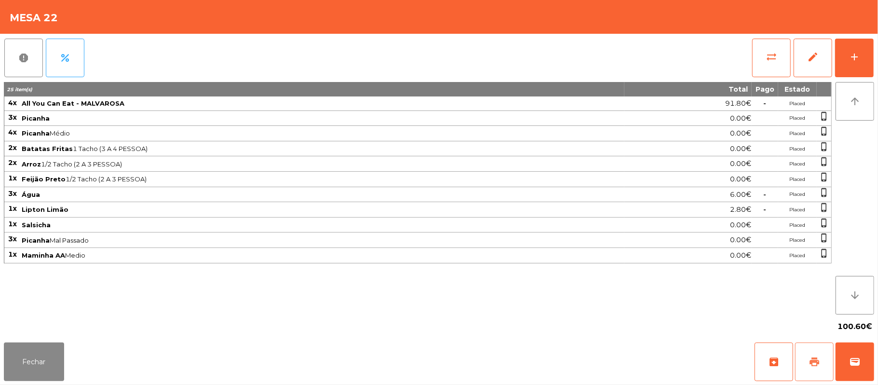
click at [819, 361] on span "print" at bounding box center [815, 362] width 12 height 12
click at [37, 369] on button "Fechar" at bounding box center [34, 361] width 60 height 39
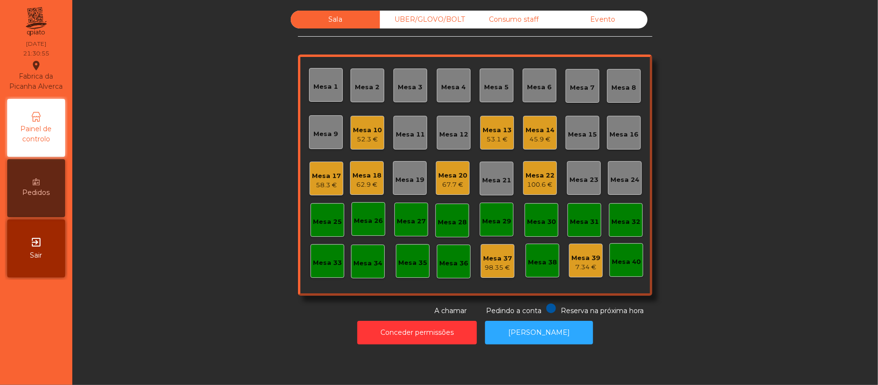
click at [444, 177] on div "Mesa 20" at bounding box center [452, 176] width 29 height 10
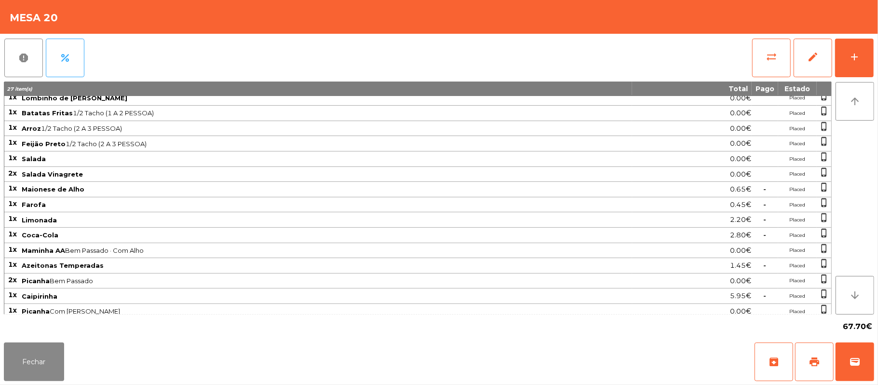
scroll to position [97, 0]
click at [811, 364] on span "print" at bounding box center [815, 362] width 12 height 12
click at [866, 360] on button "wallet" at bounding box center [855, 361] width 39 height 39
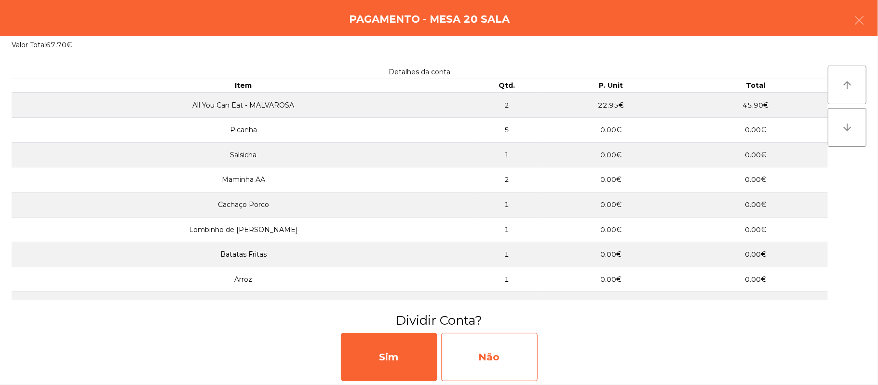
click at [483, 343] on div "Não" at bounding box center [489, 357] width 96 height 48
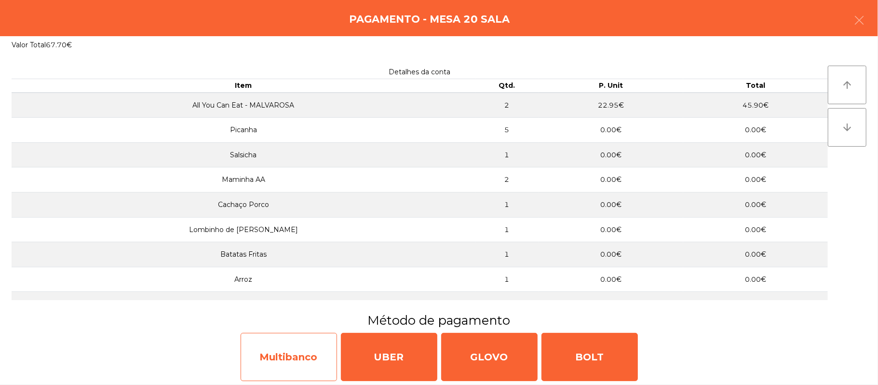
click at [296, 354] on div "Multibanco" at bounding box center [289, 357] width 96 height 48
select select "**"
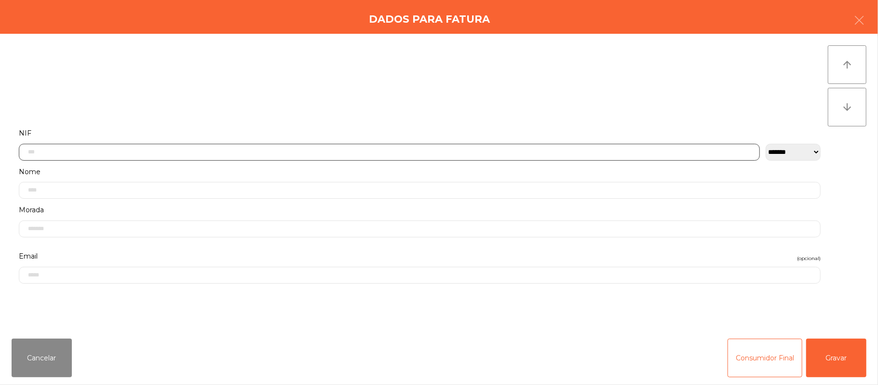
click at [203, 151] on input "text" at bounding box center [389, 152] width 741 height 17
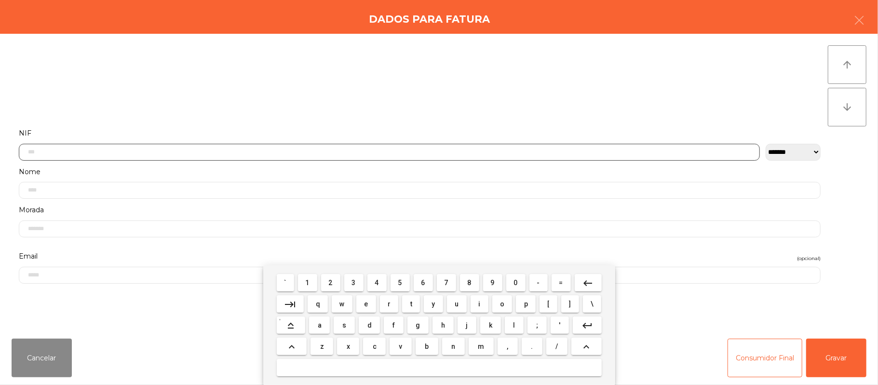
scroll to position [81, 0]
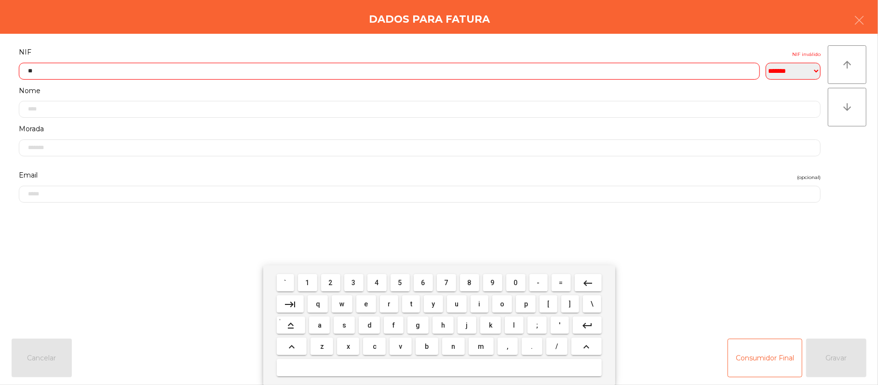
type input "*"
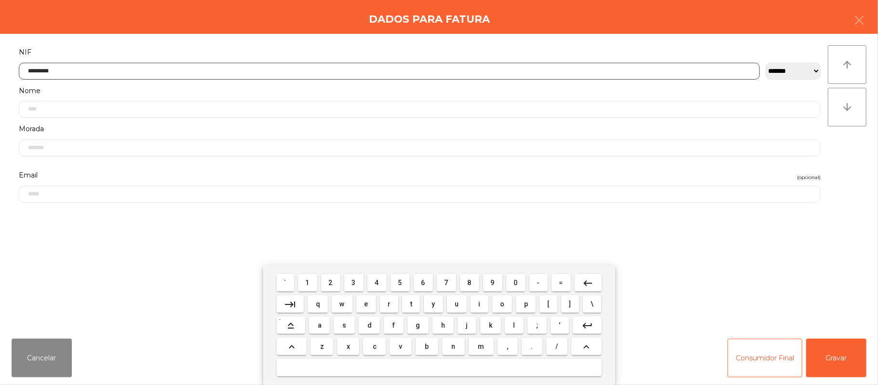
type input "*********"
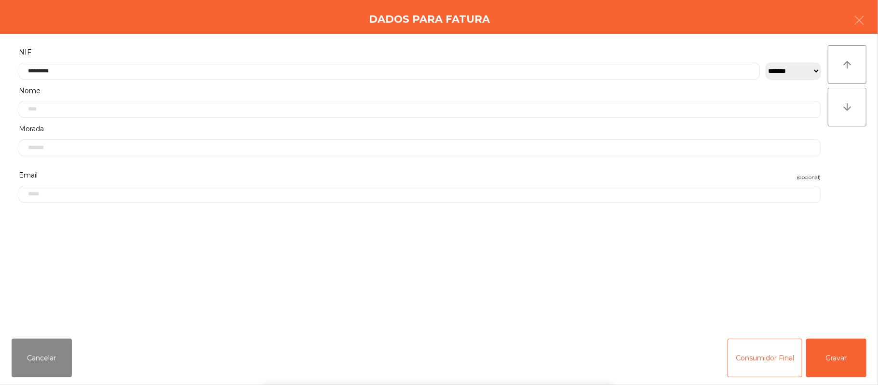
click at [828, 361] on div "` 1 2 3 4 5 6 7 8 9 0 - = keyboard_backspace keyboard_tab q w e r t y u i o p […" at bounding box center [439, 325] width 878 height 120
click at [844, 352] on button "Gravar" at bounding box center [836, 358] width 60 height 39
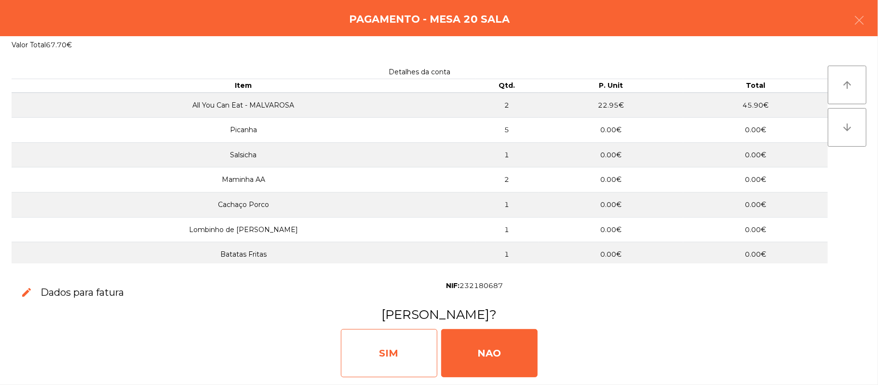
click at [395, 352] on div "SIM" at bounding box center [389, 353] width 96 height 48
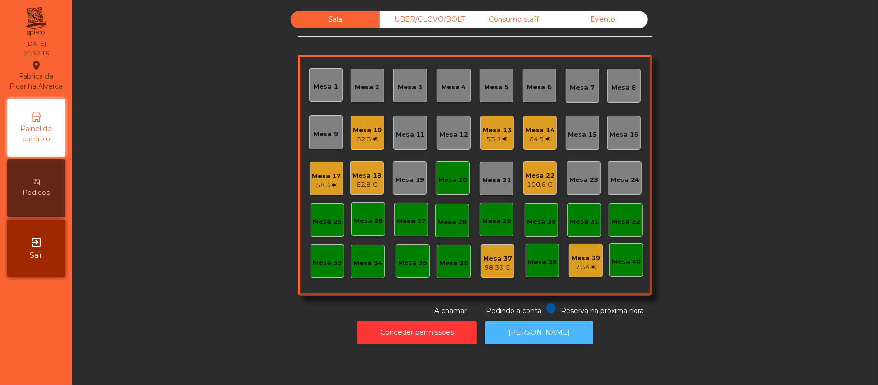
click at [546, 340] on button "[PERSON_NAME]" at bounding box center [539, 333] width 108 height 24
click at [548, 333] on button "[PERSON_NAME]" at bounding box center [539, 333] width 108 height 24
click at [455, 182] on div "Mesa 20" at bounding box center [452, 180] width 29 height 10
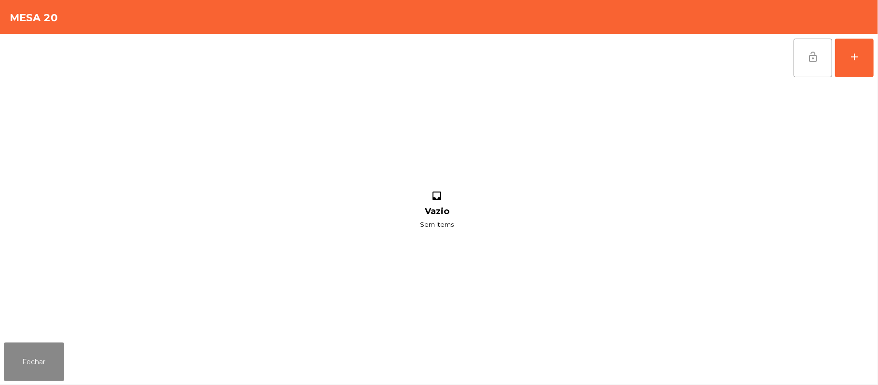
click at [826, 55] on button "lock_open" at bounding box center [813, 58] width 39 height 39
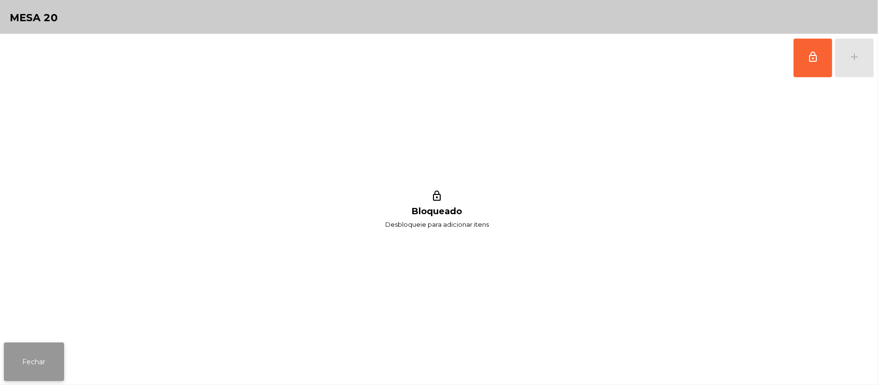
click at [49, 363] on button "Fechar" at bounding box center [34, 361] width 60 height 39
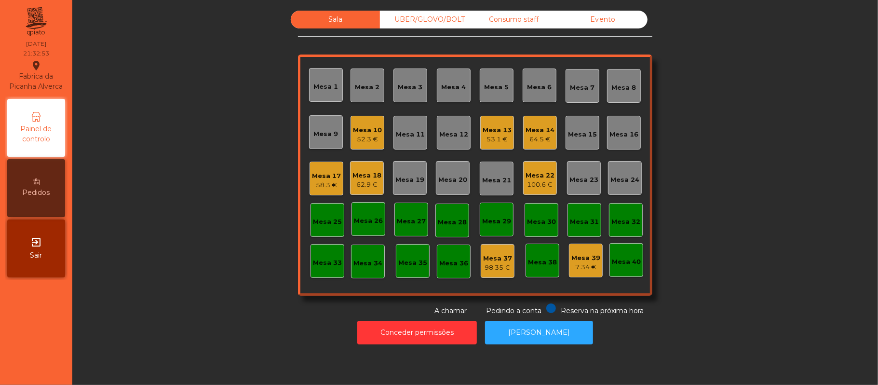
click at [442, 16] on div "UBER/GLOVO/BOLT" at bounding box center [424, 20] width 89 height 18
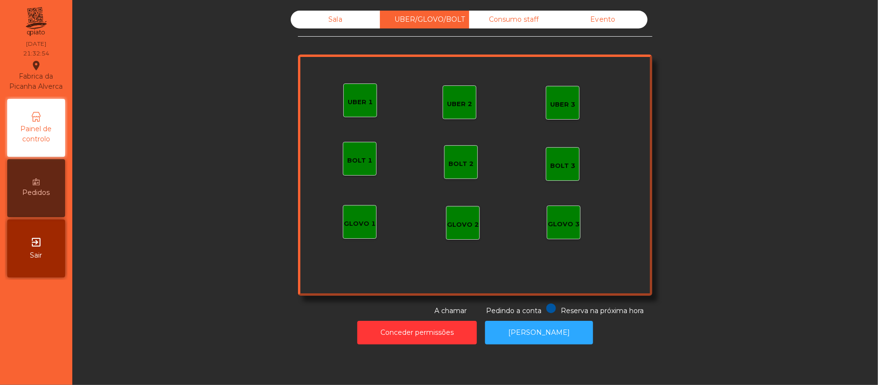
click at [509, 22] on div "Consumo staff" at bounding box center [513, 20] width 89 height 18
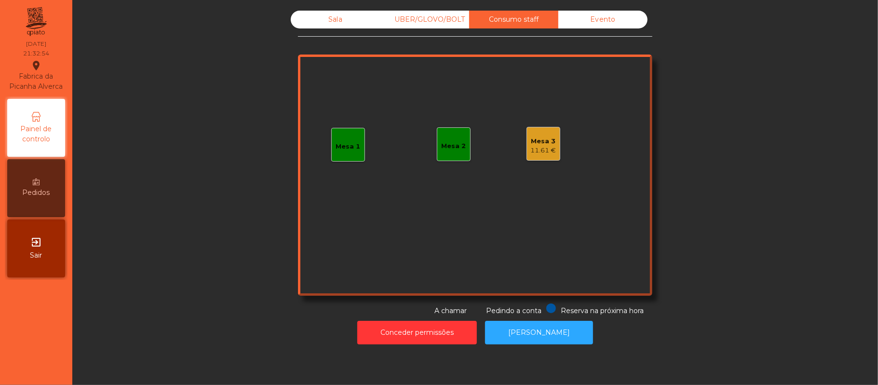
click at [348, 14] on div "Sala" at bounding box center [335, 20] width 89 height 18
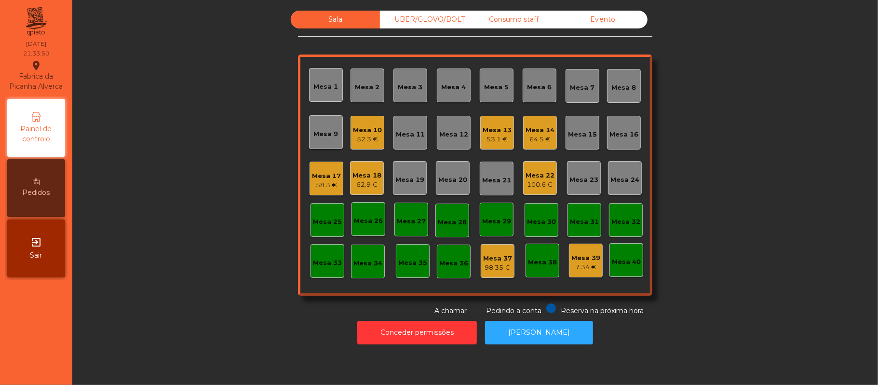
click at [411, 20] on div "UBER/GLOVO/BOLT" at bounding box center [424, 20] width 89 height 18
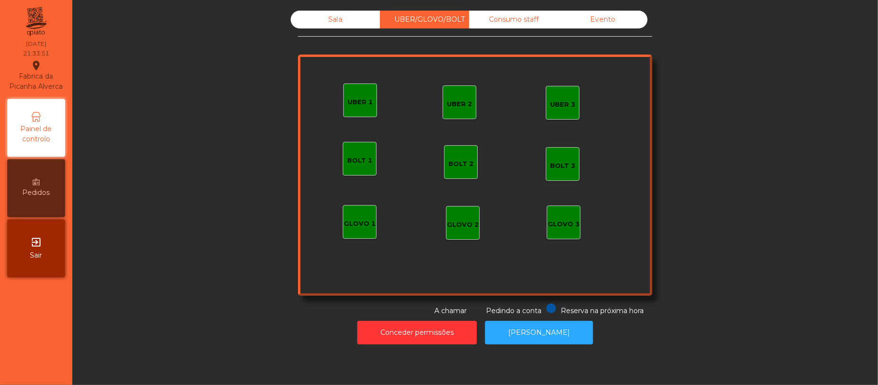
click at [363, 110] on div "UBER 1" at bounding box center [360, 100] width 34 height 34
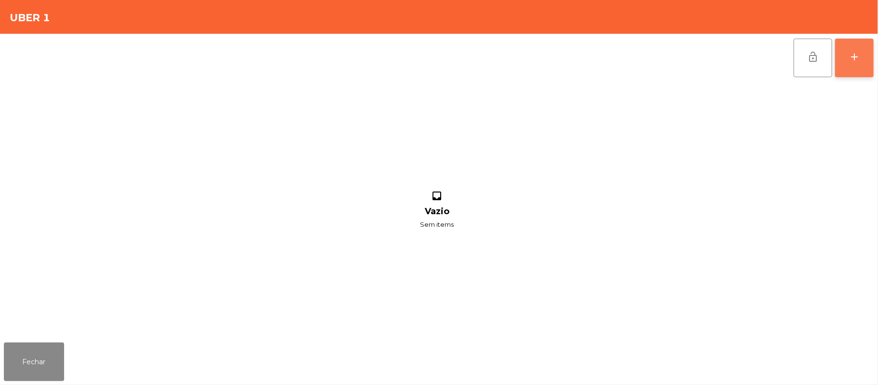
click at [849, 66] on button "add" at bounding box center [854, 58] width 39 height 39
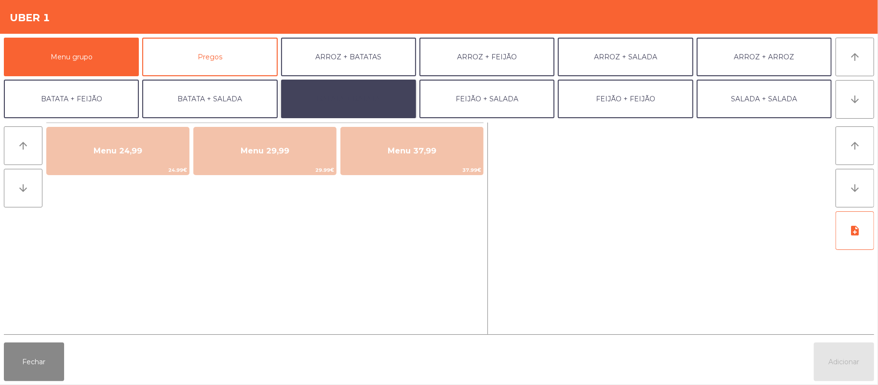
click at [374, 111] on button "BATATA + BATATA" at bounding box center [348, 99] width 135 height 39
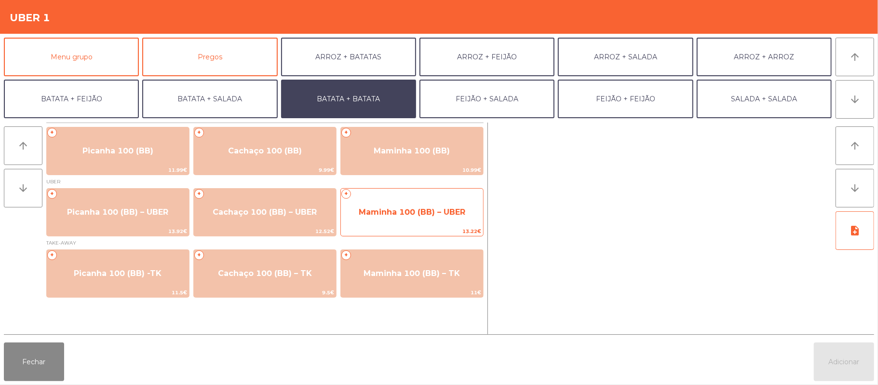
click at [384, 215] on span "Maminha 100 (BB) – UBER" at bounding box center [412, 211] width 107 height 9
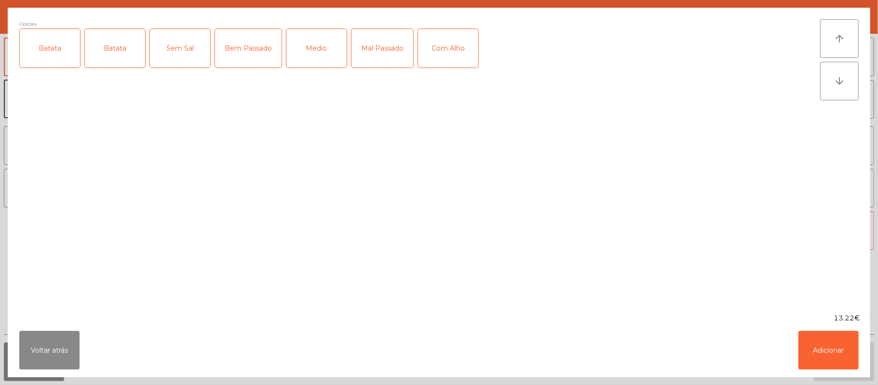
click at [56, 51] on div "Batata" at bounding box center [50, 48] width 60 height 39
click at [265, 52] on div "Bem Passado" at bounding box center [248, 48] width 67 height 39
click at [837, 358] on button "Adicionar" at bounding box center [829, 350] width 60 height 39
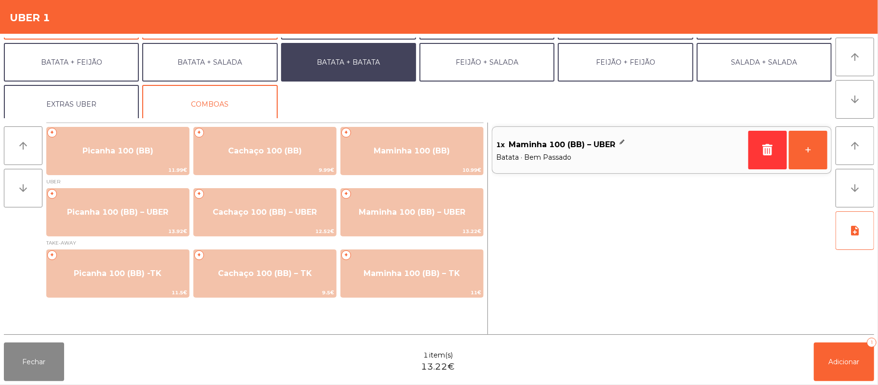
scroll to position [39, 0]
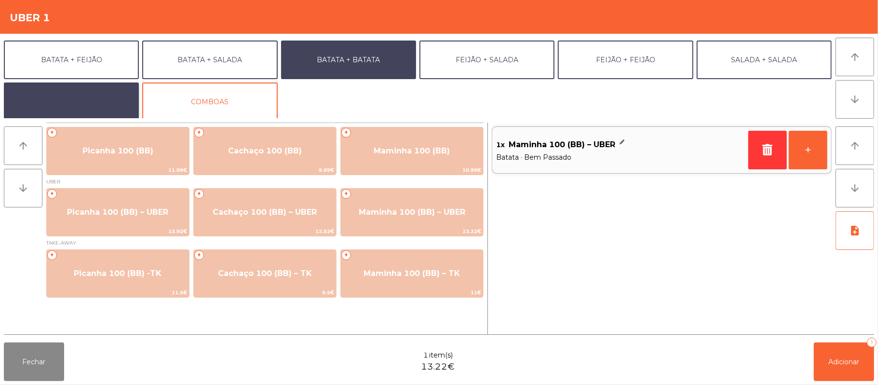
click at [99, 103] on button "EXTRAS UBER" at bounding box center [71, 101] width 135 height 39
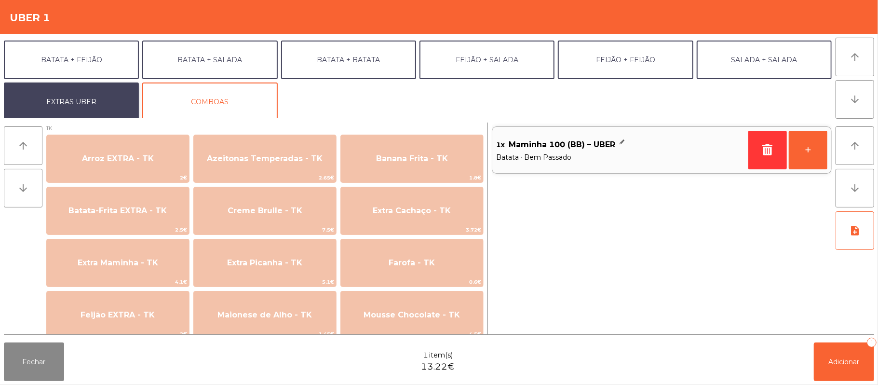
scroll to position [378, 0]
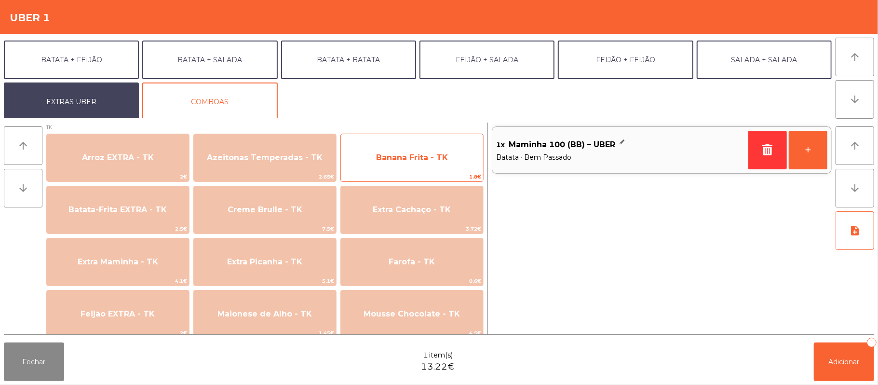
click at [432, 161] on span "Banana Frita - TK" at bounding box center [412, 157] width 72 height 9
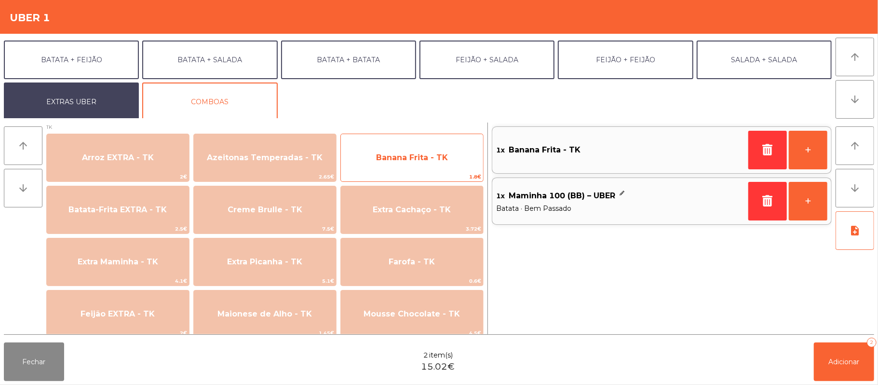
click at [421, 165] on span "Banana Frita - TK" at bounding box center [412, 158] width 142 height 26
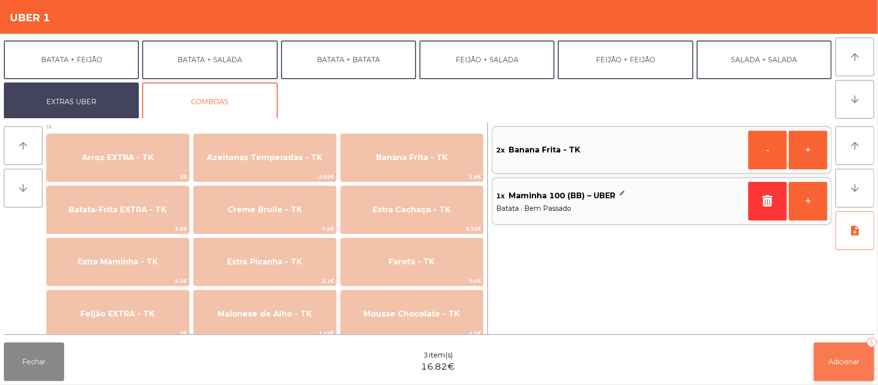
click at [841, 369] on button "Adicionar 3" at bounding box center [844, 361] width 60 height 39
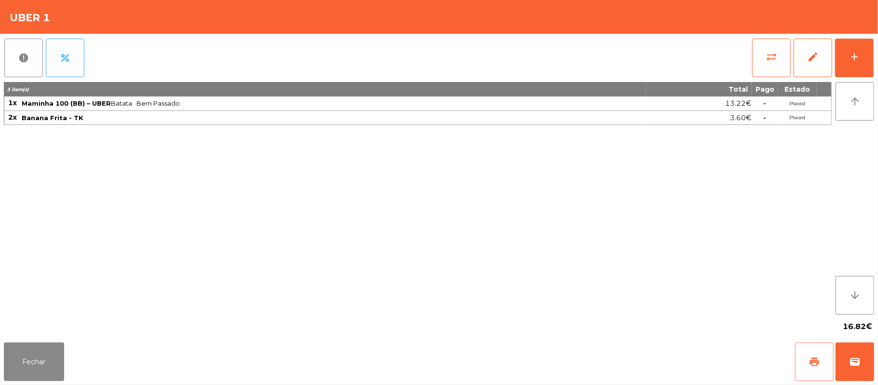
click at [811, 363] on span "print" at bounding box center [815, 362] width 12 height 12
click at [35, 361] on button "Fechar" at bounding box center [34, 361] width 60 height 39
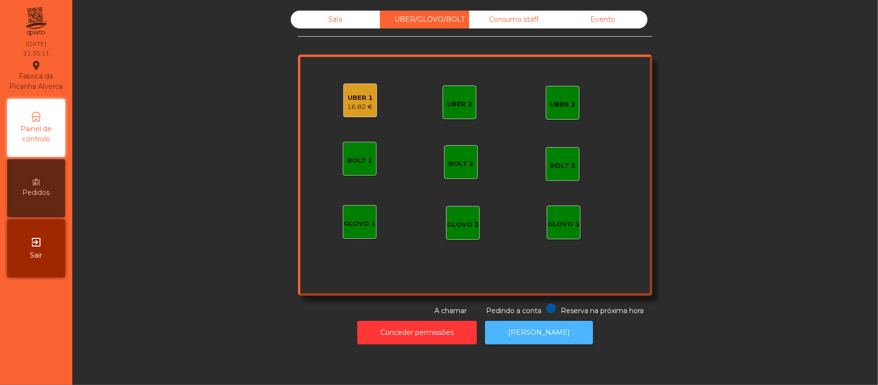
click at [551, 338] on button "[PERSON_NAME]" at bounding box center [539, 333] width 108 height 24
click at [362, 114] on div "UBER 1 16.82 €" at bounding box center [360, 100] width 34 height 34
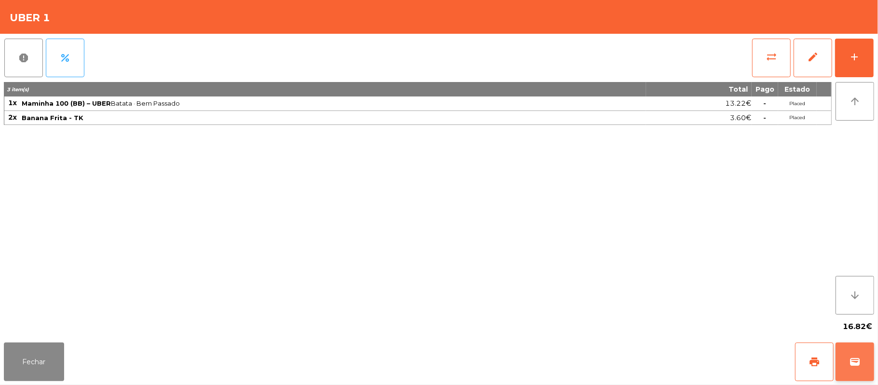
click at [847, 376] on button "wallet" at bounding box center [855, 361] width 39 height 39
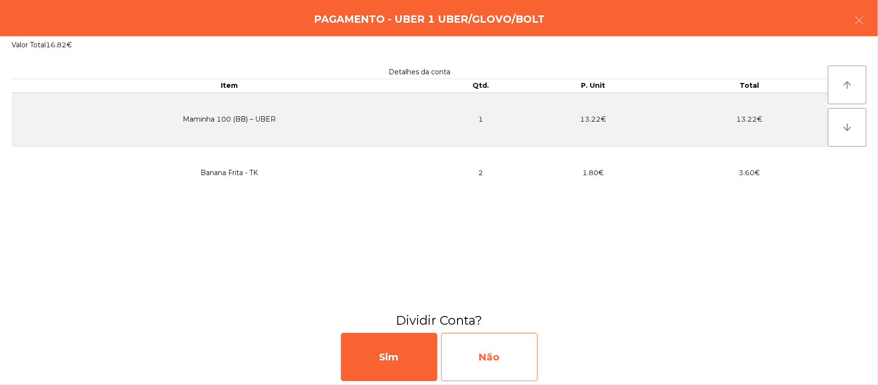
click at [503, 350] on div "Não" at bounding box center [489, 357] width 96 height 48
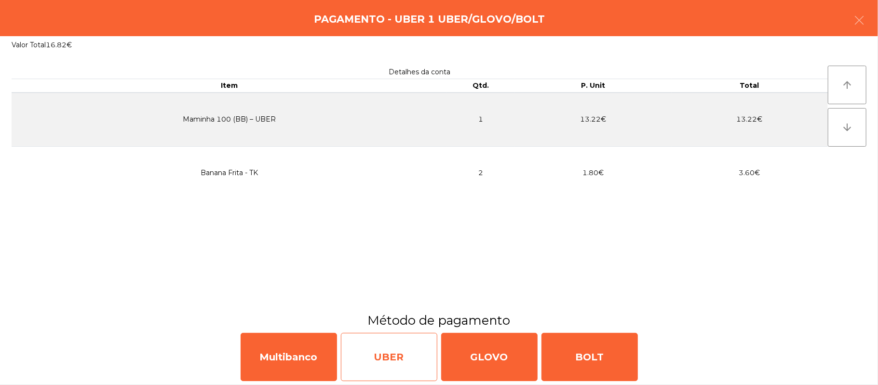
click at [373, 363] on div "UBER" at bounding box center [389, 357] width 96 height 48
select select "**"
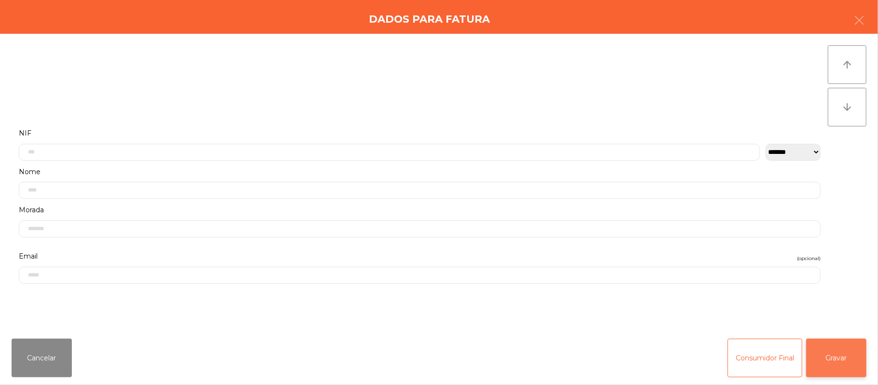
click at [834, 367] on button "Gravar" at bounding box center [836, 358] width 60 height 39
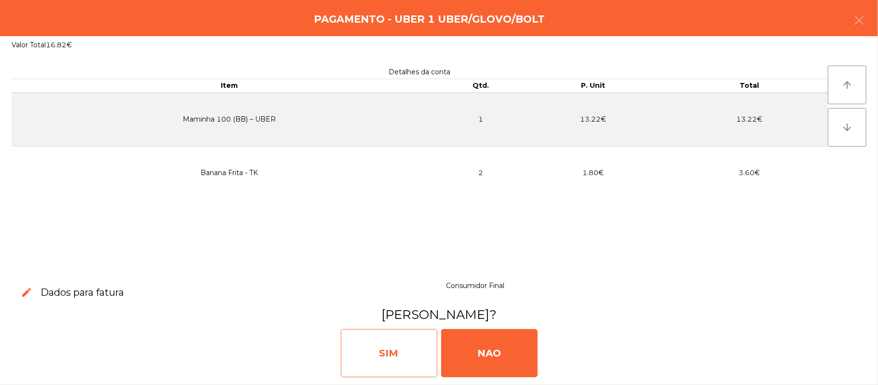
click at [399, 364] on div "SIM" at bounding box center [389, 353] width 96 height 48
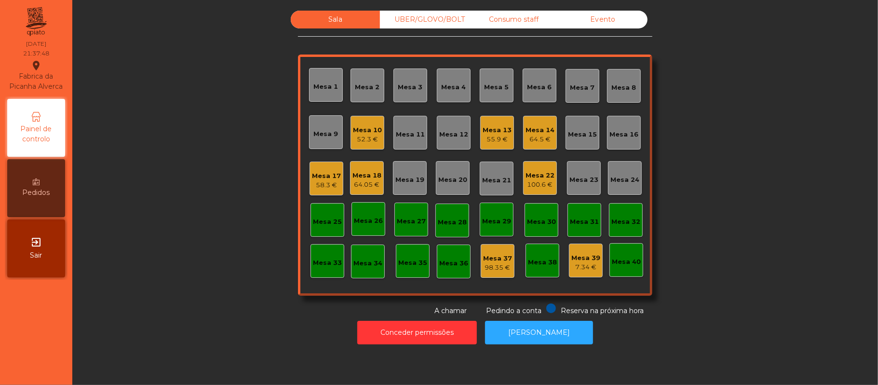
click at [357, 143] on div "52.3 €" at bounding box center [367, 140] width 29 height 10
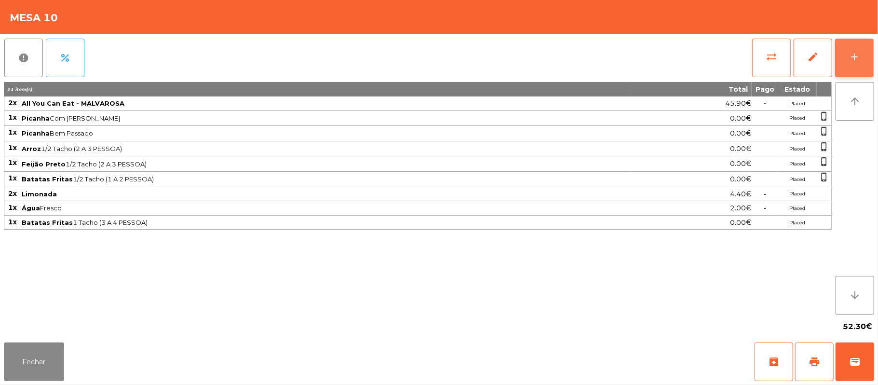
click at [849, 62] on button "add" at bounding box center [854, 58] width 39 height 39
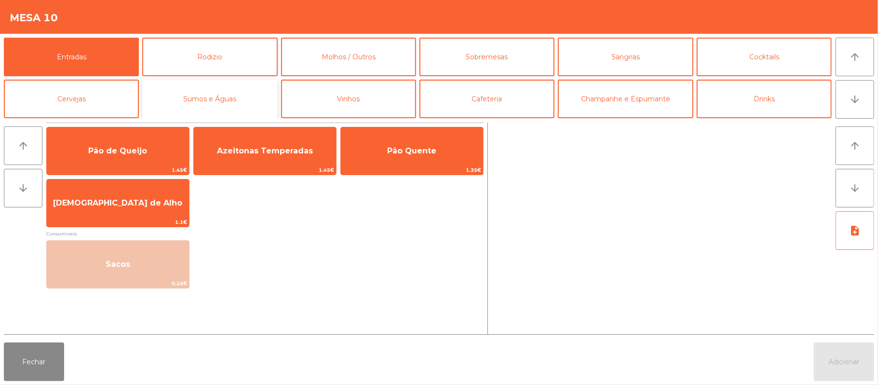
click at [247, 105] on button "Sumos e Águas" at bounding box center [209, 99] width 135 height 39
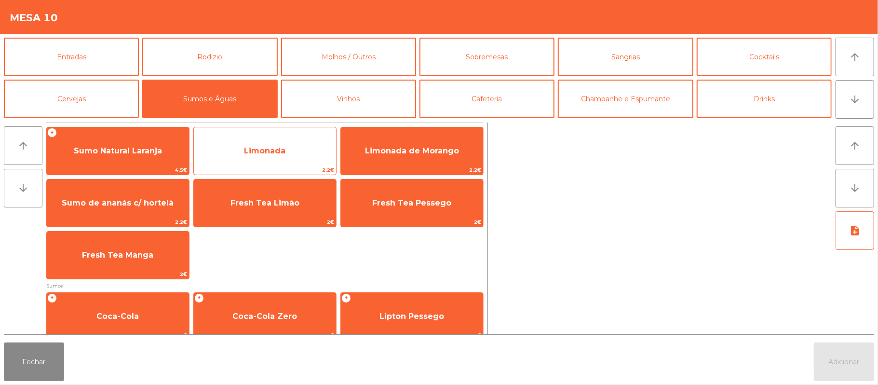
click at [263, 151] on span "Limonada" at bounding box center [264, 150] width 41 height 9
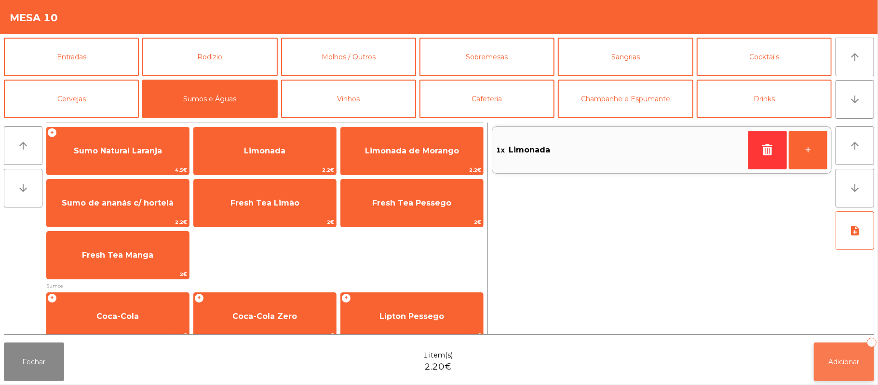
click at [844, 350] on button "Adicionar 1" at bounding box center [844, 361] width 60 height 39
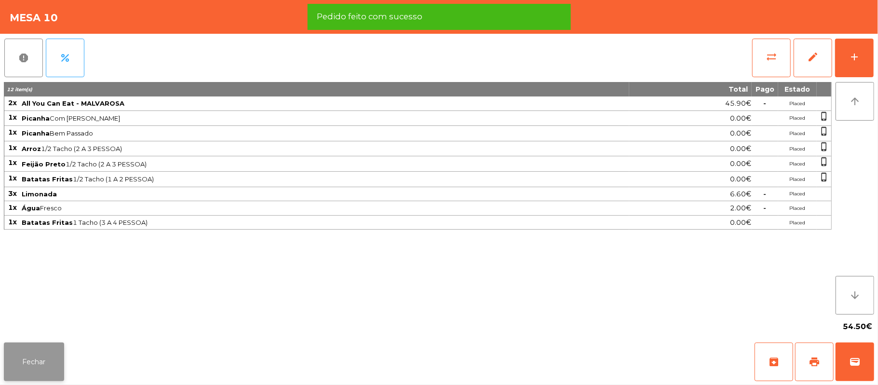
click at [35, 369] on button "Fechar" at bounding box center [34, 361] width 60 height 39
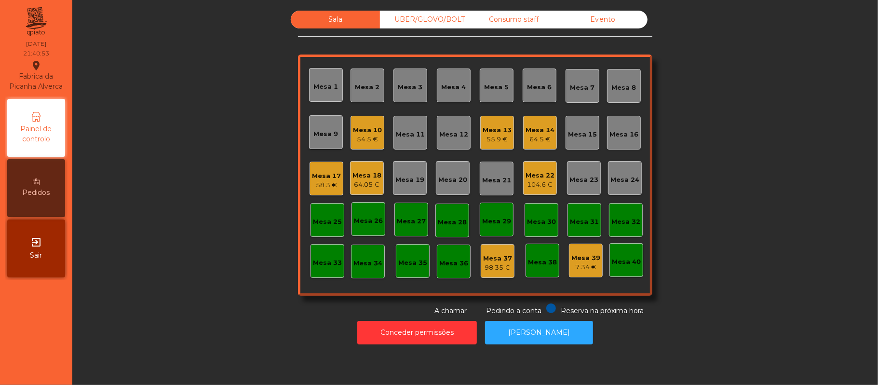
click at [357, 171] on div "Mesa 18" at bounding box center [367, 176] width 29 height 10
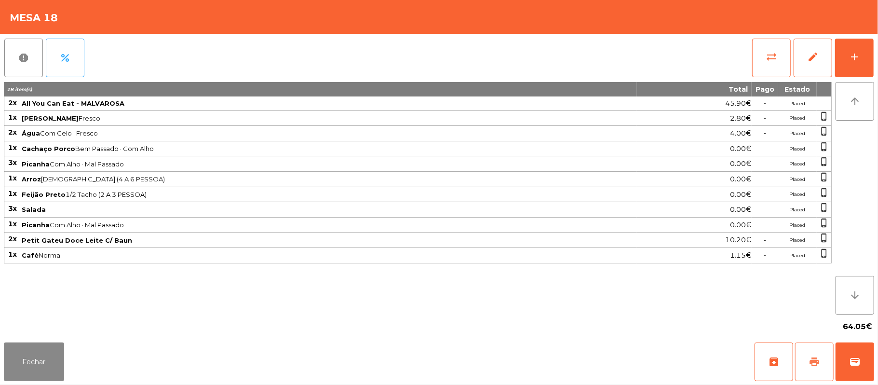
click at [825, 361] on button "print" at bounding box center [814, 361] width 39 height 39
click at [777, 60] on span "sync_alt" at bounding box center [772, 57] width 12 height 12
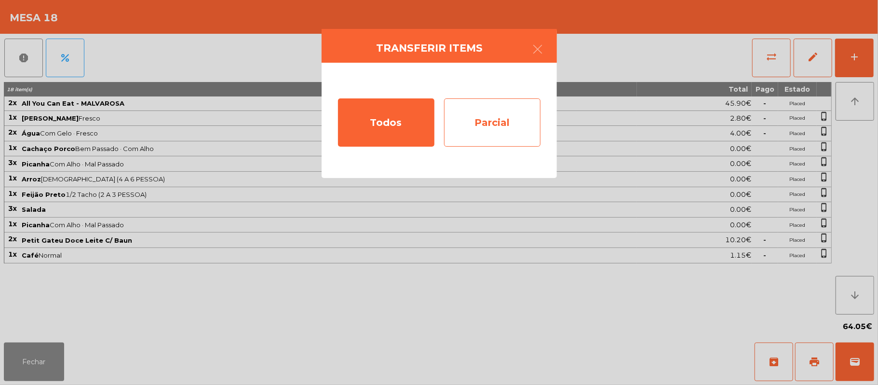
click at [508, 121] on div "Parcial" at bounding box center [492, 122] width 96 height 48
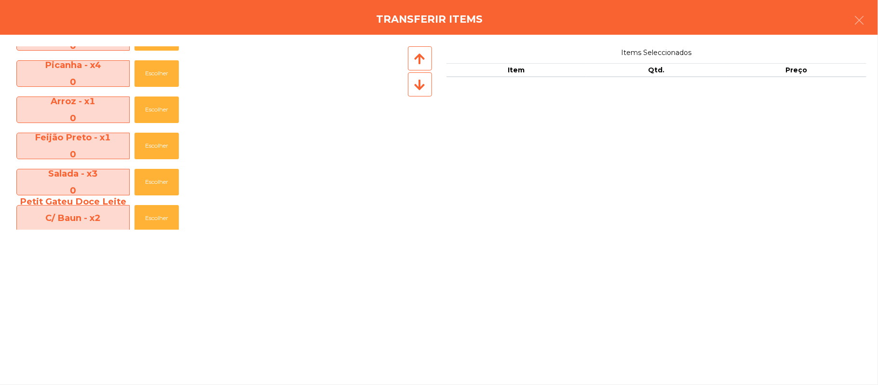
scroll to position [138, 0]
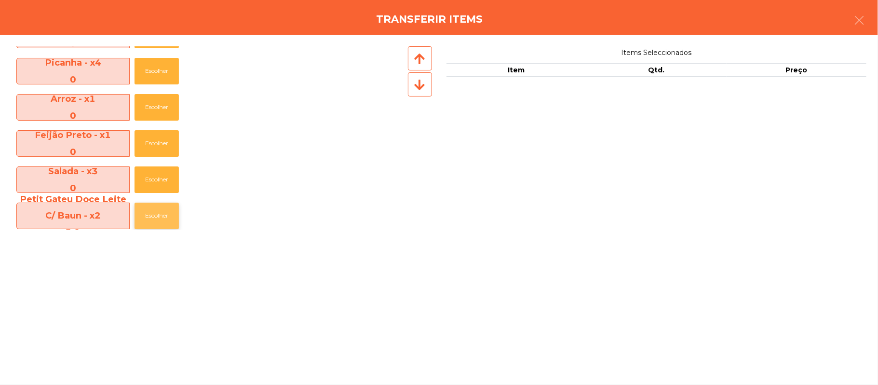
click at [174, 213] on button "Escolher" at bounding box center [157, 216] width 44 height 27
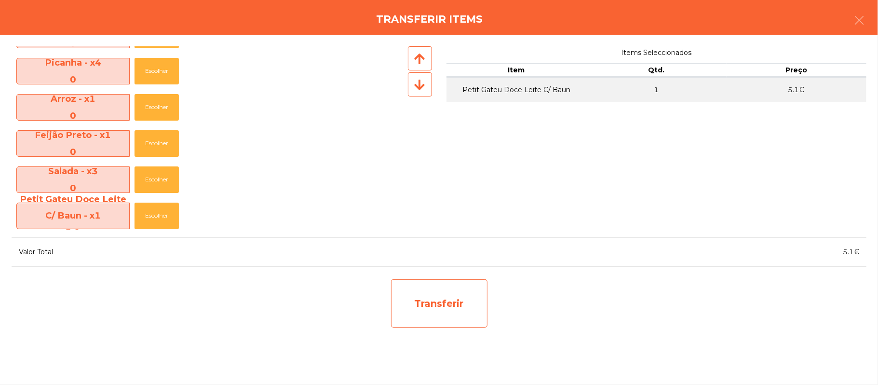
click at [459, 295] on div "Transferir" at bounding box center [439, 303] width 96 height 48
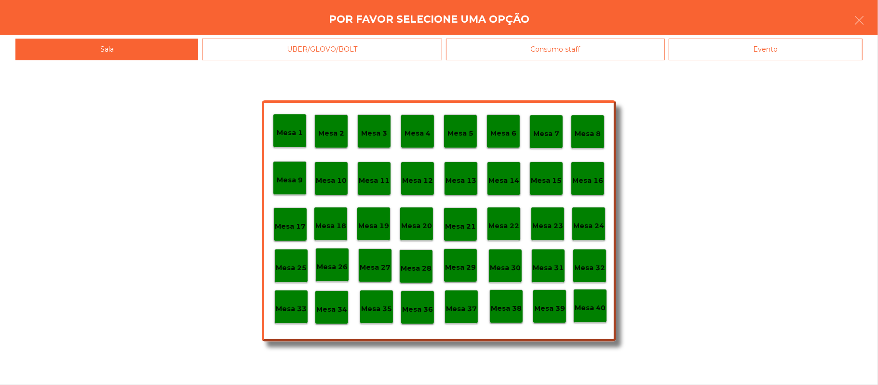
click at [551, 300] on div "Mesa 39" at bounding box center [549, 306] width 31 height 15
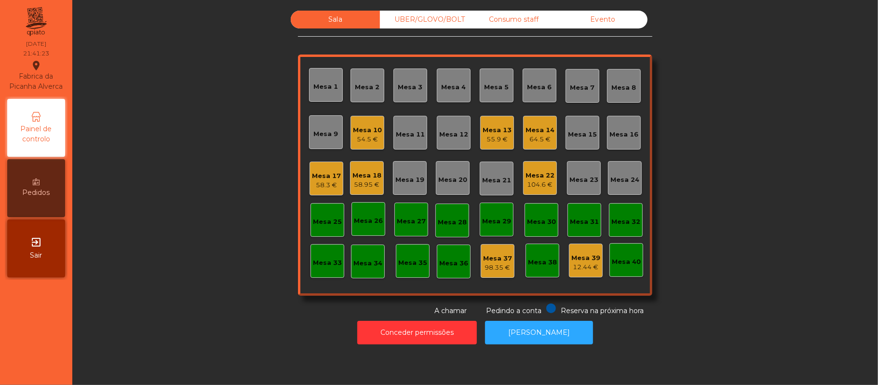
click at [356, 182] on div "58.95 €" at bounding box center [367, 185] width 29 height 10
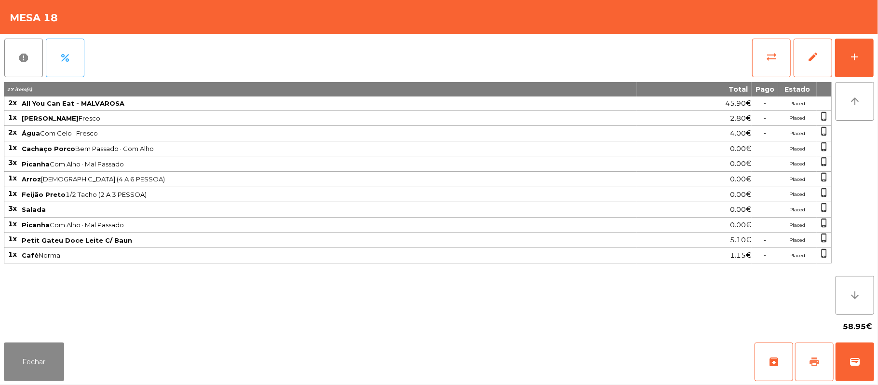
click at [807, 356] on button "print" at bounding box center [814, 361] width 39 height 39
click at [741, 42] on div "report percent sync_alt edit add" at bounding box center [439, 58] width 871 height 48
click at [781, 56] on button "sync_alt" at bounding box center [771, 58] width 39 height 39
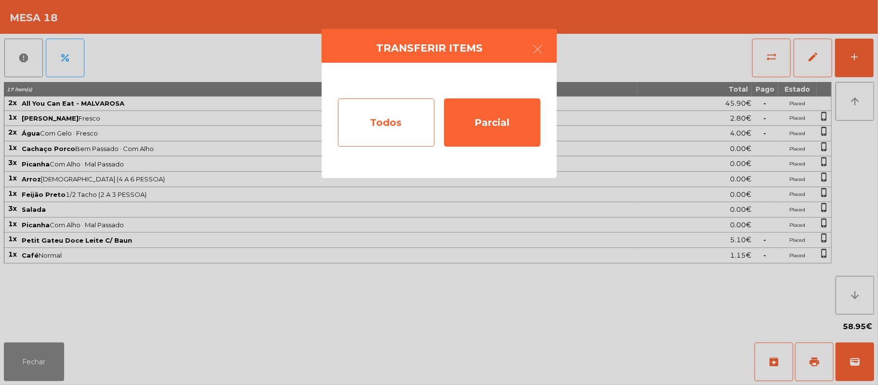
click at [398, 129] on div "Todos" at bounding box center [386, 122] width 96 height 48
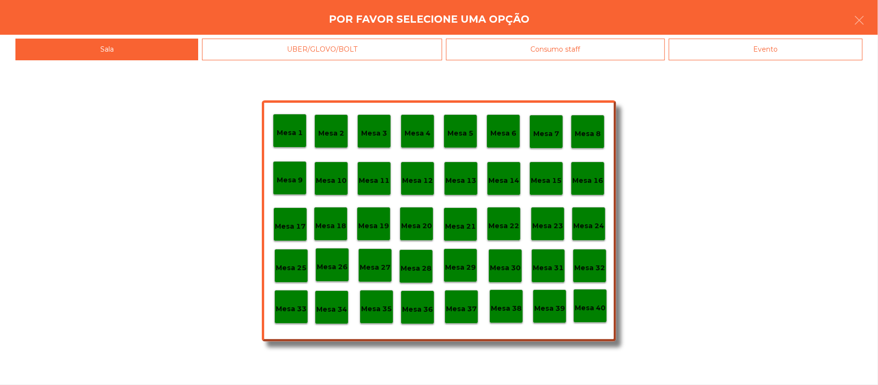
click at [781, 47] on div "Evento" at bounding box center [766, 50] width 194 height 22
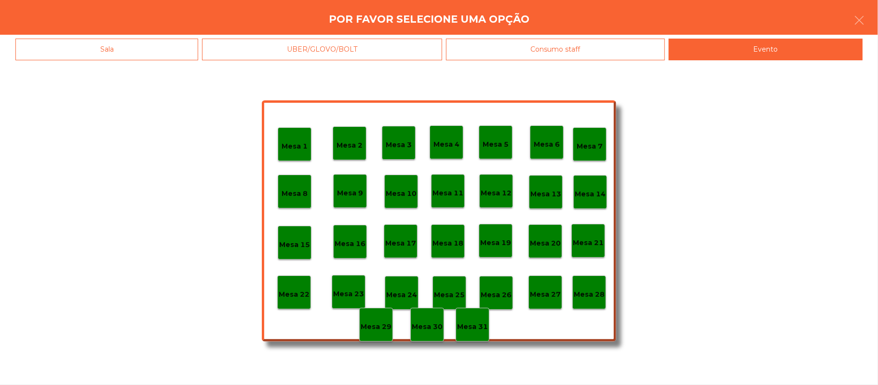
click at [587, 289] on p "Mesa 28" at bounding box center [589, 294] width 31 height 11
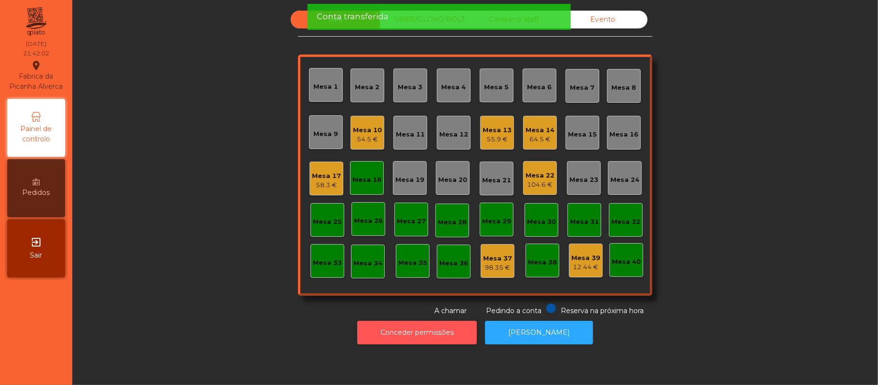
click at [437, 332] on button "Conceder permissões" at bounding box center [417, 333] width 120 height 24
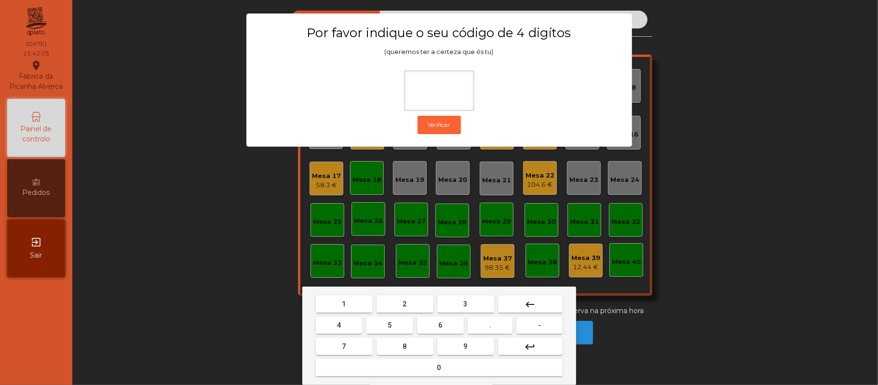
click at [419, 307] on button "2" at bounding box center [405, 303] width 57 height 17
click at [458, 319] on button "6" at bounding box center [440, 324] width 47 height 17
click at [364, 292] on div "1 2 3 keyboard_backspace 4 5 6 . - 7 8 9 keyboard_return 0" at bounding box center [439, 336] width 274 height 98
click at [400, 323] on button "5" at bounding box center [390, 324] width 47 height 17
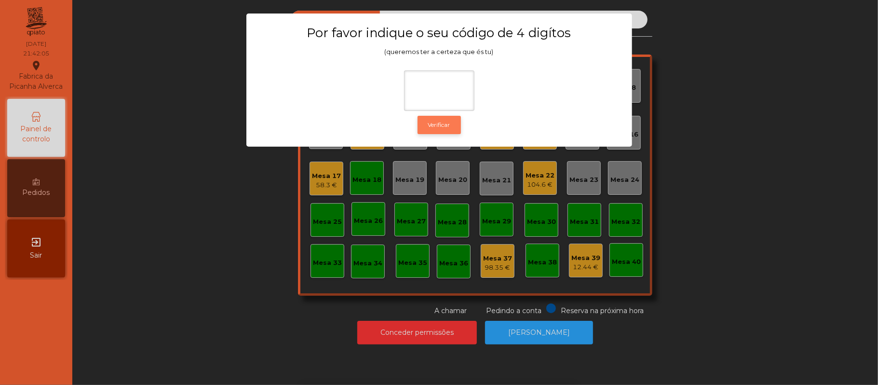
click at [457, 121] on button "Verificar" at bounding box center [439, 125] width 43 height 18
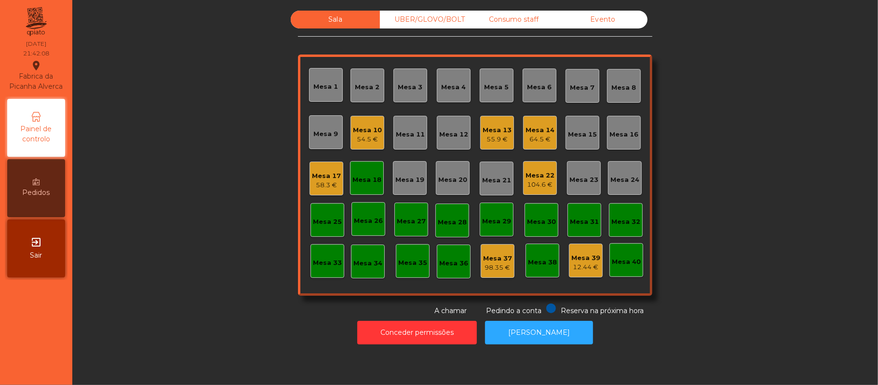
click at [365, 176] on div "Mesa 18" at bounding box center [367, 180] width 29 height 10
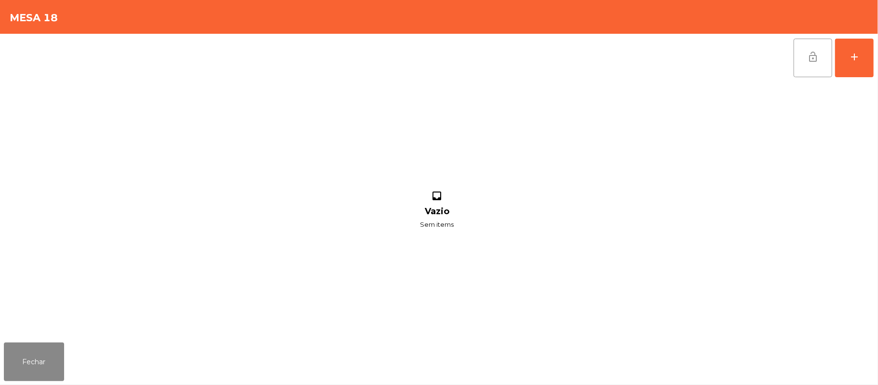
click at [805, 58] on button "lock_open" at bounding box center [813, 58] width 39 height 39
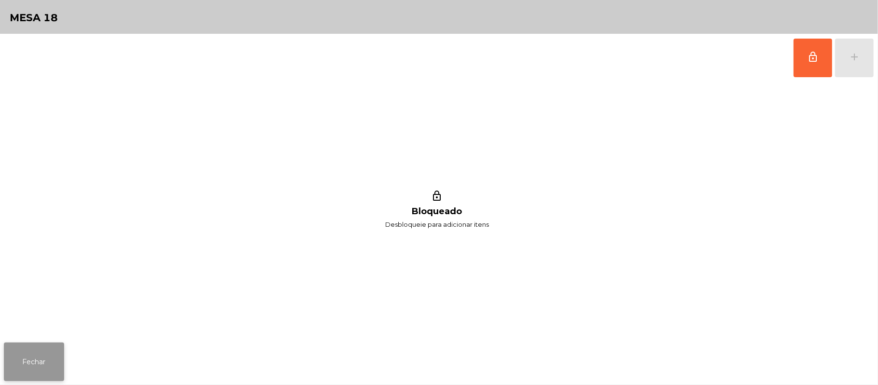
click at [32, 343] on button "Fechar" at bounding box center [34, 361] width 60 height 39
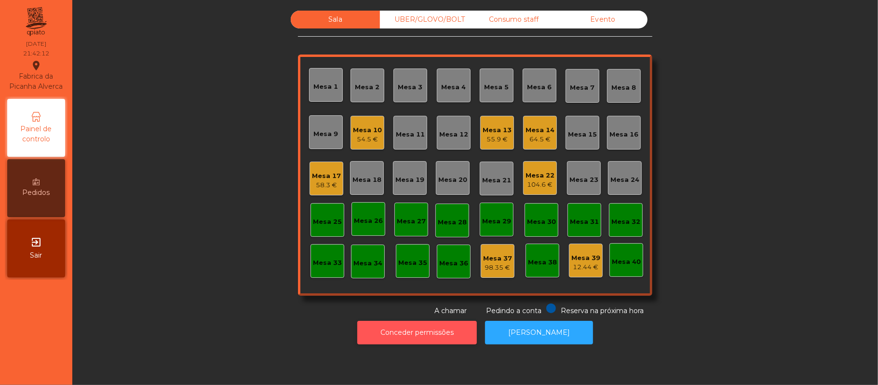
click at [440, 333] on button "Conceder permissões" at bounding box center [417, 333] width 120 height 24
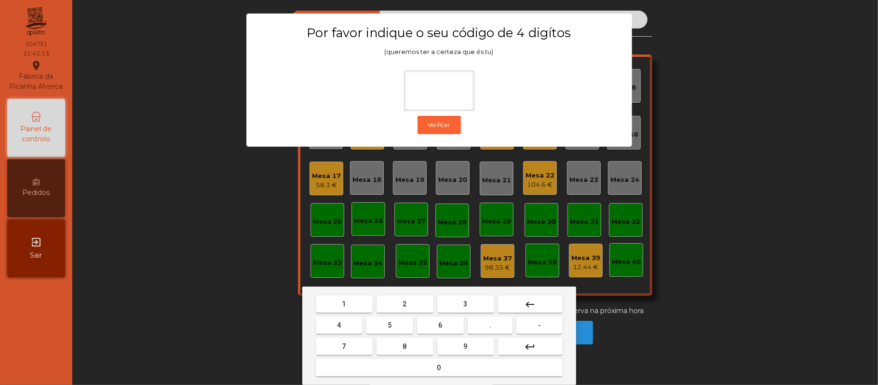
click at [408, 296] on button "2" at bounding box center [405, 303] width 57 height 17
click at [439, 327] on span "6" at bounding box center [441, 325] width 4 height 8
click at [355, 299] on button "1" at bounding box center [344, 303] width 57 height 17
click at [394, 325] on button "5" at bounding box center [390, 324] width 47 height 17
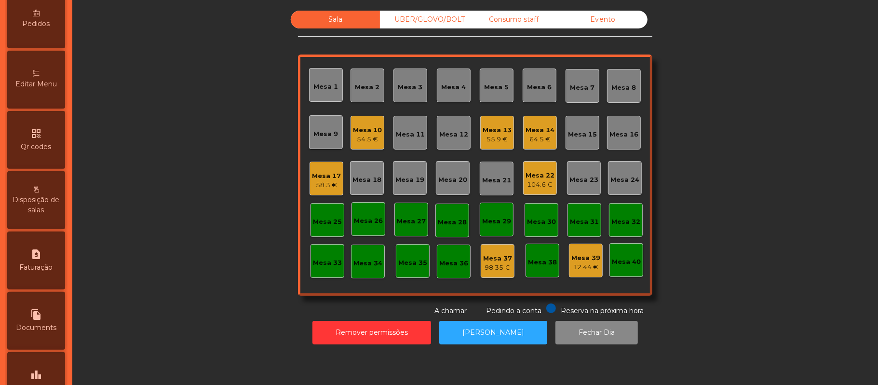
click at [46, 87] on div "Editar Menu" at bounding box center [36, 80] width 58 height 58
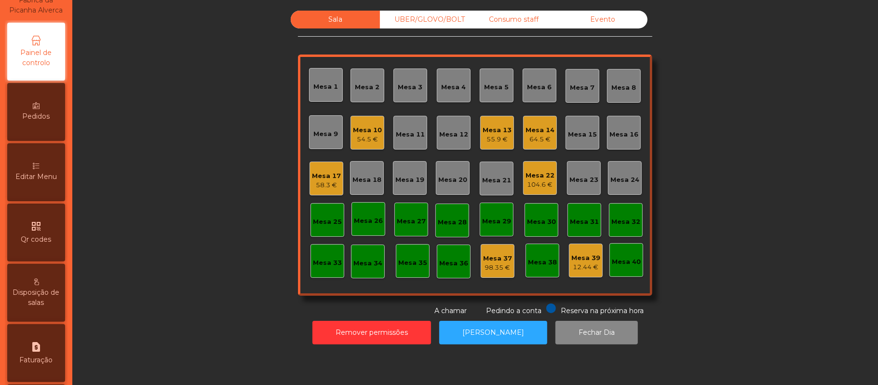
select select "*"
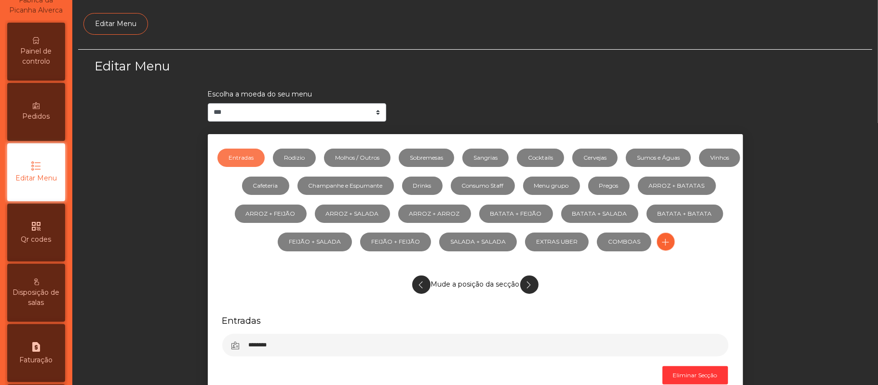
scroll to position [66, 0]
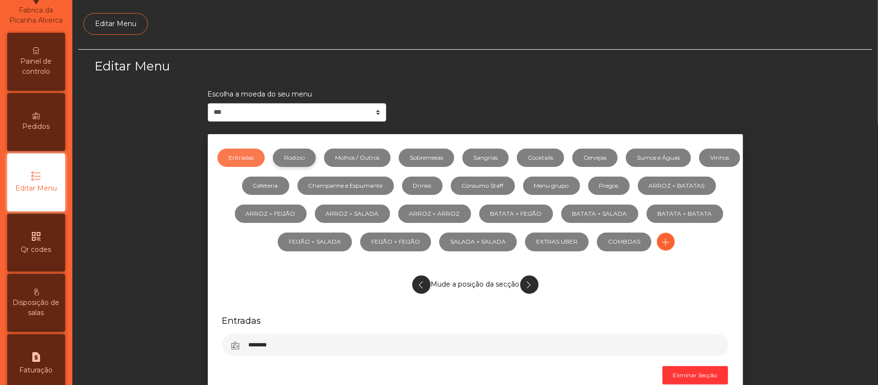
click at [311, 155] on link "Rodizio" at bounding box center [294, 158] width 43 height 18
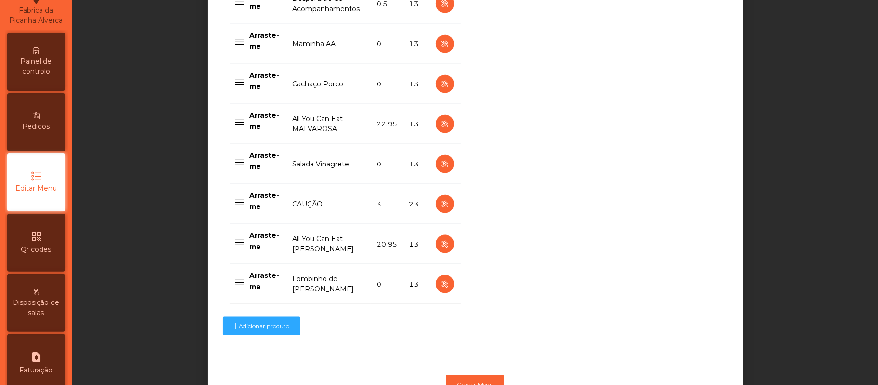
scroll to position [776, 0]
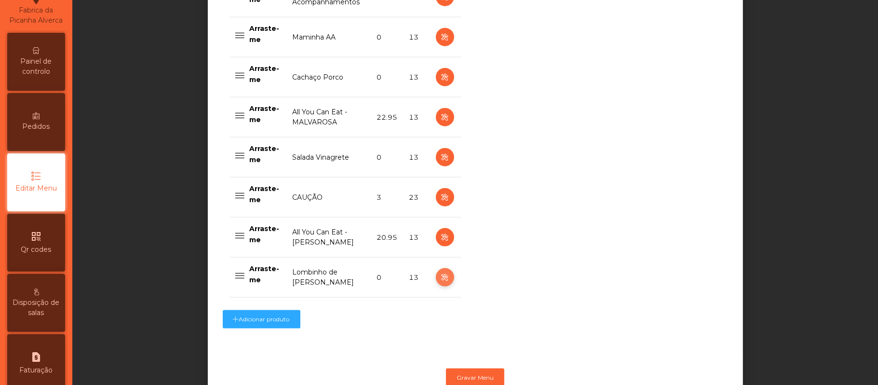
click at [439, 280] on icon "button" at bounding box center [444, 278] width 11 height 12
select select "**"
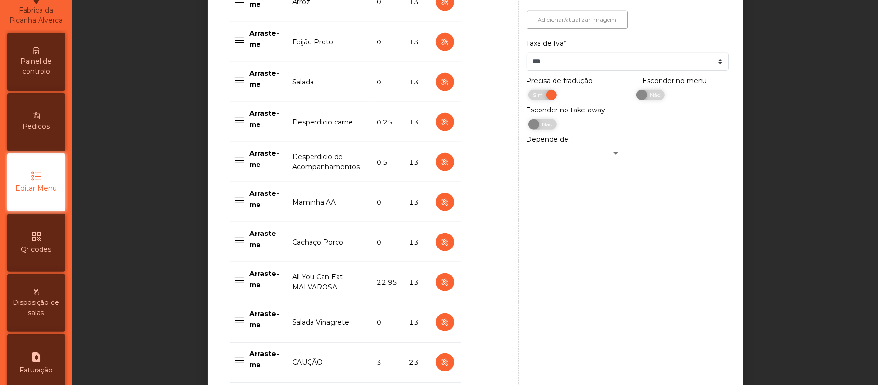
scroll to position [611, 0]
click at [653, 99] on span "Não" at bounding box center [654, 95] width 24 height 11
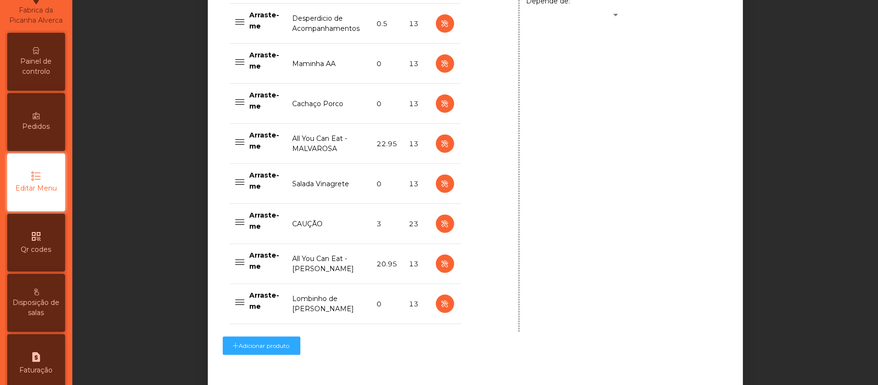
scroll to position [815, 0]
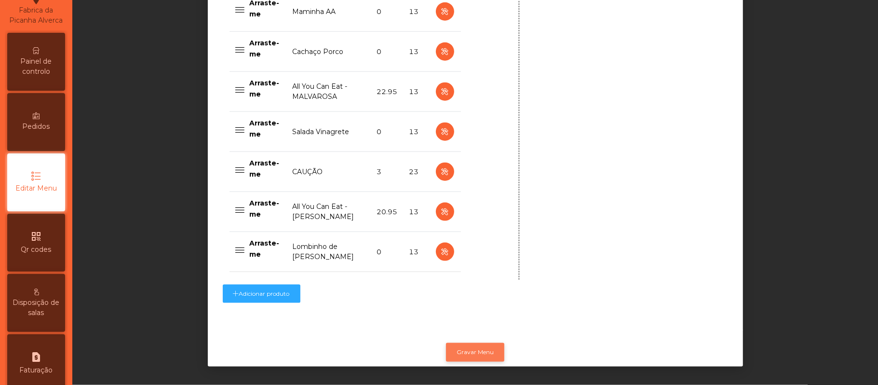
click at [480, 343] on button "Gravar Menu" at bounding box center [475, 352] width 58 height 18
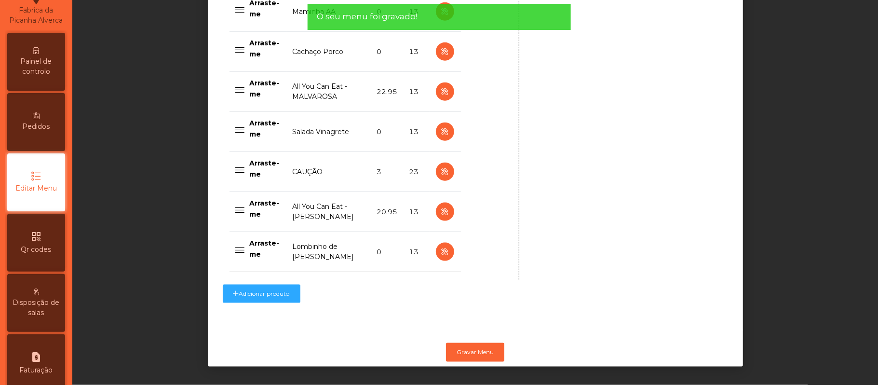
click at [48, 63] on div "Painel de controlo" at bounding box center [36, 62] width 58 height 58
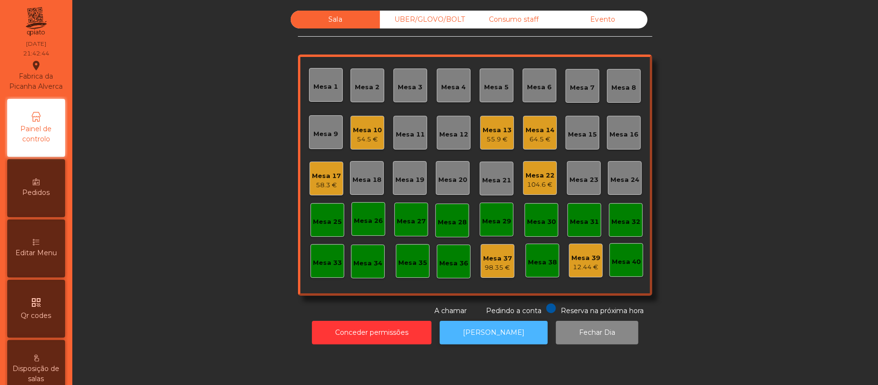
click at [491, 333] on button "[PERSON_NAME]" at bounding box center [494, 333] width 108 height 24
click at [446, 145] on div "Mesa 12" at bounding box center [454, 133] width 34 height 34
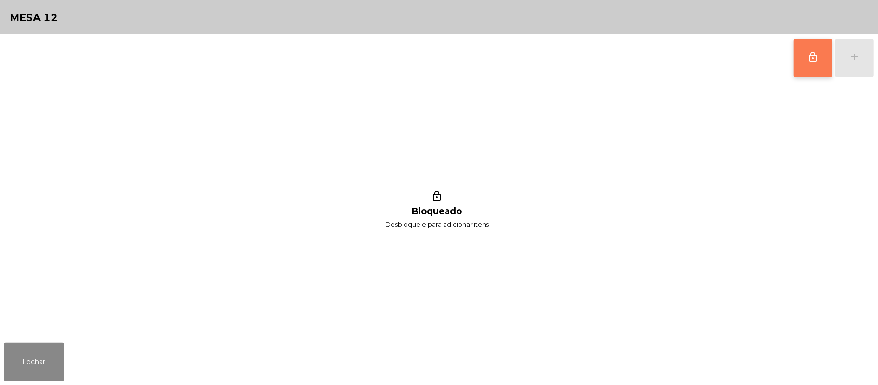
click at [798, 65] on button "lock_outline" at bounding box center [813, 58] width 39 height 39
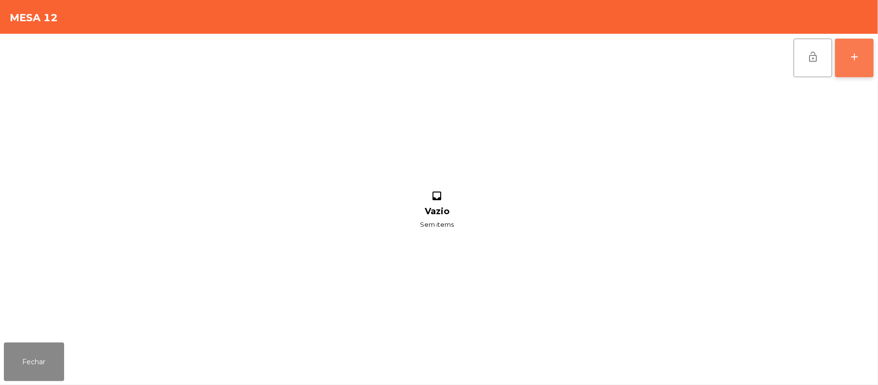
click at [849, 62] on div "add" at bounding box center [855, 57] width 12 height 12
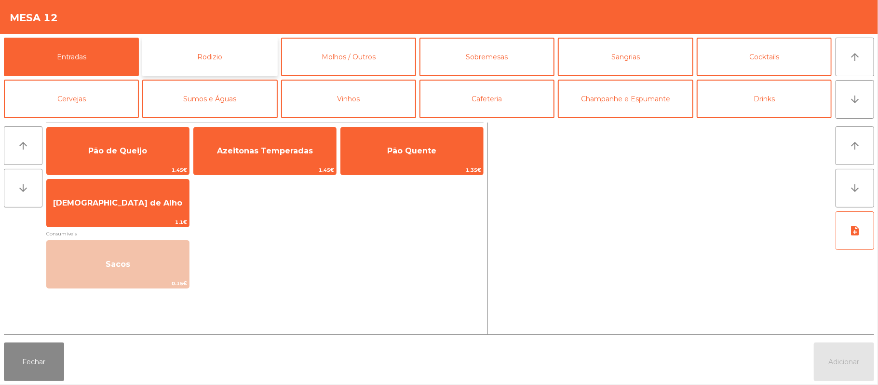
click at [242, 56] on button "Rodizio" at bounding box center [209, 57] width 135 height 39
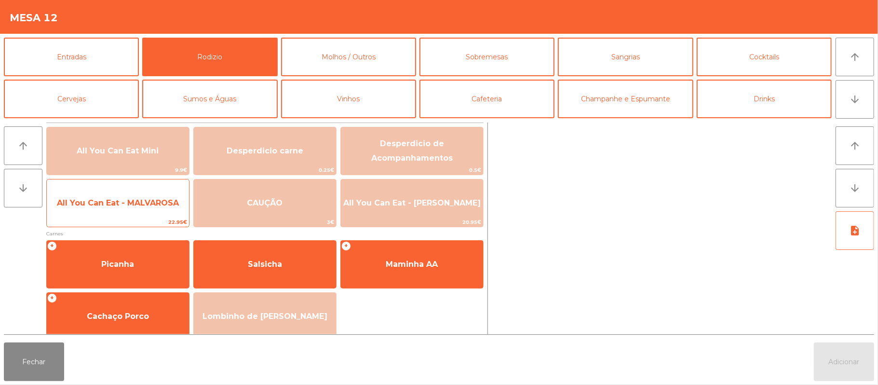
click at [123, 213] on span "All You Can Eat - MALVAROSA" at bounding box center [118, 203] width 142 height 26
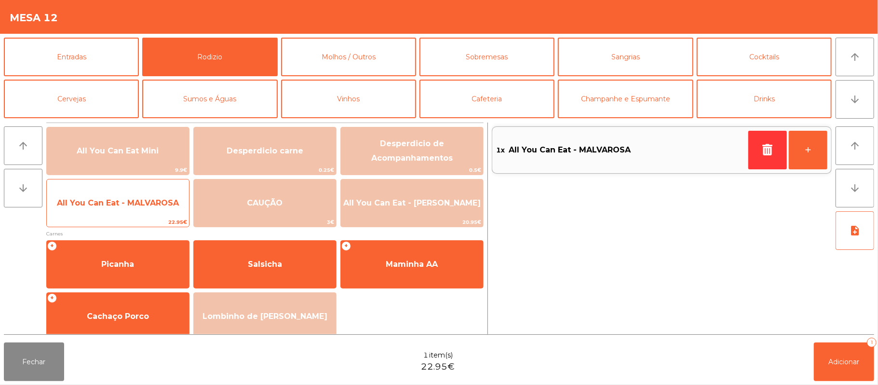
click at [123, 203] on span "All You Can Eat - MALVAROSA" at bounding box center [118, 202] width 122 height 9
click at [125, 211] on span "All You Can Eat - MALVAROSA" at bounding box center [118, 203] width 142 height 26
click at [123, 211] on span "All You Can Eat - MALVAROSA" at bounding box center [118, 203] width 142 height 26
click at [120, 213] on span "All You Can Eat - MALVAROSA" at bounding box center [118, 203] width 142 height 26
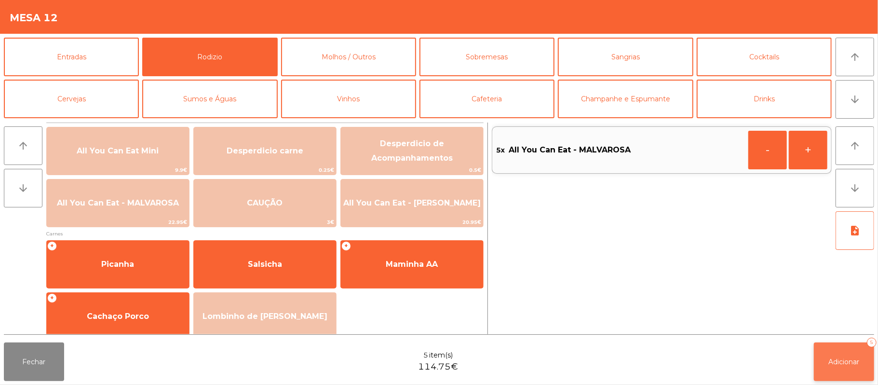
click at [841, 346] on button "Adicionar 5" at bounding box center [844, 361] width 60 height 39
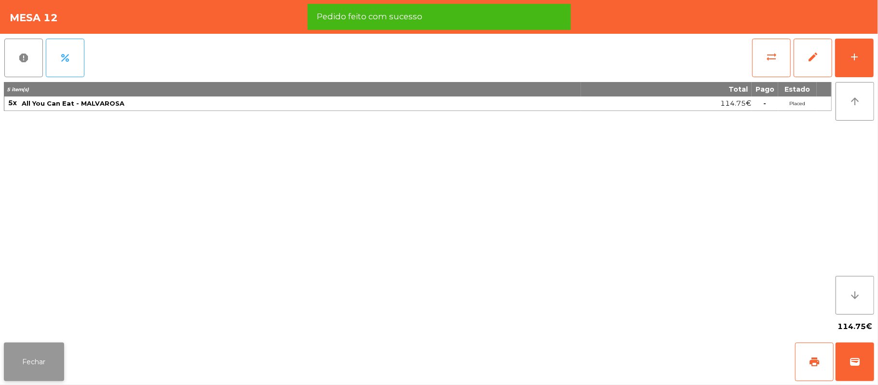
click at [48, 368] on button "Fechar" at bounding box center [34, 361] width 60 height 39
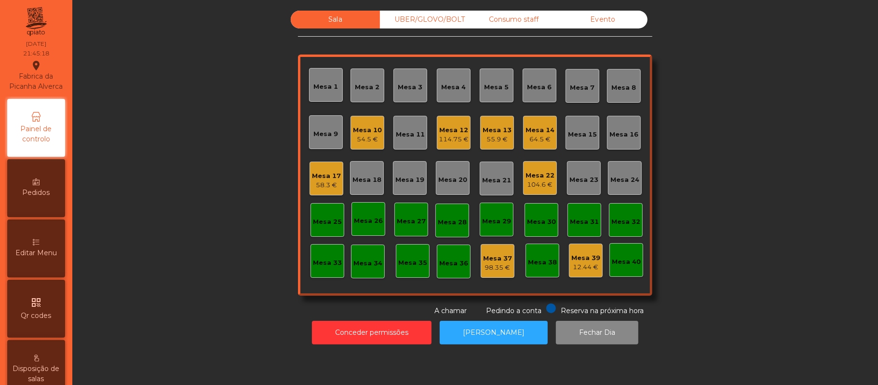
click at [610, 145] on div "Mesa 16" at bounding box center [624, 133] width 34 height 34
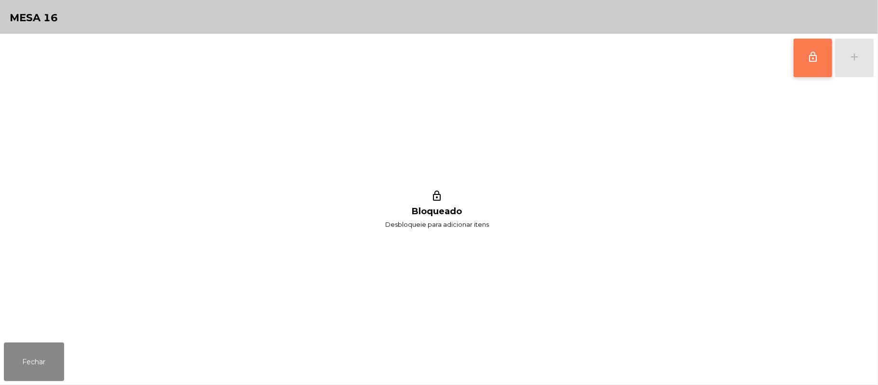
click at [804, 68] on button "lock_outline" at bounding box center [813, 58] width 39 height 39
click at [855, 58] on div "add" at bounding box center [855, 57] width 12 height 12
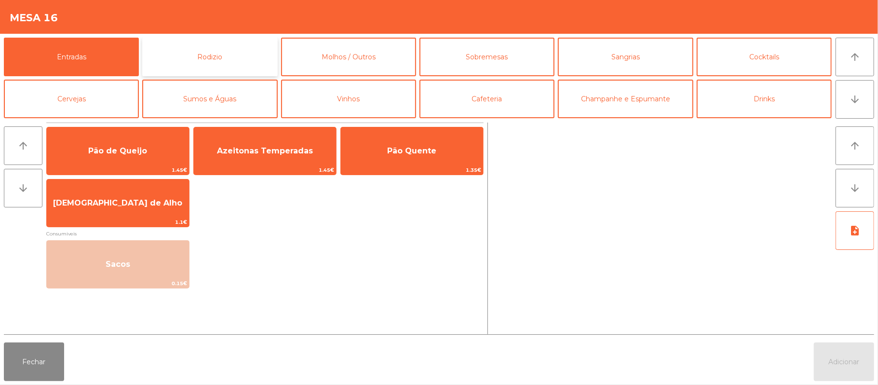
click at [224, 62] on button "Rodizio" at bounding box center [209, 57] width 135 height 39
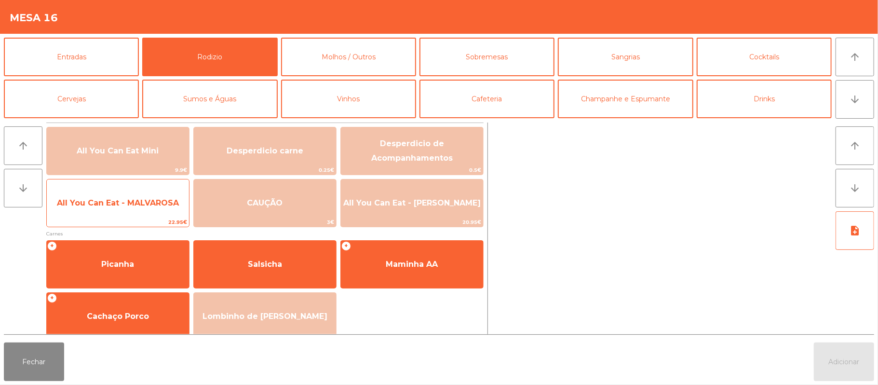
click at [118, 212] on span "All You Can Eat - MALVAROSA" at bounding box center [118, 203] width 142 height 26
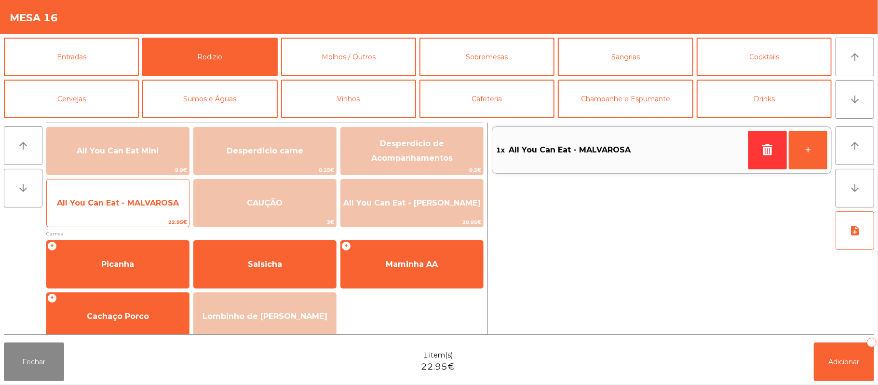
click at [119, 215] on span "All You Can Eat - MALVAROSA" at bounding box center [118, 203] width 142 height 26
click at [123, 206] on span "All You Can Eat - MALVAROSA" at bounding box center [118, 202] width 122 height 9
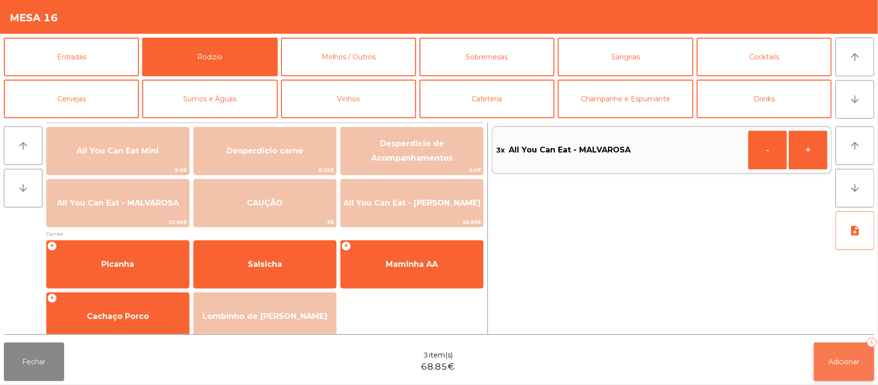
click at [846, 369] on button "Adicionar 3" at bounding box center [844, 361] width 60 height 39
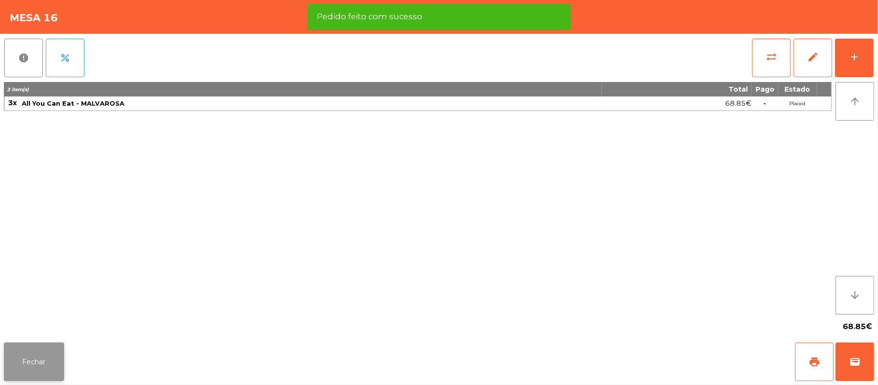
click at [31, 348] on button "Fechar" at bounding box center [34, 361] width 60 height 39
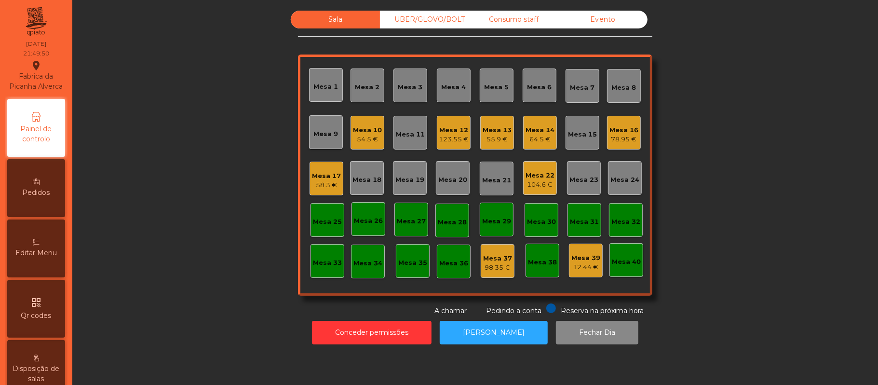
click at [464, 136] on div "Mesa 12 123.55 €" at bounding box center [454, 133] width 34 height 34
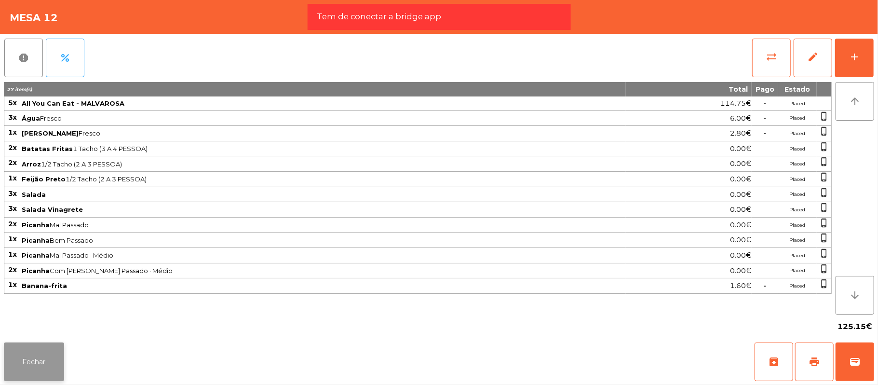
click at [59, 365] on button "Fechar" at bounding box center [34, 361] width 60 height 39
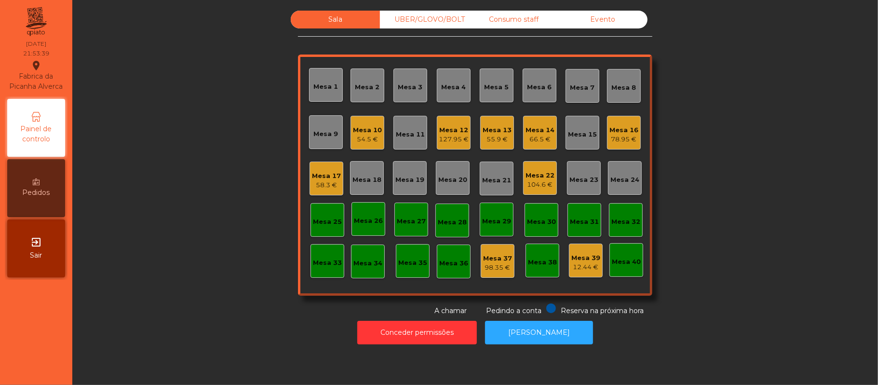
click at [317, 212] on div "Mesa 25" at bounding box center [328, 220] width 34 height 34
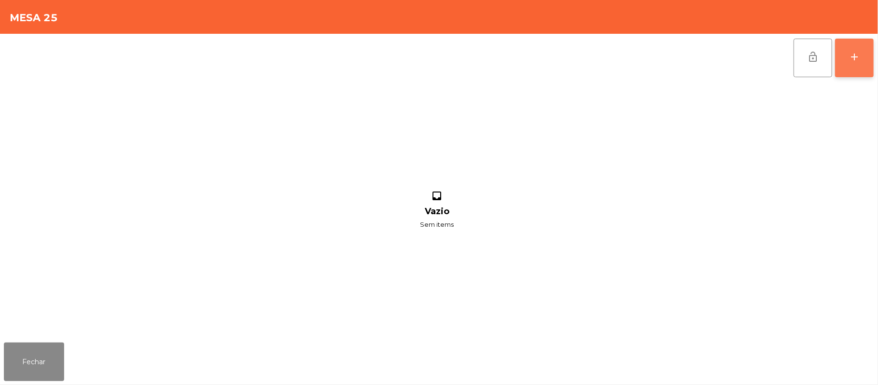
click at [842, 70] on button "add" at bounding box center [854, 58] width 39 height 39
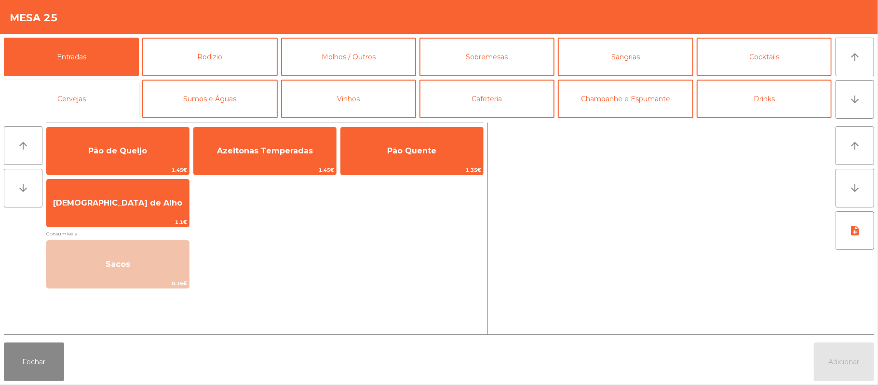
click at [83, 98] on button "Cervejas" at bounding box center [71, 99] width 135 height 39
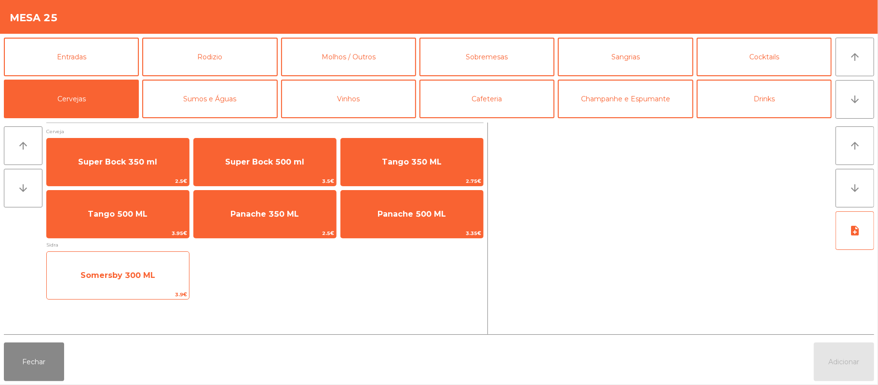
click at [97, 273] on span "Somersby 300 ML" at bounding box center [118, 275] width 75 height 9
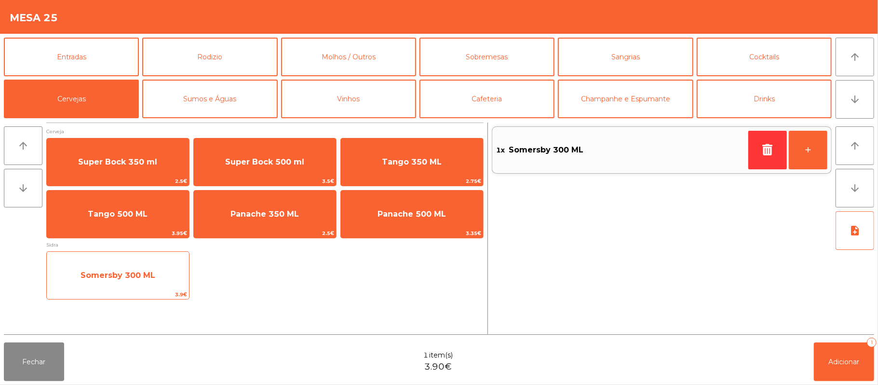
click at [100, 274] on span "Somersby 300 ML" at bounding box center [118, 275] width 75 height 9
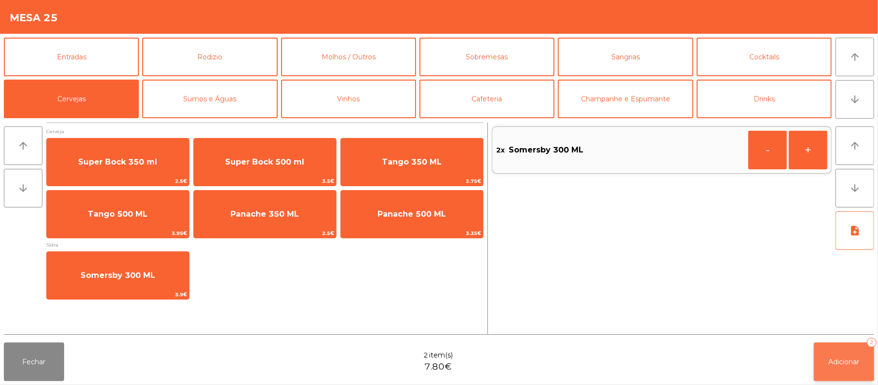
click at [836, 375] on button "Adicionar 2" at bounding box center [844, 361] width 60 height 39
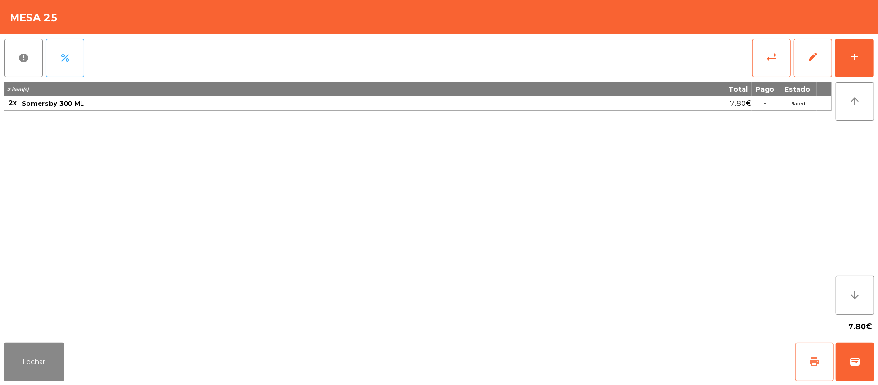
click at [803, 349] on button "print" at bounding box center [814, 361] width 39 height 39
click at [33, 361] on button "Fechar" at bounding box center [34, 361] width 60 height 39
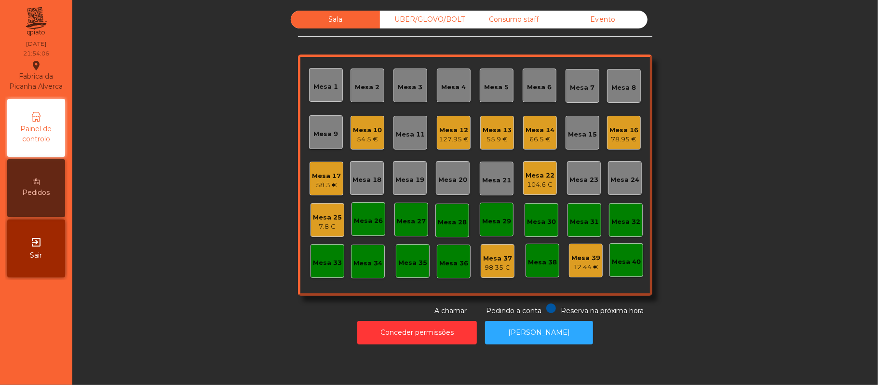
click at [331, 174] on div "Mesa 17" at bounding box center [326, 176] width 29 height 10
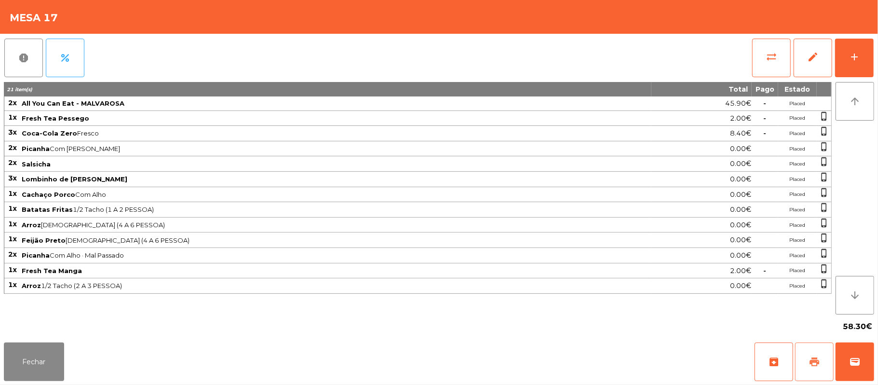
click at [819, 372] on button "print" at bounding box center [814, 361] width 39 height 39
click at [31, 346] on button "Fechar" at bounding box center [34, 361] width 60 height 39
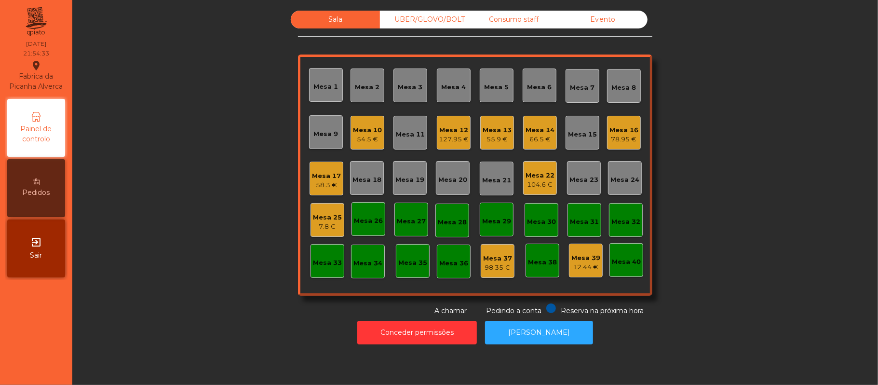
click at [367, 139] on div "54.5 €" at bounding box center [367, 140] width 29 height 10
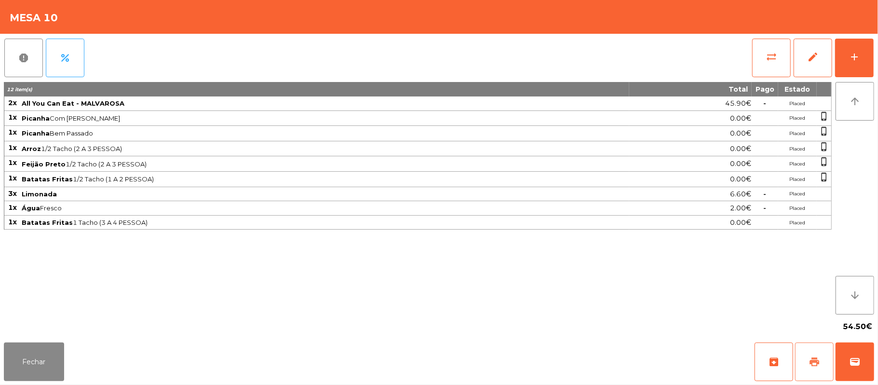
click at [811, 369] on button "print" at bounding box center [814, 361] width 39 height 39
click at [44, 377] on button "Fechar" at bounding box center [34, 361] width 60 height 39
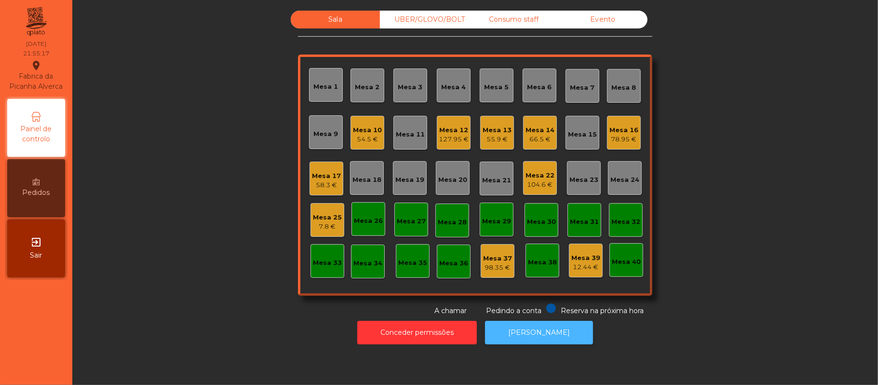
click at [545, 332] on button "[PERSON_NAME]" at bounding box center [539, 333] width 108 height 24
click at [331, 224] on div "7.8 €" at bounding box center [327, 227] width 29 height 10
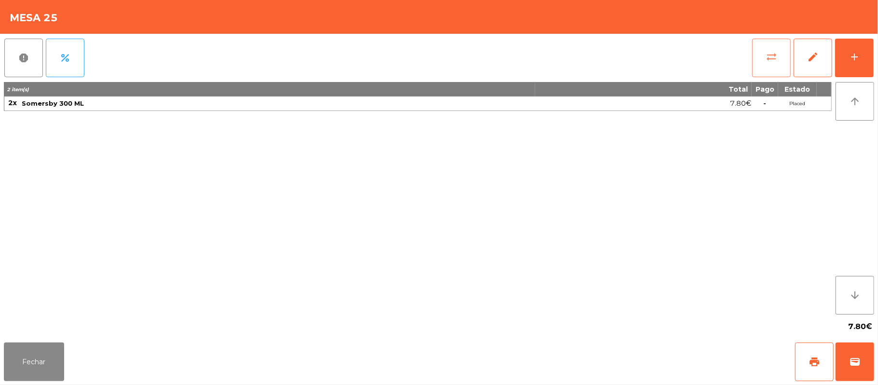
click at [763, 60] on button "sync_alt" at bounding box center [771, 58] width 39 height 39
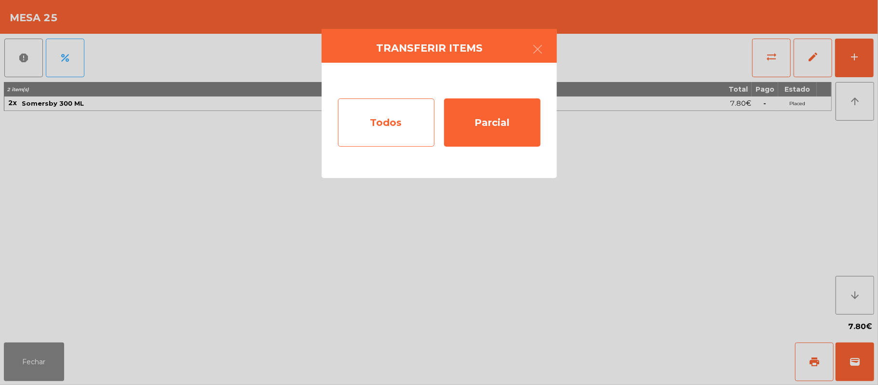
click at [402, 123] on div "Todos" at bounding box center [386, 122] width 96 height 48
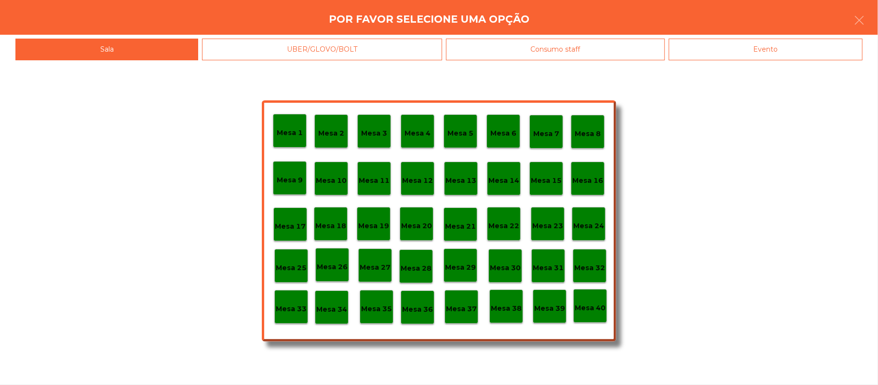
click at [738, 49] on div "Evento" at bounding box center [766, 50] width 194 height 22
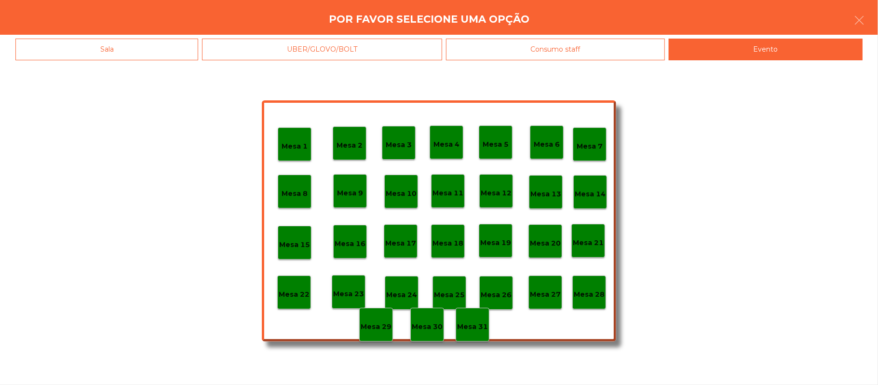
click at [592, 293] on p "Mesa 28" at bounding box center [589, 294] width 31 height 11
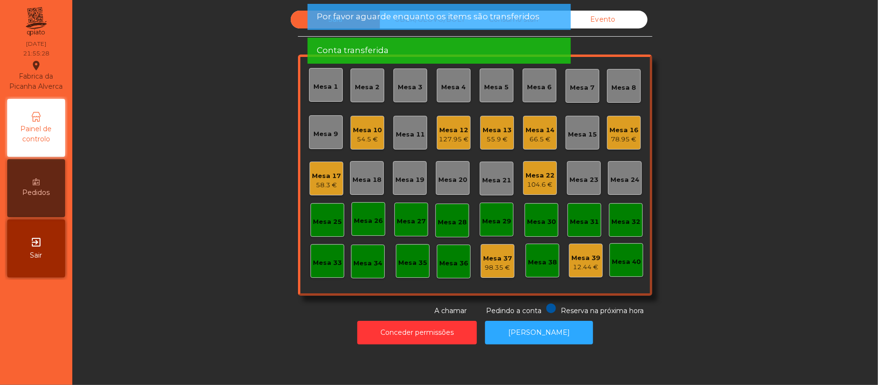
click at [326, 218] on div "Mesa 25" at bounding box center [327, 222] width 29 height 10
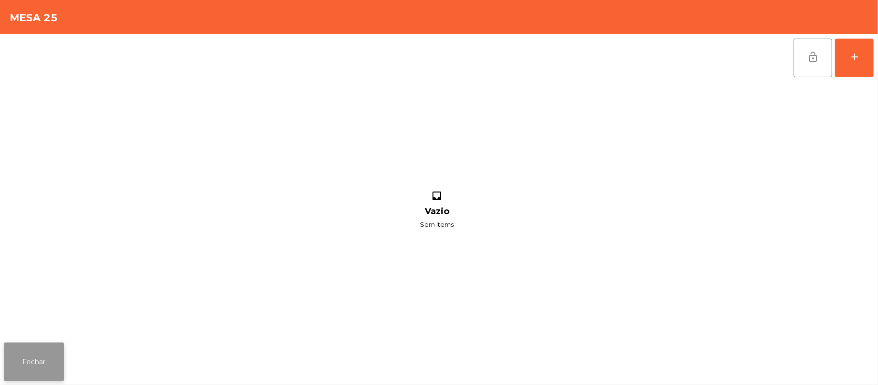
click at [43, 363] on button "Fechar" at bounding box center [34, 361] width 60 height 39
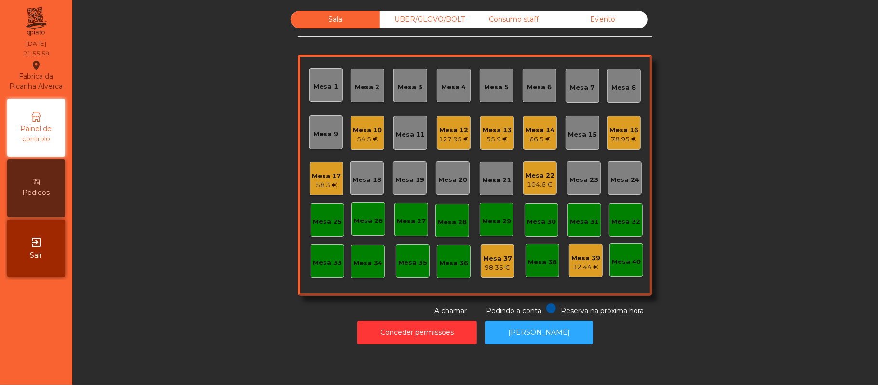
click at [544, 176] on div "Mesa 22" at bounding box center [540, 176] width 29 height 10
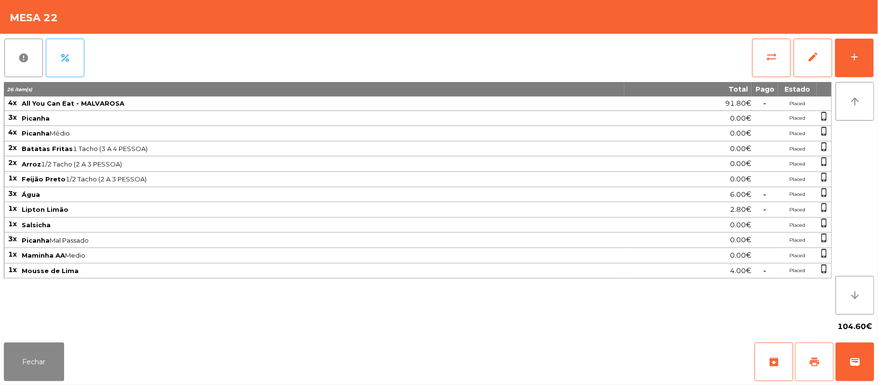
click at [807, 355] on button "print" at bounding box center [814, 361] width 39 height 39
click at [33, 372] on button "Fechar" at bounding box center [34, 361] width 60 height 39
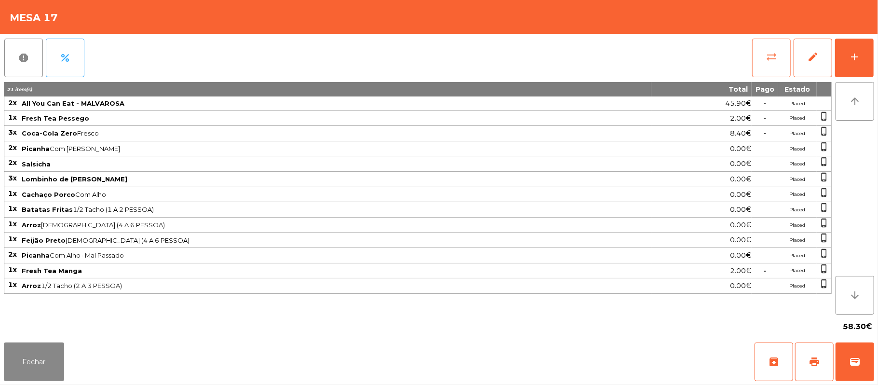
click at [755, 61] on button "sync_alt" at bounding box center [771, 58] width 39 height 39
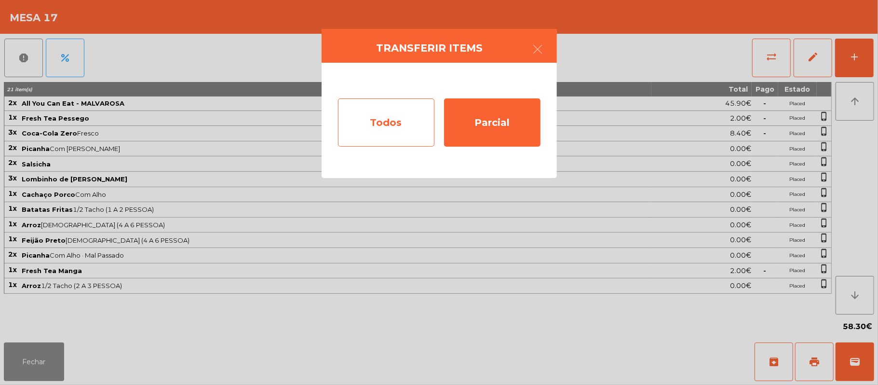
click at [348, 123] on div "Todos" at bounding box center [386, 122] width 96 height 48
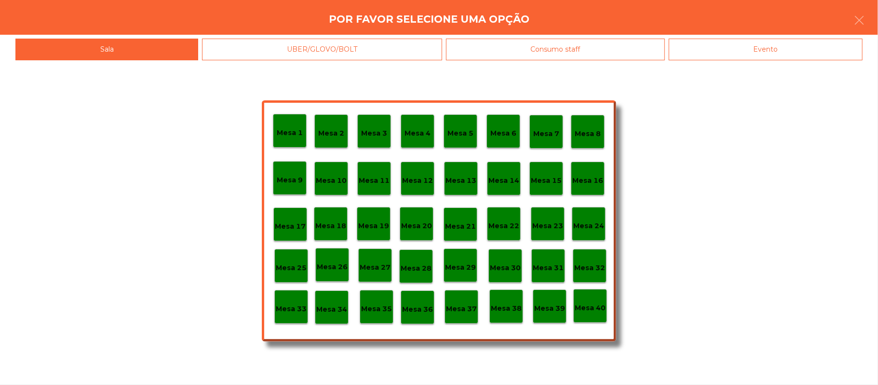
click at [798, 49] on div "Evento" at bounding box center [766, 50] width 194 height 22
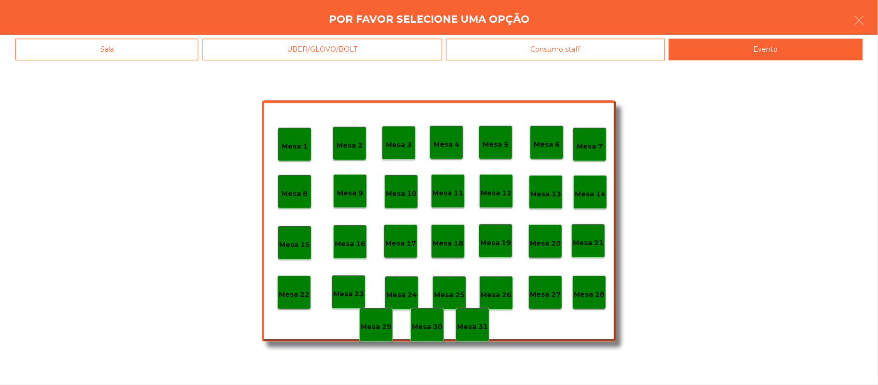
click at [598, 304] on div "Mesa 28" at bounding box center [590, 292] width 34 height 34
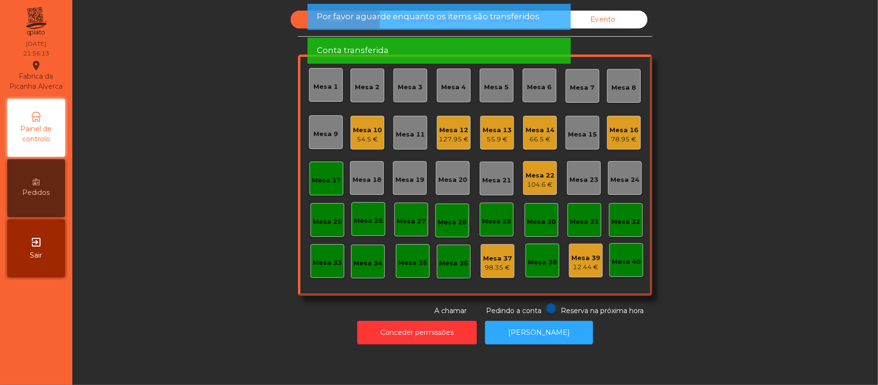
click at [325, 173] on div "Mesa 17" at bounding box center [326, 179] width 29 height 14
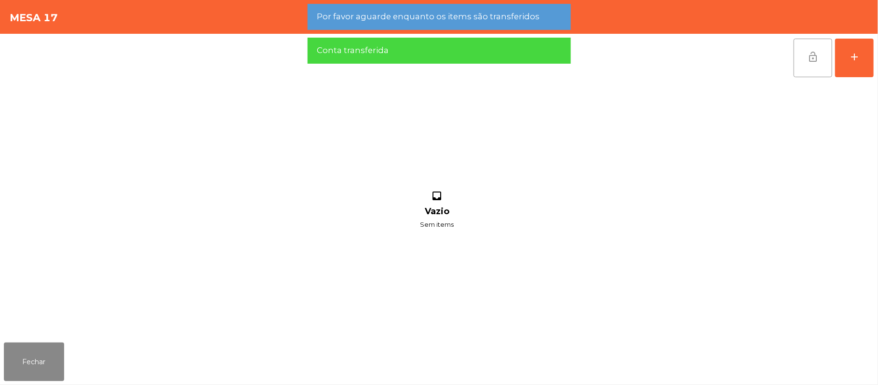
click at [830, 68] on button "lock_open" at bounding box center [813, 58] width 39 height 39
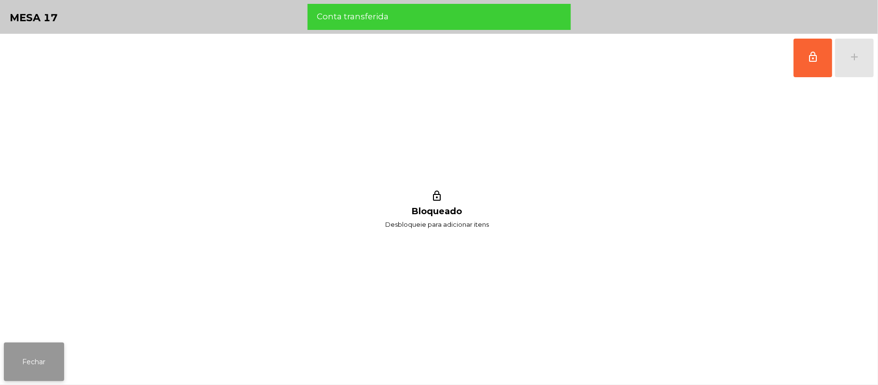
click at [8, 362] on button "Fechar" at bounding box center [34, 361] width 60 height 39
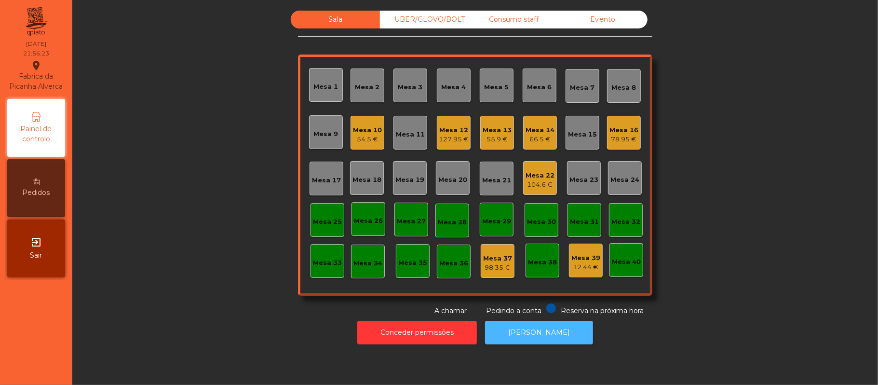
click at [554, 343] on button "[PERSON_NAME]" at bounding box center [539, 333] width 108 height 24
click at [361, 131] on div "Mesa 10" at bounding box center [367, 130] width 29 height 10
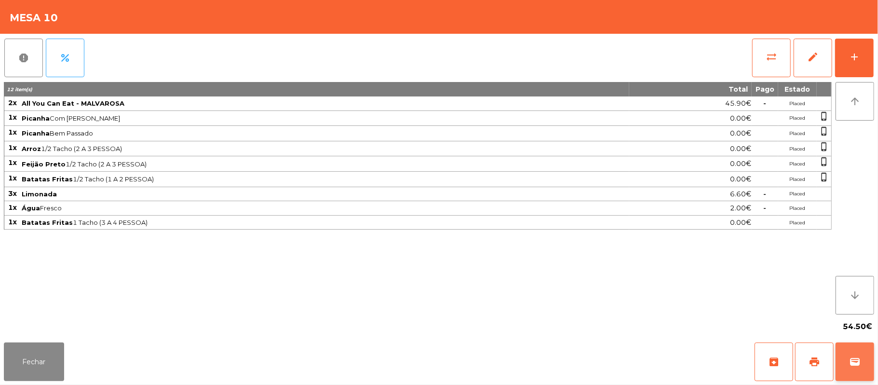
click at [849, 365] on span "wallet" at bounding box center [855, 362] width 12 height 12
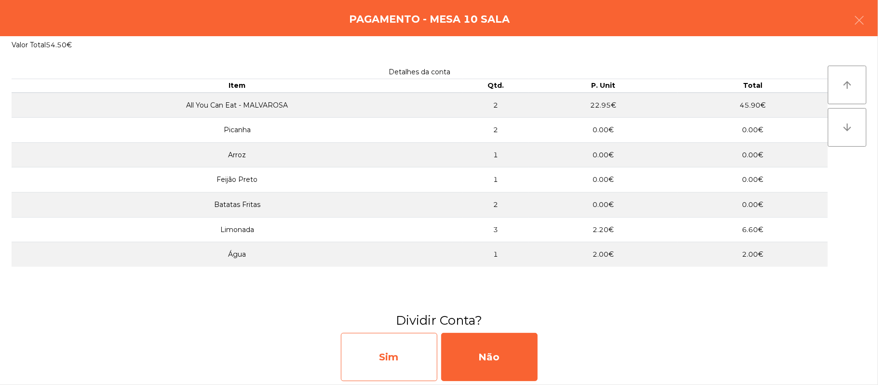
click at [394, 354] on div "Sim" at bounding box center [389, 357] width 96 height 48
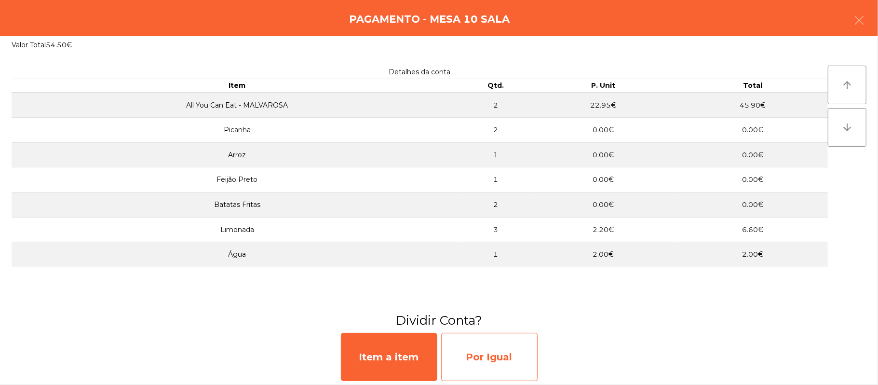
click at [490, 361] on div "Por Igual" at bounding box center [489, 357] width 96 height 48
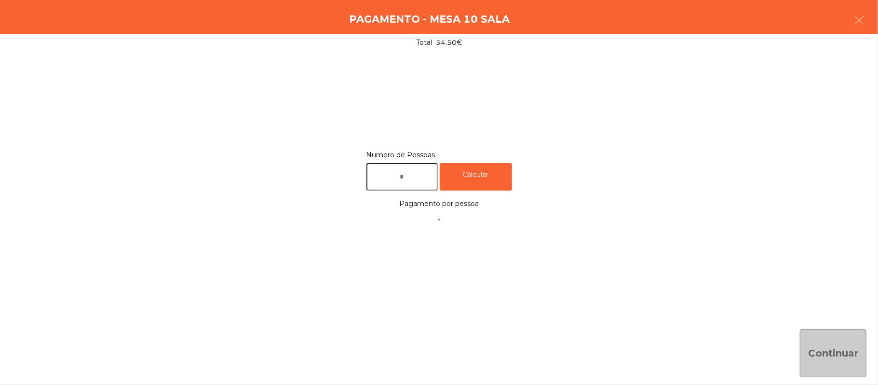
click at [422, 173] on input "text" at bounding box center [402, 176] width 71 height 27
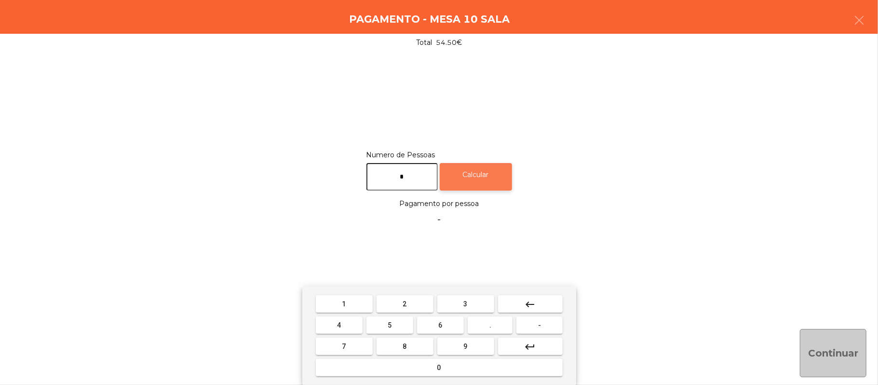
type input "*"
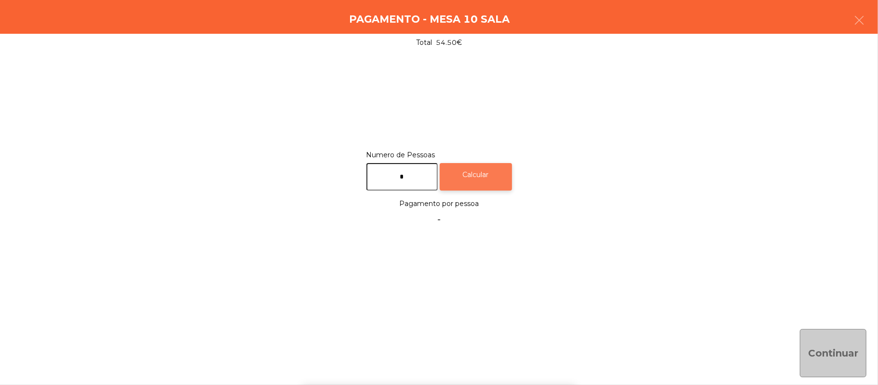
click at [485, 163] on div "Calcular" at bounding box center [476, 176] width 72 height 27
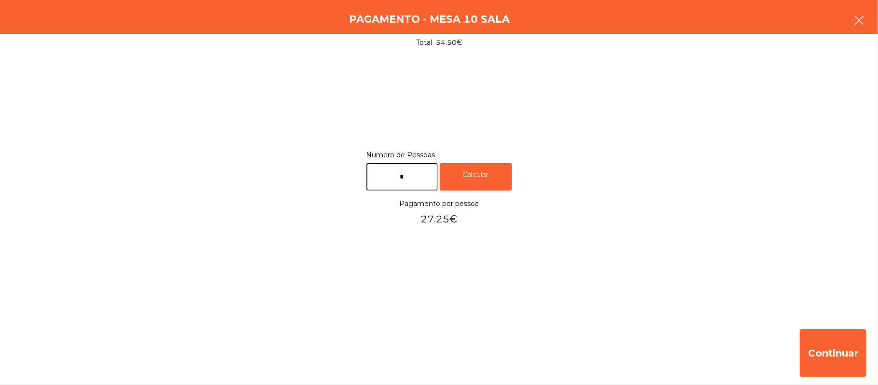
click at [851, 20] on button "button" at bounding box center [859, 21] width 27 height 29
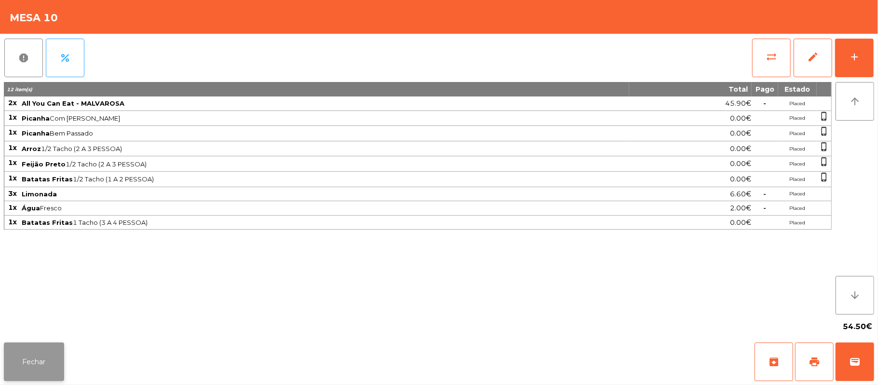
click at [31, 357] on button "Fechar" at bounding box center [34, 361] width 60 height 39
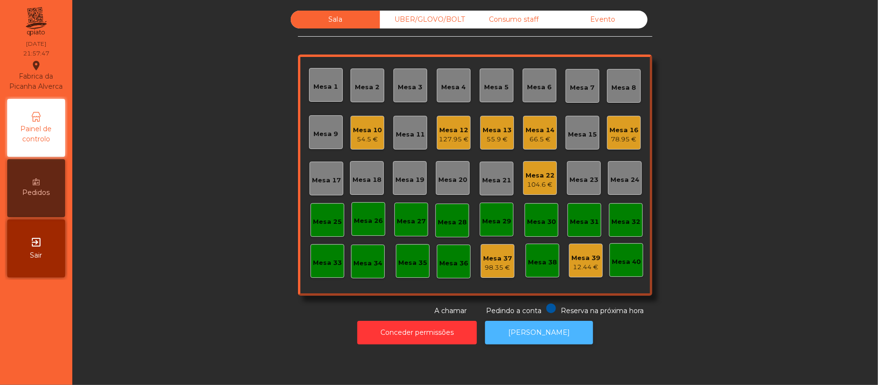
click at [541, 341] on button "[PERSON_NAME]" at bounding box center [539, 333] width 108 height 24
click at [456, 139] on div "127.95 €" at bounding box center [454, 140] width 30 height 10
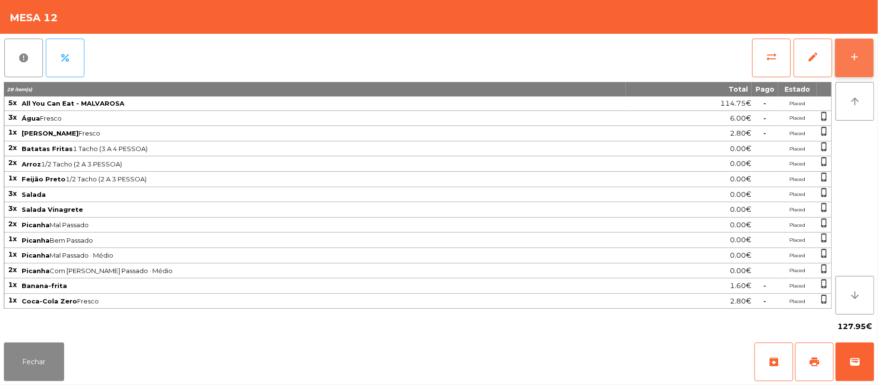
click at [841, 67] on button "add" at bounding box center [854, 58] width 39 height 39
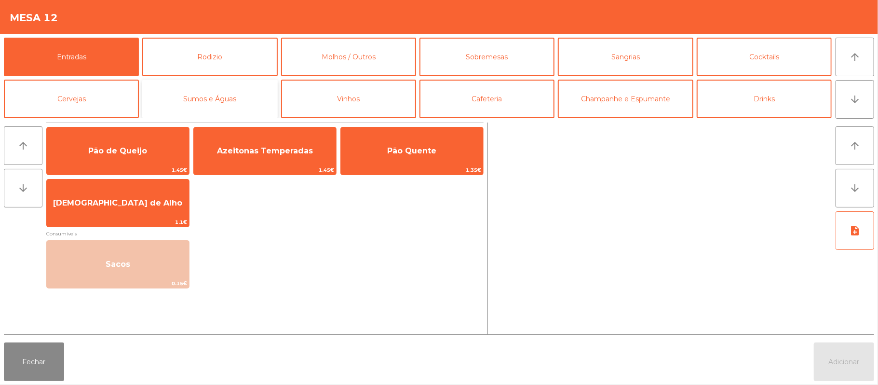
click at [239, 105] on button "Sumos e Águas" at bounding box center [209, 99] width 135 height 39
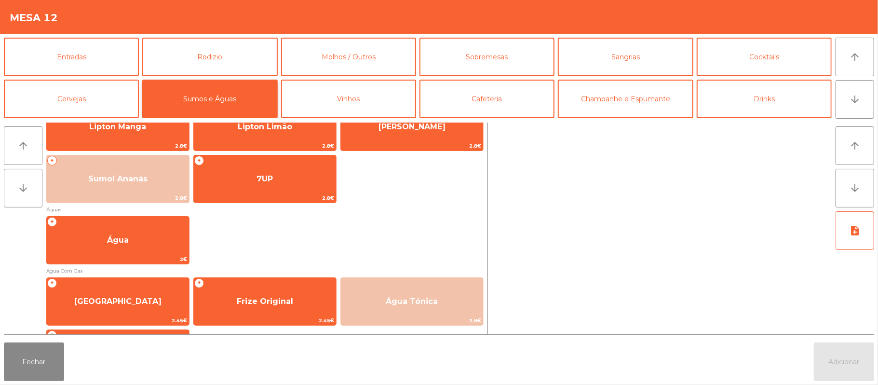
scroll to position [256, 0]
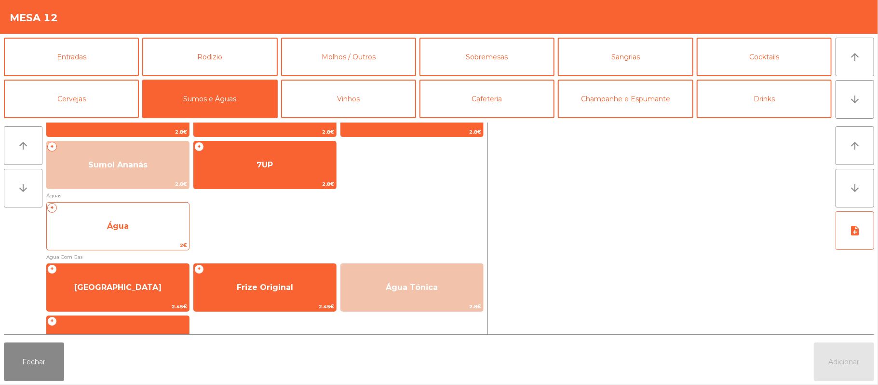
click at [148, 218] on span "Água" at bounding box center [118, 226] width 142 height 26
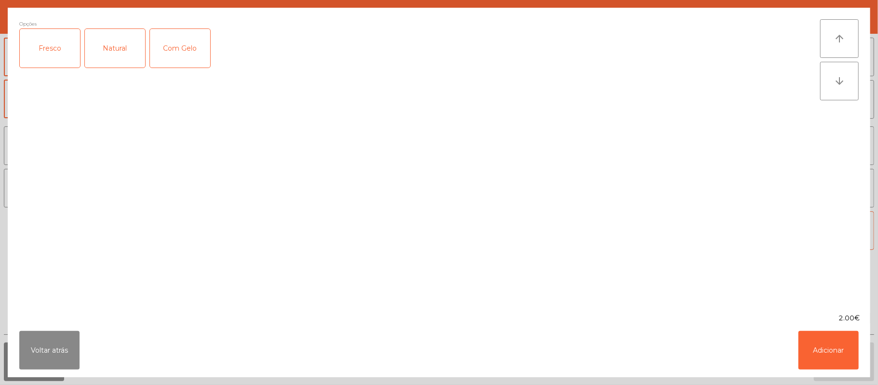
click at [48, 47] on div "Fresco" at bounding box center [50, 48] width 60 height 39
click at [810, 340] on button "Adicionar" at bounding box center [829, 350] width 60 height 39
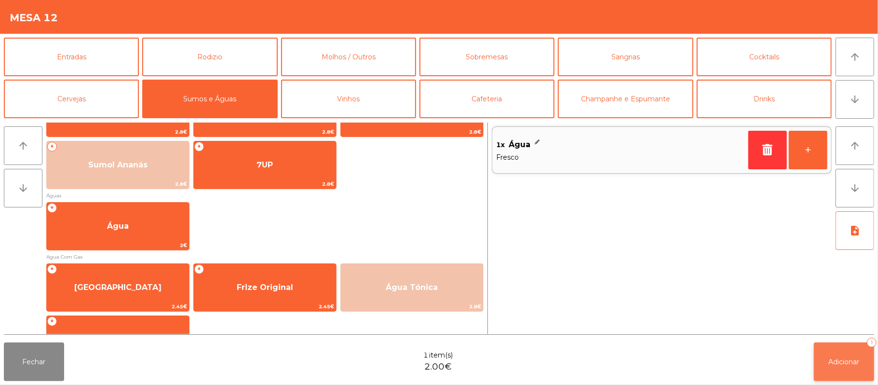
click at [844, 348] on button "Adicionar 1" at bounding box center [844, 361] width 60 height 39
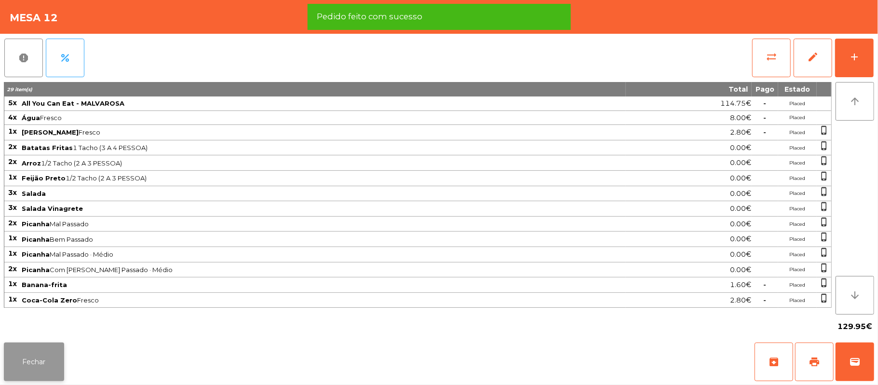
click at [50, 357] on button "Fechar" at bounding box center [34, 361] width 60 height 39
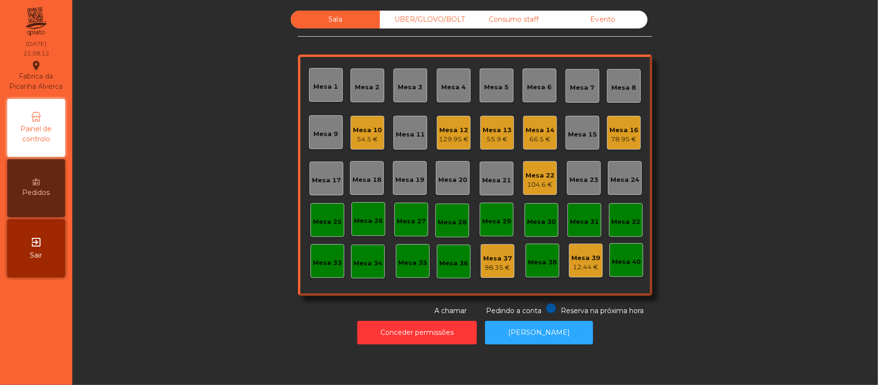
click at [541, 177] on div "Mesa 22" at bounding box center [540, 176] width 29 height 10
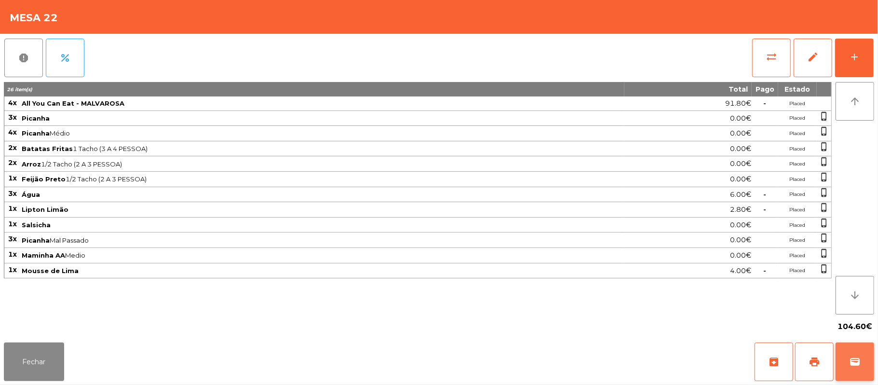
click at [872, 379] on button "wallet" at bounding box center [855, 361] width 39 height 39
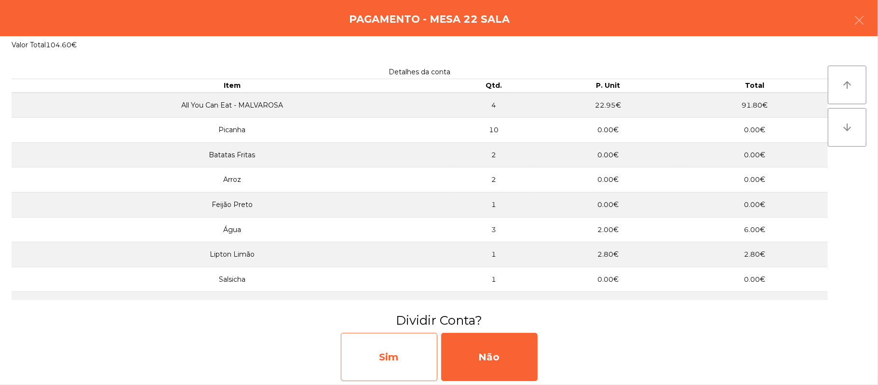
click at [396, 366] on div "Sim" at bounding box center [389, 357] width 96 height 48
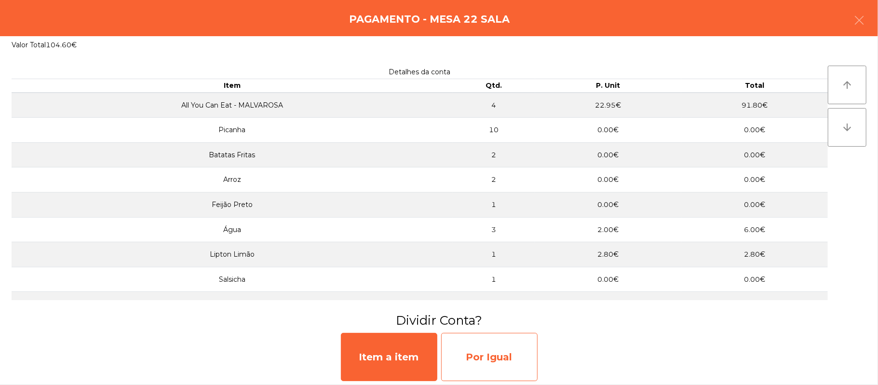
click at [484, 353] on div "Por Igual" at bounding box center [489, 357] width 96 height 48
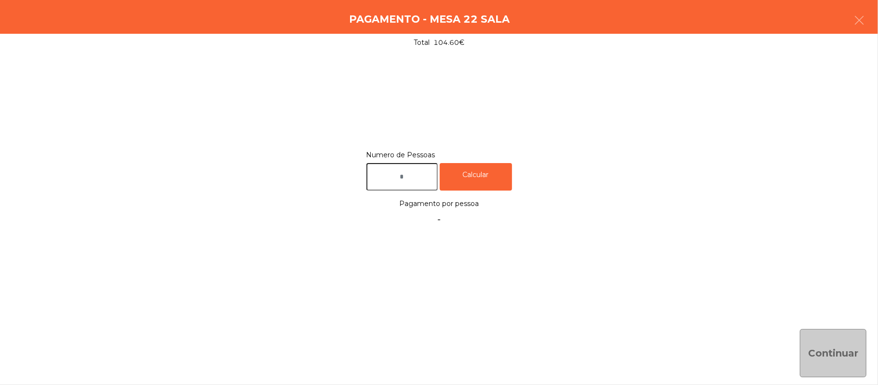
click at [415, 177] on input "text" at bounding box center [402, 176] width 71 height 27
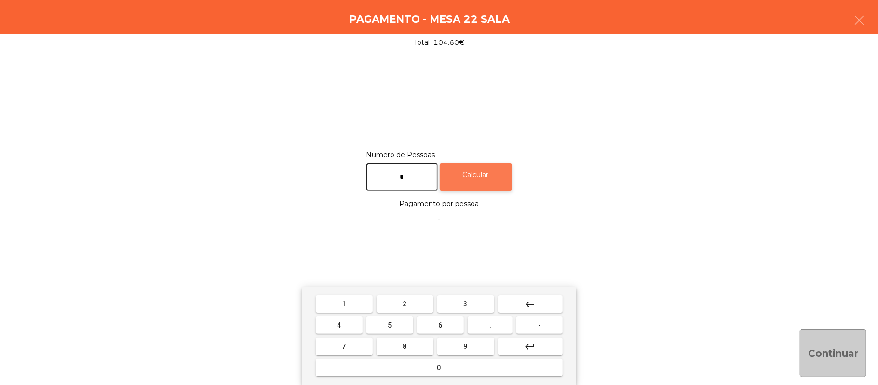
type input "*"
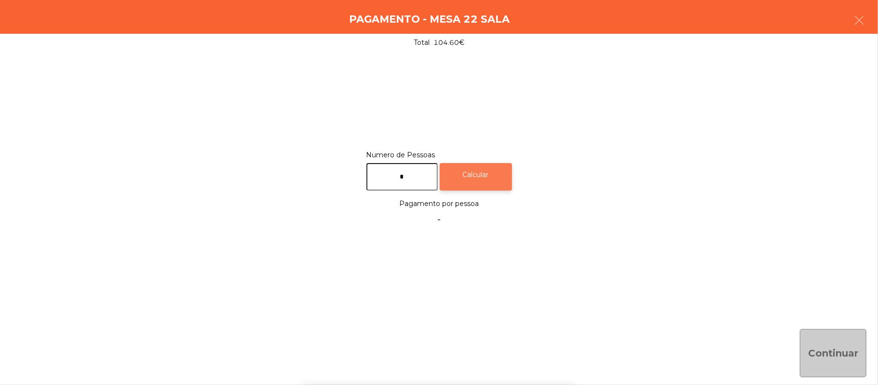
click at [501, 168] on div "Calcular" at bounding box center [476, 176] width 72 height 27
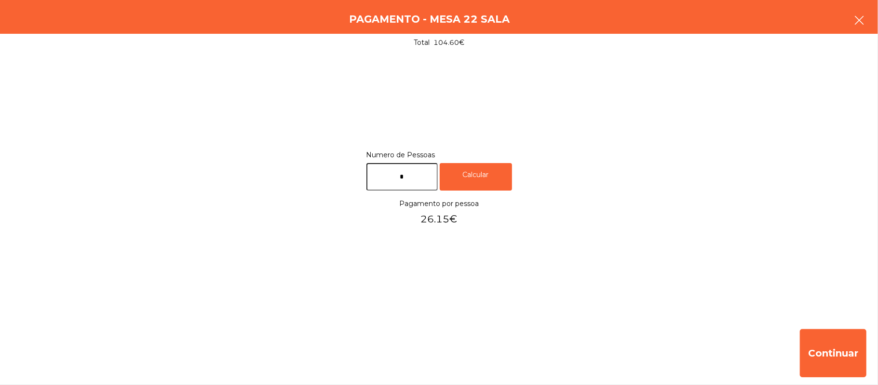
click at [849, 33] on button "button" at bounding box center [859, 21] width 27 height 29
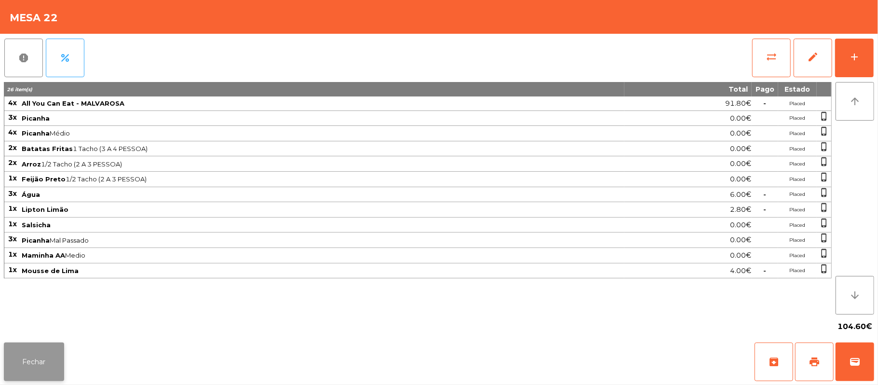
click at [35, 369] on button "Fechar" at bounding box center [34, 361] width 60 height 39
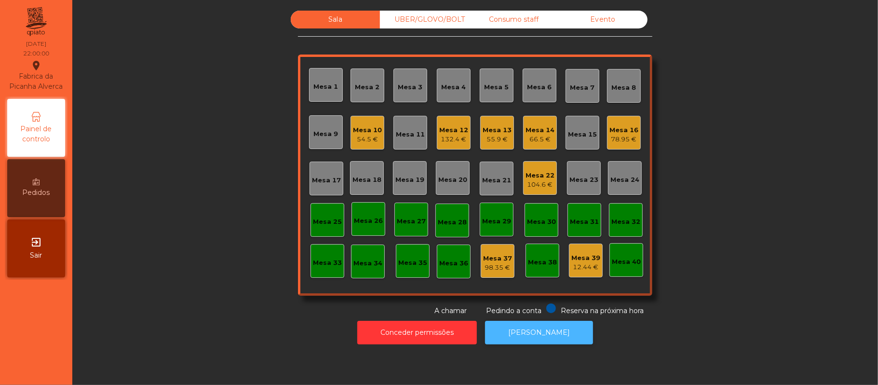
click at [548, 340] on button "[PERSON_NAME]" at bounding box center [539, 333] width 108 height 24
click at [538, 176] on div "Mesa 22" at bounding box center [540, 176] width 29 height 10
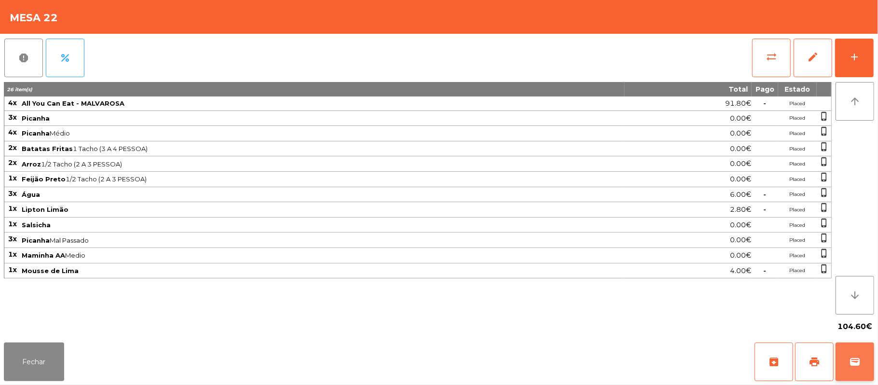
click at [865, 355] on button "wallet" at bounding box center [855, 361] width 39 height 39
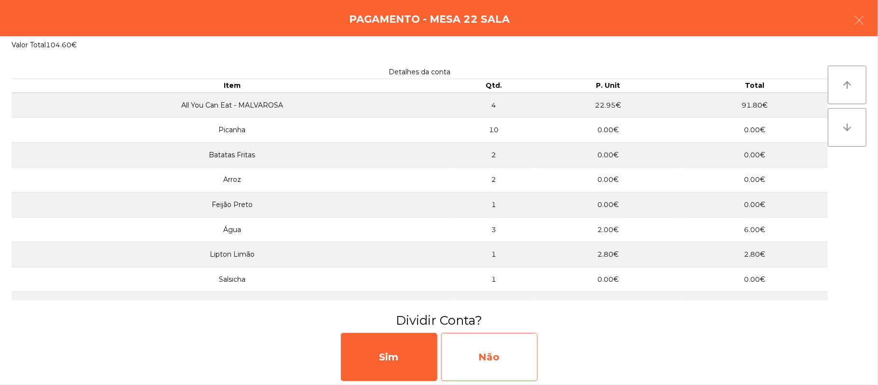
click at [487, 358] on div "Não" at bounding box center [489, 357] width 96 height 48
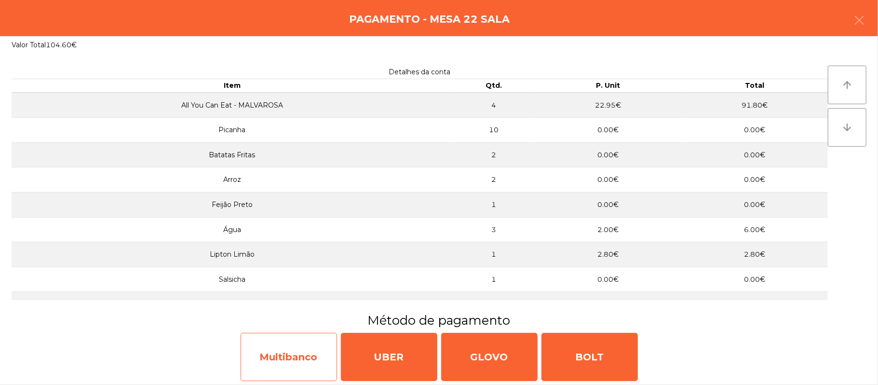
click at [292, 353] on div "Multibanco" at bounding box center [289, 357] width 96 height 48
select select "**"
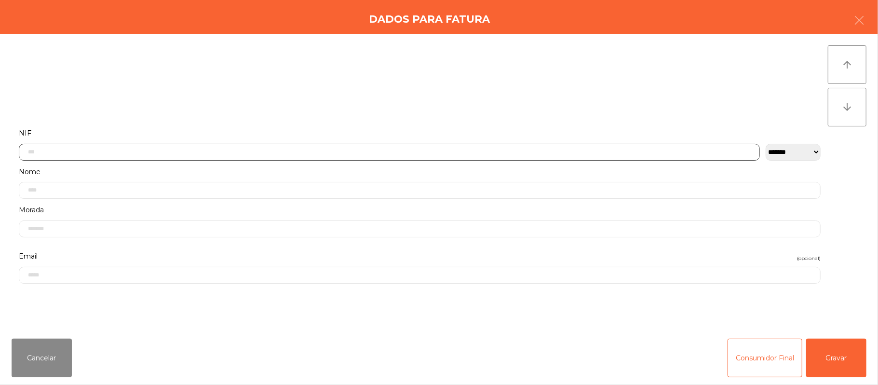
click at [201, 150] on input "text" at bounding box center [389, 152] width 741 height 17
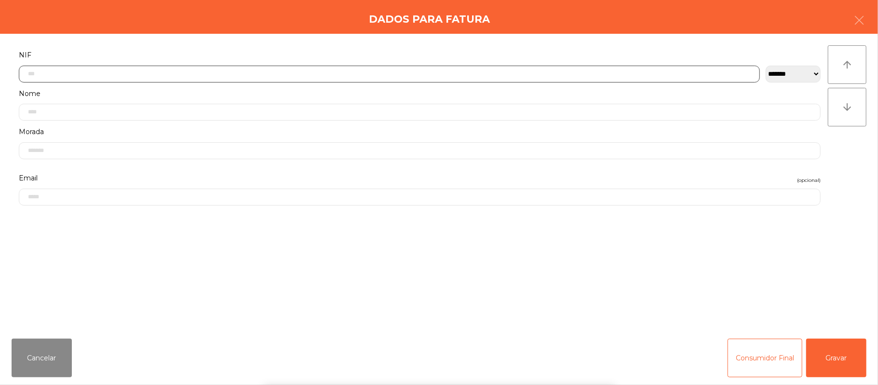
scroll to position [81, 0]
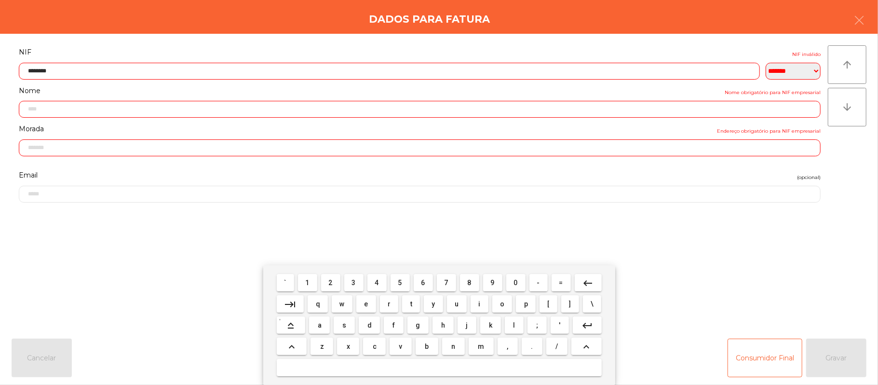
type input "*********"
type input "**********"
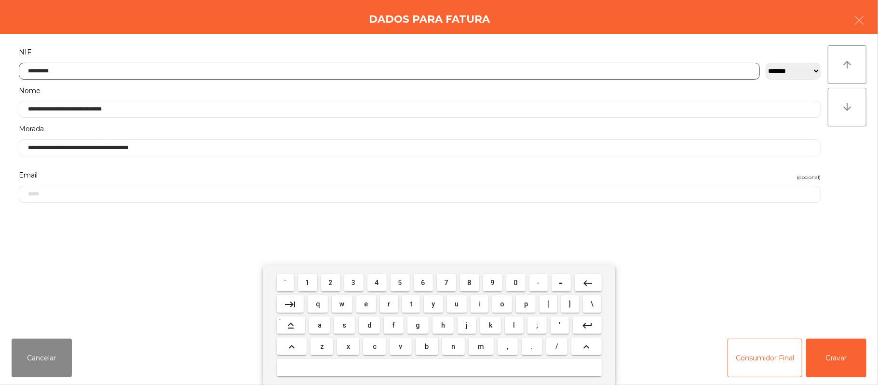
type input "*********"
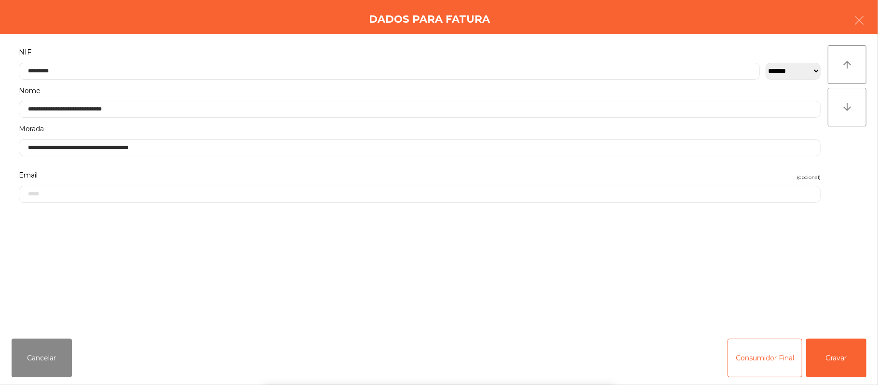
click at [832, 369] on div "` 1 2 3 4 5 6 7 8 9 0 - = keyboard_backspace keyboard_tab q w e r t y u i o p […" at bounding box center [439, 325] width 878 height 120
click at [830, 365] on button "Gravar" at bounding box center [836, 358] width 60 height 39
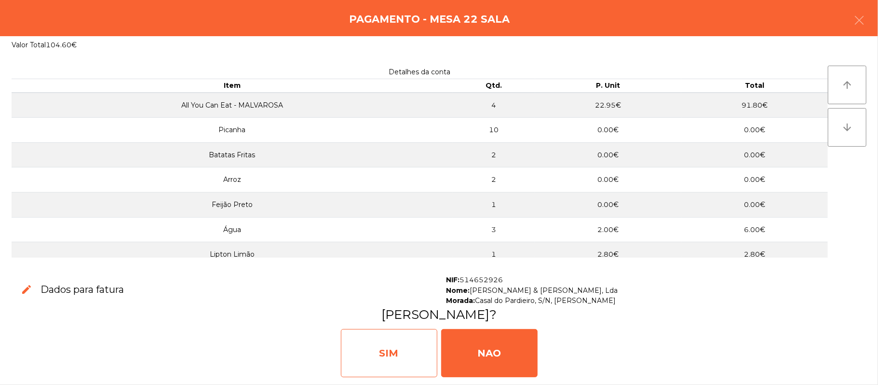
click at [373, 347] on div "SIM" at bounding box center [389, 353] width 96 height 48
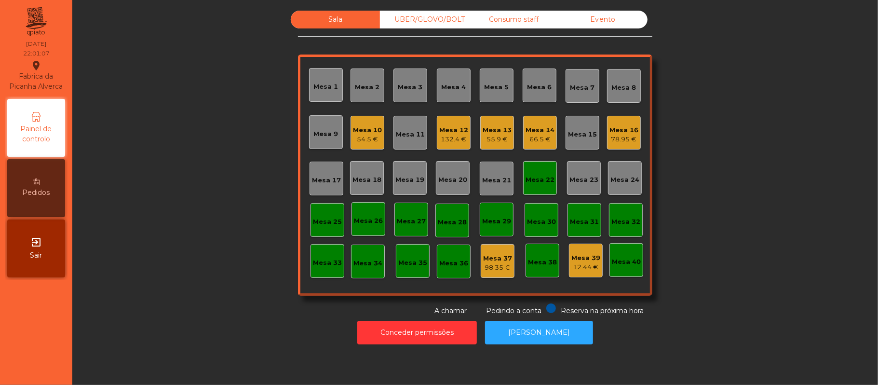
click at [530, 175] on div "Mesa 22" at bounding box center [540, 180] width 29 height 10
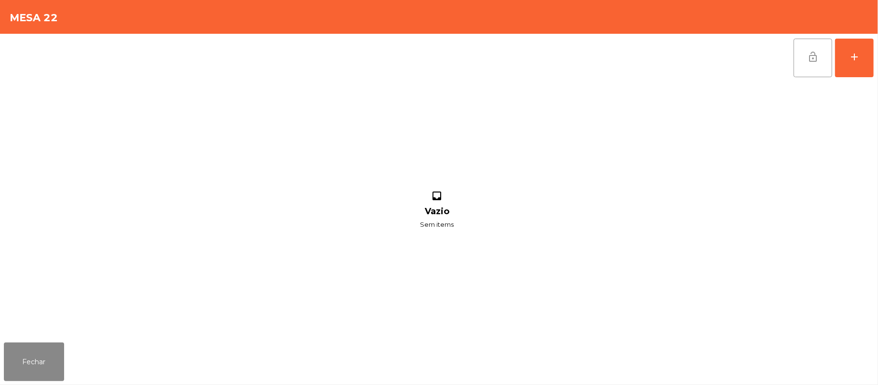
click at [810, 60] on span "lock_open" at bounding box center [813, 57] width 12 height 12
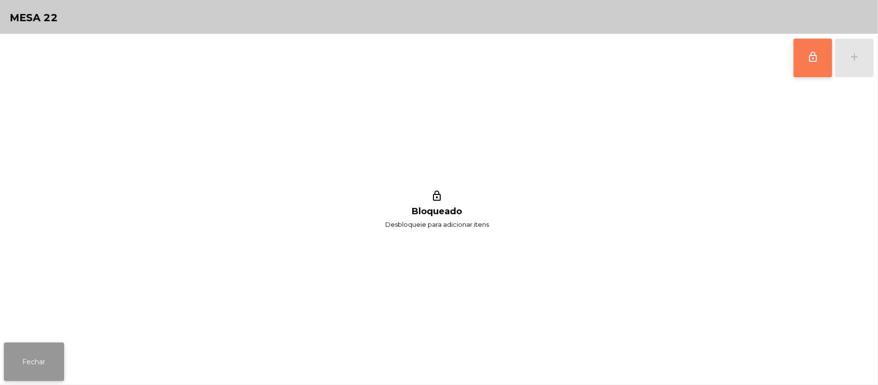
click at [30, 355] on button "Fechar" at bounding box center [34, 361] width 60 height 39
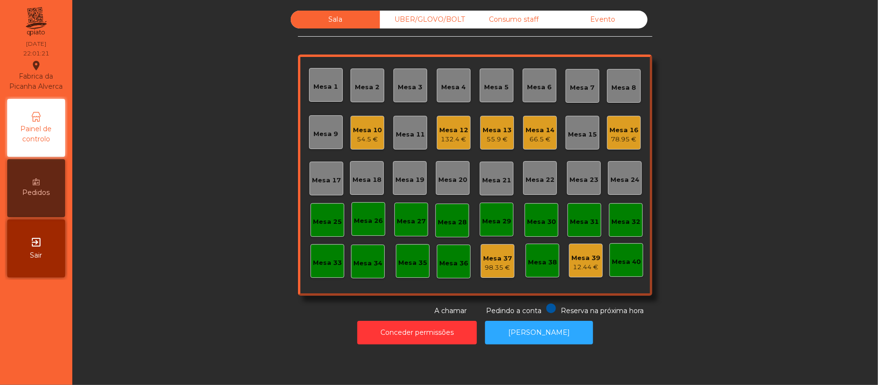
click at [483, 143] on div "55.9 €" at bounding box center [497, 140] width 29 height 10
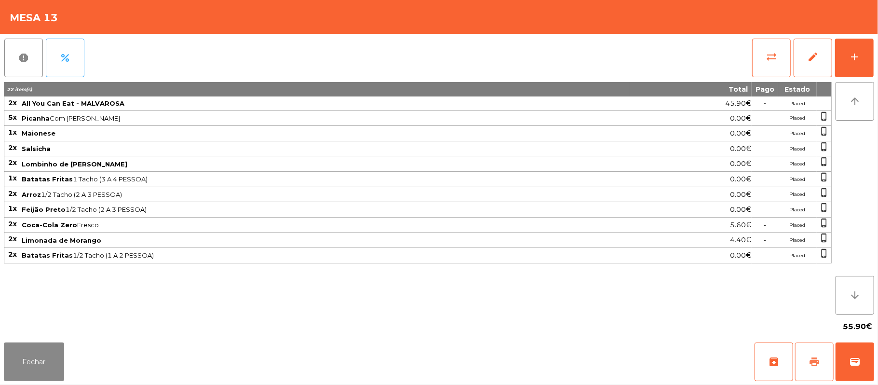
click at [817, 361] on span "print" at bounding box center [815, 362] width 12 height 12
click at [29, 355] on button "Fechar" at bounding box center [34, 361] width 60 height 39
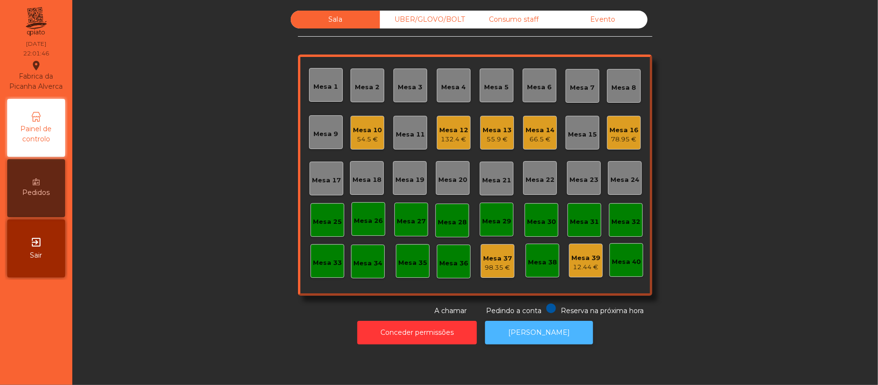
click at [561, 341] on button "[PERSON_NAME]" at bounding box center [539, 333] width 108 height 24
click at [484, 140] on div "55.9 €" at bounding box center [497, 140] width 29 height 10
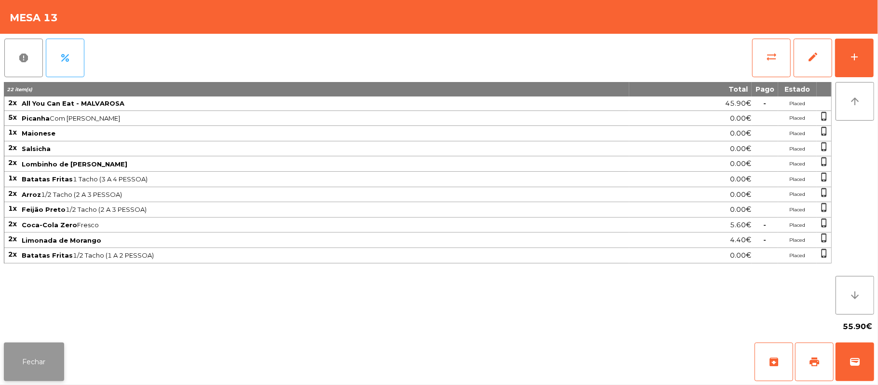
click at [35, 369] on button "Fechar" at bounding box center [34, 361] width 60 height 39
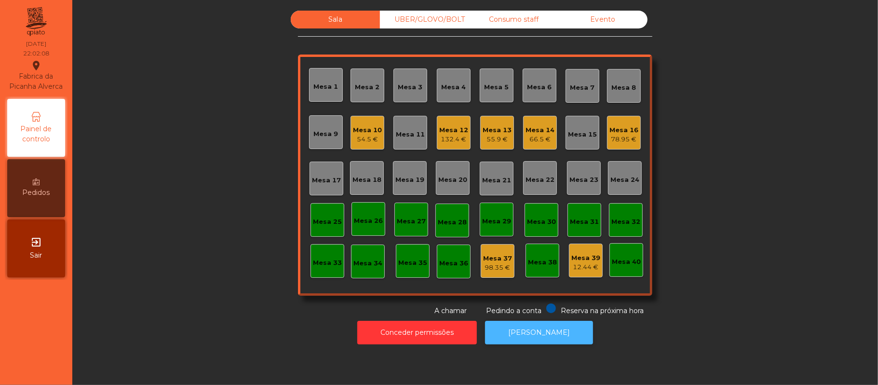
click at [556, 344] on button "[PERSON_NAME]" at bounding box center [539, 333] width 108 height 24
click at [541, 336] on button "[PERSON_NAME]" at bounding box center [539, 333] width 108 height 24
click at [540, 139] on div "66.5 €" at bounding box center [540, 140] width 29 height 10
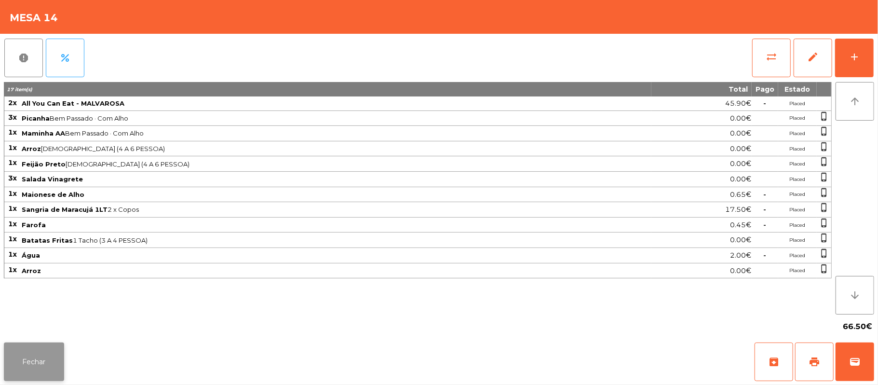
click at [37, 361] on button "Fechar" at bounding box center [34, 361] width 60 height 39
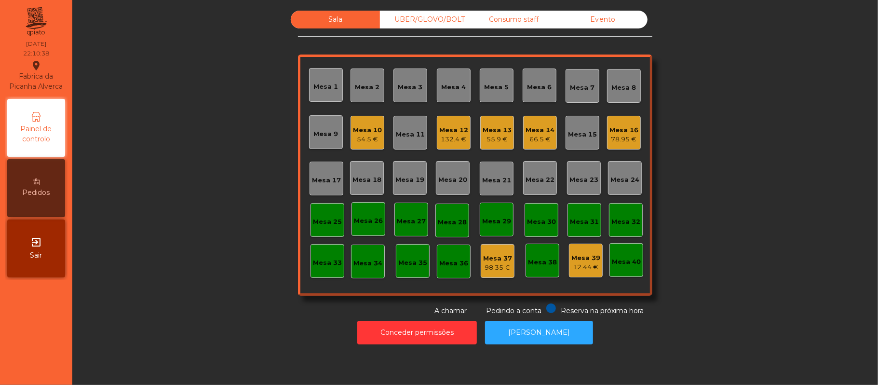
click at [442, 135] on div "132.4 €" at bounding box center [453, 140] width 29 height 10
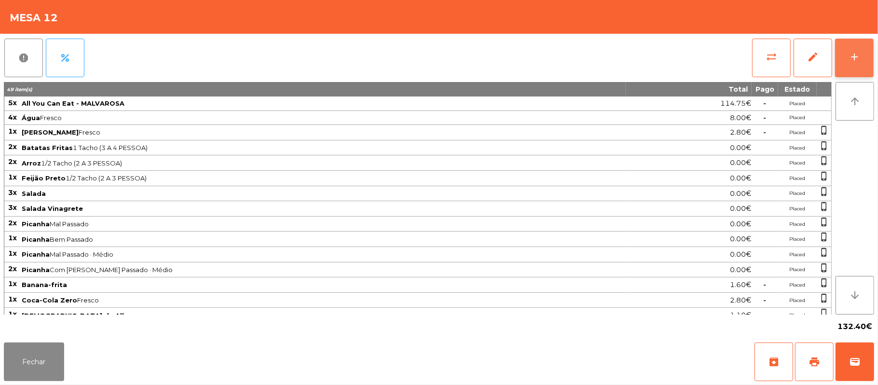
click at [844, 59] on button "add" at bounding box center [854, 58] width 39 height 39
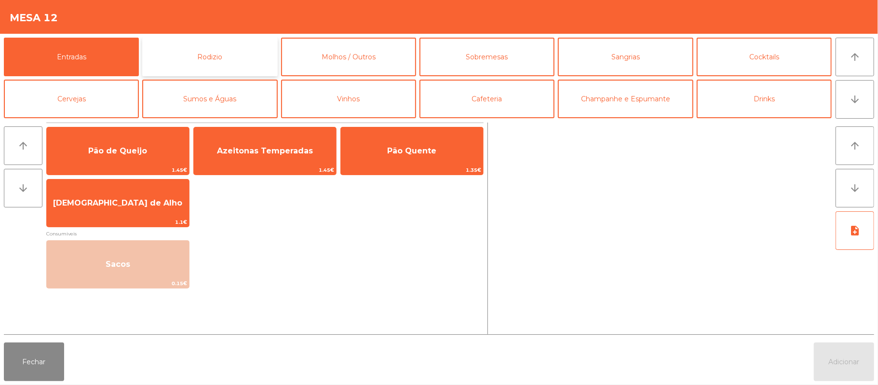
click at [243, 53] on button "Rodizio" at bounding box center [209, 57] width 135 height 39
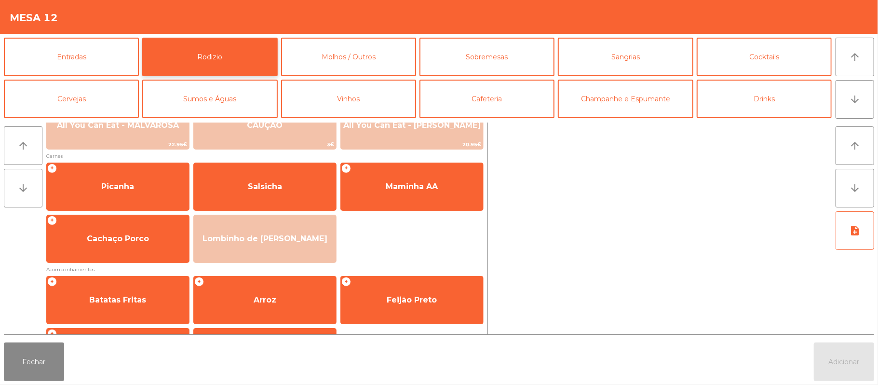
scroll to position [76, 0]
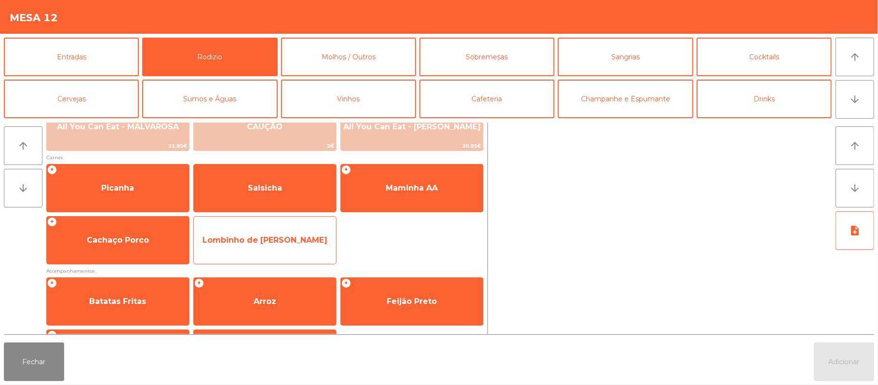
click at [291, 248] on span "Lombinho de [PERSON_NAME]" at bounding box center [265, 240] width 142 height 26
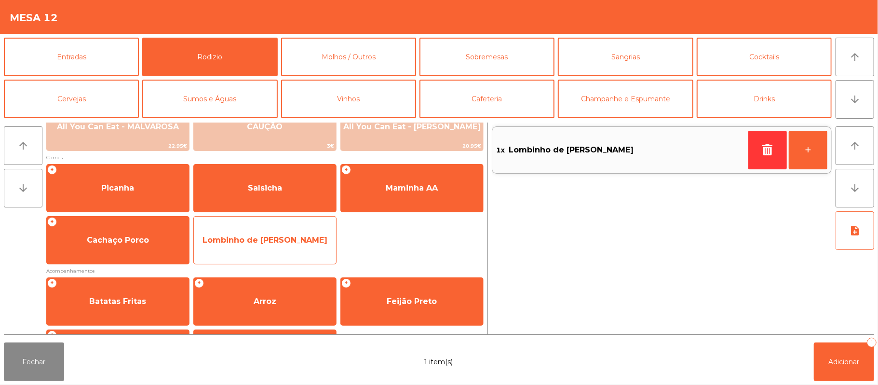
click at [296, 248] on span "Lombinho de [PERSON_NAME]" at bounding box center [265, 240] width 142 height 26
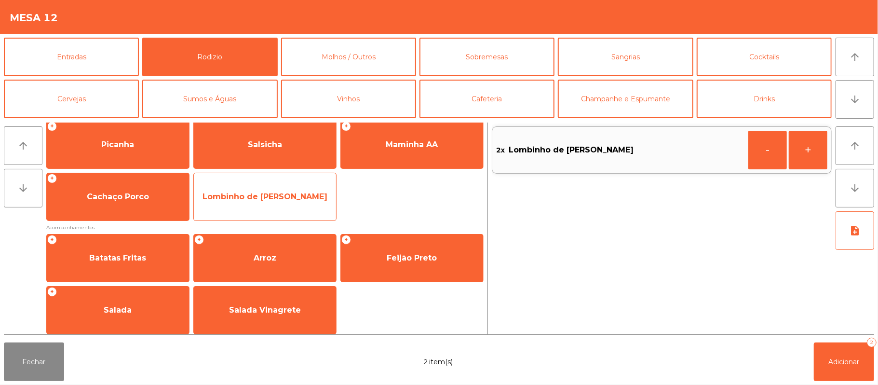
scroll to position [123, 0]
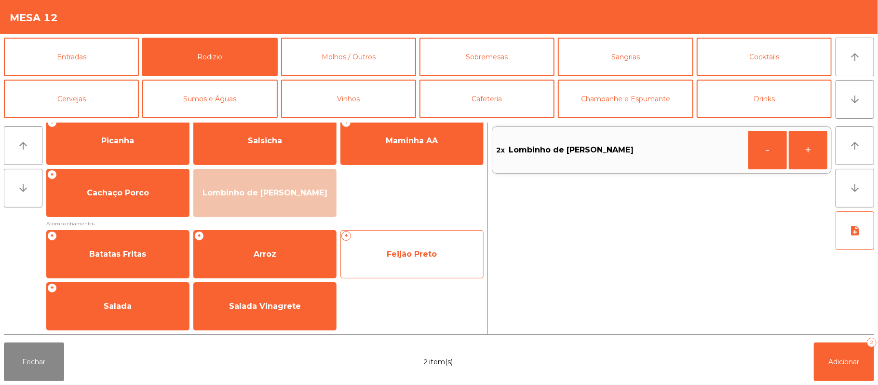
click at [433, 261] on span "Feijão Preto" at bounding box center [412, 254] width 142 height 26
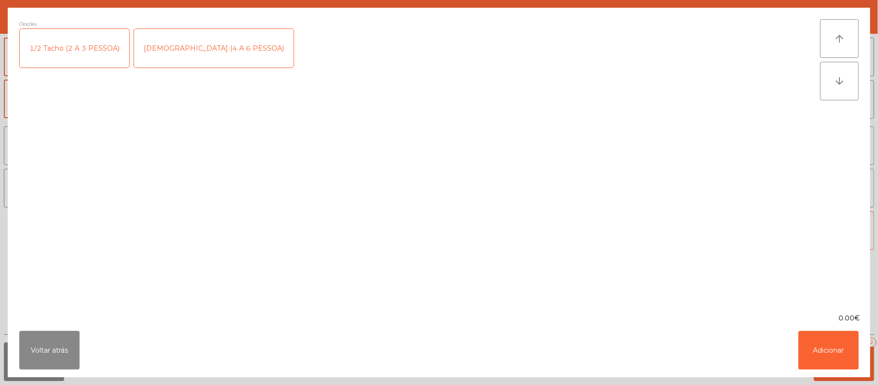
click at [76, 53] on div "1/2 Tacho (2 A 3 PESSOA)" at bounding box center [74, 48] width 109 height 39
click at [839, 358] on button "Adicionar" at bounding box center [829, 350] width 60 height 39
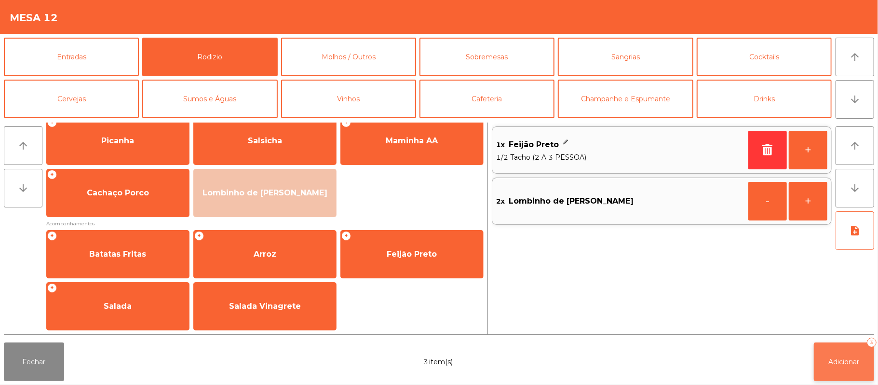
click at [829, 354] on button "Adicionar 3" at bounding box center [844, 361] width 60 height 39
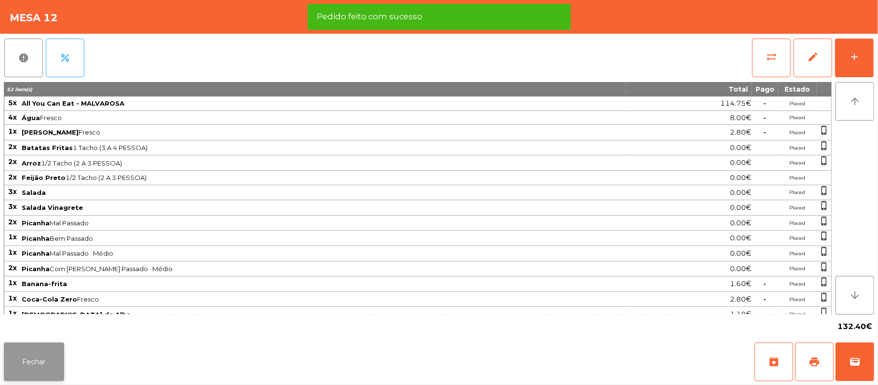
click at [44, 361] on button "Fechar" at bounding box center [34, 361] width 60 height 39
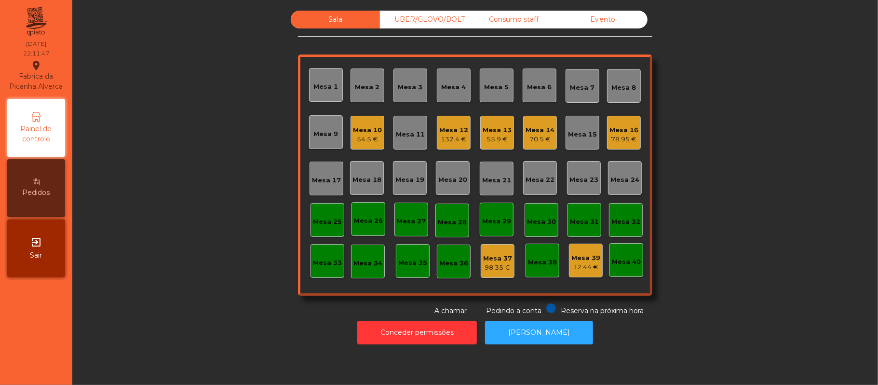
click at [398, 18] on div "UBER/GLOVO/BOLT" at bounding box center [424, 20] width 89 height 18
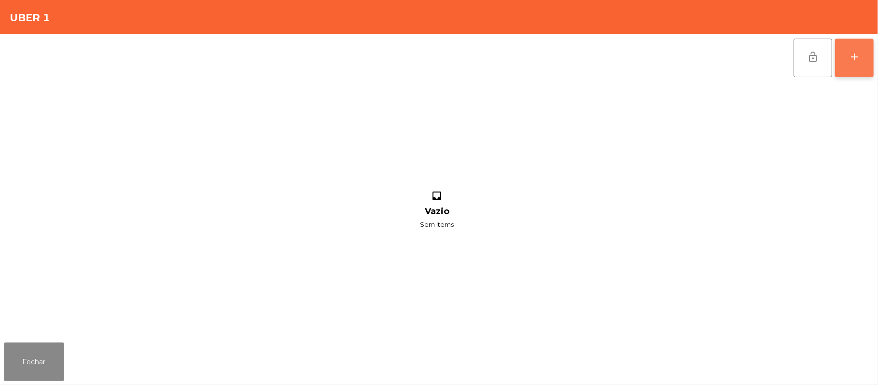
click at [872, 67] on button "add" at bounding box center [854, 58] width 39 height 39
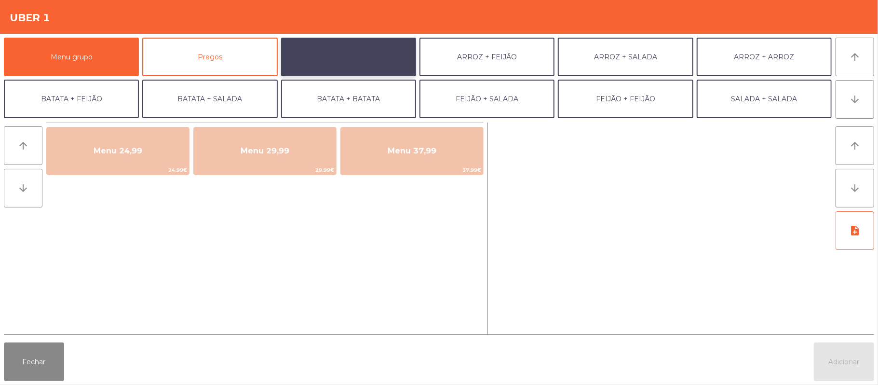
click at [377, 51] on button "ARROZ + BATATAS" at bounding box center [348, 57] width 135 height 39
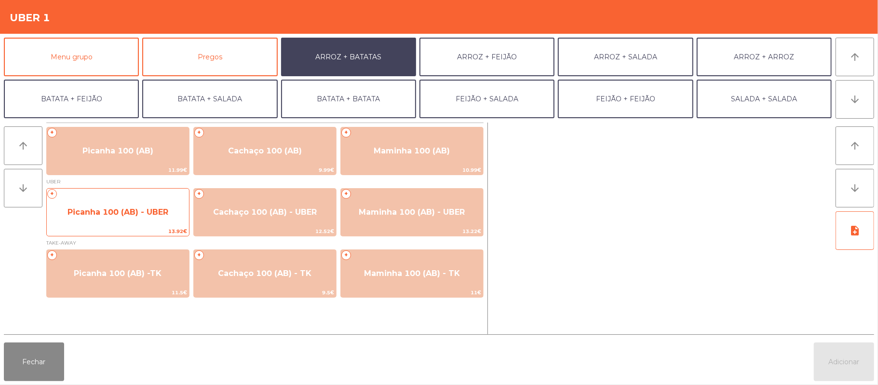
click at [107, 211] on span "Picanha 100 (AB) - UBER" at bounding box center [118, 211] width 101 height 9
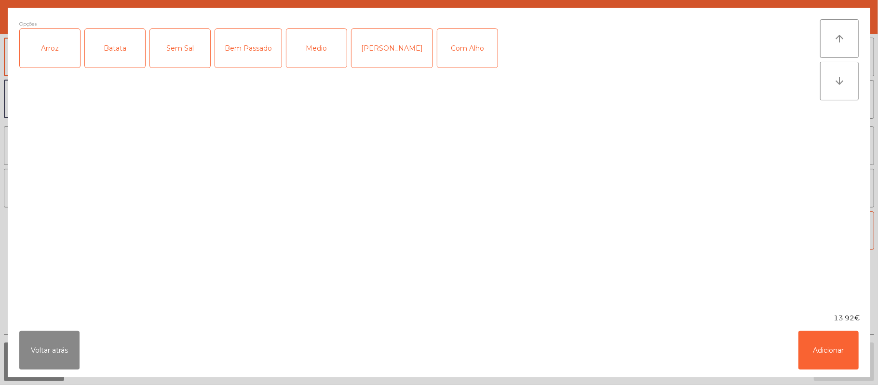
click at [51, 49] on div "Arroz" at bounding box center [50, 48] width 60 height 39
click at [117, 47] on div "Batata" at bounding box center [115, 48] width 60 height 39
click at [318, 45] on div "Medio" at bounding box center [317, 48] width 60 height 39
click at [459, 60] on div "Com Alho" at bounding box center [467, 48] width 60 height 39
click at [836, 345] on button "Adicionar" at bounding box center [829, 350] width 60 height 39
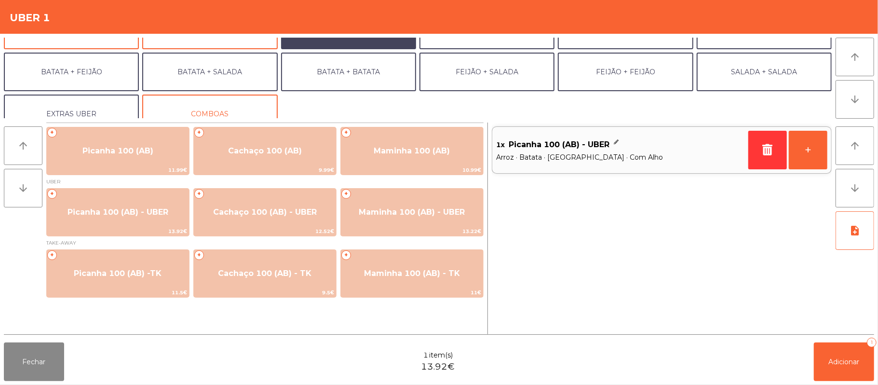
scroll to position [35, 0]
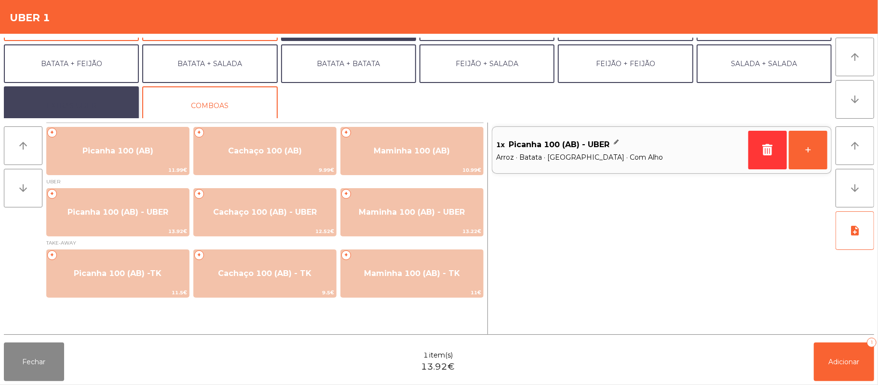
click at [101, 97] on button "EXTRAS UBER" at bounding box center [71, 105] width 135 height 39
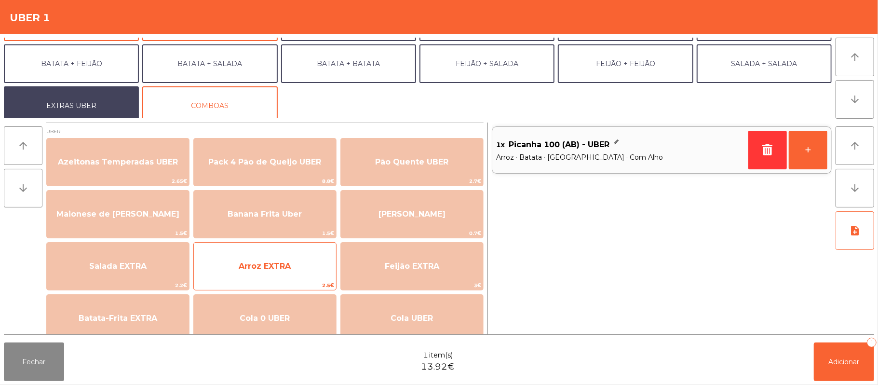
click at [255, 261] on span "Arroz EXTRA" at bounding box center [265, 265] width 52 height 9
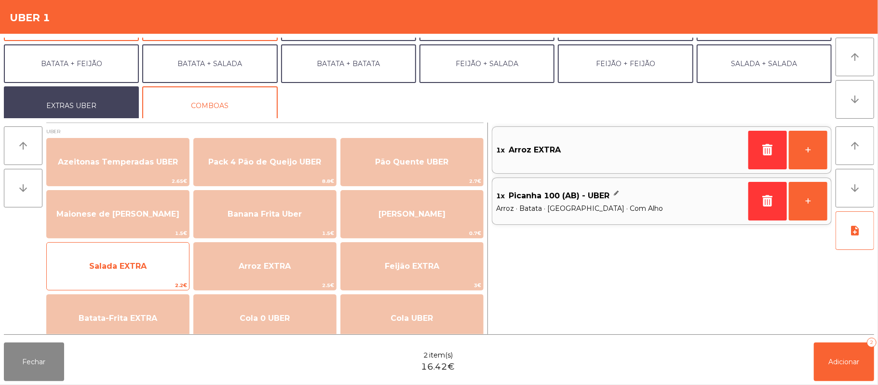
click at [152, 271] on span "Salada EXTRA" at bounding box center [118, 266] width 142 height 26
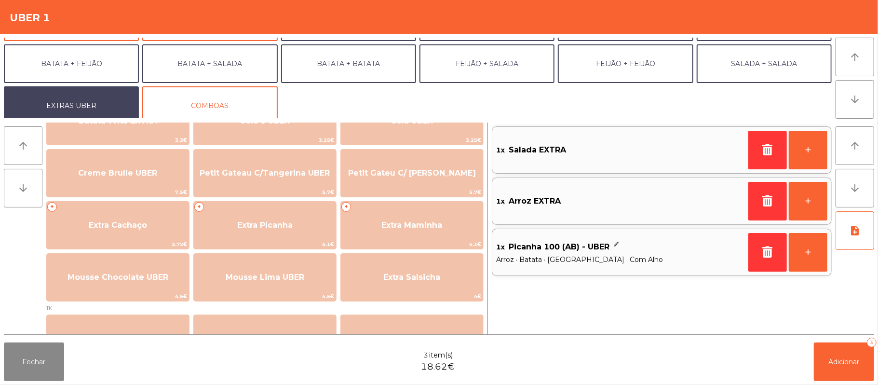
scroll to position [201, 0]
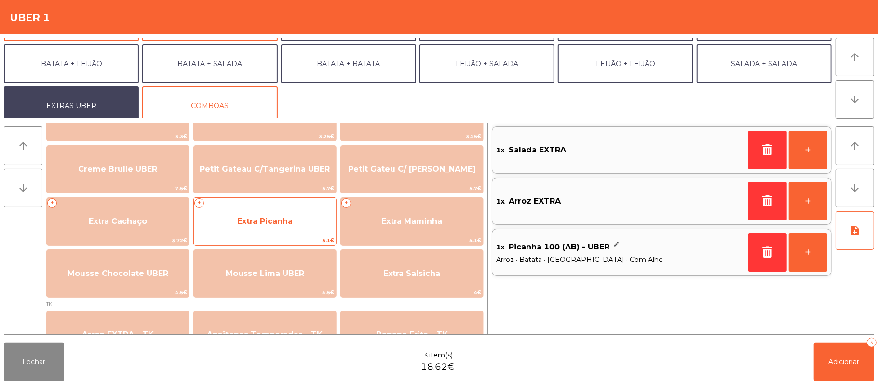
click at [290, 222] on span "Extra Picanha" at bounding box center [264, 221] width 55 height 9
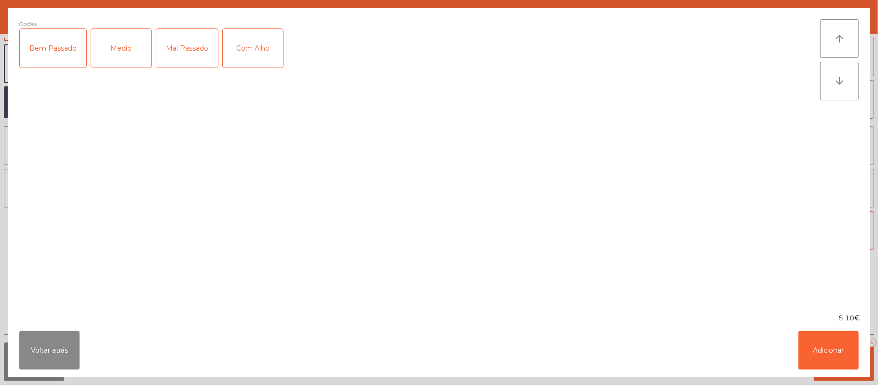
click at [122, 58] on div "Medio" at bounding box center [121, 48] width 60 height 39
click at [254, 51] on div "Com Alho" at bounding box center [253, 48] width 60 height 39
click at [837, 348] on button "Adicionar" at bounding box center [829, 350] width 60 height 39
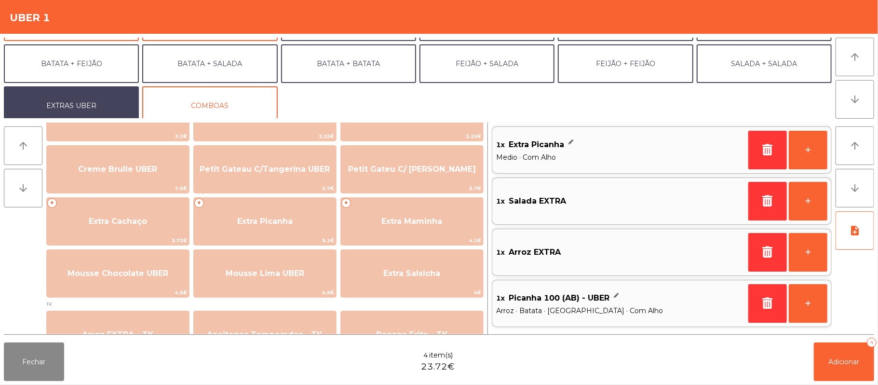
click at [608, 217] on div "1x Salada EXTRA +" at bounding box center [662, 200] width 340 height 47
click at [547, 204] on span "Salada EXTRA" at bounding box center [537, 201] width 57 height 14
click at [572, 205] on div "1x Salada EXTRA" at bounding box center [620, 201] width 248 height 14
click at [844, 363] on span "Adicionar" at bounding box center [844, 361] width 31 height 9
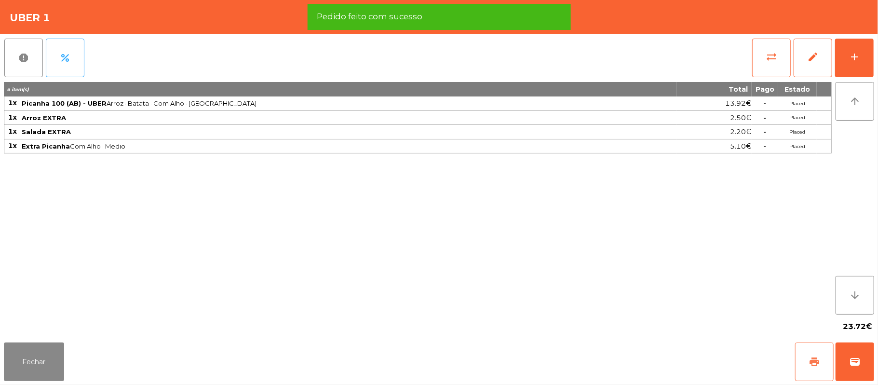
click at [810, 361] on span "print" at bounding box center [815, 362] width 12 height 12
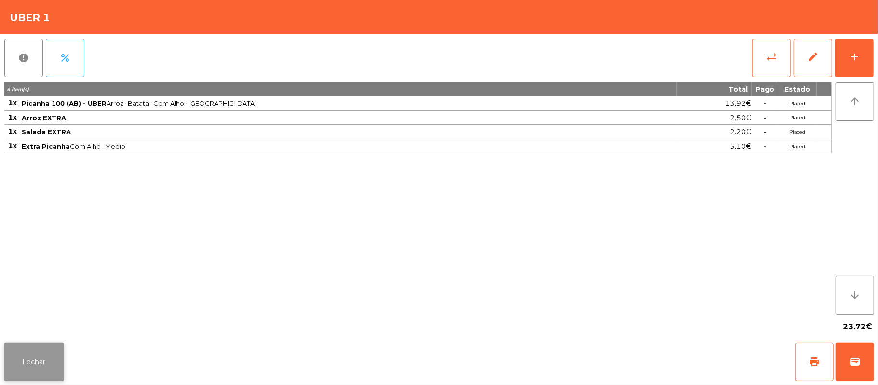
click at [31, 359] on button "Fechar" at bounding box center [34, 361] width 60 height 39
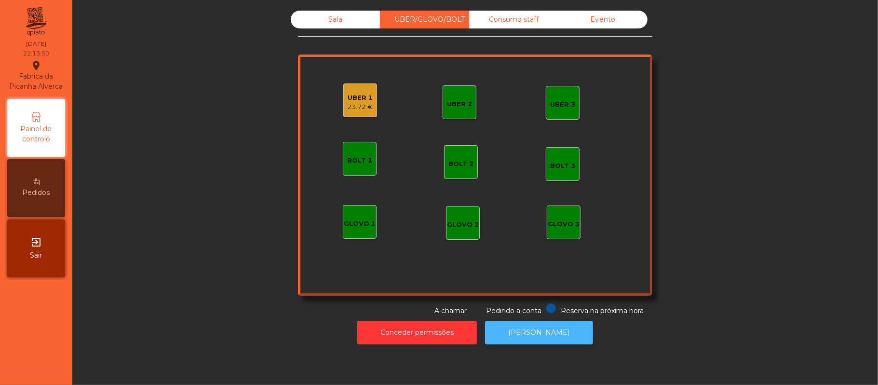
click at [552, 340] on button "[PERSON_NAME]" at bounding box center [539, 333] width 108 height 24
click at [369, 116] on div "UBER 1 23.72 €" at bounding box center [360, 100] width 34 height 34
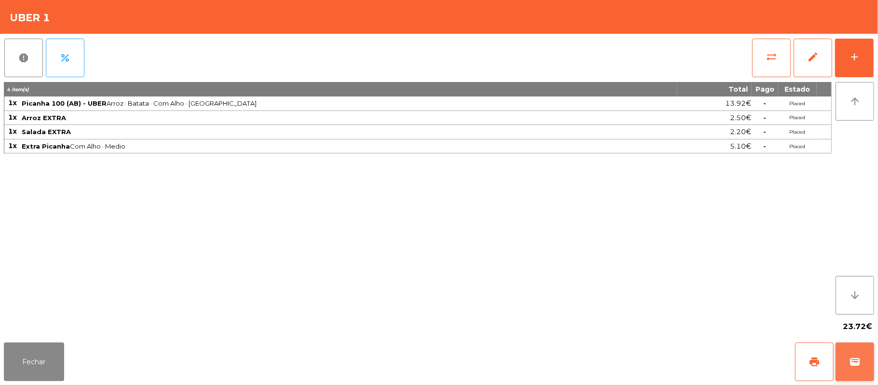
click at [873, 363] on button "wallet" at bounding box center [855, 361] width 39 height 39
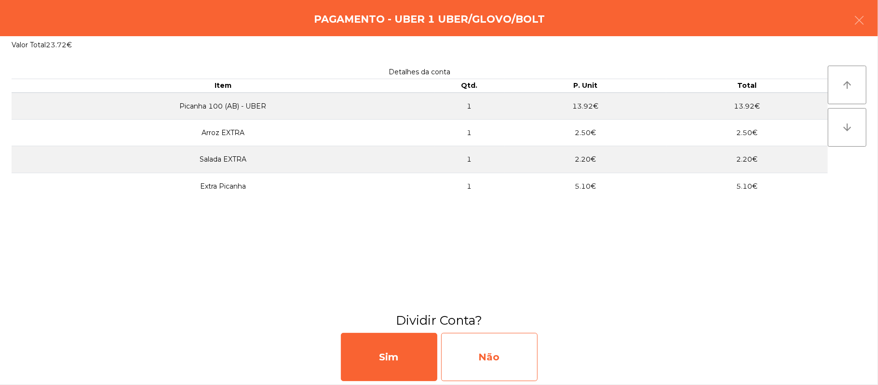
click at [507, 351] on div "Não" at bounding box center [489, 357] width 96 height 48
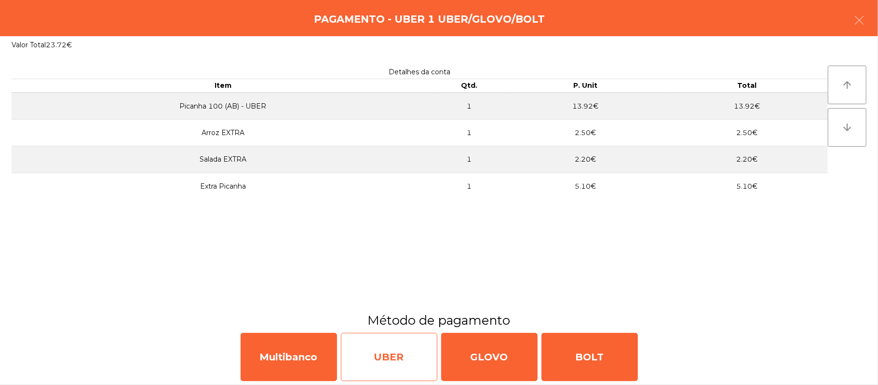
click at [392, 346] on div "UBER" at bounding box center [389, 357] width 96 height 48
select select "**"
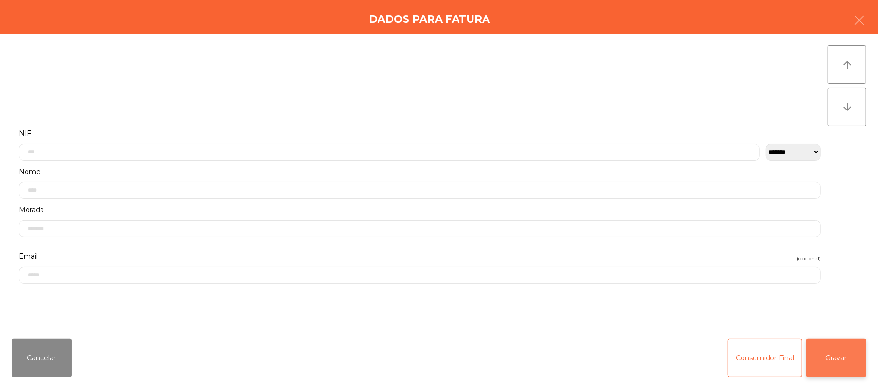
click at [843, 374] on button "Gravar" at bounding box center [836, 358] width 60 height 39
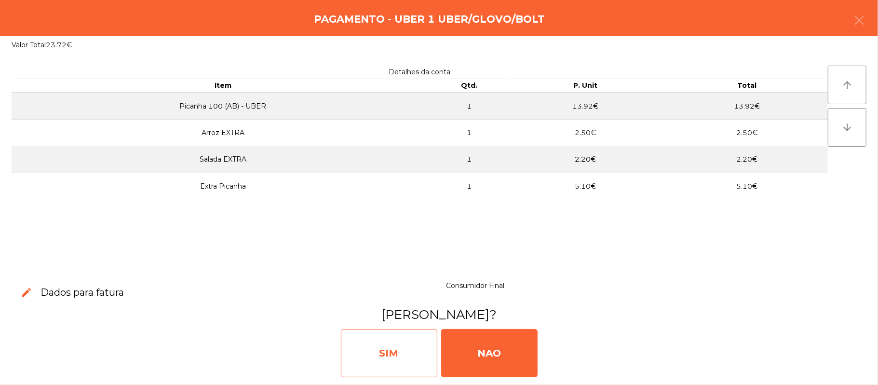
click at [395, 354] on div "SIM" at bounding box center [389, 353] width 96 height 48
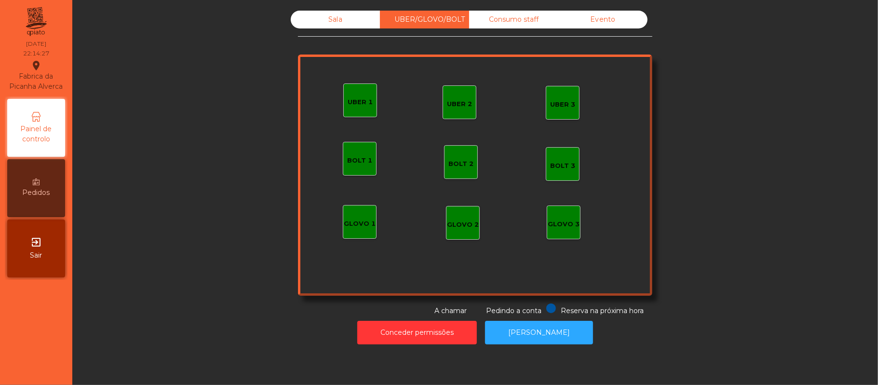
click at [338, 14] on div "Sala" at bounding box center [335, 20] width 89 height 18
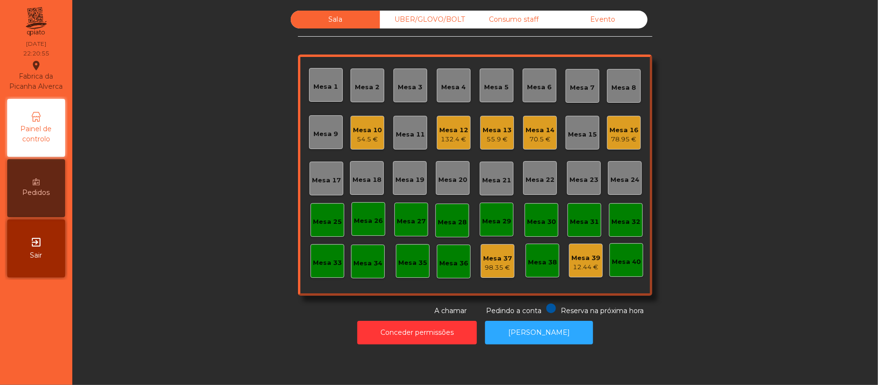
click at [544, 141] on div "70.5 €" at bounding box center [540, 140] width 29 height 10
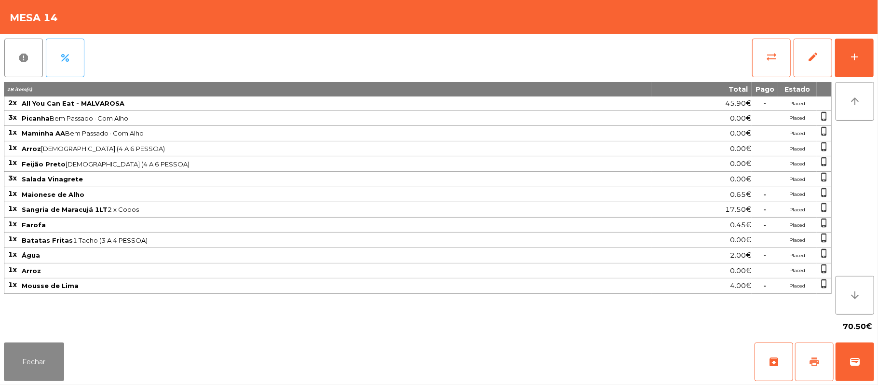
click at [818, 354] on button "print" at bounding box center [814, 361] width 39 height 39
click at [774, 63] on button "sync_alt" at bounding box center [771, 58] width 39 height 39
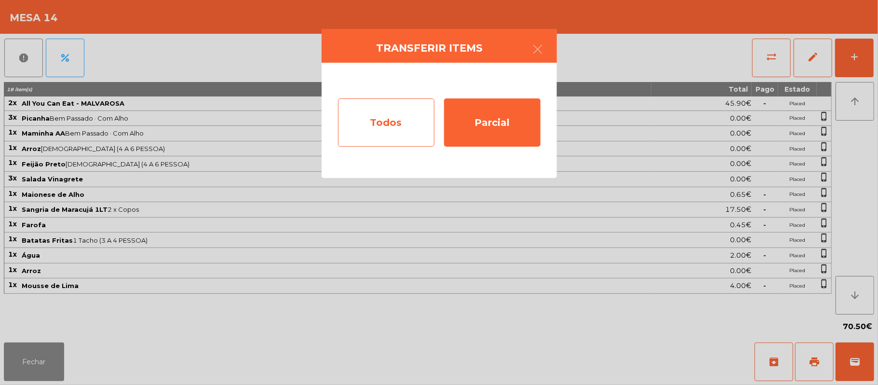
click at [411, 123] on div "Todos" at bounding box center [386, 122] width 96 height 48
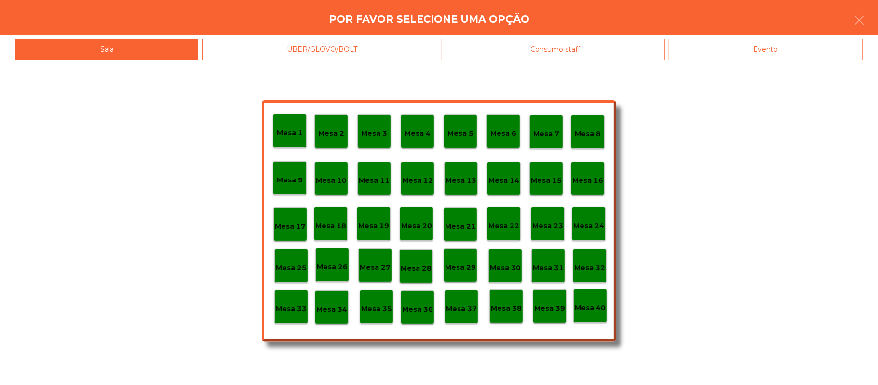
click at [744, 41] on div "Evento" at bounding box center [766, 50] width 194 height 22
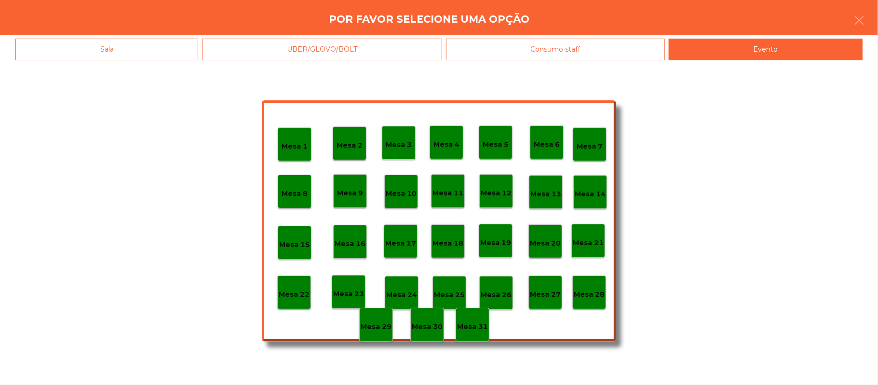
click at [589, 281] on div "Mesa 28" at bounding box center [590, 292] width 34 height 34
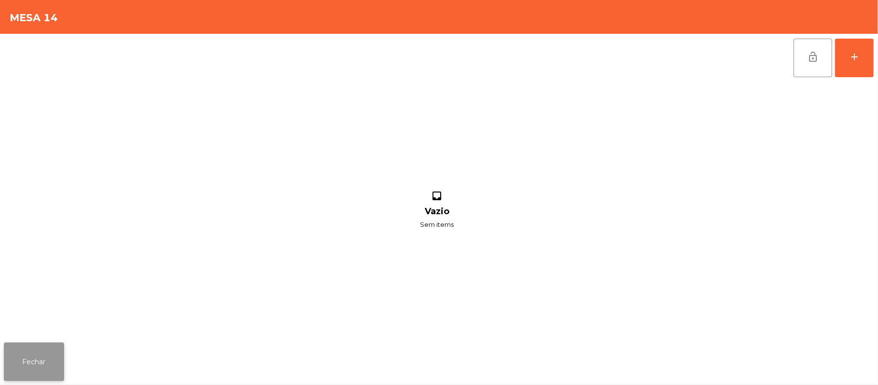
click at [49, 361] on button "Fechar" at bounding box center [34, 361] width 60 height 39
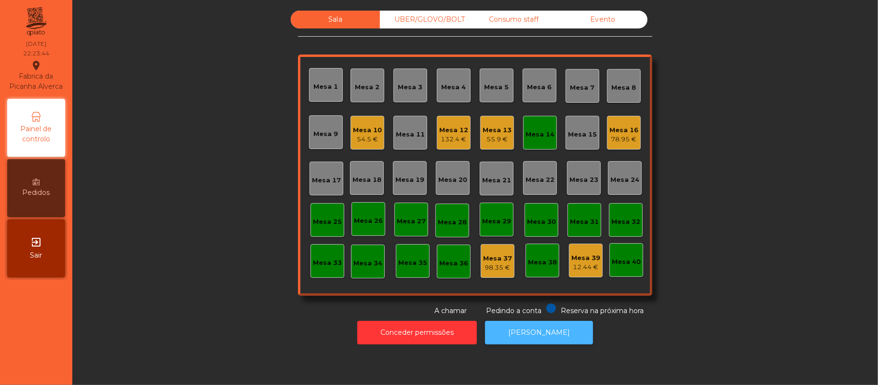
click at [536, 332] on button "[PERSON_NAME]" at bounding box center [539, 333] width 108 height 24
click at [531, 145] on div "Mesa 14" at bounding box center [540, 133] width 34 height 34
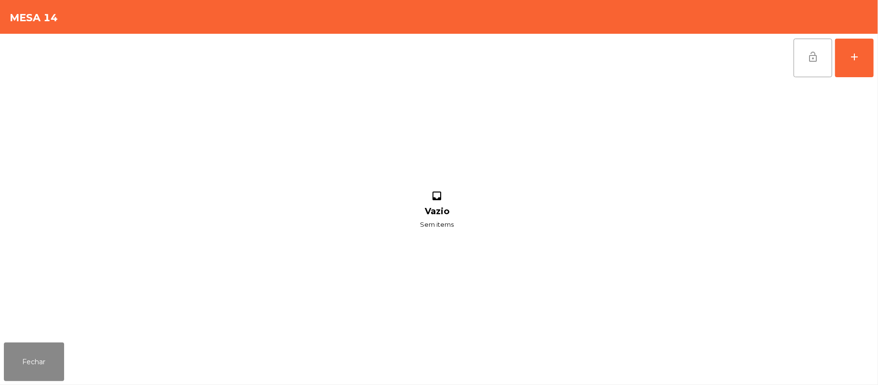
click at [804, 64] on button "lock_open" at bounding box center [813, 58] width 39 height 39
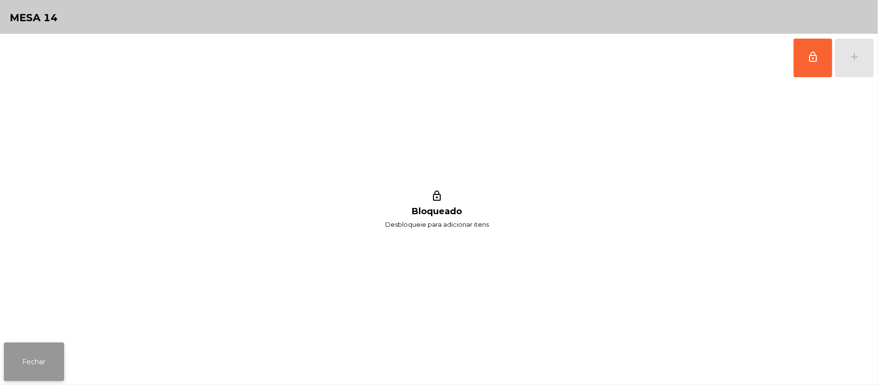
click at [46, 365] on button "Fechar" at bounding box center [34, 361] width 60 height 39
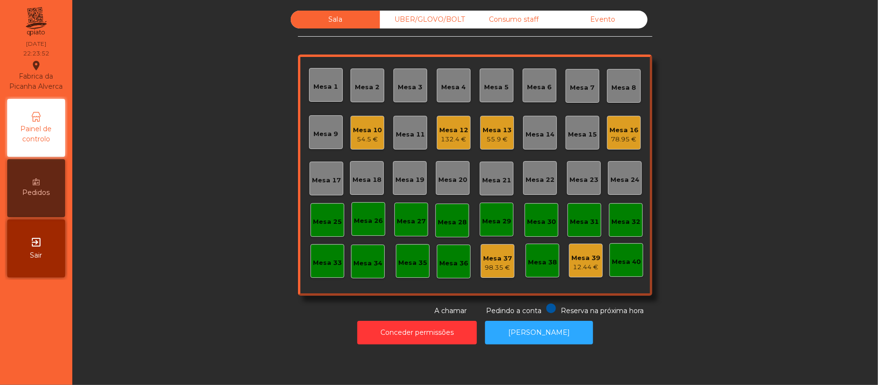
click at [492, 127] on div "Mesa 13" at bounding box center [497, 130] width 29 height 10
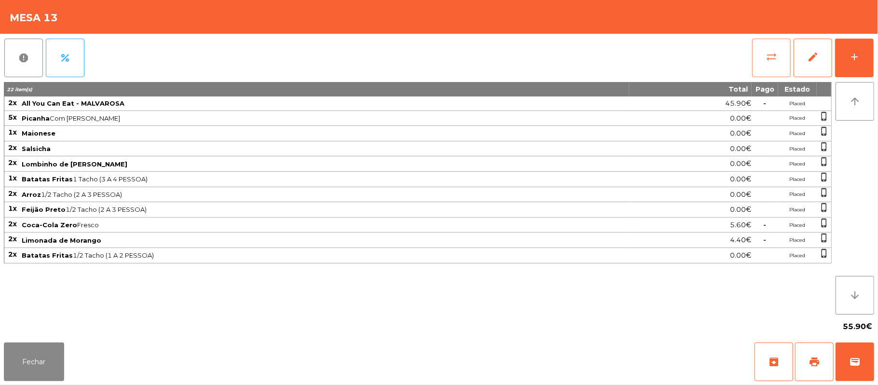
click at [778, 43] on button "sync_alt" at bounding box center [771, 58] width 39 height 39
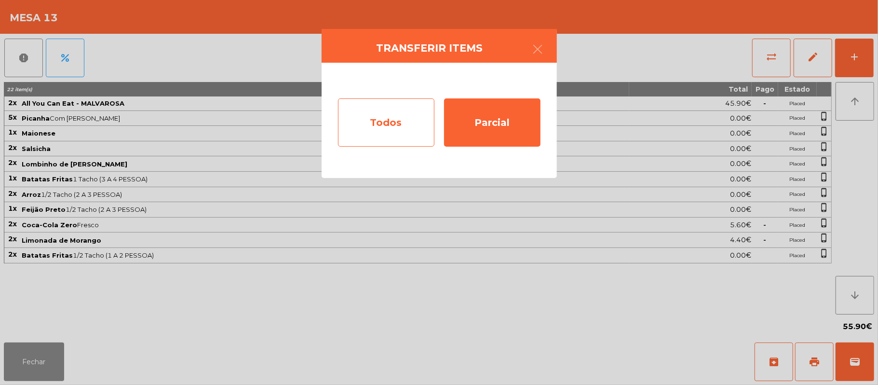
click at [395, 139] on div "Todos" at bounding box center [386, 122] width 96 height 48
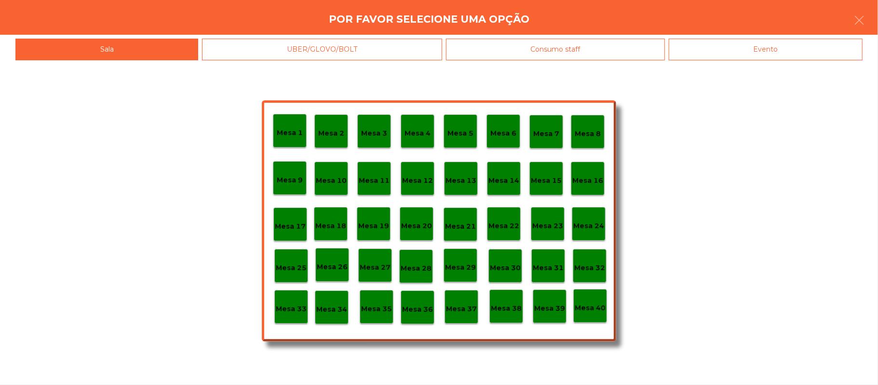
click at [759, 46] on div "Evento" at bounding box center [766, 50] width 194 height 22
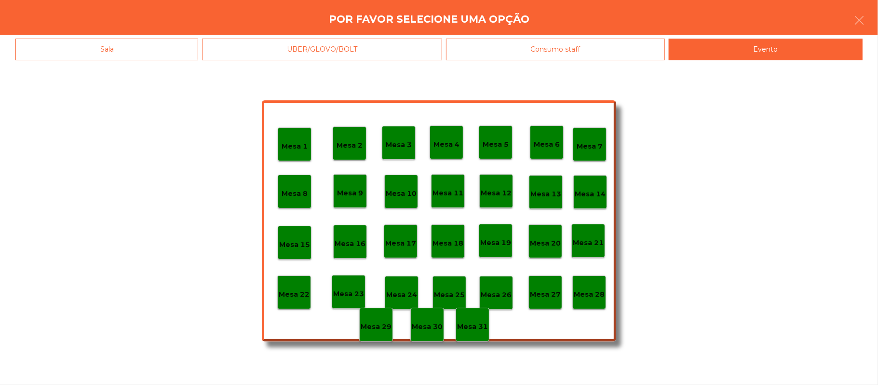
click at [591, 290] on p "Mesa 28" at bounding box center [589, 294] width 31 height 11
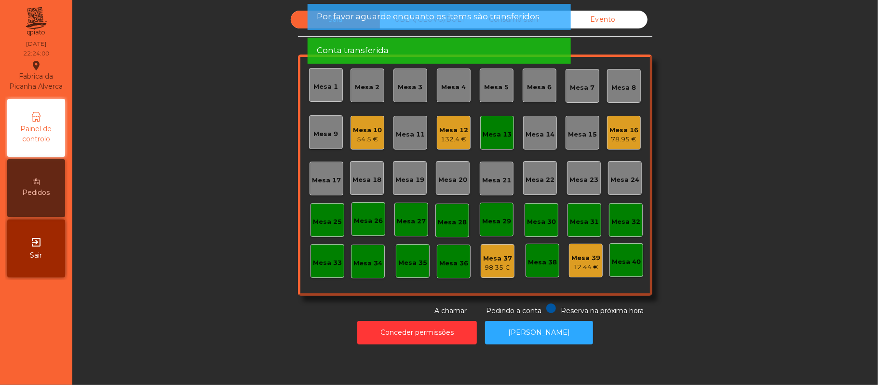
click at [485, 137] on div "Mesa 13" at bounding box center [497, 135] width 29 height 10
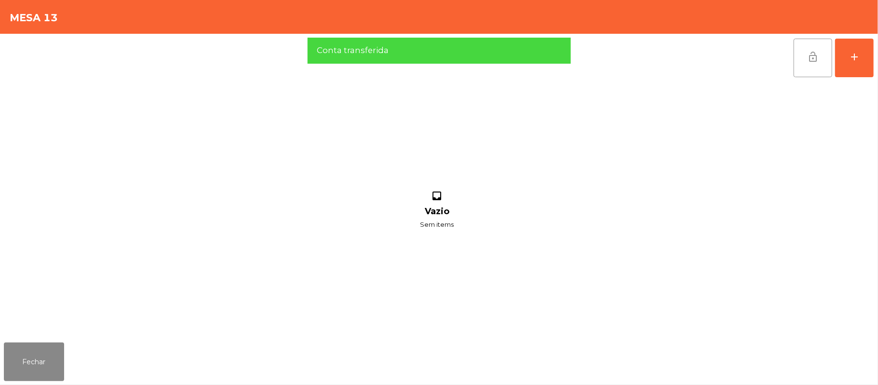
click at [807, 63] on button "lock_open" at bounding box center [813, 58] width 39 height 39
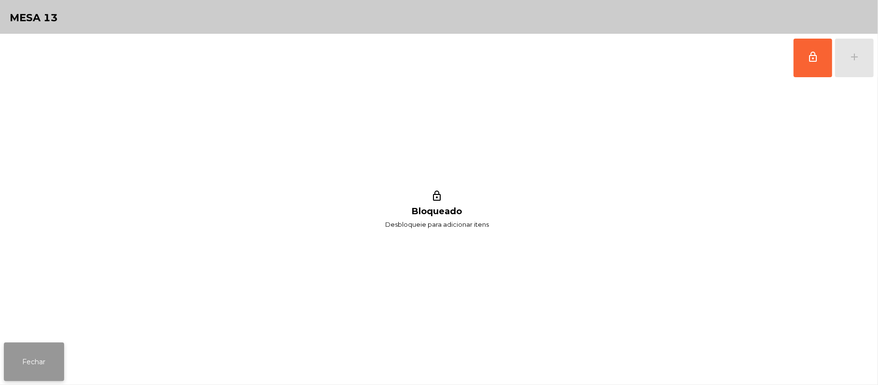
click at [37, 360] on button "Fechar" at bounding box center [34, 361] width 60 height 39
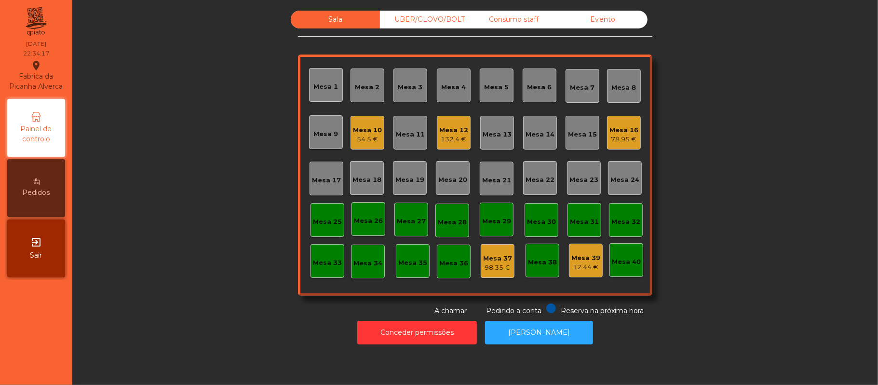
click at [630, 135] on div "78.95 €" at bounding box center [624, 140] width 29 height 10
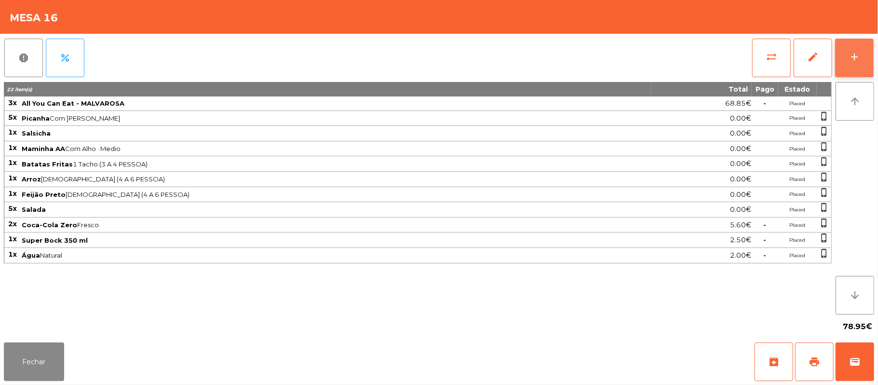
click at [870, 58] on button "add" at bounding box center [854, 58] width 39 height 39
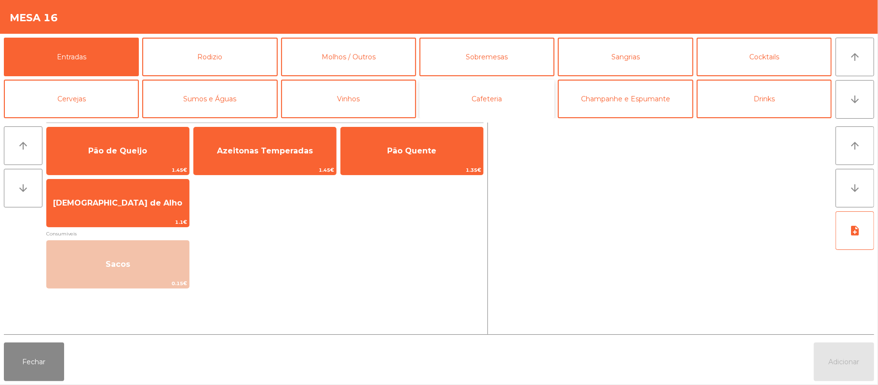
click at [496, 101] on button "Cafeteria" at bounding box center [487, 99] width 135 height 39
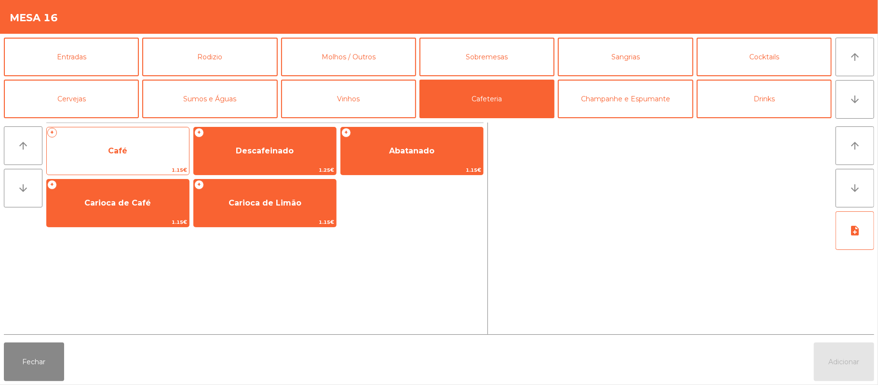
click at [120, 146] on span "Café" at bounding box center [117, 150] width 19 height 9
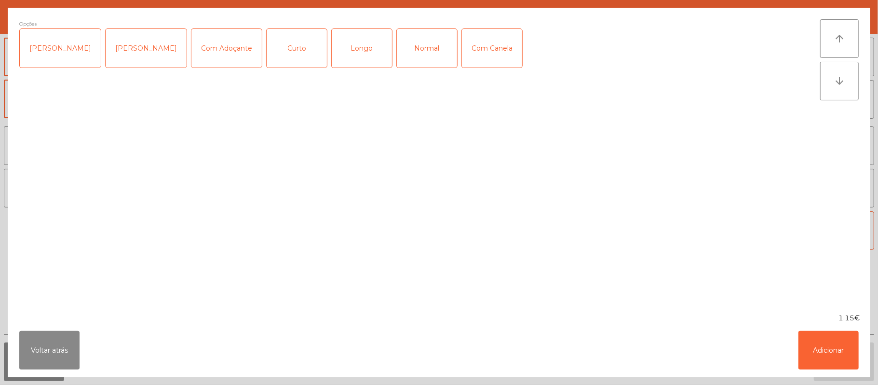
click at [416, 46] on div "Normal" at bounding box center [427, 48] width 60 height 39
click at [803, 352] on button "Adicionar" at bounding box center [829, 350] width 60 height 39
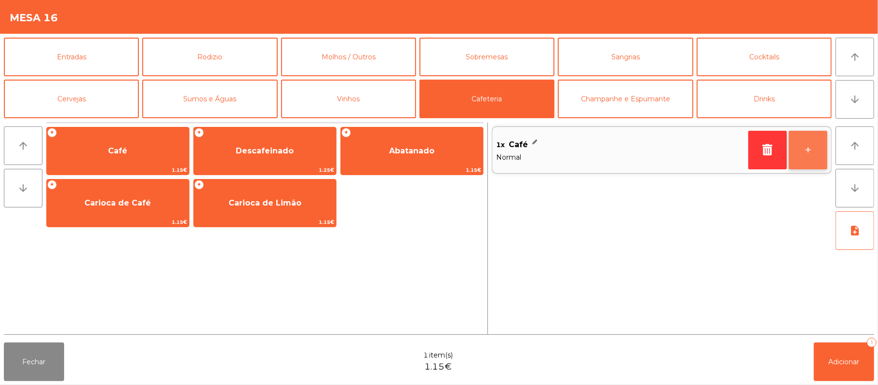
click at [807, 157] on button "+" at bounding box center [808, 150] width 39 height 39
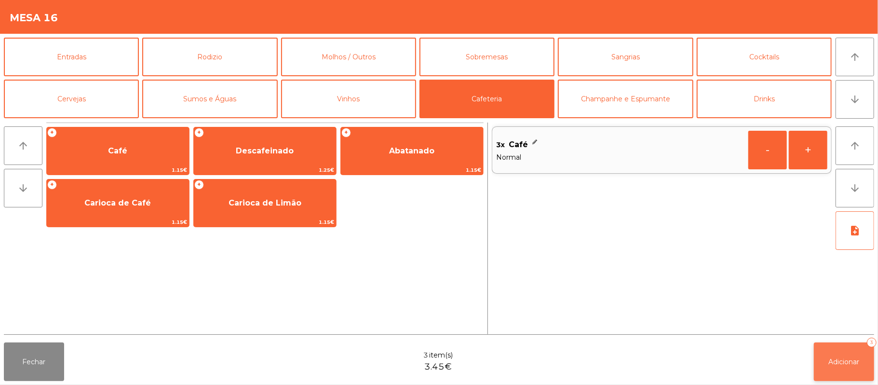
click at [846, 365] on span "Adicionar" at bounding box center [844, 361] width 31 height 9
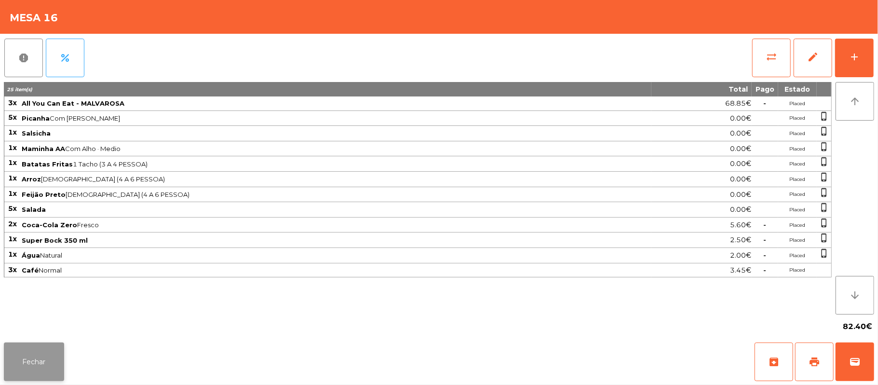
click at [26, 363] on button "Fechar" at bounding box center [34, 361] width 60 height 39
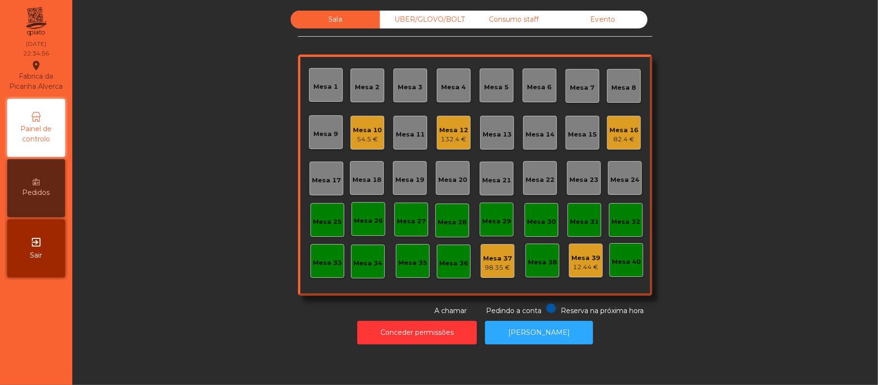
click at [356, 141] on div "54.5 €" at bounding box center [367, 140] width 29 height 10
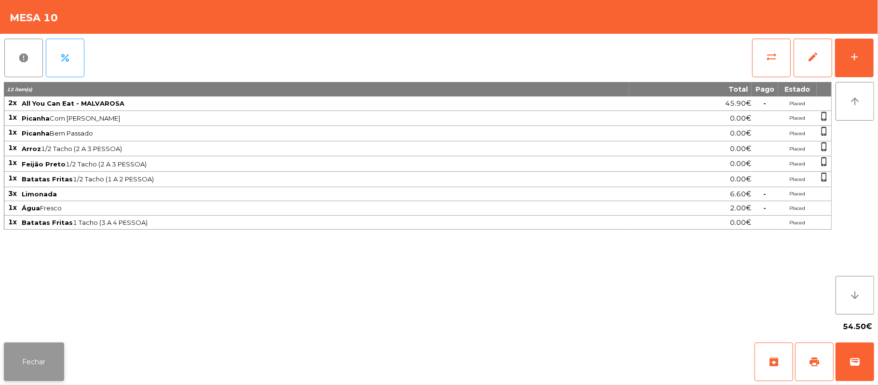
click at [39, 347] on button "Fechar" at bounding box center [34, 361] width 60 height 39
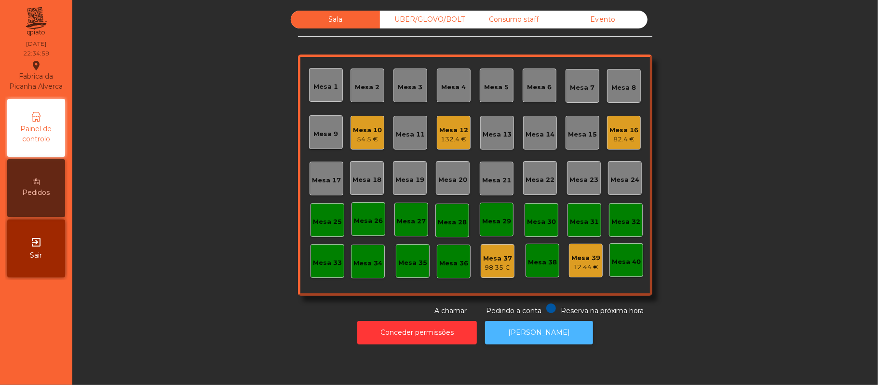
click at [530, 332] on button "[PERSON_NAME]" at bounding box center [539, 333] width 108 height 24
click at [366, 139] on div "54.5 €" at bounding box center [367, 140] width 29 height 10
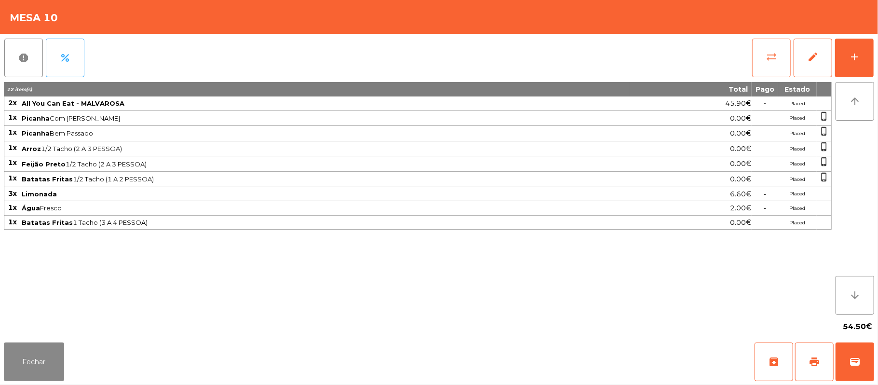
click at [774, 51] on span "sync_alt" at bounding box center [772, 57] width 12 height 12
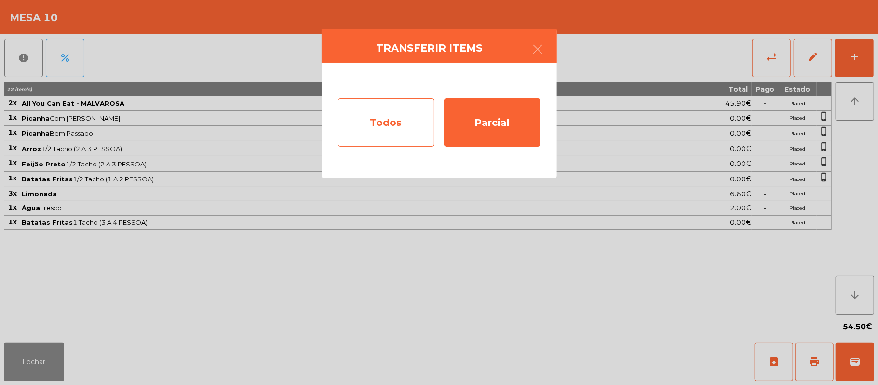
click at [376, 125] on div "Todos" at bounding box center [386, 122] width 96 height 48
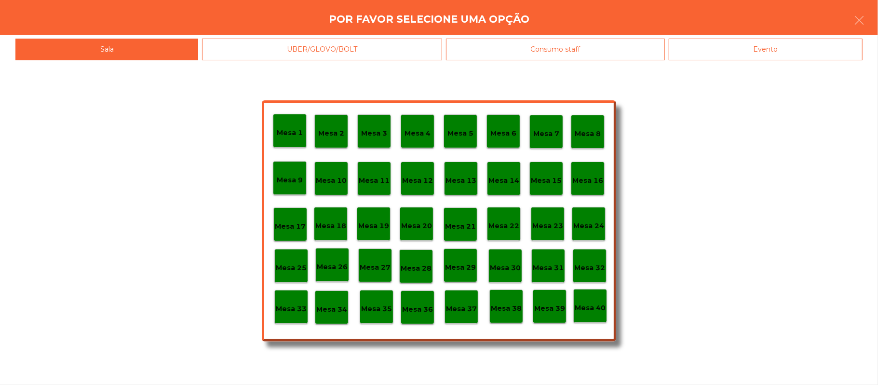
click at [805, 56] on div "Evento" at bounding box center [766, 50] width 194 height 22
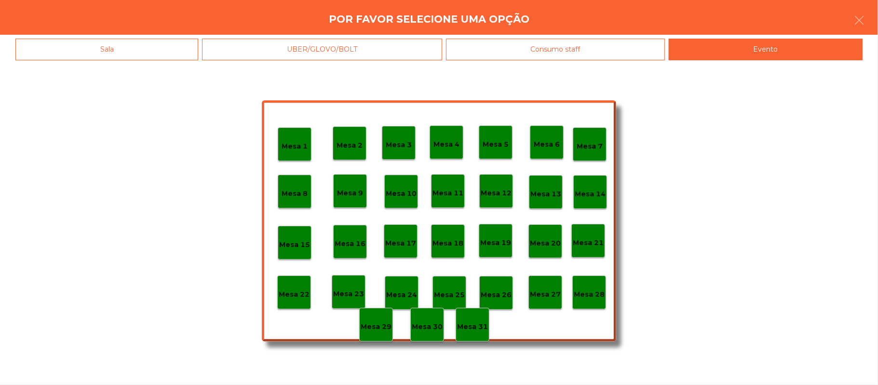
click at [605, 292] on div "Mesa 28" at bounding box center [590, 292] width 34 height 34
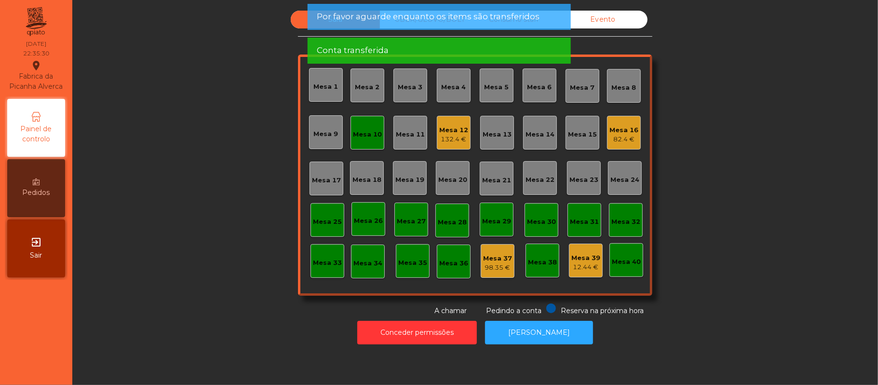
click at [354, 136] on div "Mesa 10" at bounding box center [367, 135] width 29 height 10
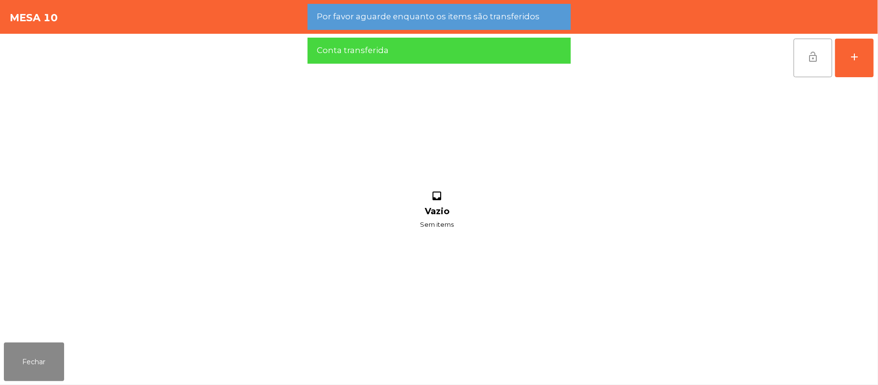
click at [801, 57] on button "lock_open" at bounding box center [813, 58] width 39 height 39
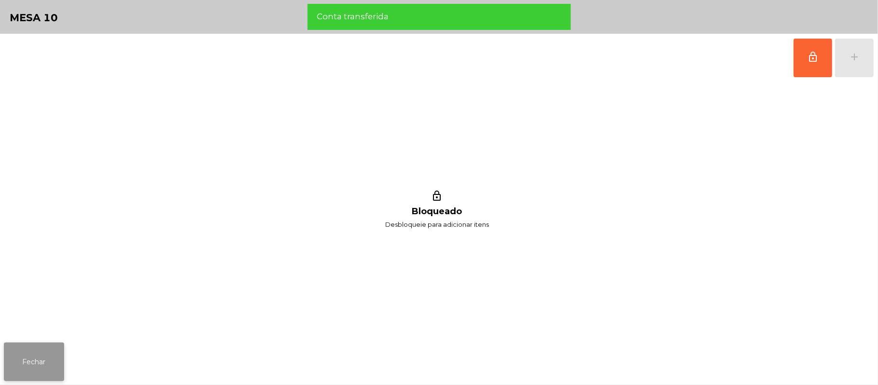
click at [28, 347] on button "Fechar" at bounding box center [34, 361] width 60 height 39
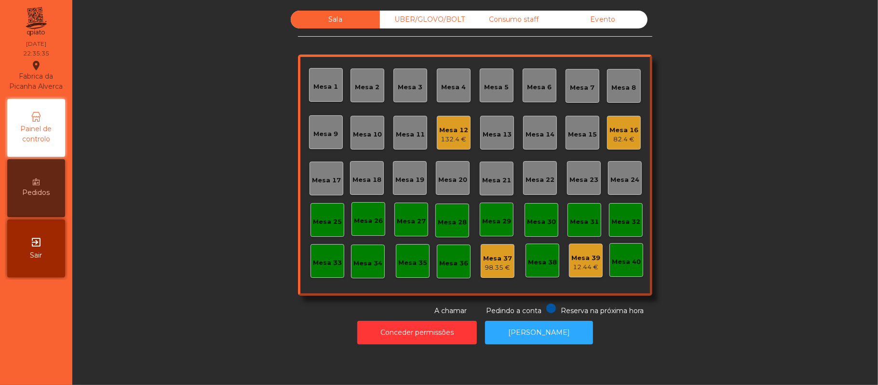
click at [456, 132] on div "Mesa 12" at bounding box center [453, 130] width 29 height 10
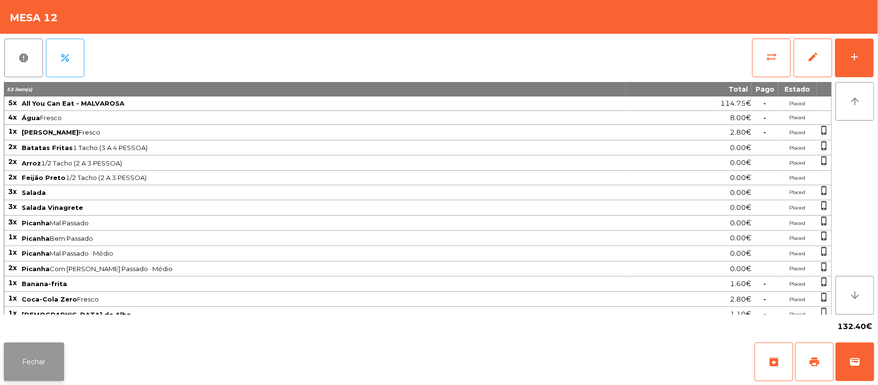
click at [46, 369] on button "Fechar" at bounding box center [34, 361] width 60 height 39
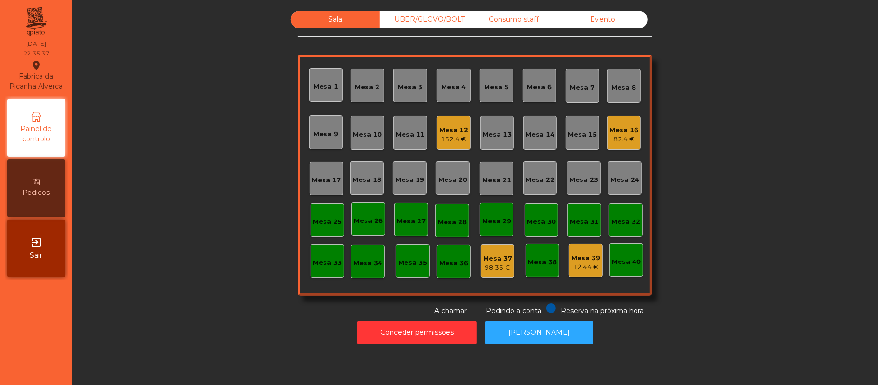
click at [190, 265] on div "Sala UBER/GLOVO/BOLT Consumo staff Evento Mesa 1 Mesa 2 Mesa 3 Mesa 4 Mesa 5 Me…" at bounding box center [475, 163] width 780 height 305
click at [223, 253] on div "Sala UBER/GLOVO/BOLT Consumo staff Evento Mesa 1 Mesa 2 Mesa 3 Mesa 4 Mesa 5 Me…" at bounding box center [475, 163] width 780 height 305
click at [616, 129] on div "Mesa 16" at bounding box center [624, 130] width 29 height 10
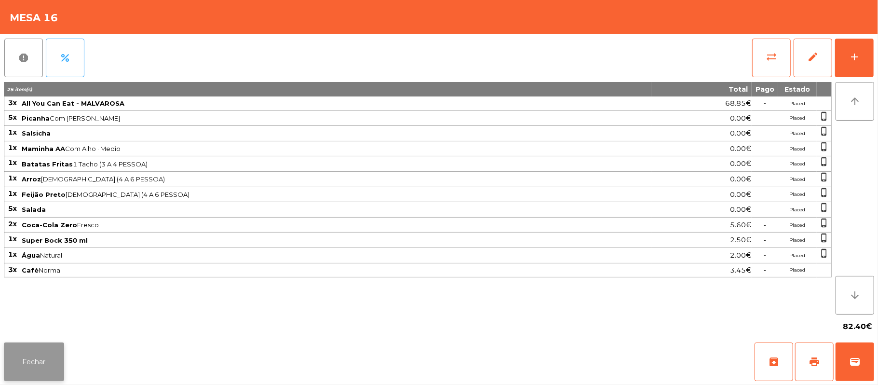
click at [41, 359] on button "Fechar" at bounding box center [34, 361] width 60 height 39
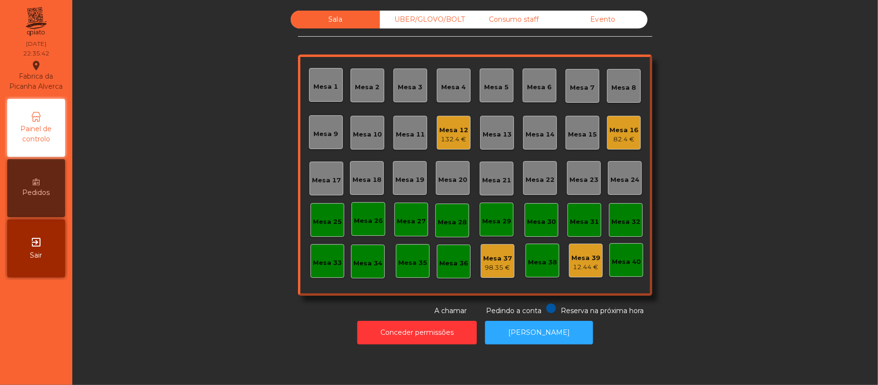
click at [442, 135] on div "132.4 €" at bounding box center [453, 140] width 29 height 10
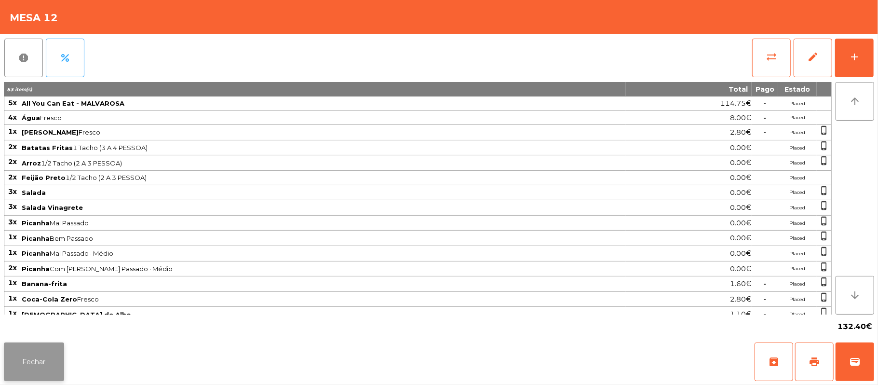
click at [29, 354] on button "Fechar" at bounding box center [34, 361] width 60 height 39
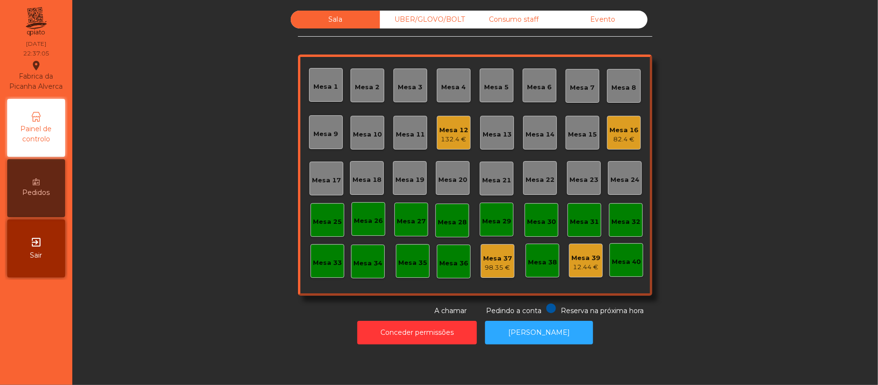
click at [614, 137] on div "82.4 €" at bounding box center [624, 140] width 29 height 10
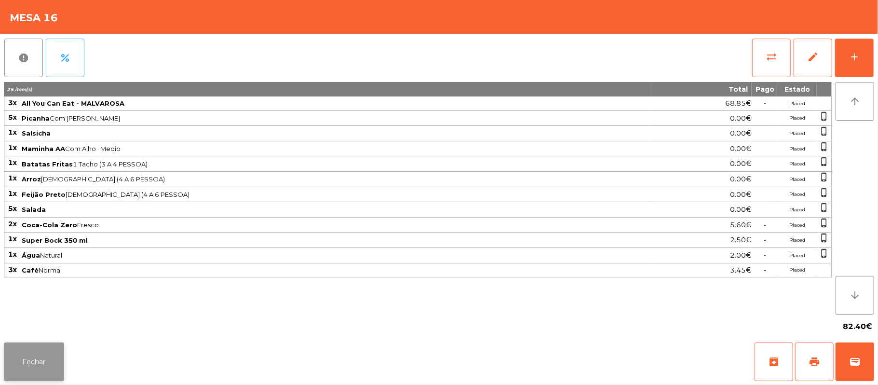
click at [27, 360] on button "Fechar" at bounding box center [34, 361] width 60 height 39
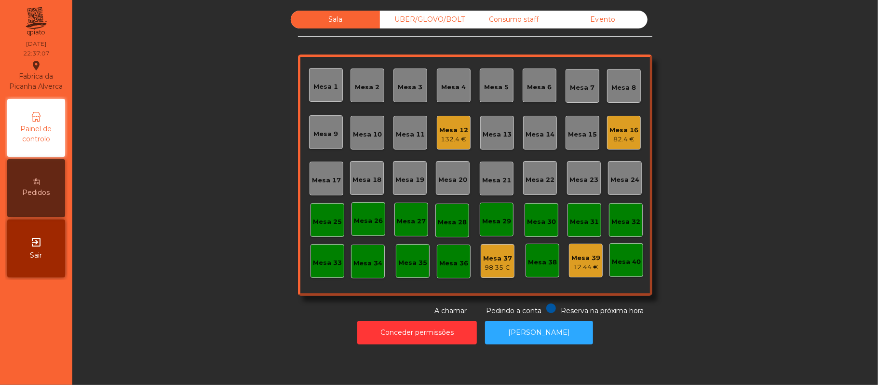
click at [441, 144] on div "Mesa 12 132.4 €" at bounding box center [454, 133] width 34 height 34
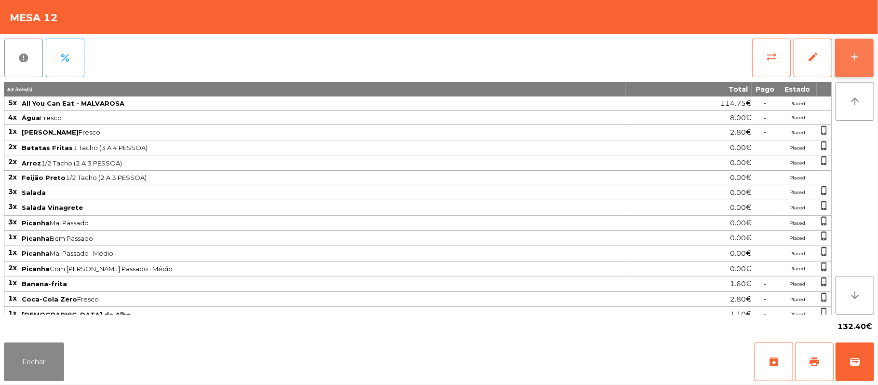
click at [850, 58] on div "add" at bounding box center [855, 57] width 12 height 12
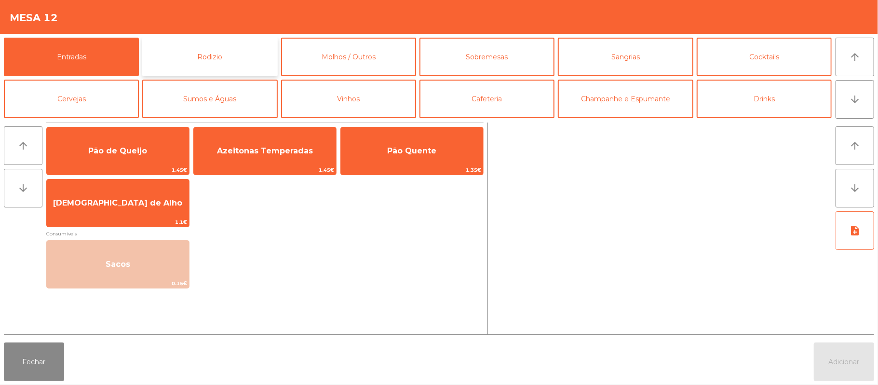
click at [222, 58] on button "Rodizio" at bounding box center [209, 57] width 135 height 39
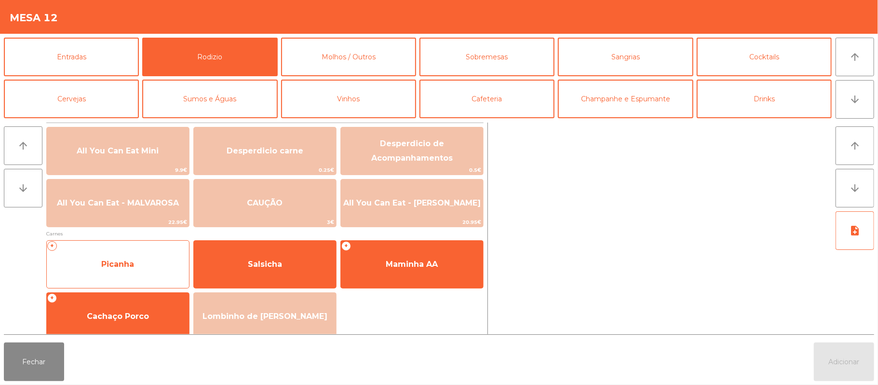
click at [141, 266] on span "Picanha" at bounding box center [118, 264] width 142 height 26
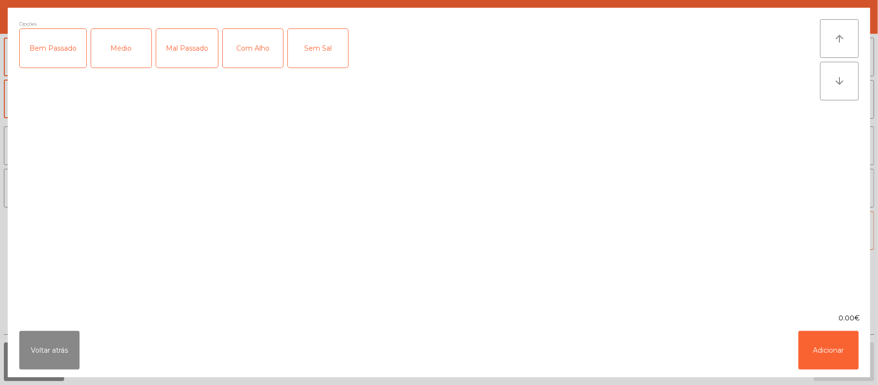
click at [193, 55] on div "Mal Passado" at bounding box center [187, 48] width 62 height 39
click at [827, 349] on button "Adicionar" at bounding box center [829, 350] width 60 height 39
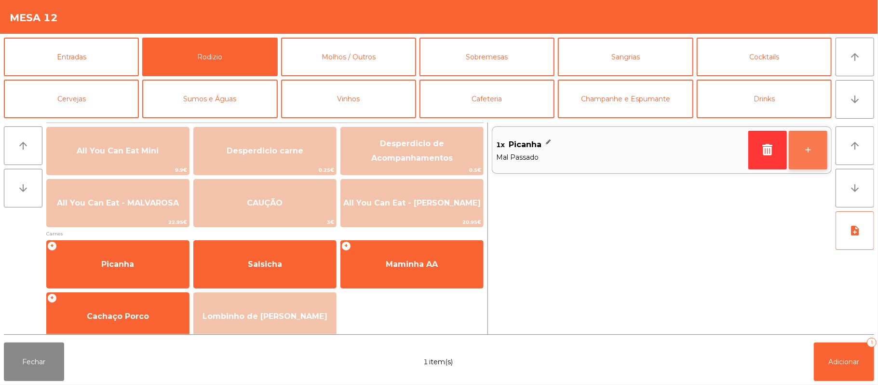
click at [806, 152] on button "+" at bounding box center [808, 150] width 39 height 39
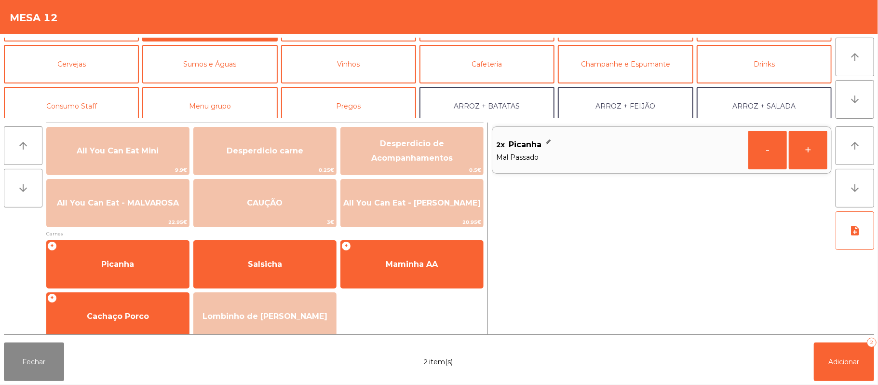
scroll to position [41, 0]
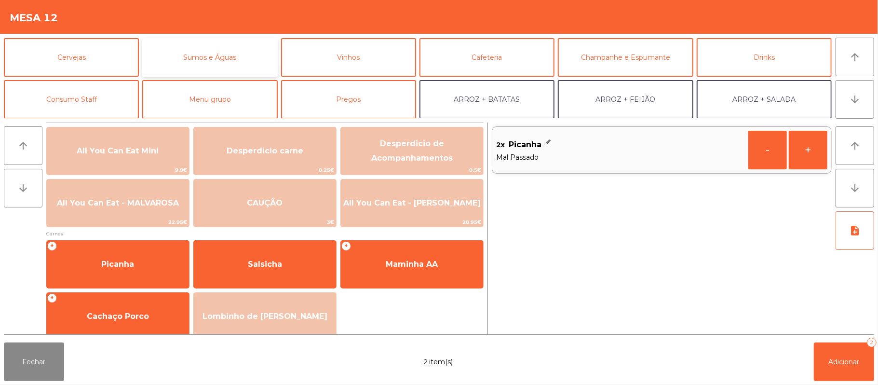
click at [234, 58] on button "Sumos e Águas" at bounding box center [209, 57] width 135 height 39
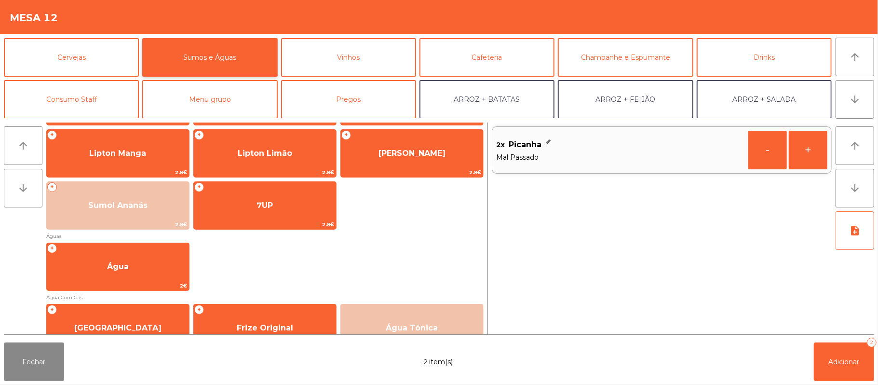
scroll to position [215, 0]
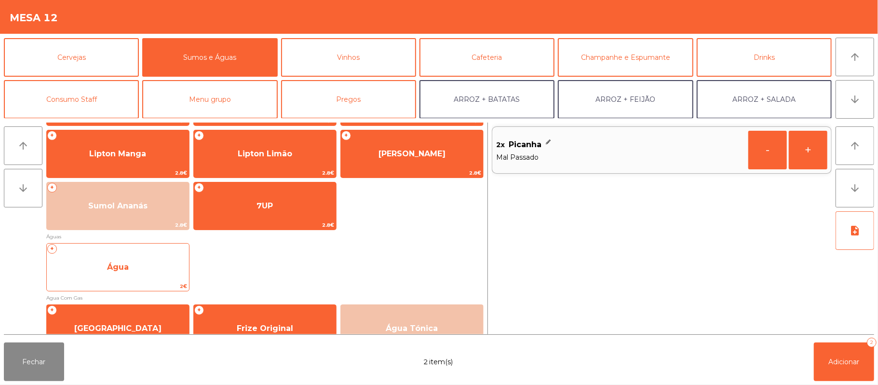
click at [137, 263] on span "Água" at bounding box center [118, 267] width 142 height 26
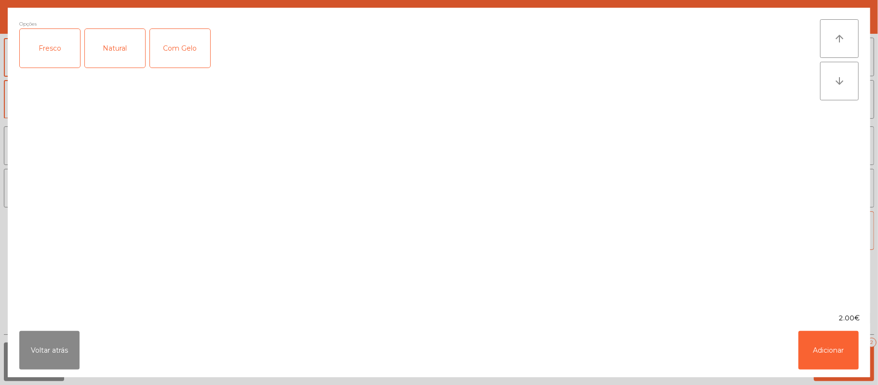
click at [53, 50] on div "Fresco" at bounding box center [50, 48] width 60 height 39
click at [813, 355] on button "Adicionar" at bounding box center [829, 350] width 60 height 39
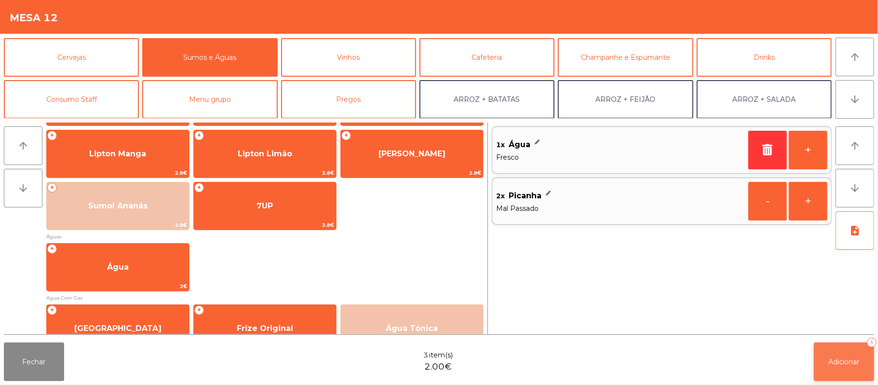
click at [827, 368] on button "Adicionar 3" at bounding box center [844, 361] width 60 height 39
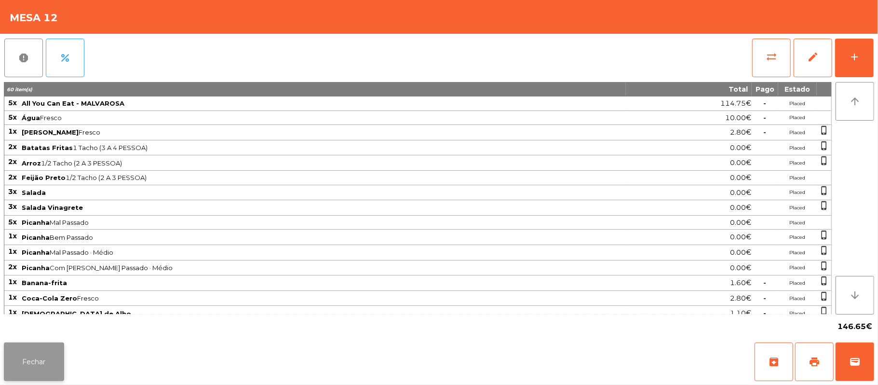
click at [48, 365] on button "Fechar" at bounding box center [34, 361] width 60 height 39
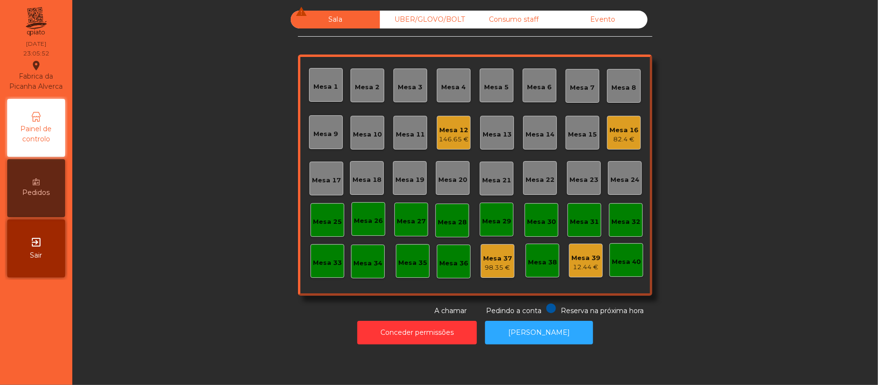
click at [626, 137] on div "82.4 €" at bounding box center [624, 140] width 29 height 10
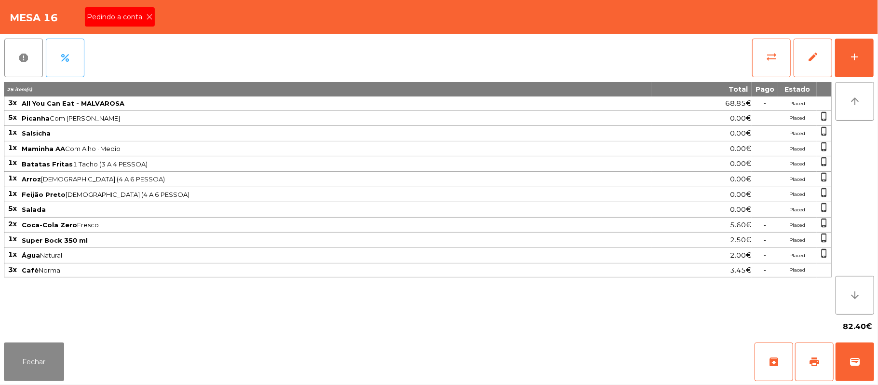
click at [134, 14] on span "Pedindo a conta" at bounding box center [116, 17] width 59 height 10
click at [818, 348] on button "print" at bounding box center [814, 361] width 39 height 39
click at [23, 376] on button "Fechar" at bounding box center [34, 361] width 60 height 39
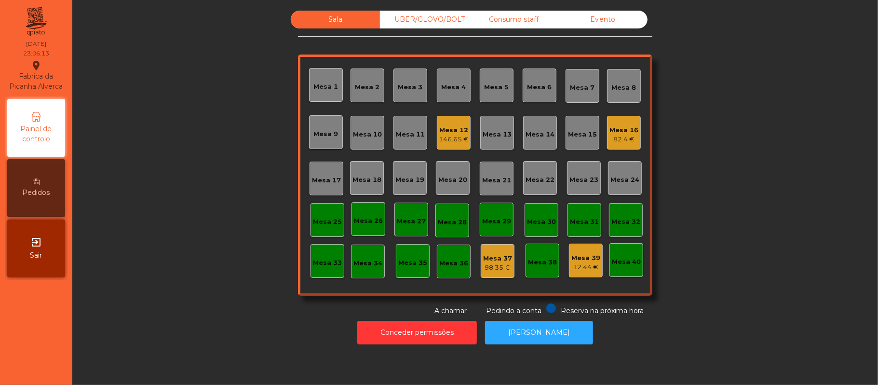
click at [433, 19] on div "UBER/GLOVO/BOLT" at bounding box center [424, 20] width 89 height 18
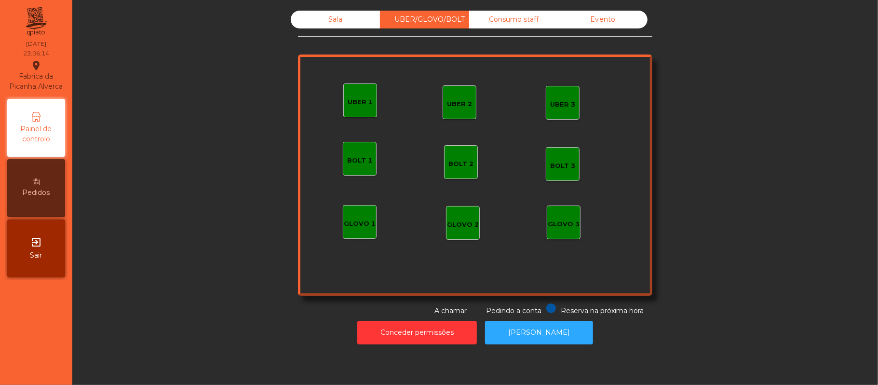
click at [511, 22] on div "Consumo staff" at bounding box center [513, 20] width 89 height 18
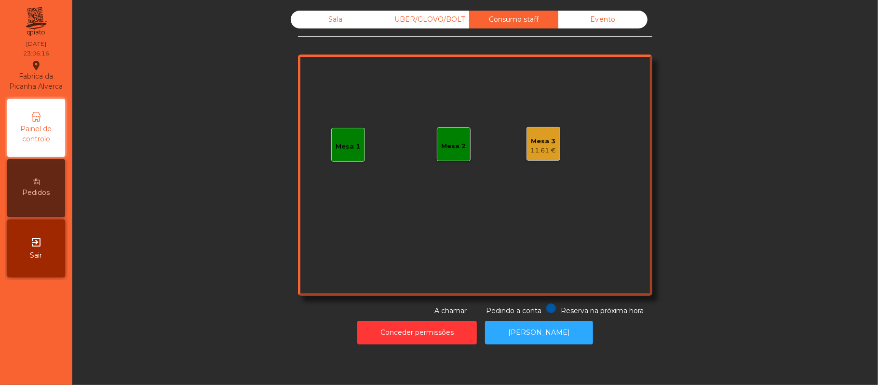
click at [536, 149] on div "11.61 €" at bounding box center [544, 151] width 26 height 10
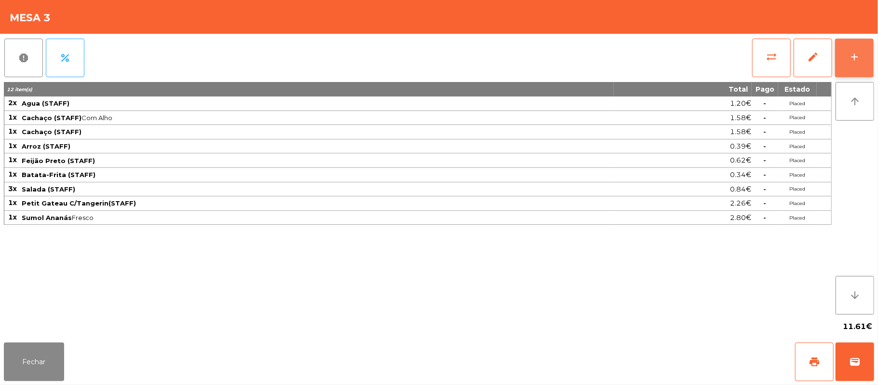
click at [845, 57] on button "add" at bounding box center [854, 58] width 39 height 39
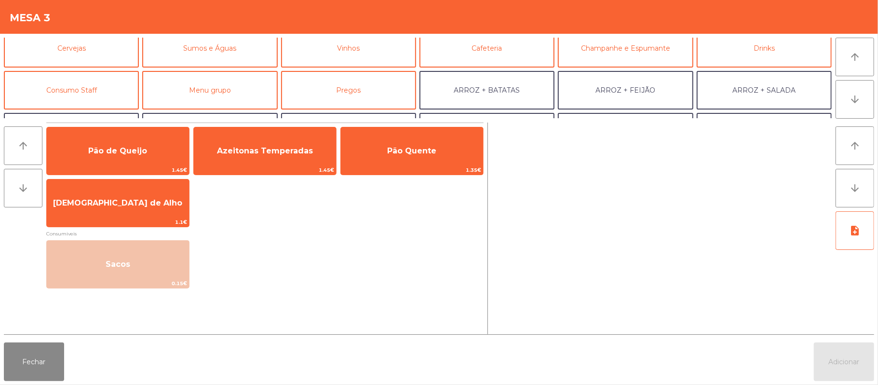
scroll to position [56, 0]
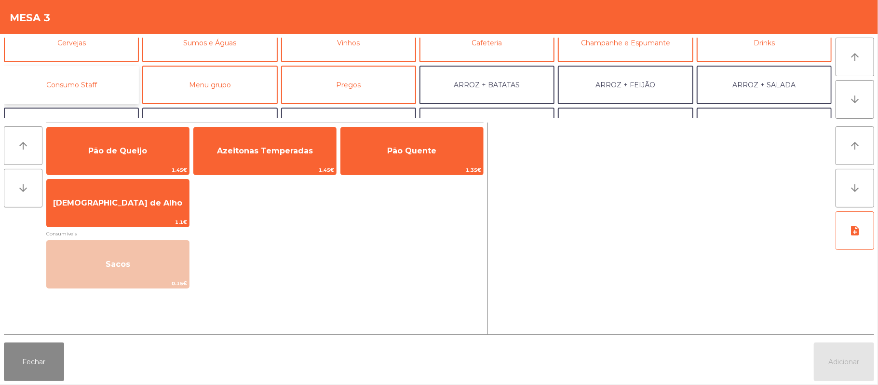
click at [95, 87] on button "Consumo Staff" at bounding box center [71, 85] width 135 height 39
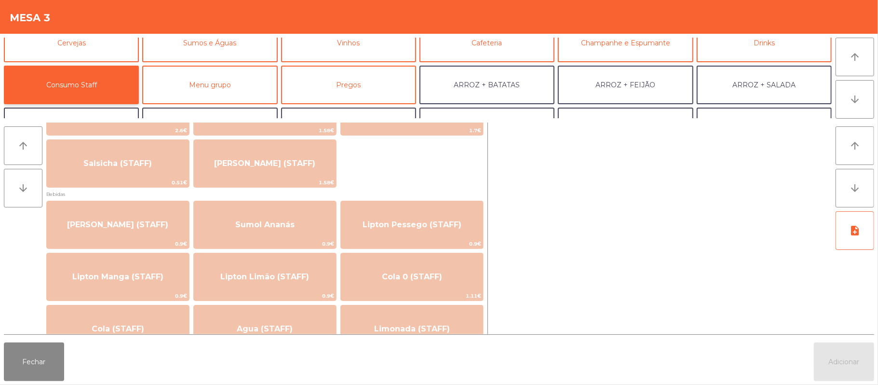
scroll to position [0, 0]
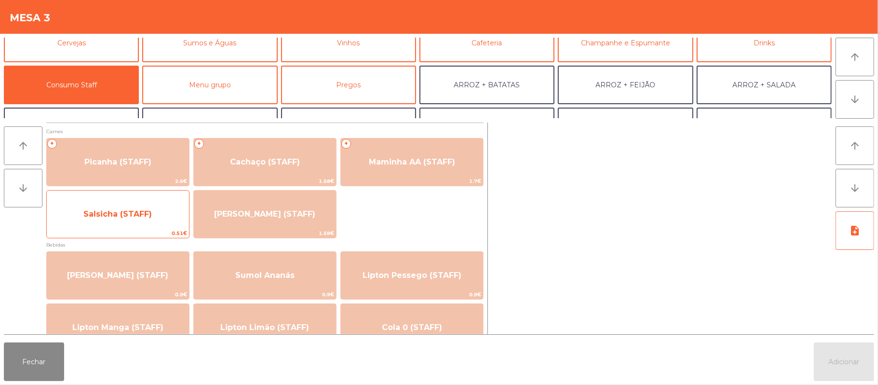
click at [125, 212] on span "Salsicha (STAFF)" at bounding box center [117, 213] width 68 height 9
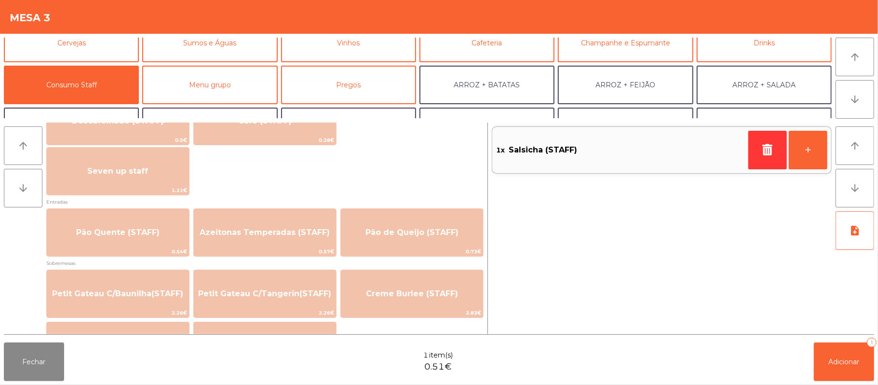
scroll to position [599, 0]
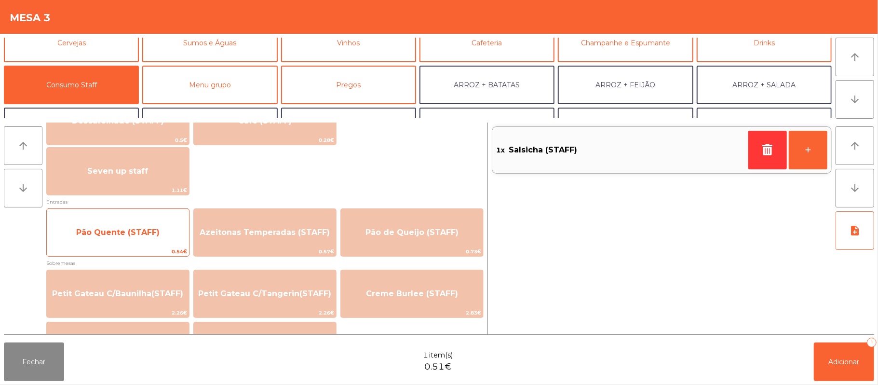
click at [98, 232] on span "Pão Quente (STAFF)" at bounding box center [117, 232] width 83 height 9
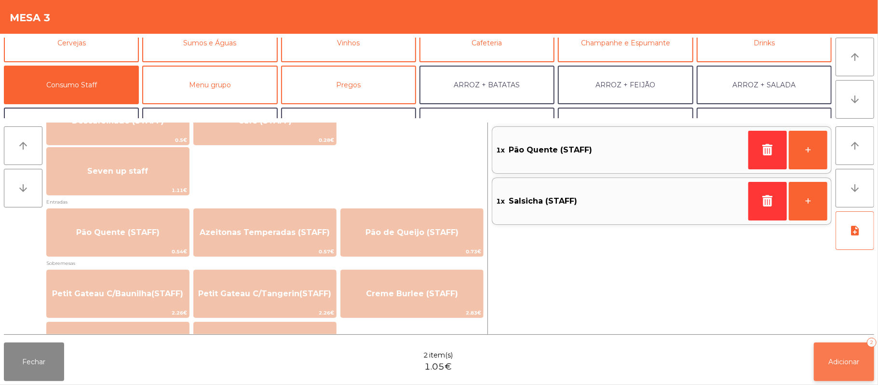
click at [845, 361] on span "Adicionar" at bounding box center [844, 361] width 31 height 9
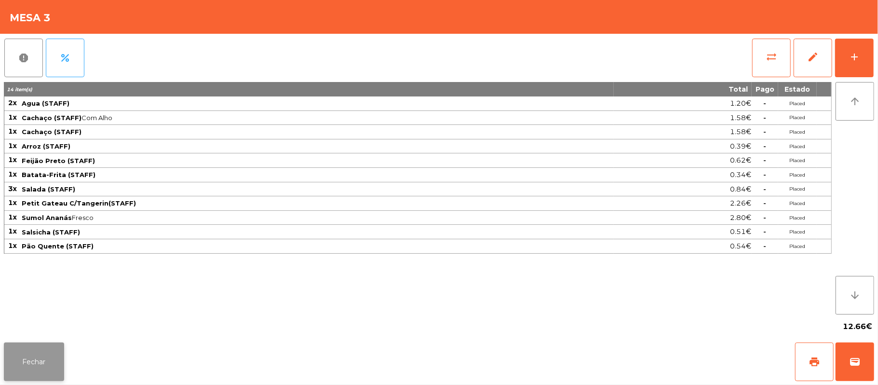
click at [35, 367] on button "Fechar" at bounding box center [34, 361] width 60 height 39
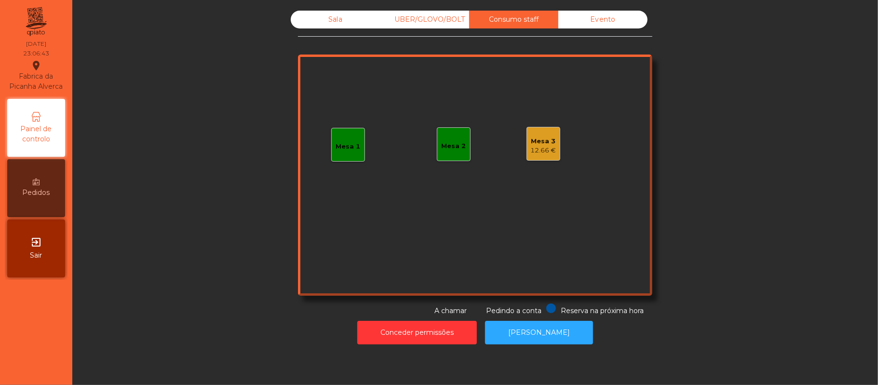
click at [333, 20] on div "Sala" at bounding box center [335, 20] width 89 height 18
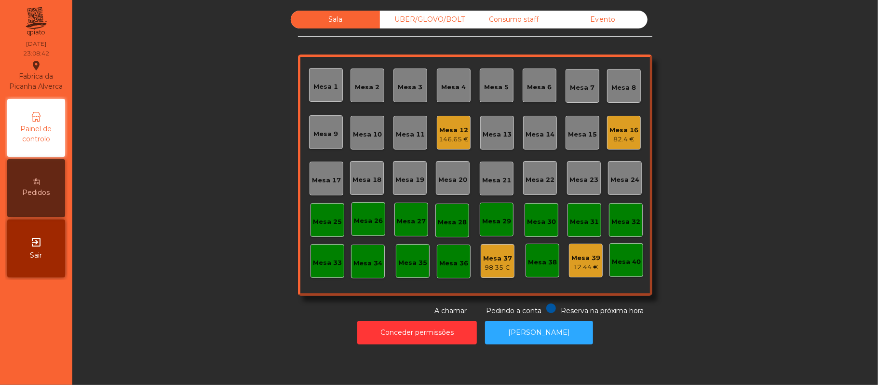
click at [614, 137] on div "82.4 €" at bounding box center [624, 140] width 29 height 10
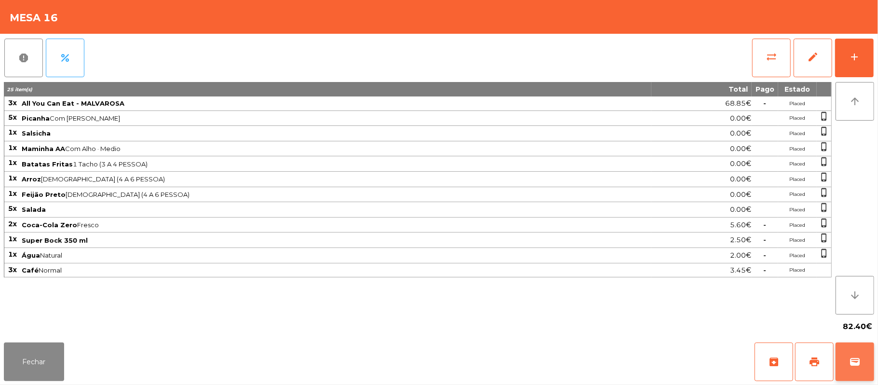
click at [851, 363] on span "wallet" at bounding box center [855, 362] width 12 height 12
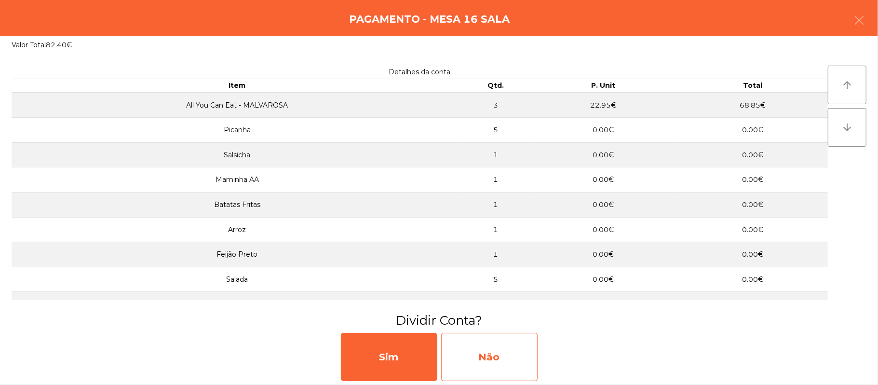
click at [519, 355] on div "Não" at bounding box center [489, 357] width 96 height 48
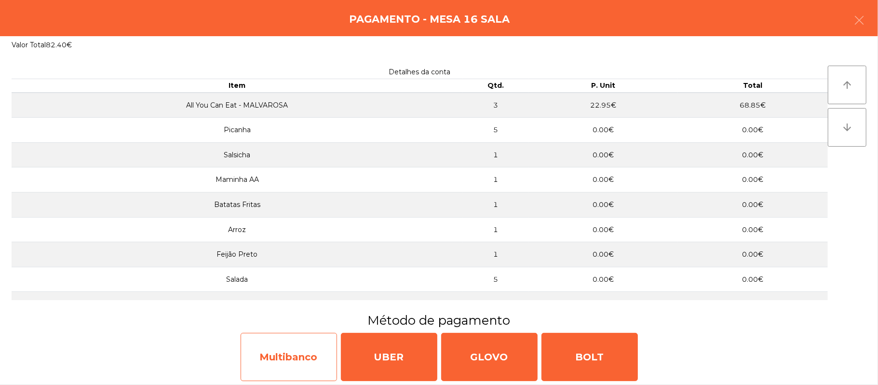
click at [291, 350] on div "Multibanco" at bounding box center [289, 357] width 96 height 48
select select "**"
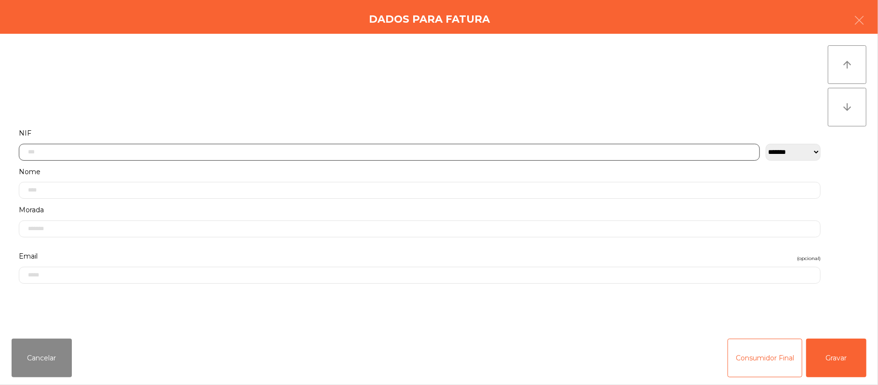
click at [290, 150] on input "text" at bounding box center [389, 152] width 741 height 17
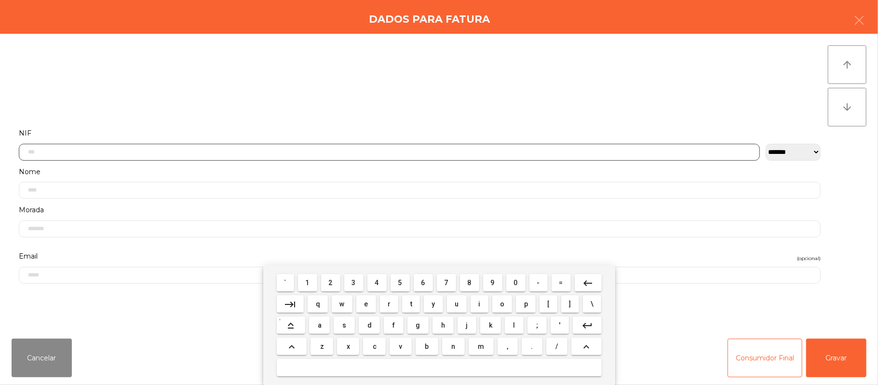
scroll to position [81, 0]
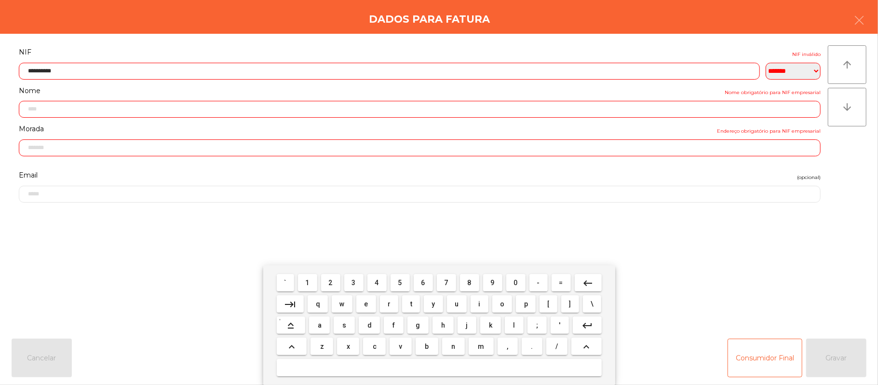
type input "*********"
type input "**********"
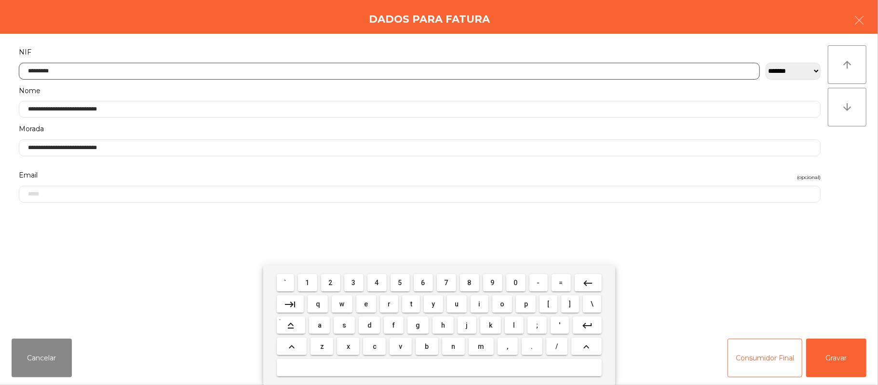
type input "*********"
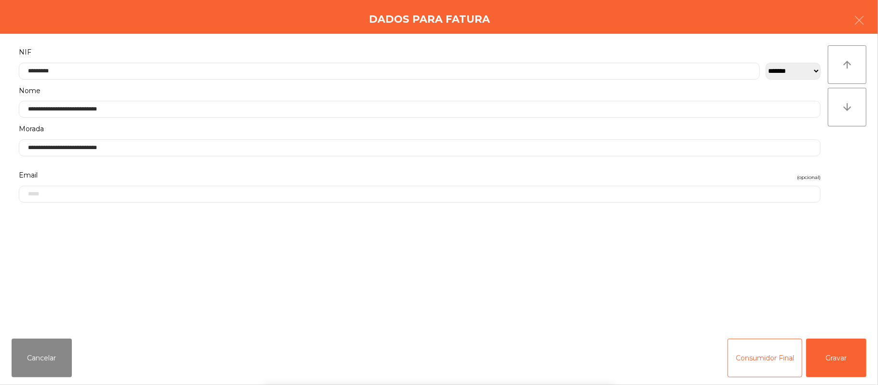
click at [847, 356] on div "` 1 2 3 4 5 6 7 8 9 0 - = keyboard_backspace keyboard_tab q w e r t y u i o p […" at bounding box center [439, 325] width 878 height 120
click at [846, 357] on button "Gravar" at bounding box center [836, 358] width 60 height 39
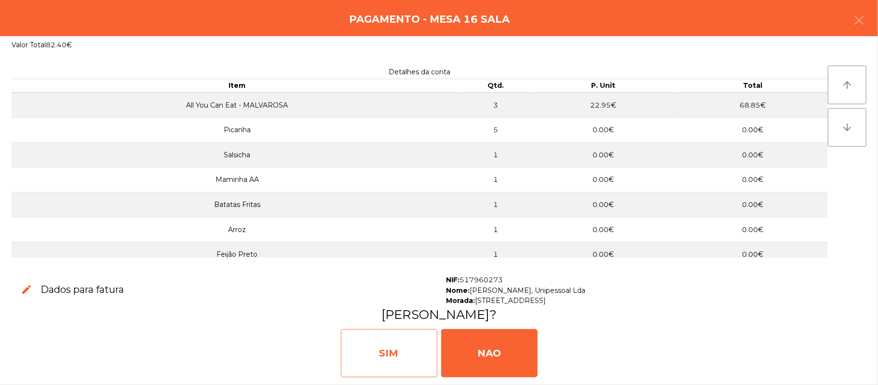
click at [382, 345] on div "SIM" at bounding box center [389, 353] width 96 height 48
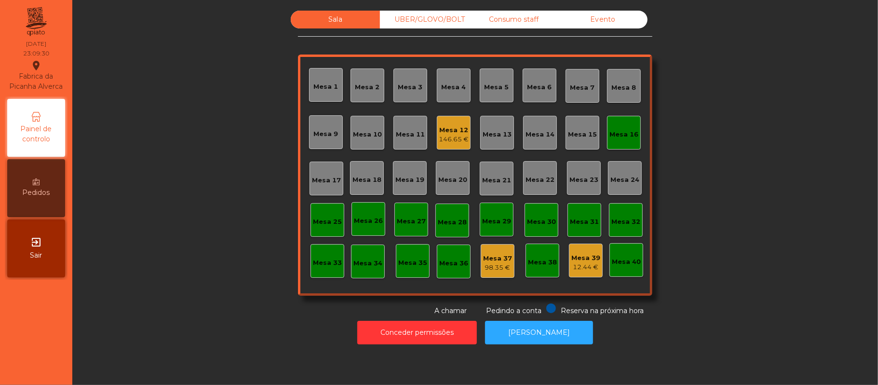
click at [620, 131] on div "Mesa 16" at bounding box center [624, 135] width 29 height 10
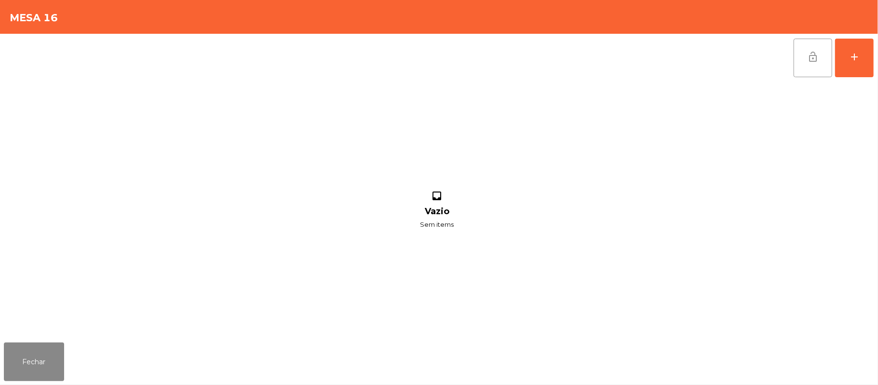
click at [797, 65] on button "lock_open" at bounding box center [813, 58] width 39 height 39
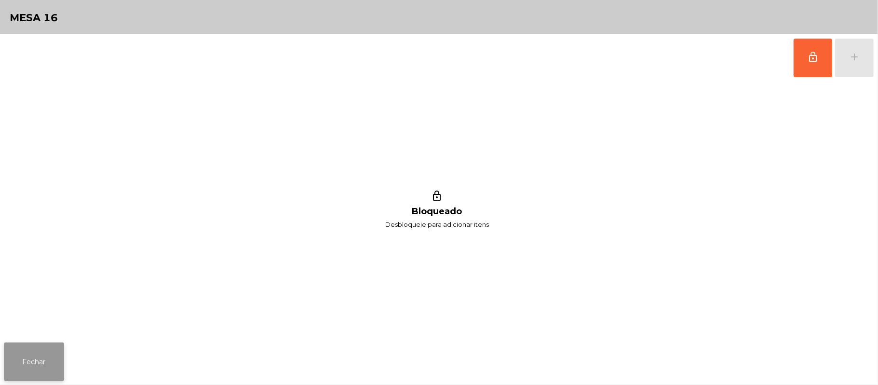
click at [41, 353] on button "Fechar" at bounding box center [34, 361] width 60 height 39
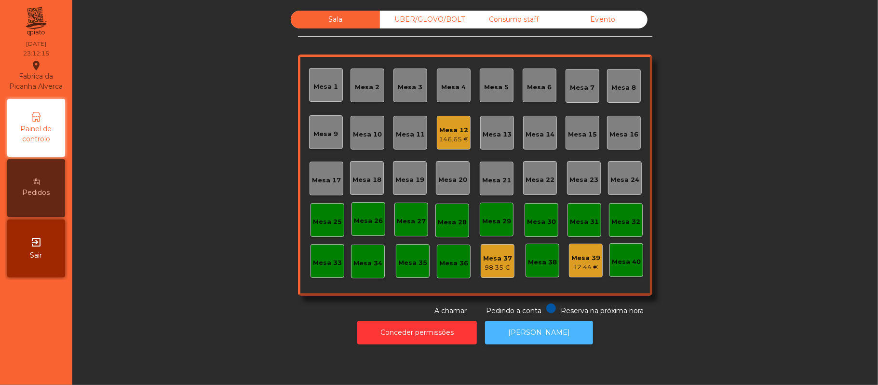
click at [543, 336] on button "[PERSON_NAME]" at bounding box center [539, 333] width 108 height 24
click at [454, 144] on div "Mesa 12 146.65 €" at bounding box center [454, 133] width 34 height 34
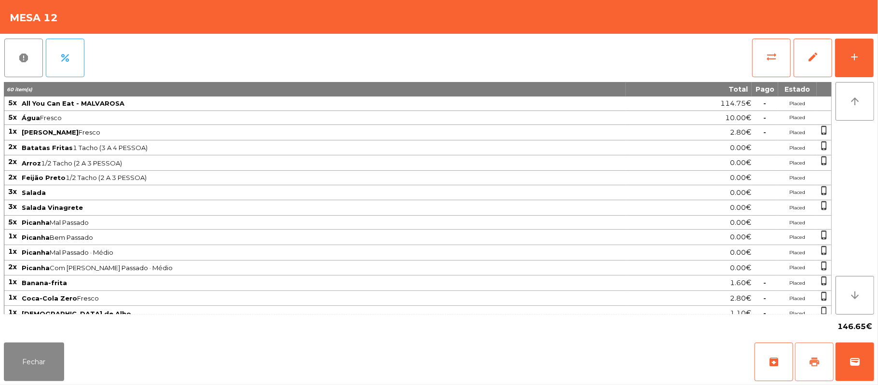
click at [807, 362] on button "print" at bounding box center [814, 361] width 39 height 39
click at [853, 359] on span "wallet" at bounding box center [855, 362] width 12 height 12
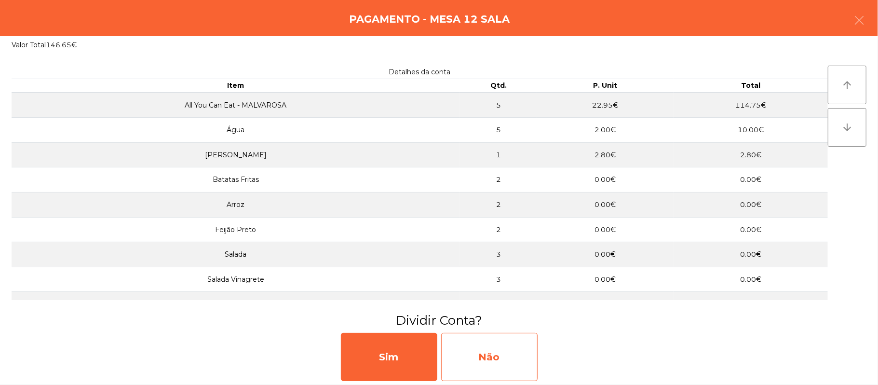
click at [530, 350] on div "Não" at bounding box center [489, 357] width 96 height 48
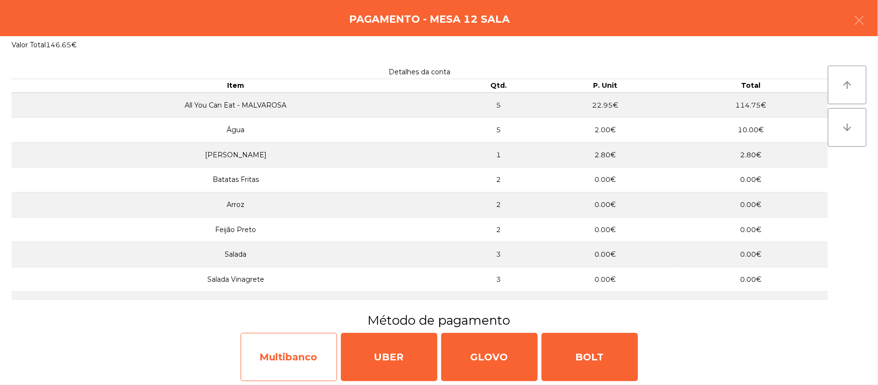
click at [282, 359] on div "Multibanco" at bounding box center [289, 357] width 96 height 48
select select "**"
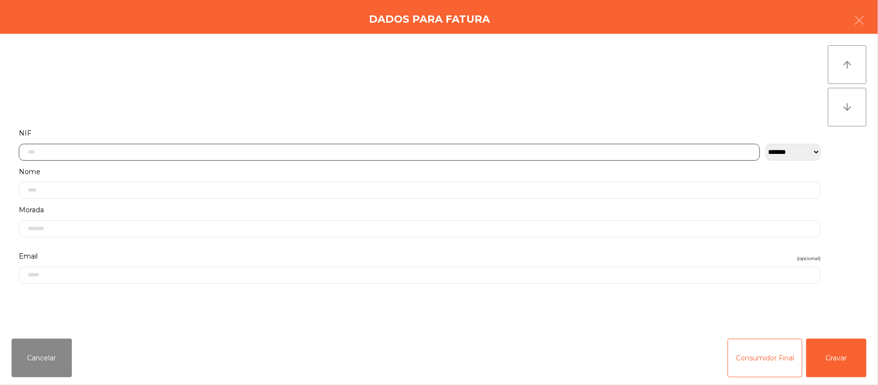
click at [148, 150] on input "text" at bounding box center [389, 152] width 741 height 17
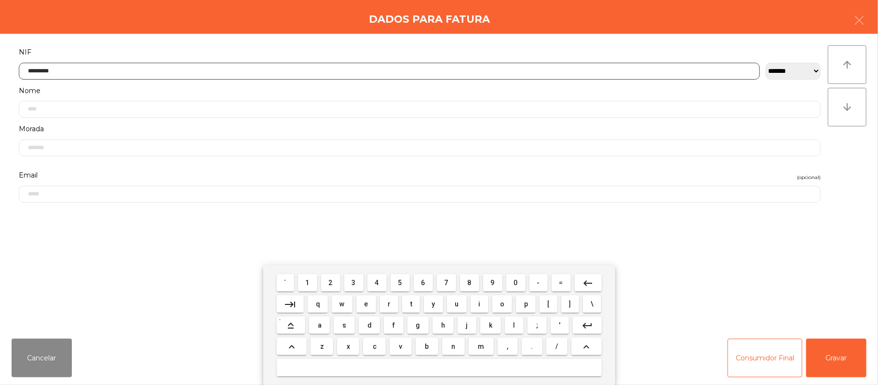
type input "*********"
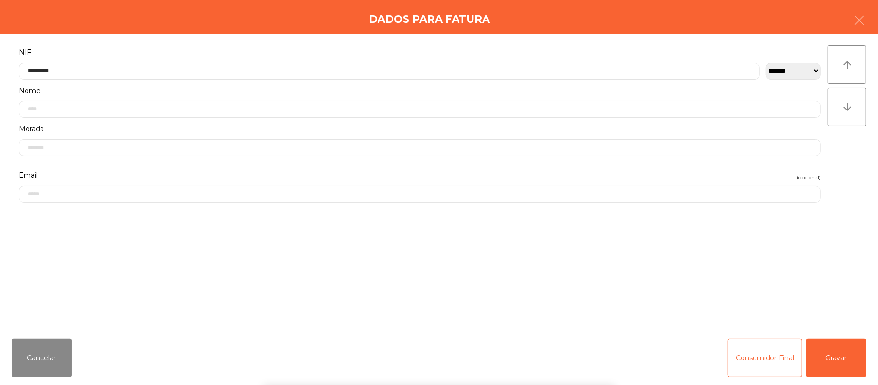
click at [833, 360] on div "` 1 2 3 4 5 6 7 8 9 0 - = keyboard_backspace keyboard_tab q w e r t y u i o p […" at bounding box center [439, 325] width 878 height 120
click at [844, 357] on button "Gravar" at bounding box center [836, 358] width 60 height 39
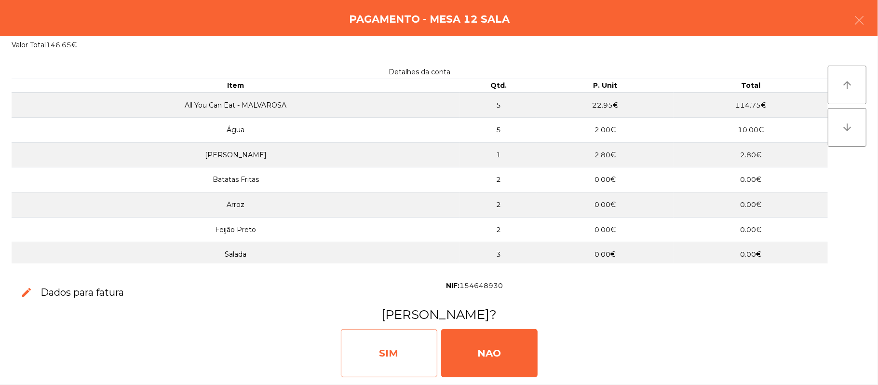
click at [390, 354] on div "SIM" at bounding box center [389, 353] width 96 height 48
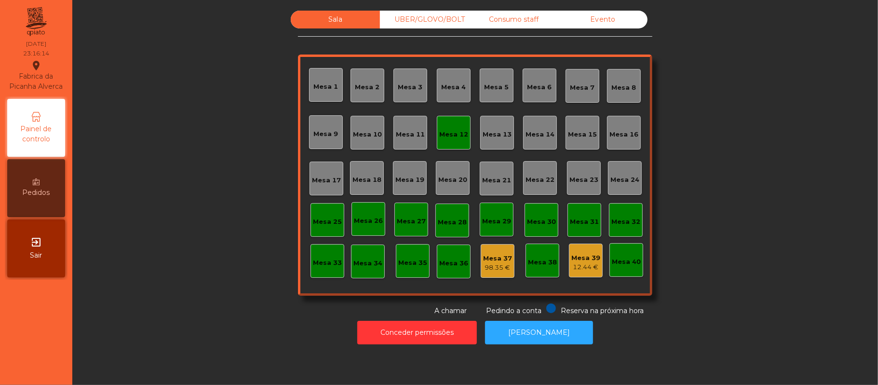
click at [451, 134] on div "Mesa 12" at bounding box center [453, 135] width 29 height 10
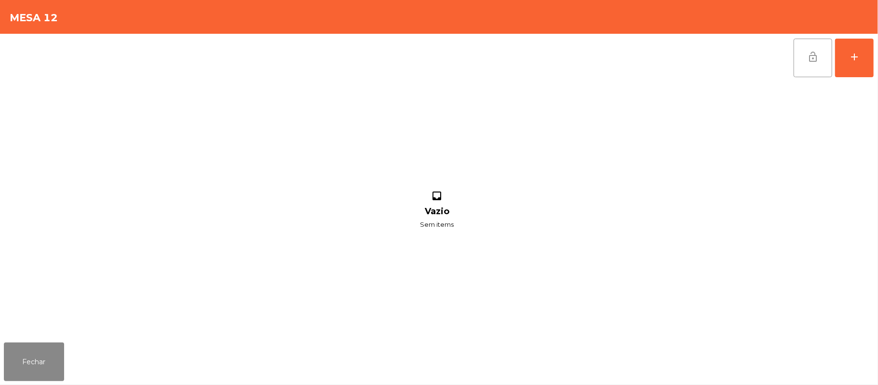
click at [808, 55] on span "lock_open" at bounding box center [813, 57] width 12 height 12
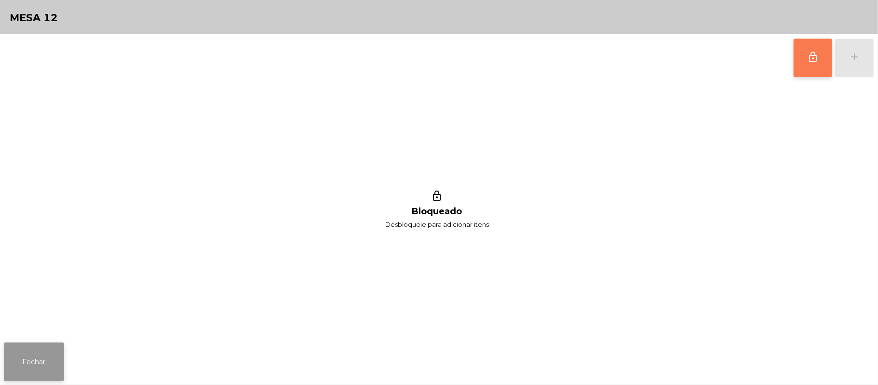
click at [35, 353] on button "Fechar" at bounding box center [34, 361] width 60 height 39
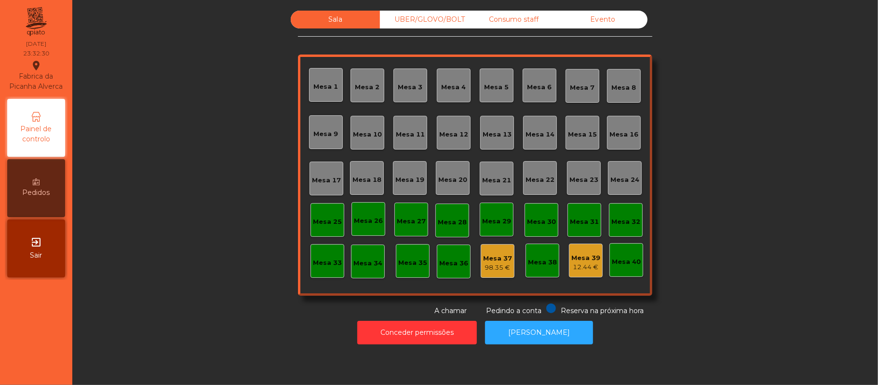
click at [525, 18] on div "Consumo staff" at bounding box center [513, 20] width 89 height 18
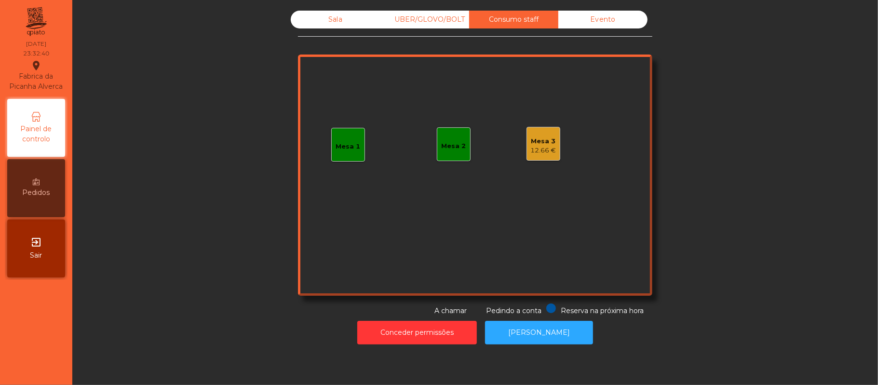
click at [534, 149] on div "12.66 €" at bounding box center [544, 151] width 26 height 10
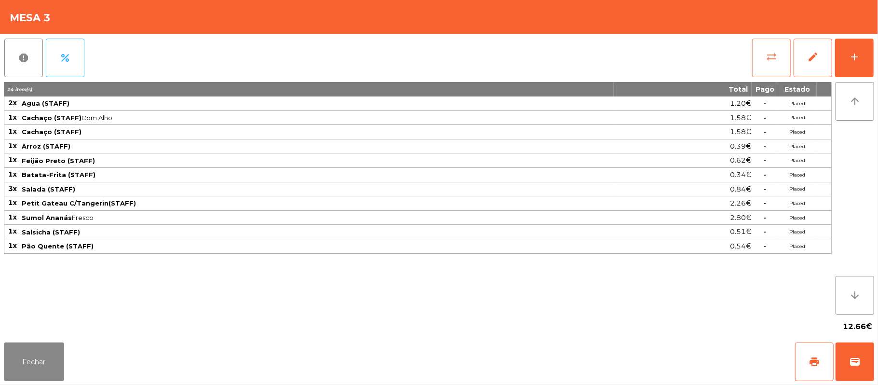
click at [771, 60] on span "sync_alt" at bounding box center [772, 57] width 12 height 12
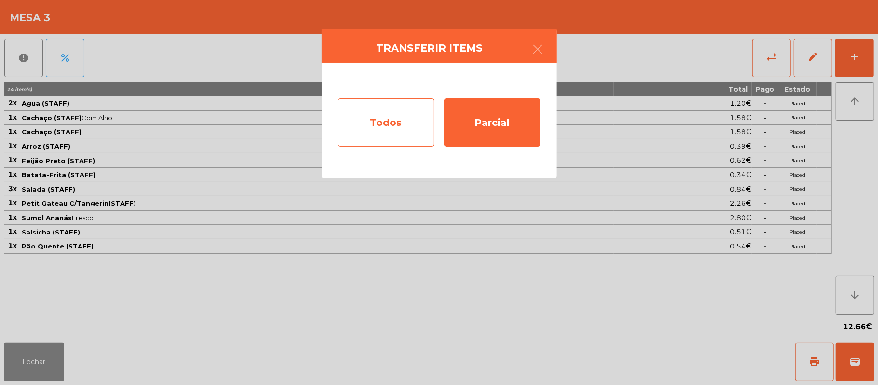
click at [396, 126] on div "Todos" at bounding box center [386, 122] width 96 height 48
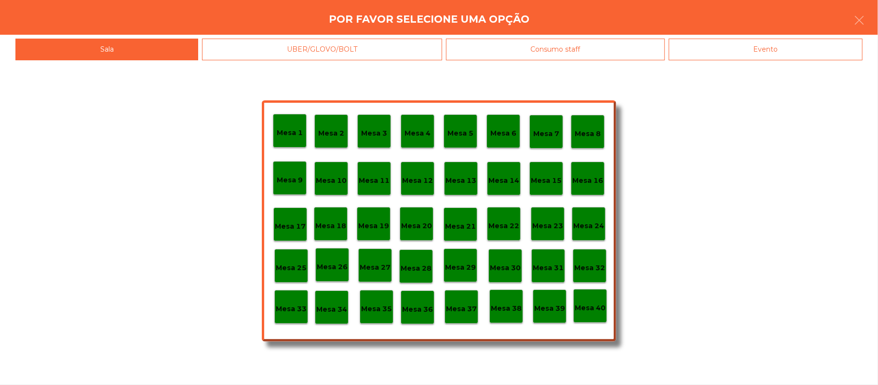
click at [288, 313] on p "Mesa 33" at bounding box center [291, 308] width 31 height 11
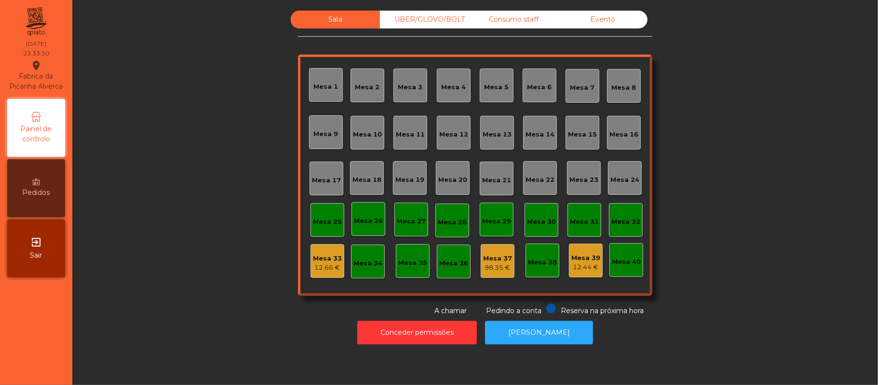
click at [326, 254] on div "Mesa 33" at bounding box center [327, 259] width 29 height 10
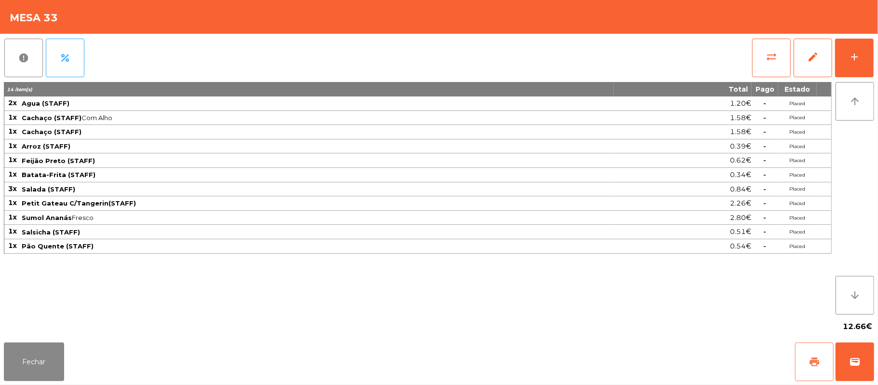
click at [804, 359] on button "print" at bounding box center [814, 361] width 39 height 39
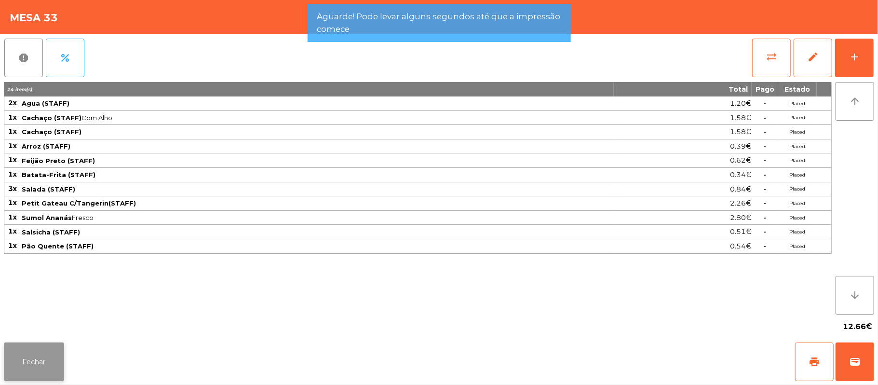
click at [37, 355] on button "Fechar" at bounding box center [34, 361] width 60 height 39
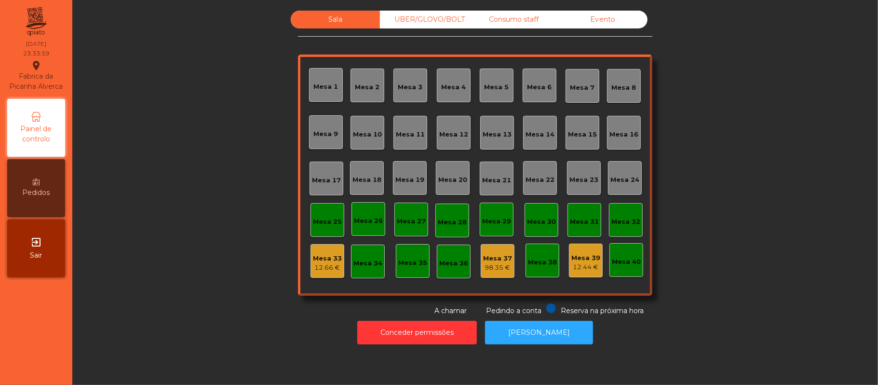
click at [572, 254] on div "Mesa 39" at bounding box center [586, 258] width 29 height 10
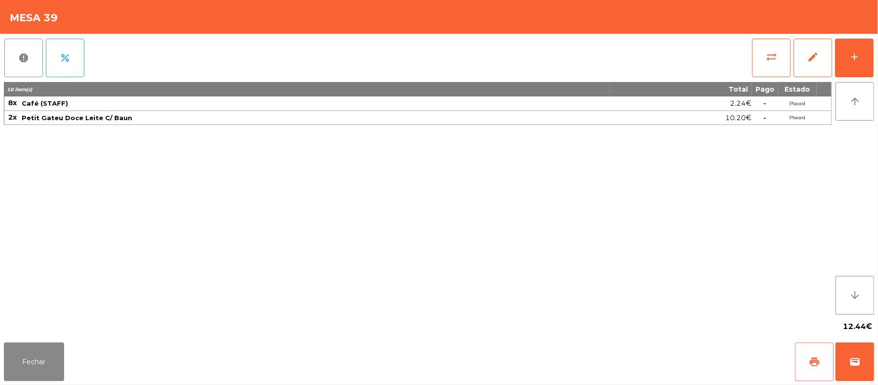
click at [804, 357] on button "print" at bounding box center [814, 361] width 39 height 39
click at [48, 348] on button "Fechar" at bounding box center [34, 361] width 60 height 39
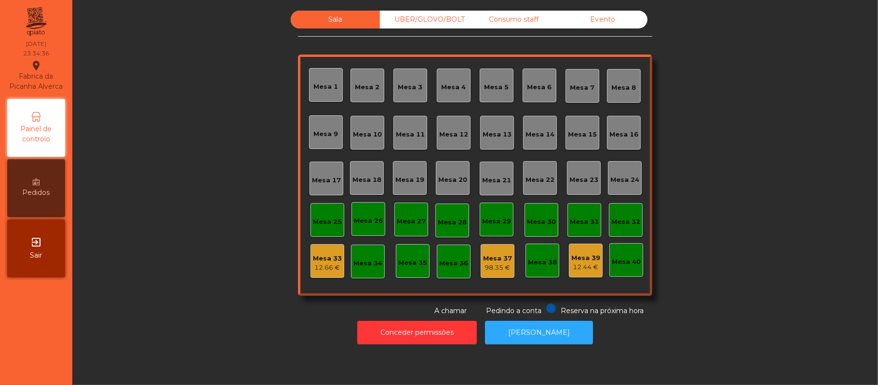
click at [579, 259] on div "Mesa 39" at bounding box center [586, 258] width 29 height 10
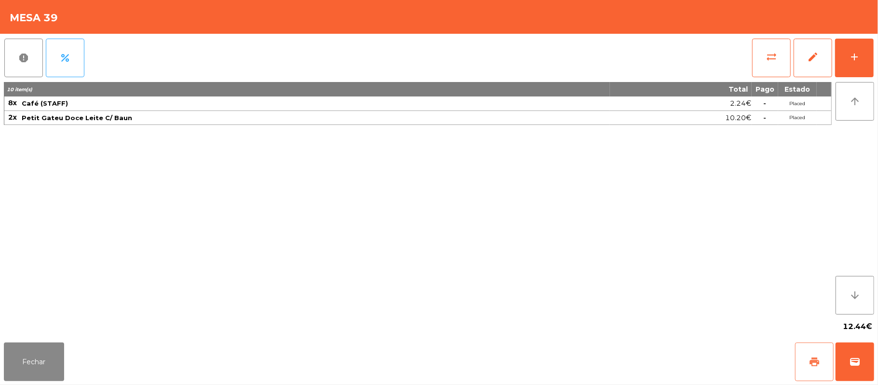
click at [809, 361] on span "print" at bounding box center [815, 362] width 12 height 12
click at [31, 361] on button "Fechar" at bounding box center [34, 361] width 60 height 39
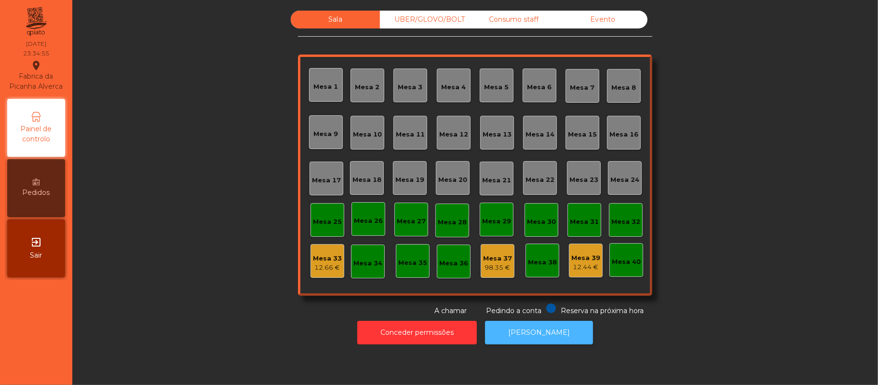
click at [554, 336] on button "[PERSON_NAME]" at bounding box center [539, 333] width 108 height 24
click at [539, 344] on button "[PERSON_NAME]" at bounding box center [539, 333] width 108 height 24
click at [547, 330] on button "[PERSON_NAME]" at bounding box center [539, 333] width 108 height 24
click at [332, 257] on div "Mesa 33" at bounding box center [327, 259] width 29 height 10
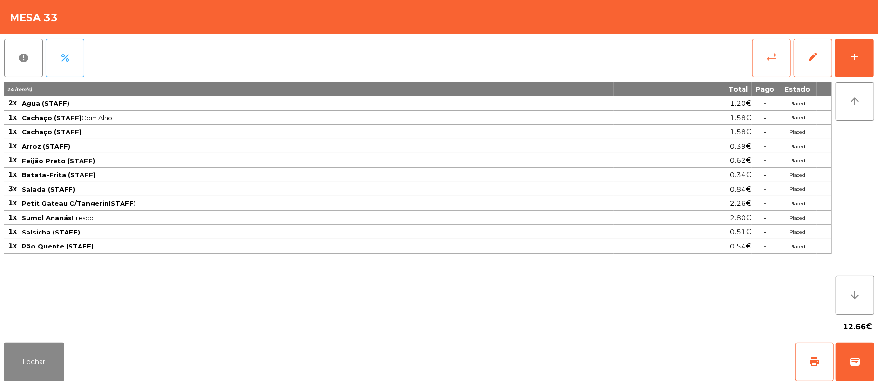
click at [755, 58] on button "sync_alt" at bounding box center [771, 58] width 39 height 39
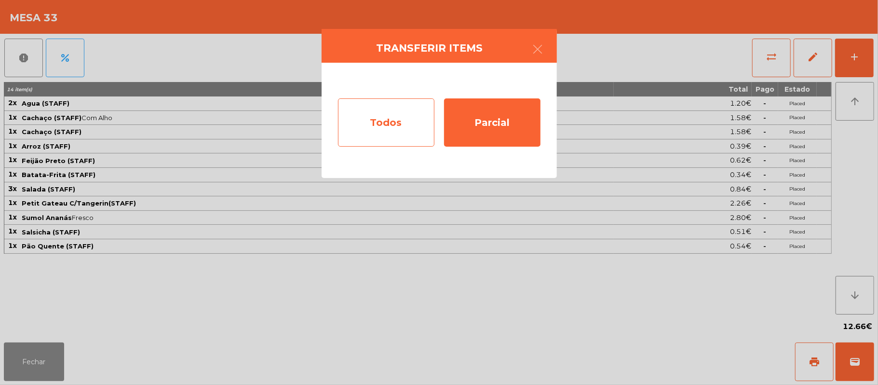
click at [386, 126] on div "Todos" at bounding box center [386, 122] width 96 height 48
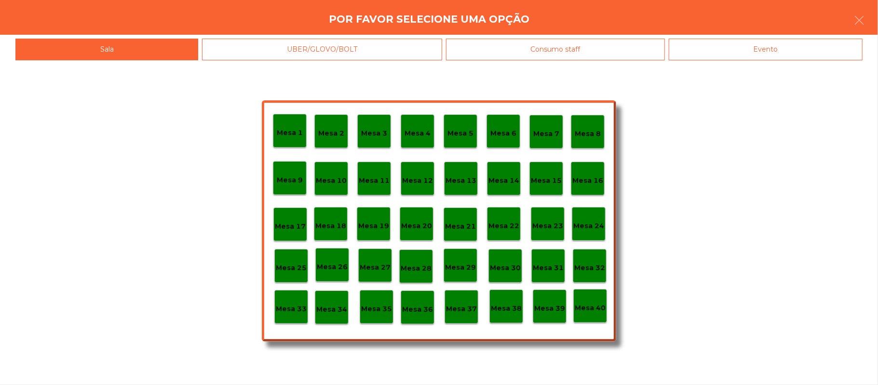
click at [547, 309] on p "Mesa 39" at bounding box center [549, 308] width 31 height 11
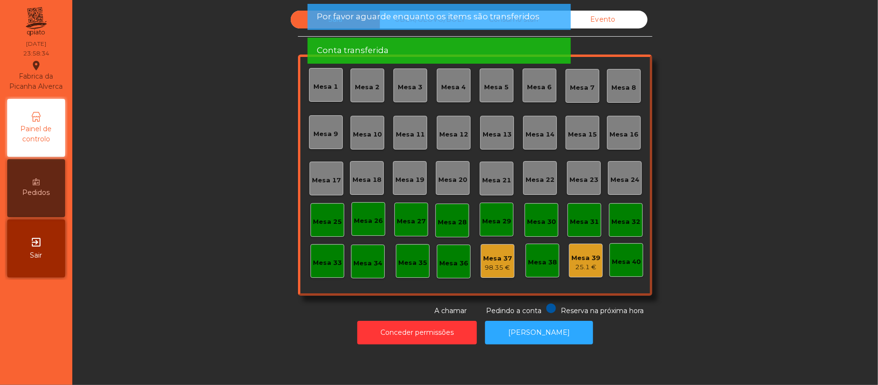
click at [612, 23] on div "Evento" at bounding box center [603, 20] width 89 height 18
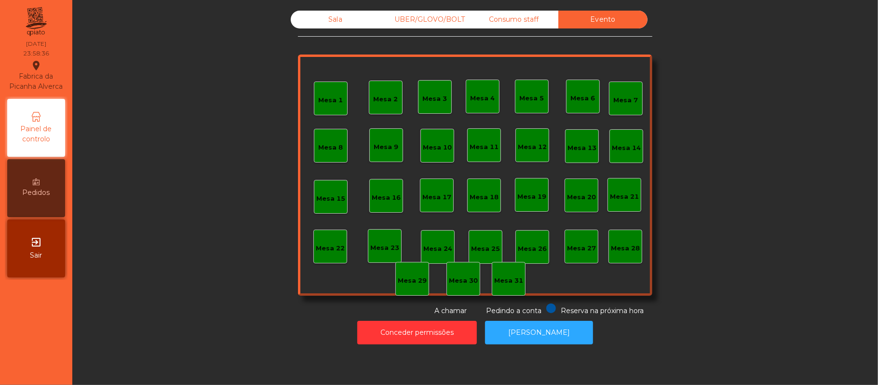
click at [523, 23] on div "Consumo staff" at bounding box center [513, 20] width 89 height 18
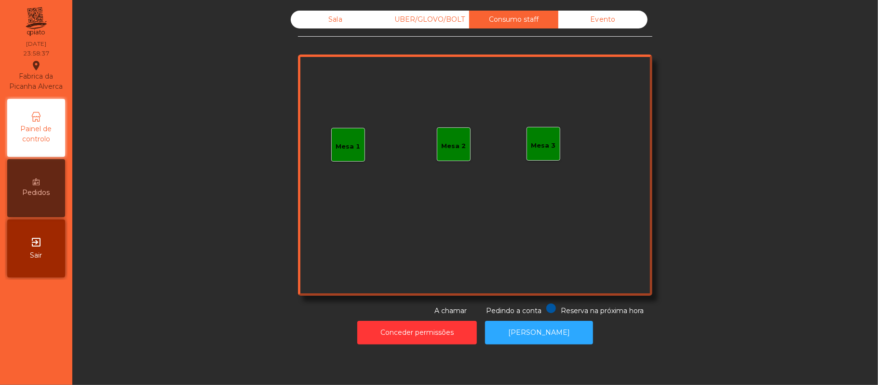
click at [444, 21] on div "UBER/GLOVO/BOLT" at bounding box center [424, 20] width 89 height 18
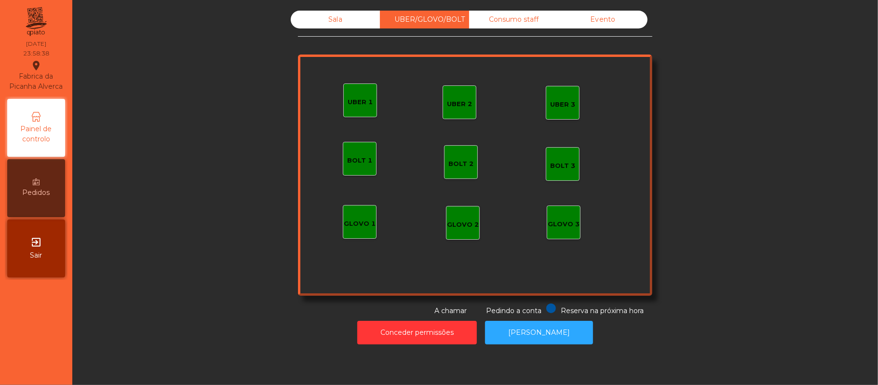
click at [330, 22] on div "Sala" at bounding box center [335, 20] width 89 height 18
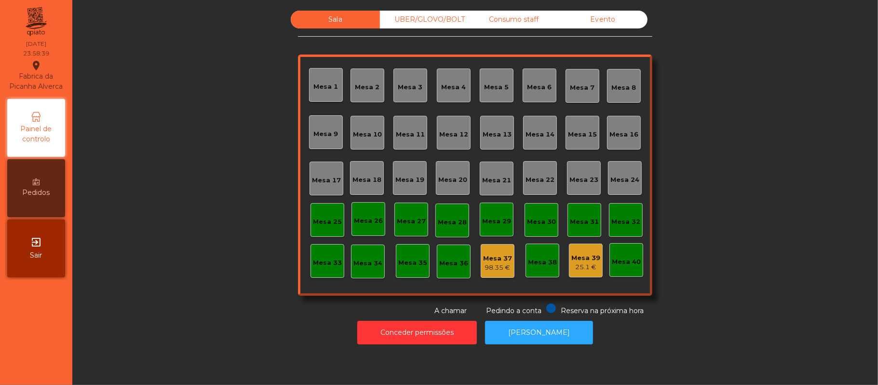
click at [585, 266] on div "25.1 €" at bounding box center [586, 267] width 29 height 10
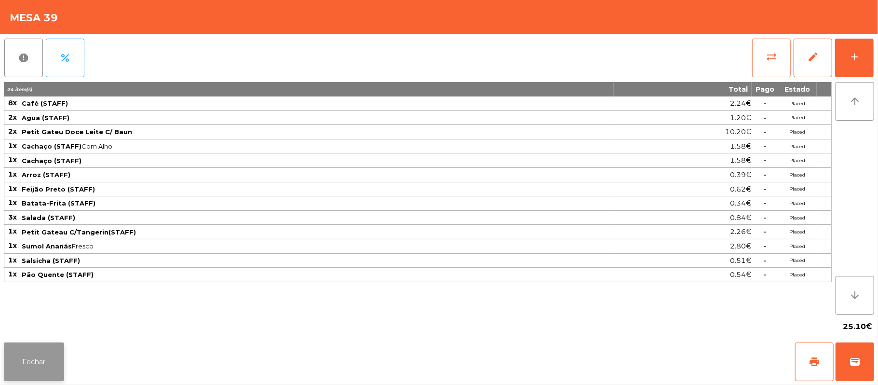
click at [26, 368] on button "Fechar" at bounding box center [34, 361] width 60 height 39
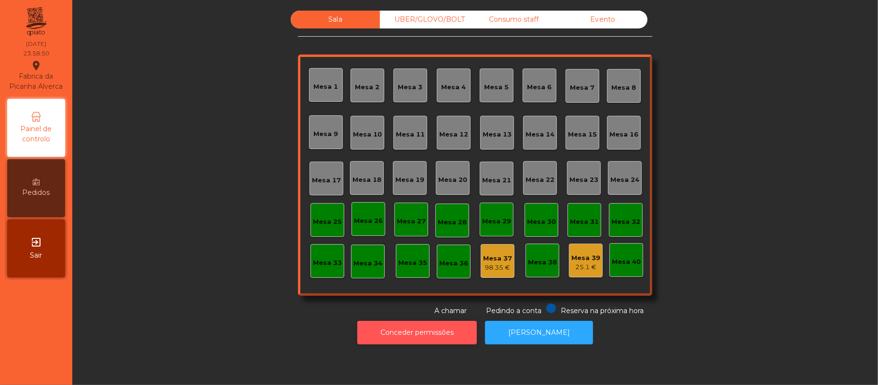
click at [438, 332] on button "Conceder permissões" at bounding box center [417, 333] width 120 height 24
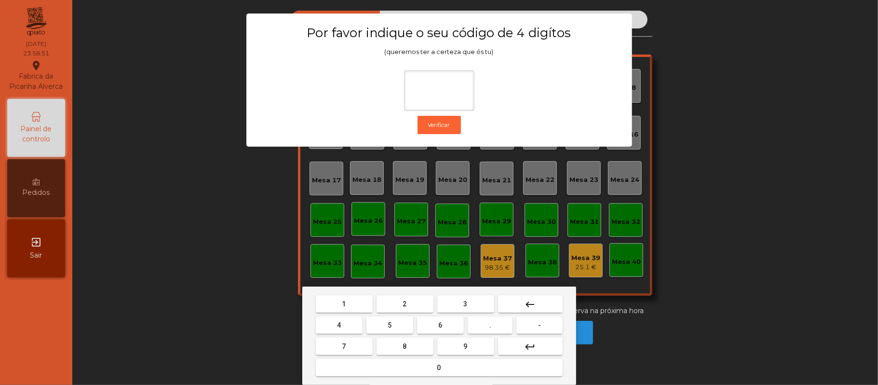
click at [344, 304] on span "1" at bounding box center [344, 304] width 4 height 8
type input "*"
click at [534, 301] on mat-icon "keyboard_backspace" at bounding box center [531, 305] width 12 height 12
click at [403, 303] on span "2" at bounding box center [405, 304] width 4 height 8
click at [440, 325] on span "6" at bounding box center [441, 325] width 4 height 8
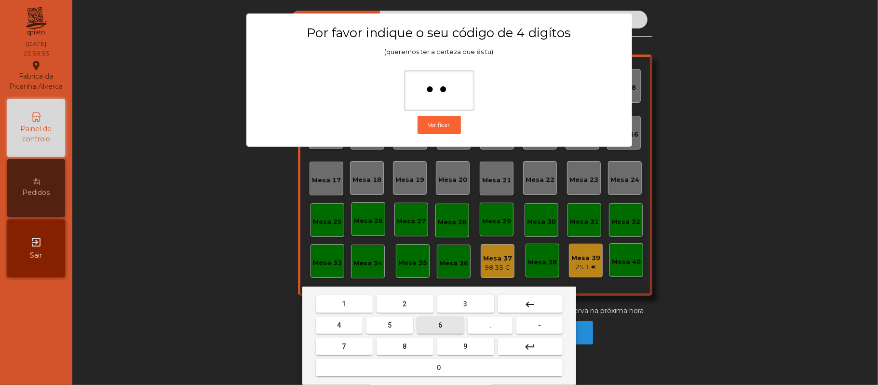
click at [344, 304] on span "1" at bounding box center [344, 304] width 4 height 8
click at [404, 346] on span "8" at bounding box center [405, 346] width 4 height 8
type input "****"
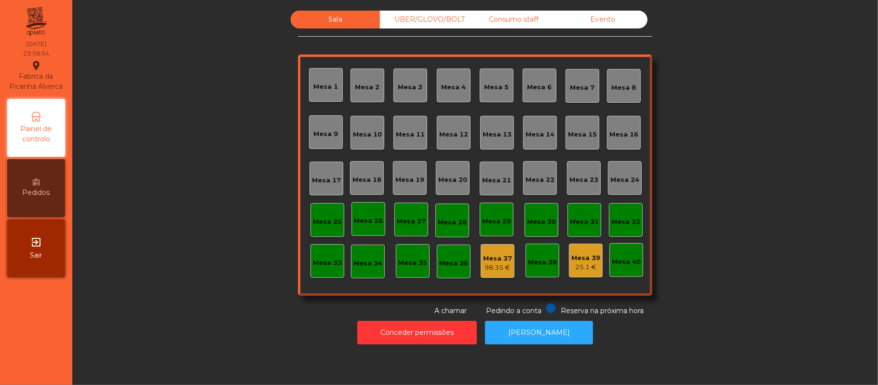
click at [574, 263] on div "25.1 €" at bounding box center [586, 267] width 29 height 10
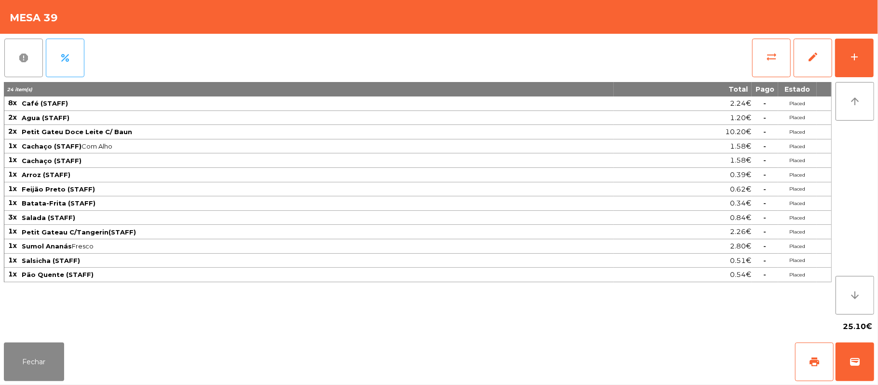
click at [25, 60] on span "report" at bounding box center [24, 58] width 12 height 12
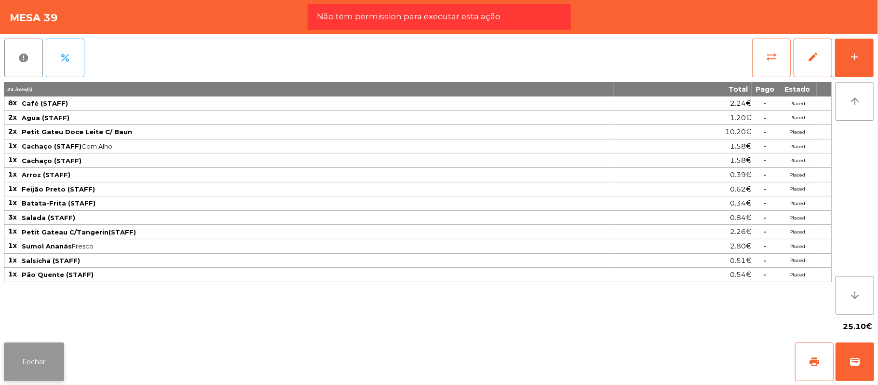
click at [29, 365] on button "Fechar" at bounding box center [34, 361] width 60 height 39
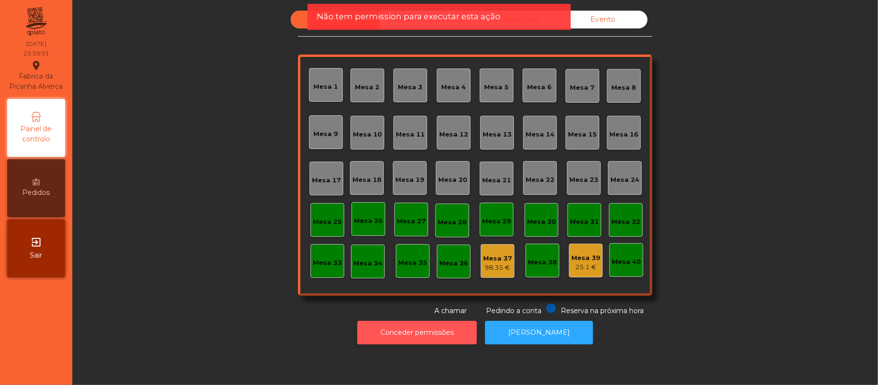
click at [436, 329] on button "Conceder permissões" at bounding box center [417, 333] width 120 height 24
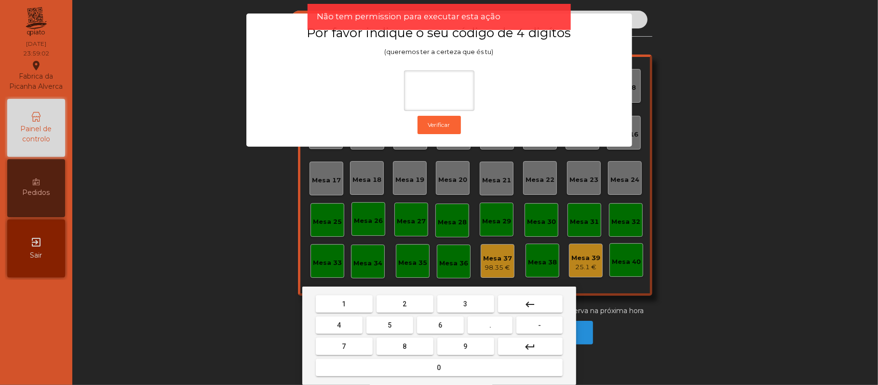
click at [410, 303] on button "2" at bounding box center [405, 303] width 57 height 17
click at [440, 325] on span "6" at bounding box center [441, 325] width 4 height 8
click at [344, 304] on span "1" at bounding box center [344, 304] width 4 height 8
click at [394, 329] on button "5" at bounding box center [390, 324] width 47 height 17
type input "****"
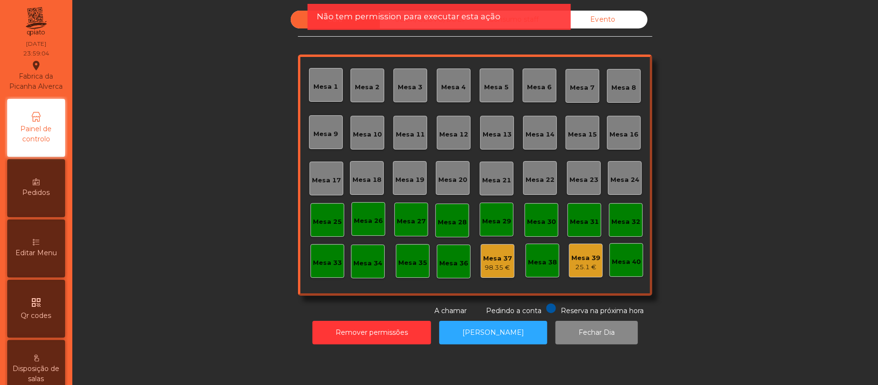
click at [575, 261] on div "Mesa 39" at bounding box center [586, 258] width 29 height 10
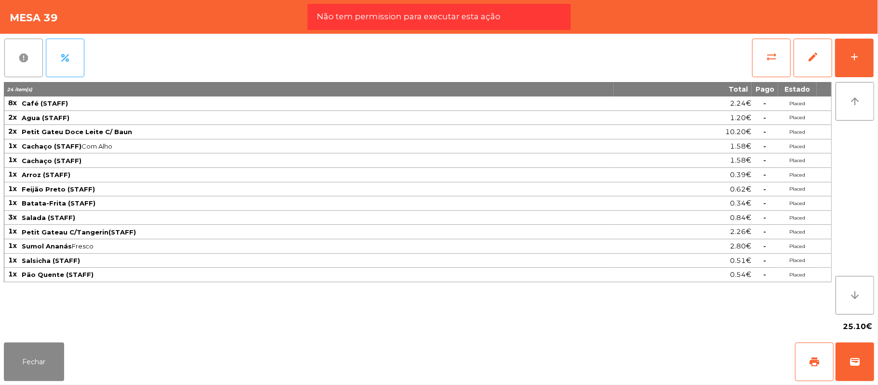
click at [22, 60] on span "report" at bounding box center [24, 58] width 12 height 12
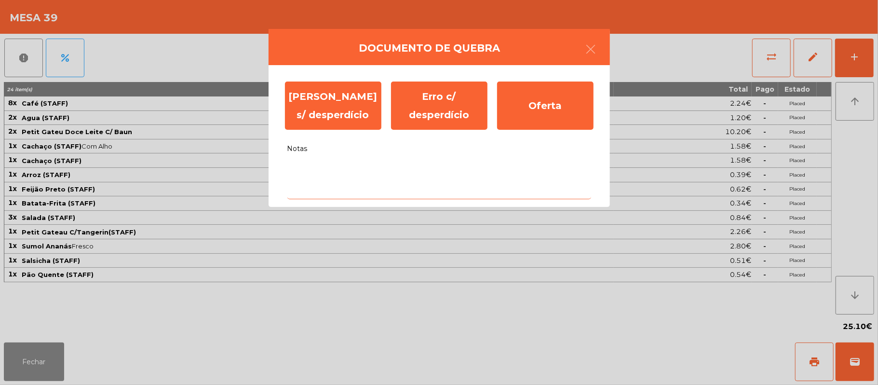
click at [386, 170] on textarea "Notas" at bounding box center [439, 179] width 304 height 40
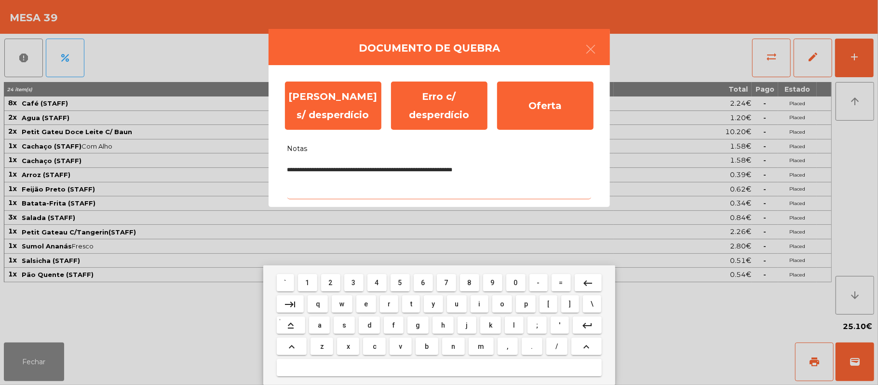
click at [458, 169] on textarea "**********" at bounding box center [439, 179] width 304 height 40
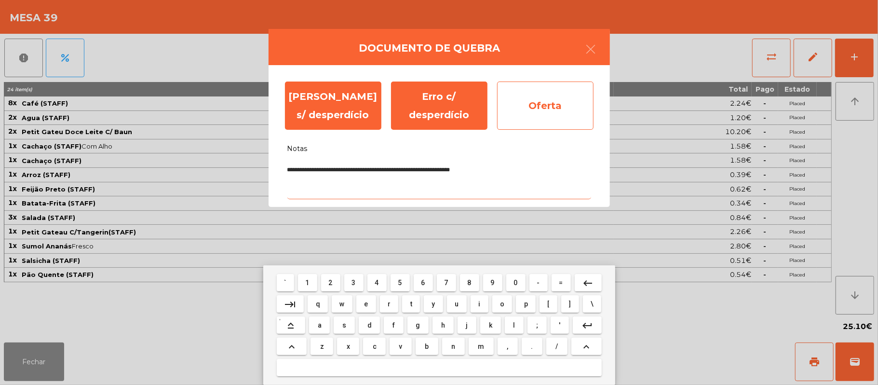
type textarea "**********"
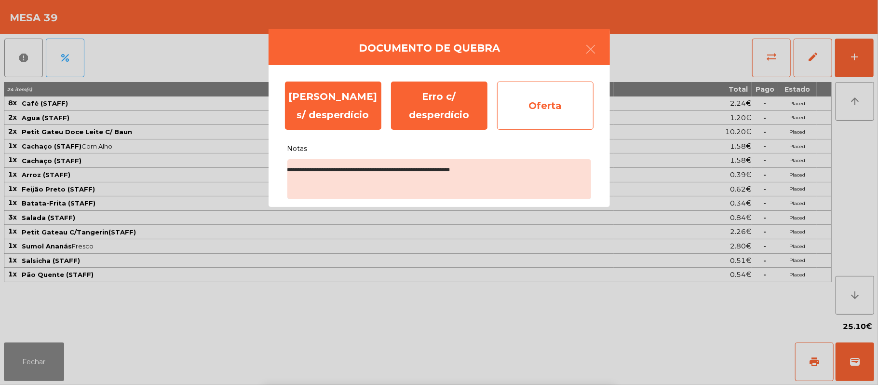
click at [548, 109] on div "Oferta" at bounding box center [545, 106] width 96 height 48
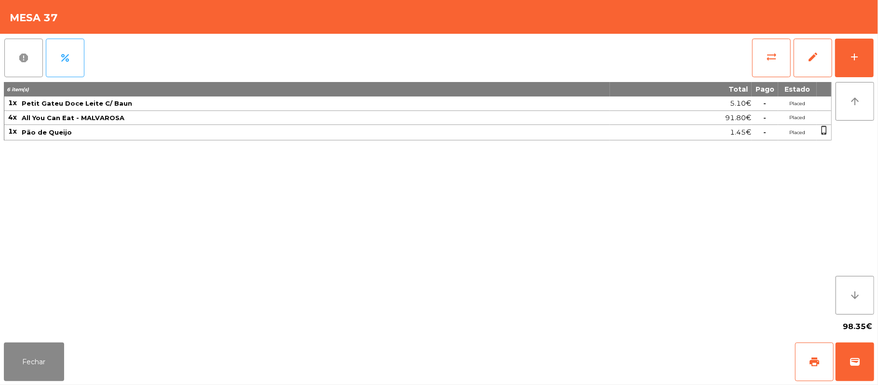
click at [33, 58] on button "report" at bounding box center [23, 58] width 39 height 39
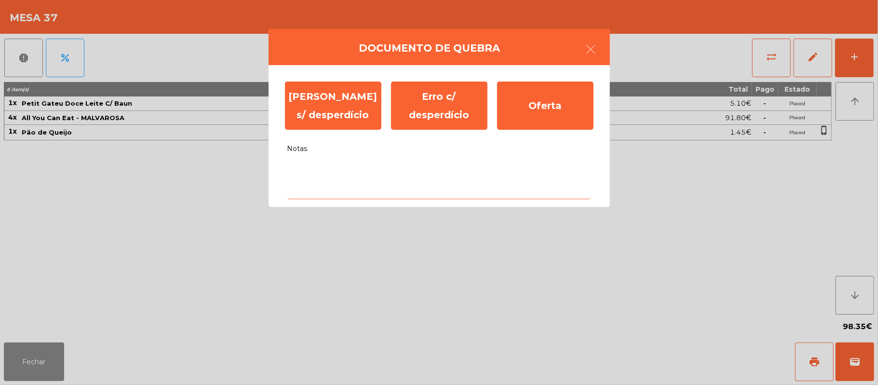
click at [341, 167] on textarea "Notas" at bounding box center [439, 179] width 304 height 40
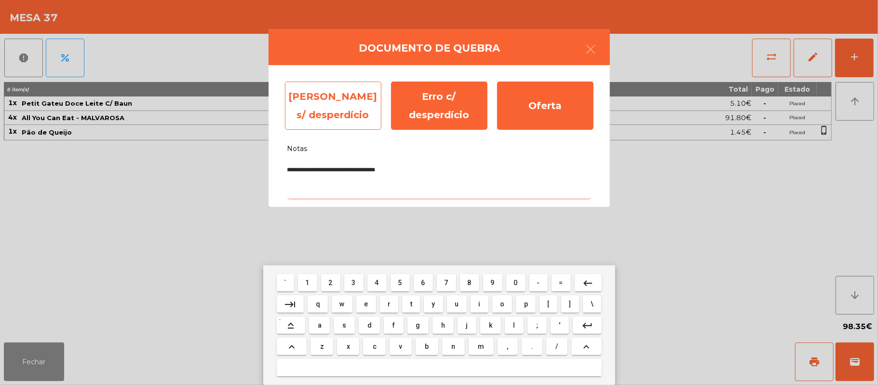
type textarea "**********"
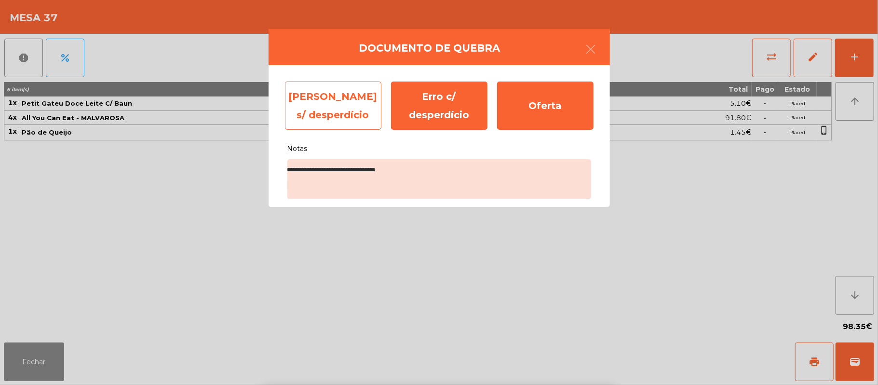
click at [332, 109] on div "[PERSON_NAME] s/ desperdício" at bounding box center [333, 106] width 96 height 48
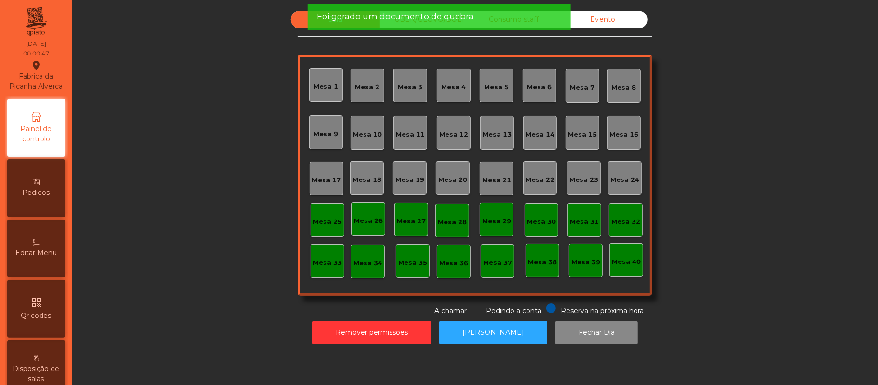
click at [601, 23] on div "Evento" at bounding box center [603, 20] width 89 height 18
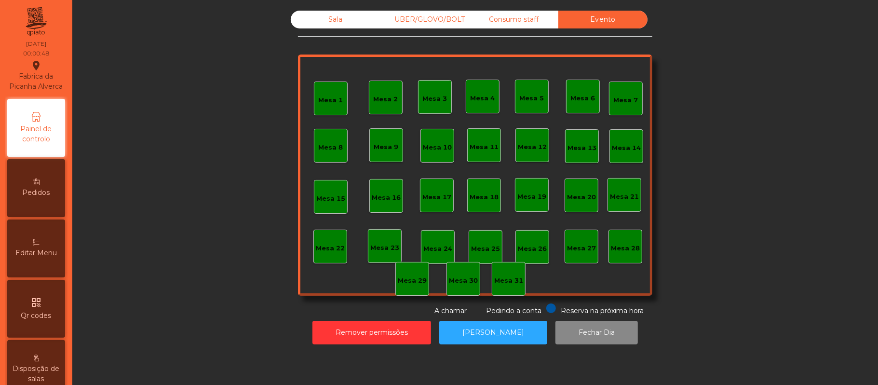
click at [516, 17] on div "Consumo staff" at bounding box center [513, 20] width 89 height 18
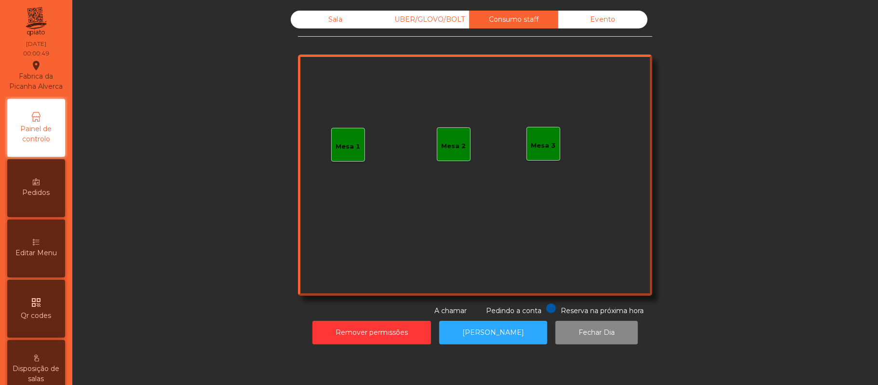
click at [432, 21] on div "UBER/GLOVO/BOLT" at bounding box center [424, 20] width 89 height 18
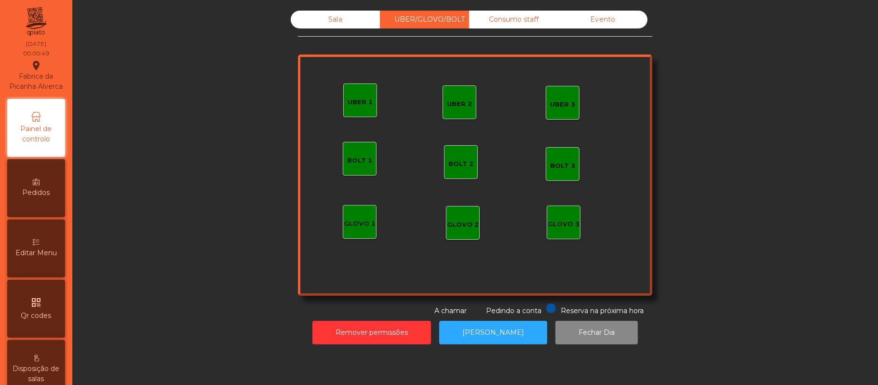
click at [330, 20] on div "Sala" at bounding box center [335, 20] width 89 height 18
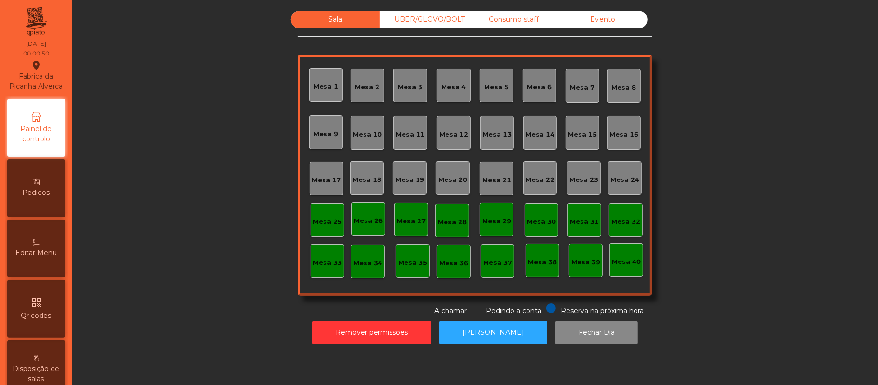
click at [415, 20] on div "UBER/GLOVO/BOLT" at bounding box center [424, 20] width 89 height 18
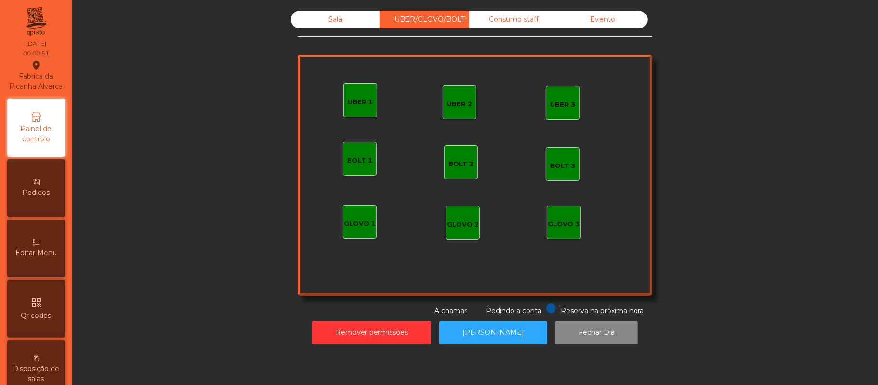
click at [521, 20] on div "Consumo staff" at bounding box center [513, 20] width 89 height 18
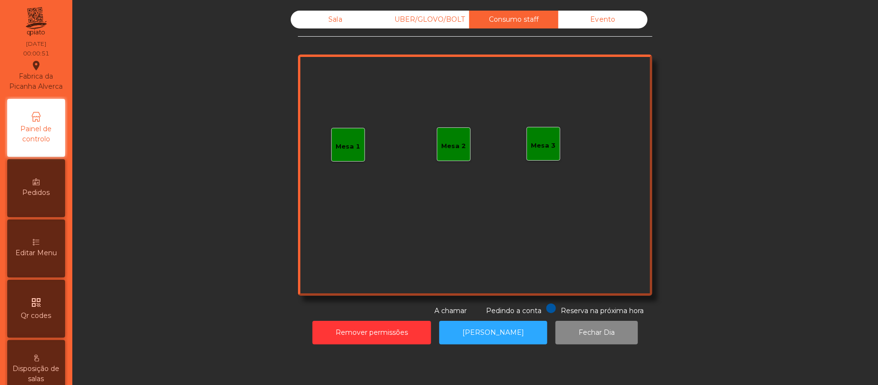
click at [613, 21] on div "Evento" at bounding box center [603, 20] width 89 height 18
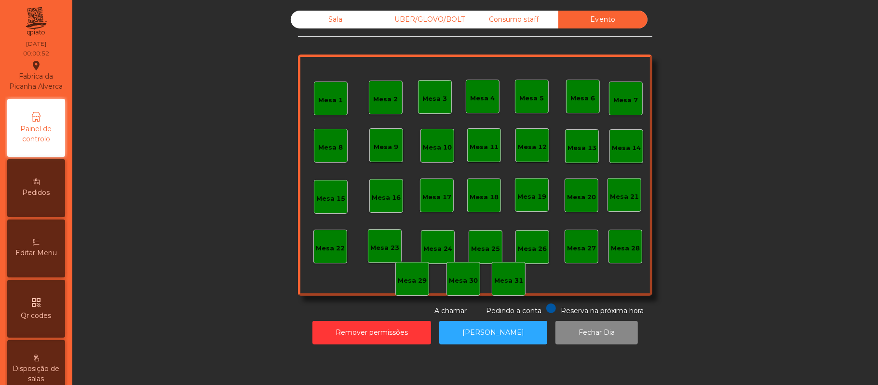
click at [523, 18] on div "Consumo staff" at bounding box center [513, 20] width 89 height 18
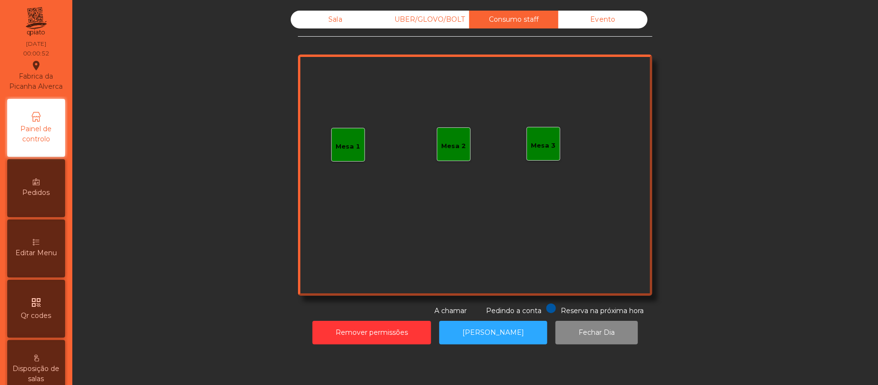
click at [423, 23] on div "UBER/GLOVO/BOLT" at bounding box center [424, 20] width 89 height 18
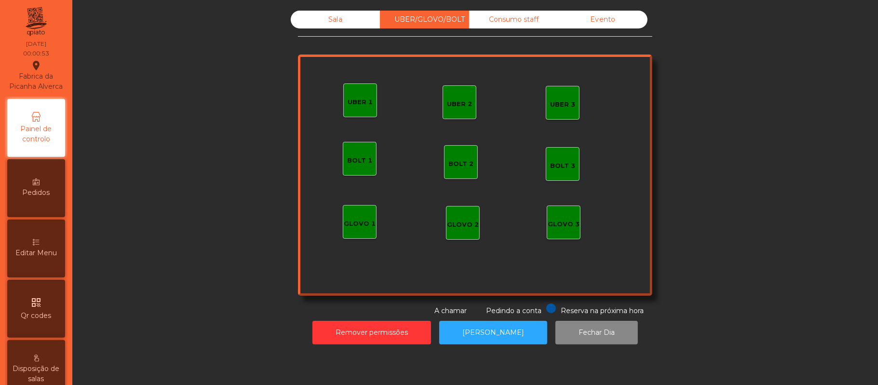
click at [332, 24] on div "Sala" at bounding box center [335, 20] width 89 height 18
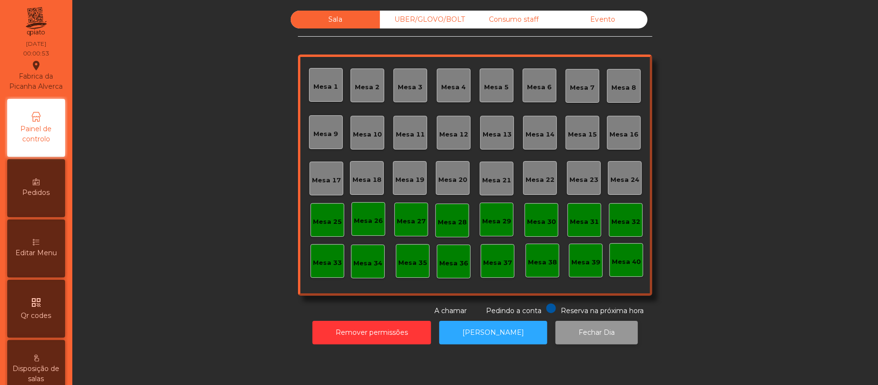
click at [597, 338] on button "Fechar Dia" at bounding box center [597, 333] width 82 height 24
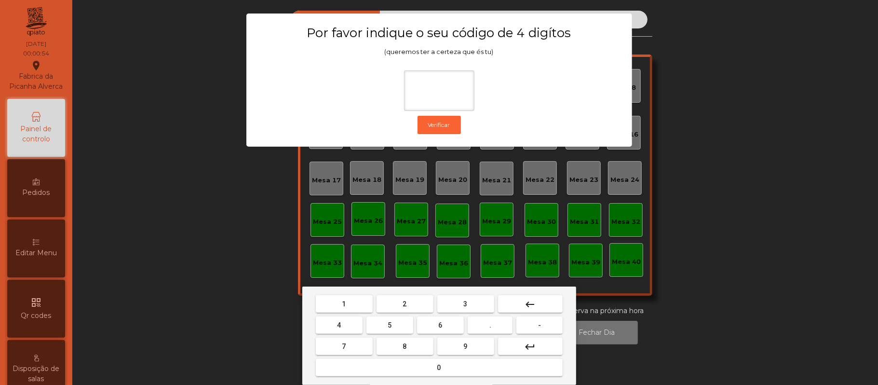
click at [406, 300] on span "2" at bounding box center [405, 304] width 4 height 8
click at [439, 323] on span "6" at bounding box center [441, 325] width 4 height 8
click at [344, 304] on span "1" at bounding box center [344, 304] width 4 height 8
click at [386, 324] on button "5" at bounding box center [390, 324] width 47 height 17
type input "****"
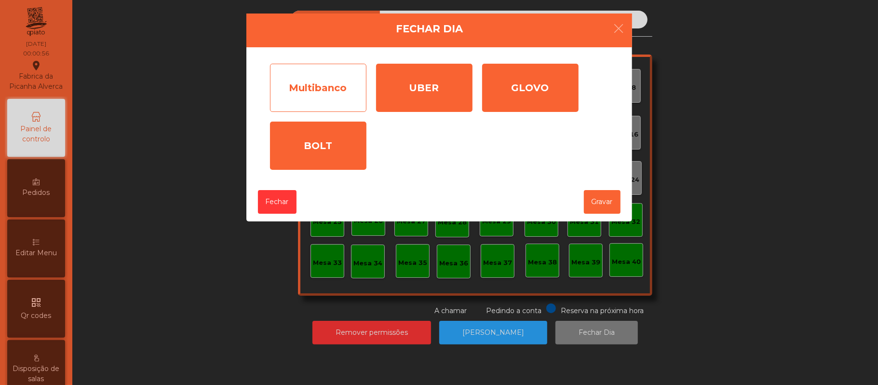
click at [328, 101] on div "Multibanco" at bounding box center [318, 88] width 96 height 48
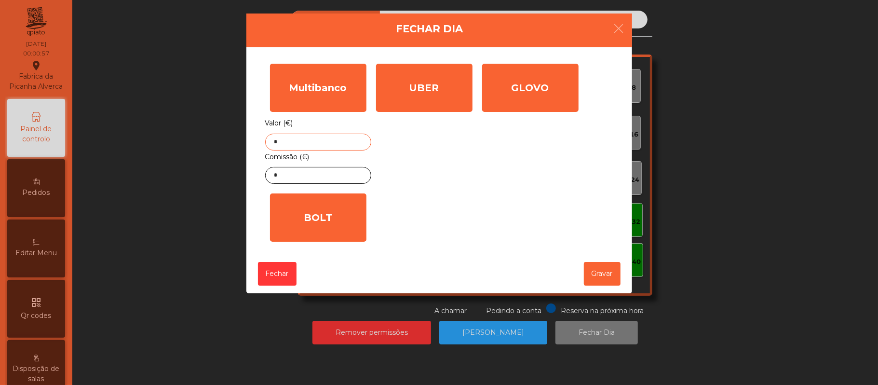
click at [340, 145] on input "*" at bounding box center [318, 142] width 106 height 17
click at [314, 174] on input "*" at bounding box center [318, 175] width 106 height 17
click at [334, 145] on input "text" at bounding box center [318, 142] width 106 height 17
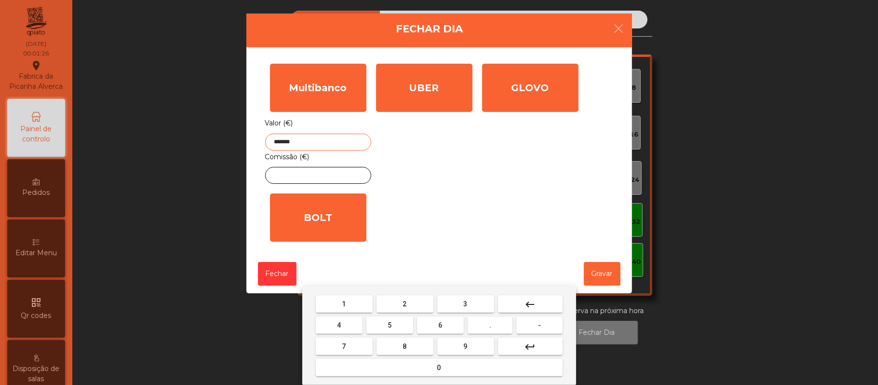
type input "*******"
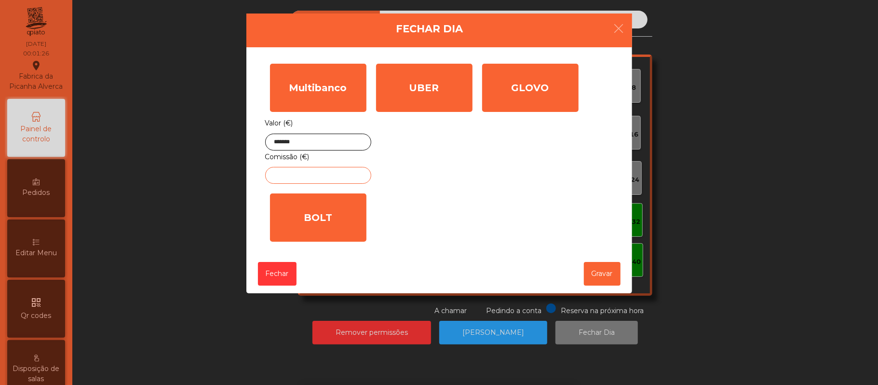
click at [327, 177] on input "text" at bounding box center [318, 175] width 106 height 17
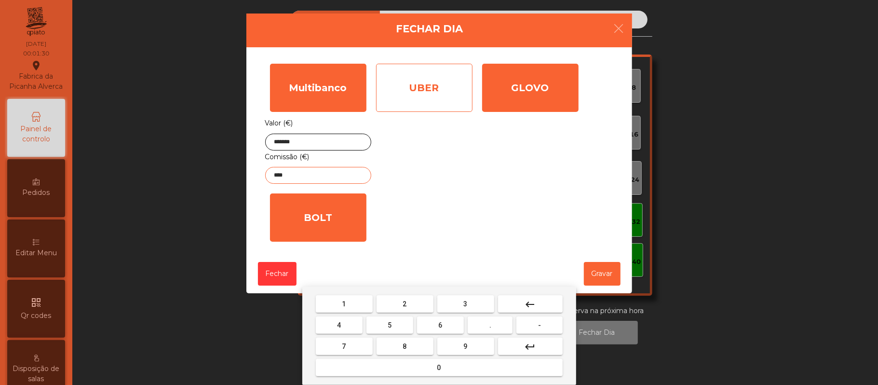
type input "****"
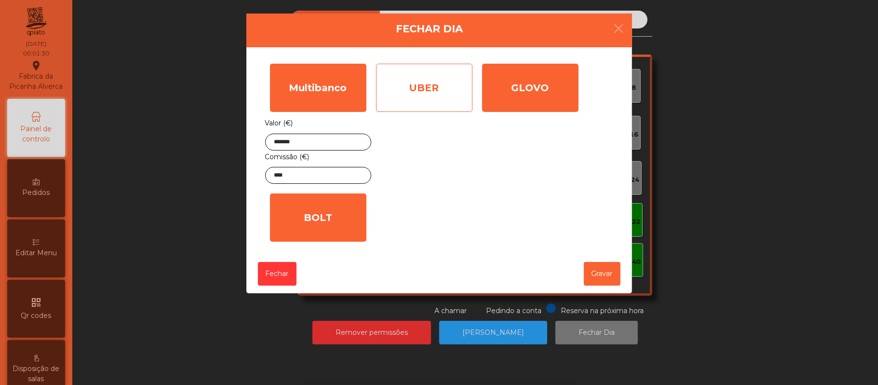
click at [433, 86] on div "UBER" at bounding box center [424, 88] width 96 height 48
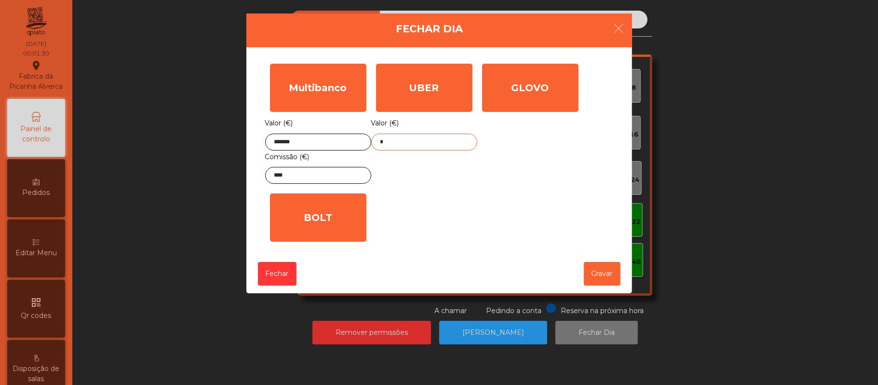
click at [429, 142] on input "*" at bounding box center [424, 142] width 106 height 17
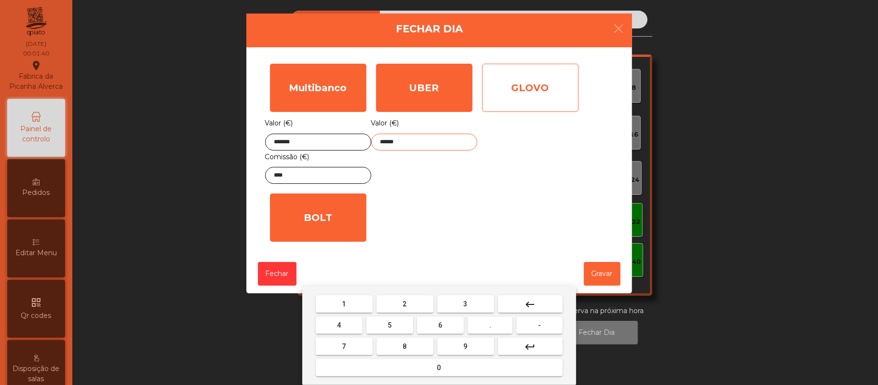
type input "******"
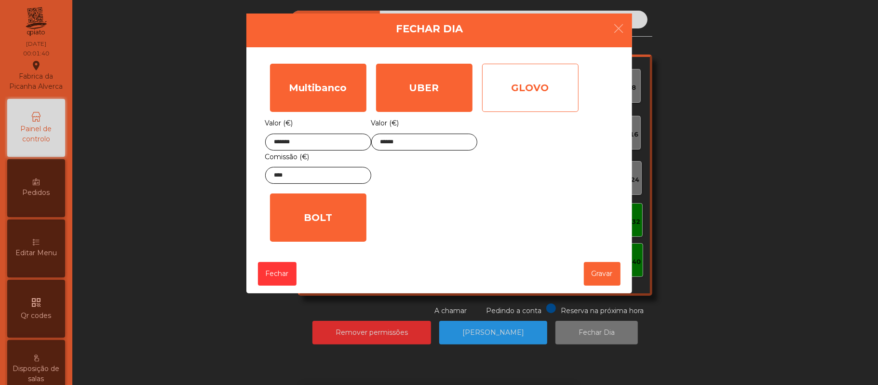
click at [525, 98] on div "GLOVO" at bounding box center [530, 88] width 96 height 48
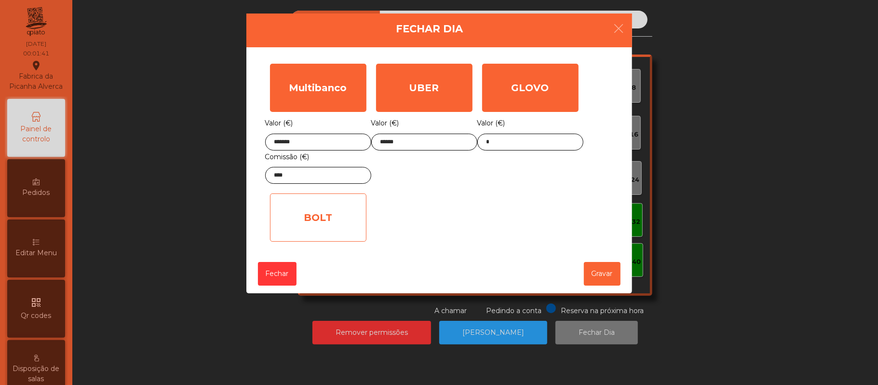
click at [332, 220] on div "BOLT" at bounding box center [318, 217] width 96 height 48
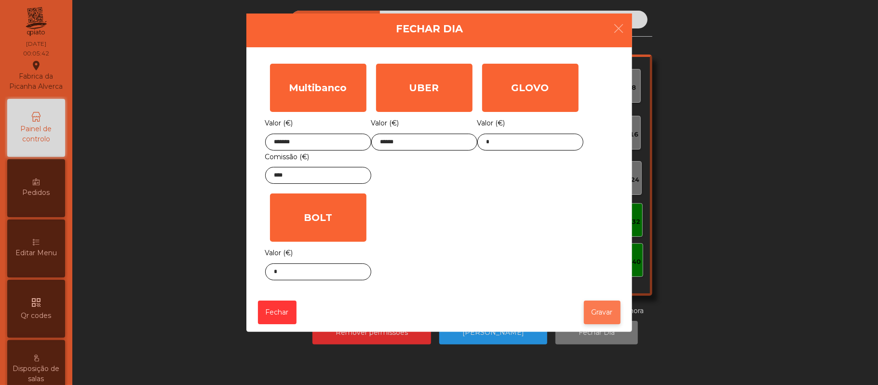
click at [592, 315] on button "Gravar" at bounding box center [602, 312] width 37 height 24
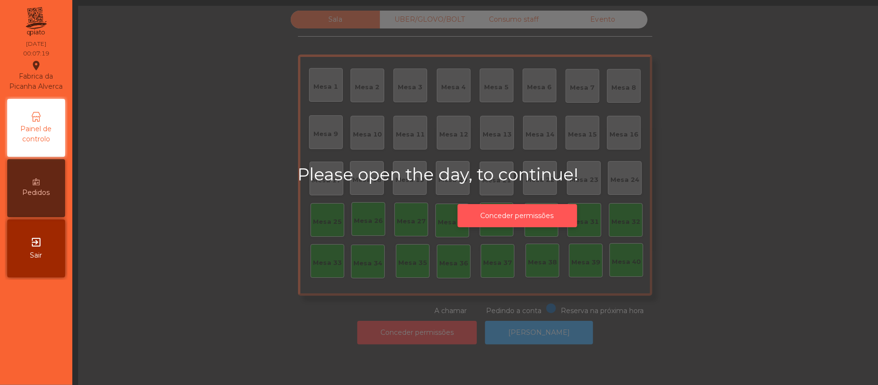
click at [545, 214] on button "Conceder permissões" at bounding box center [518, 216] width 120 height 24
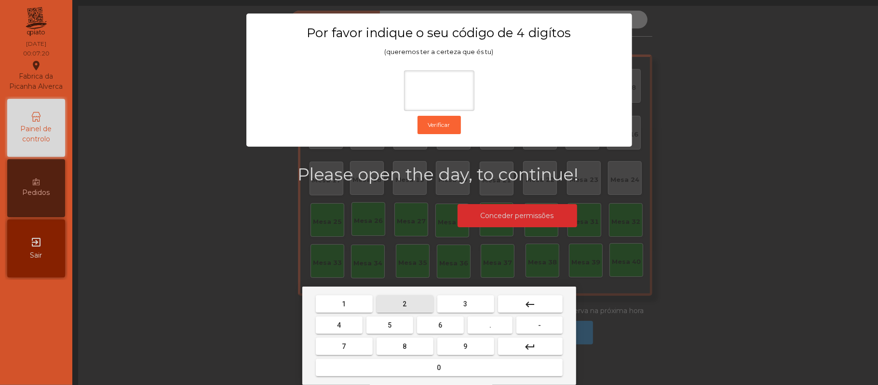
click at [404, 304] on span "2" at bounding box center [405, 304] width 4 height 8
click at [440, 329] on span "6" at bounding box center [441, 325] width 4 height 8
click at [344, 304] on span "1" at bounding box center [344, 304] width 4 height 8
click at [390, 325] on span "5" at bounding box center [390, 325] width 4 height 8
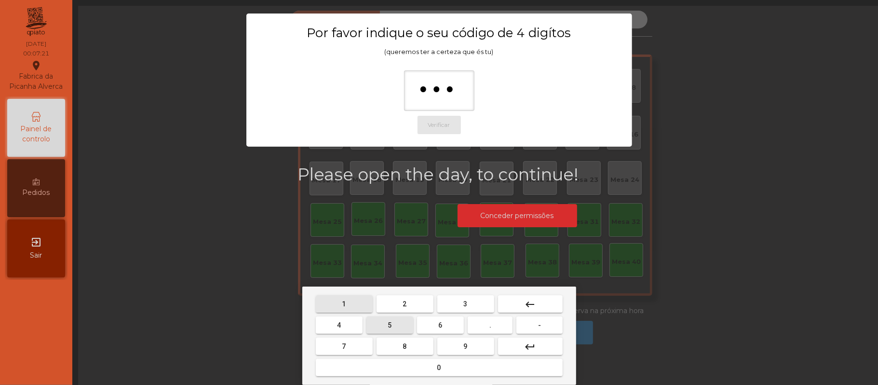
type input "****"
